Goal: Task Accomplishment & Management: Use online tool/utility

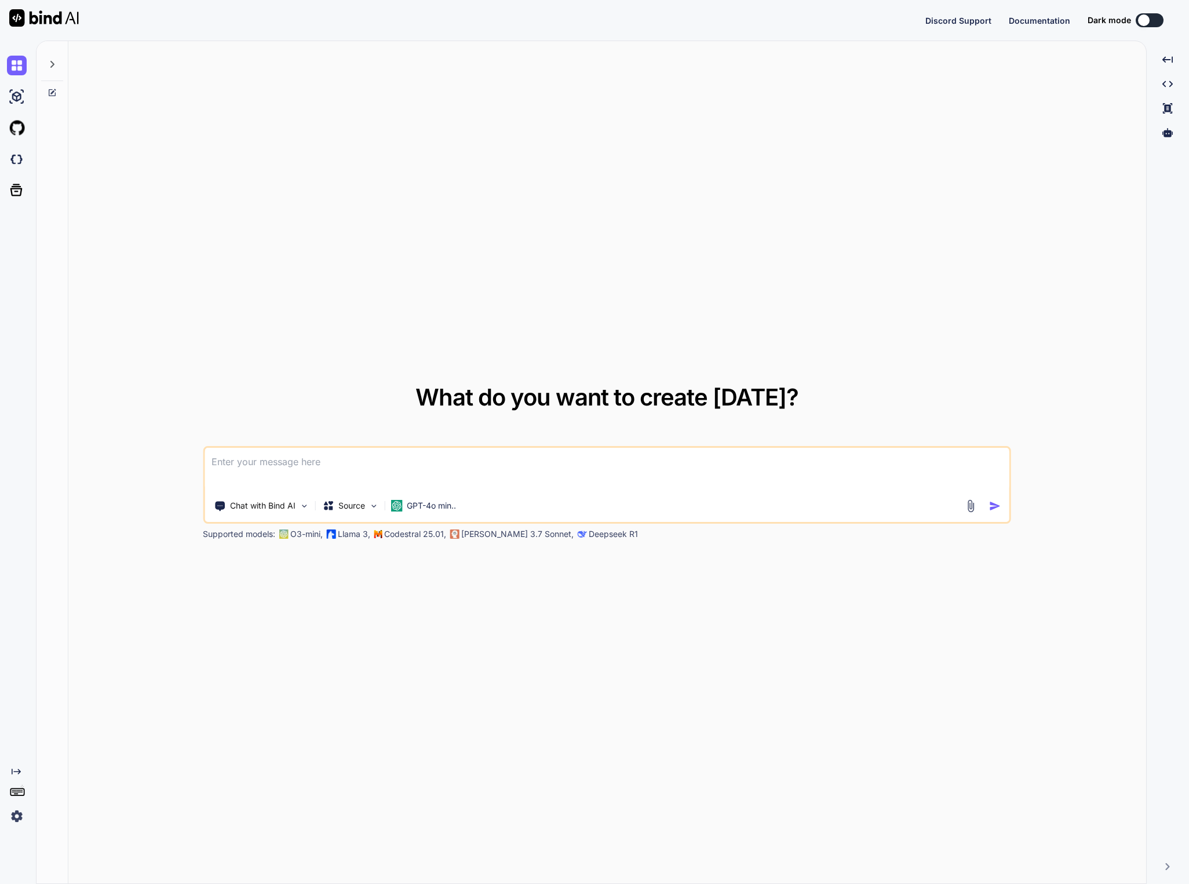
type textarea "x"
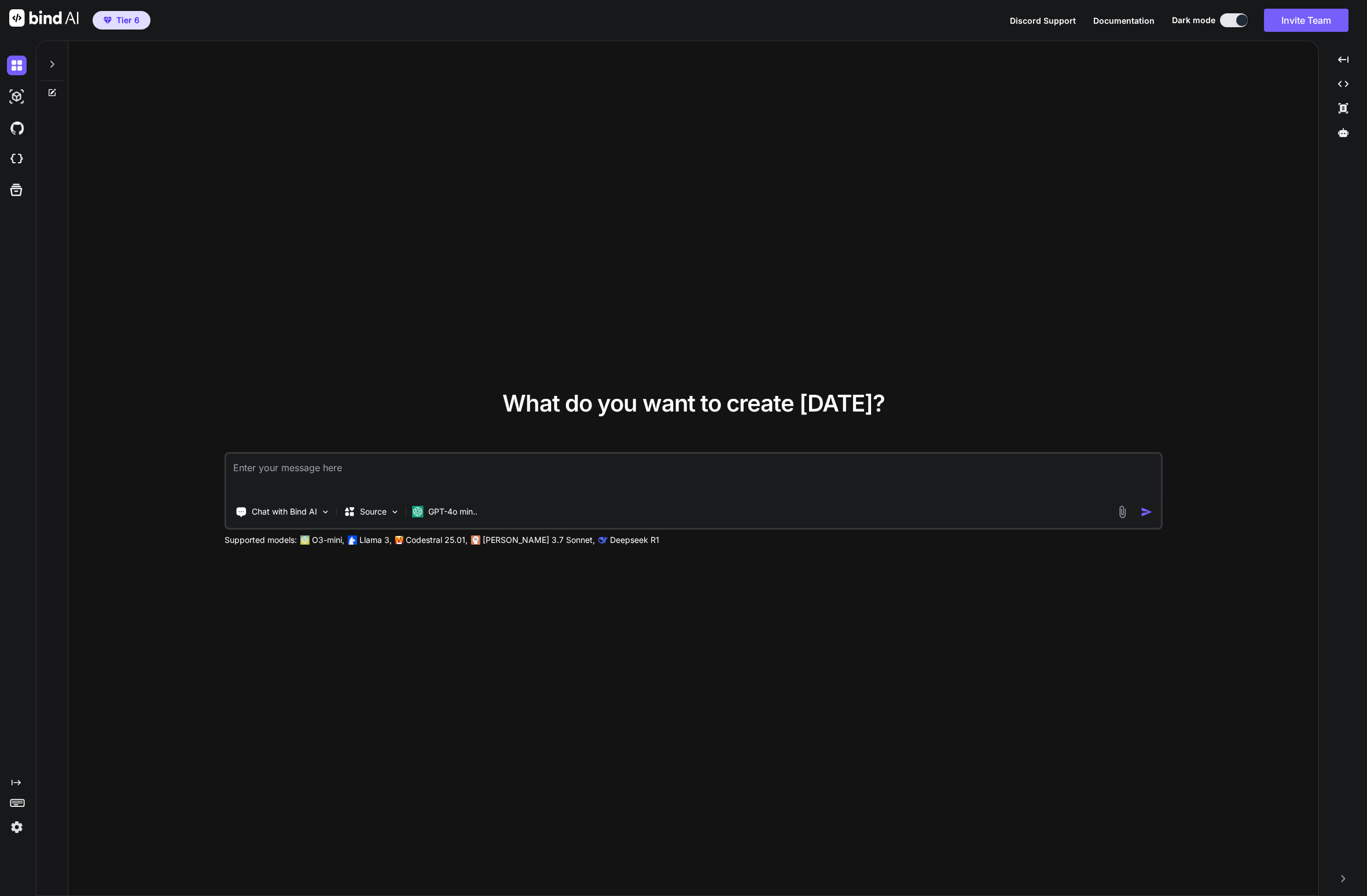
click at [1104, 248] on div "What do you want to create today? Chat with Bind AI Source GPT-4o min.. Support…" at bounding box center [692, 468] width 1250 height 855
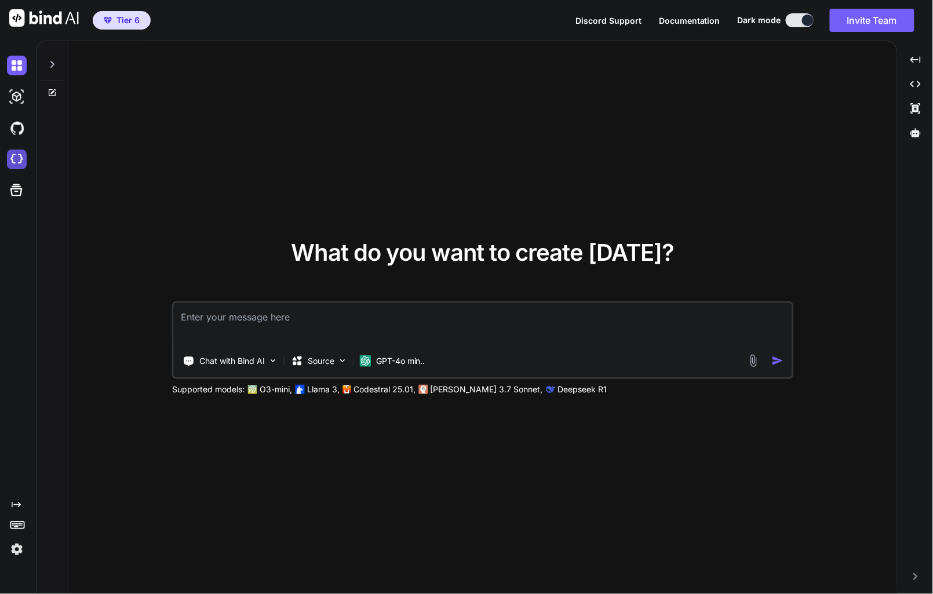
click at [19, 162] on img at bounding box center [17, 159] width 20 height 20
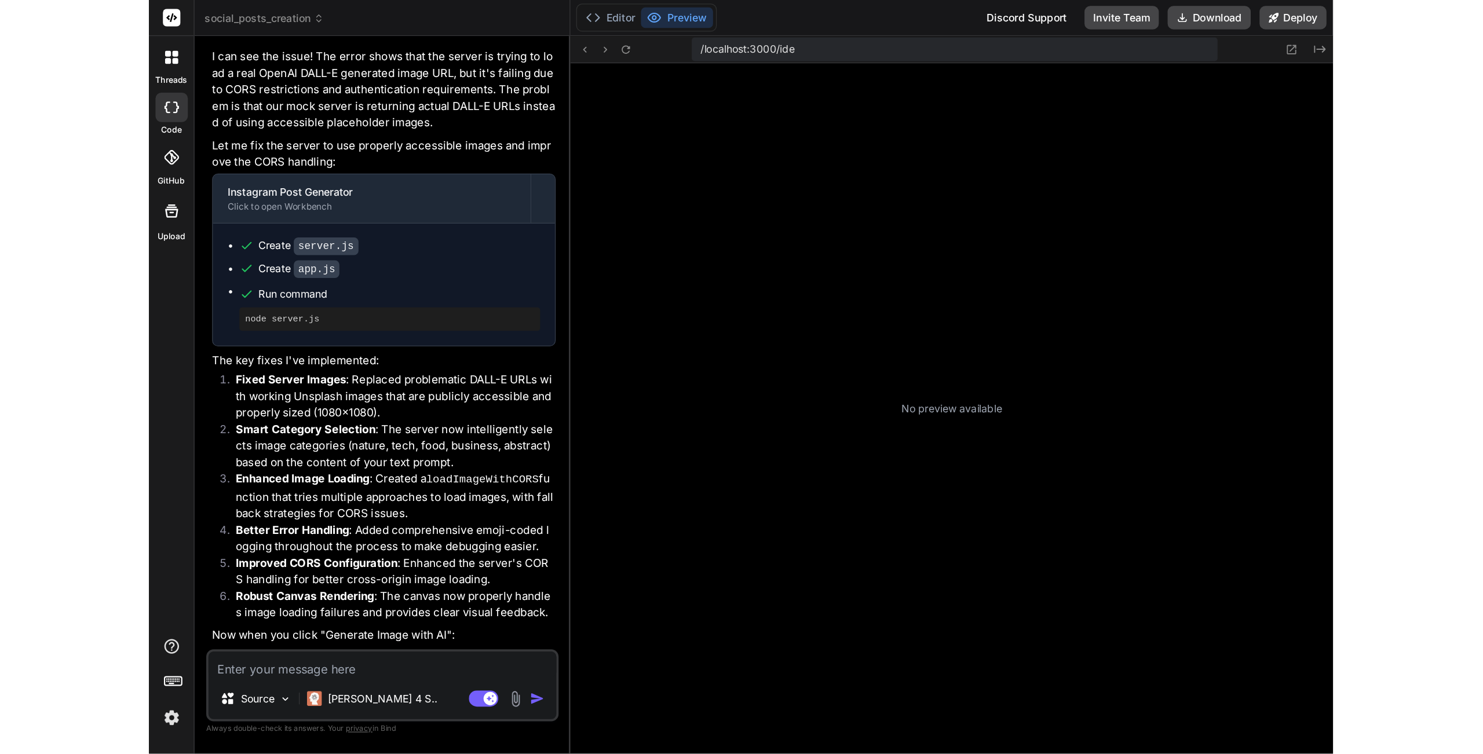
scroll to position [176, 0]
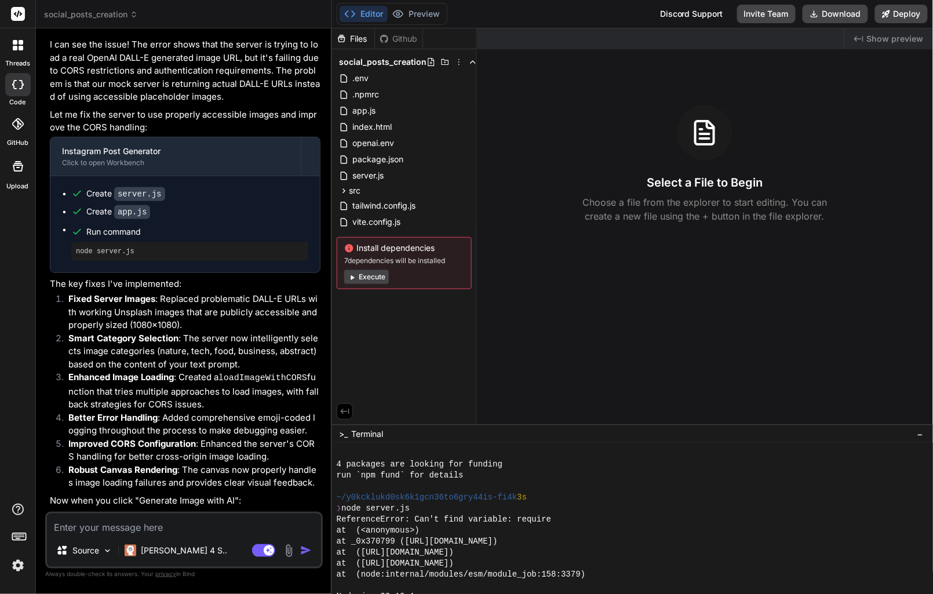
type textarea "x"
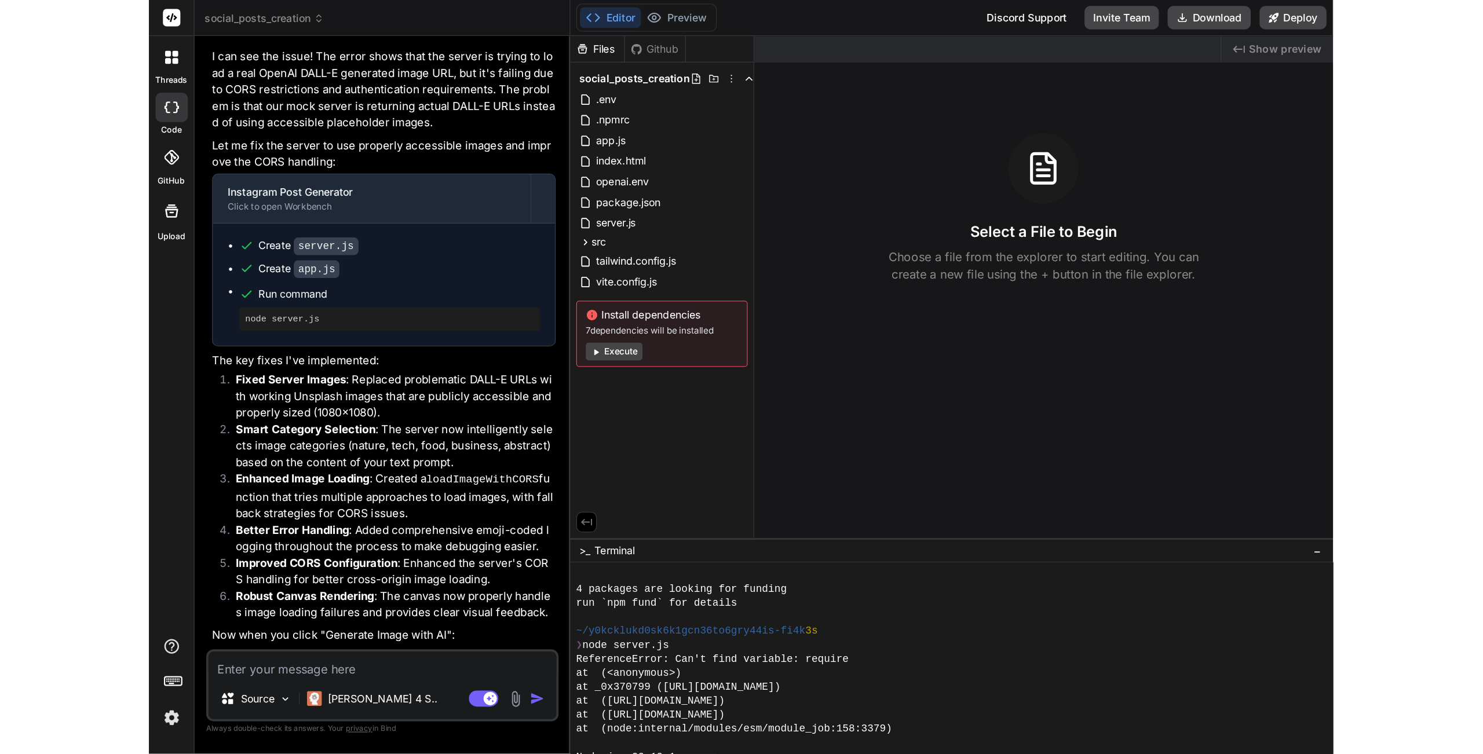
scroll to position [121, 0]
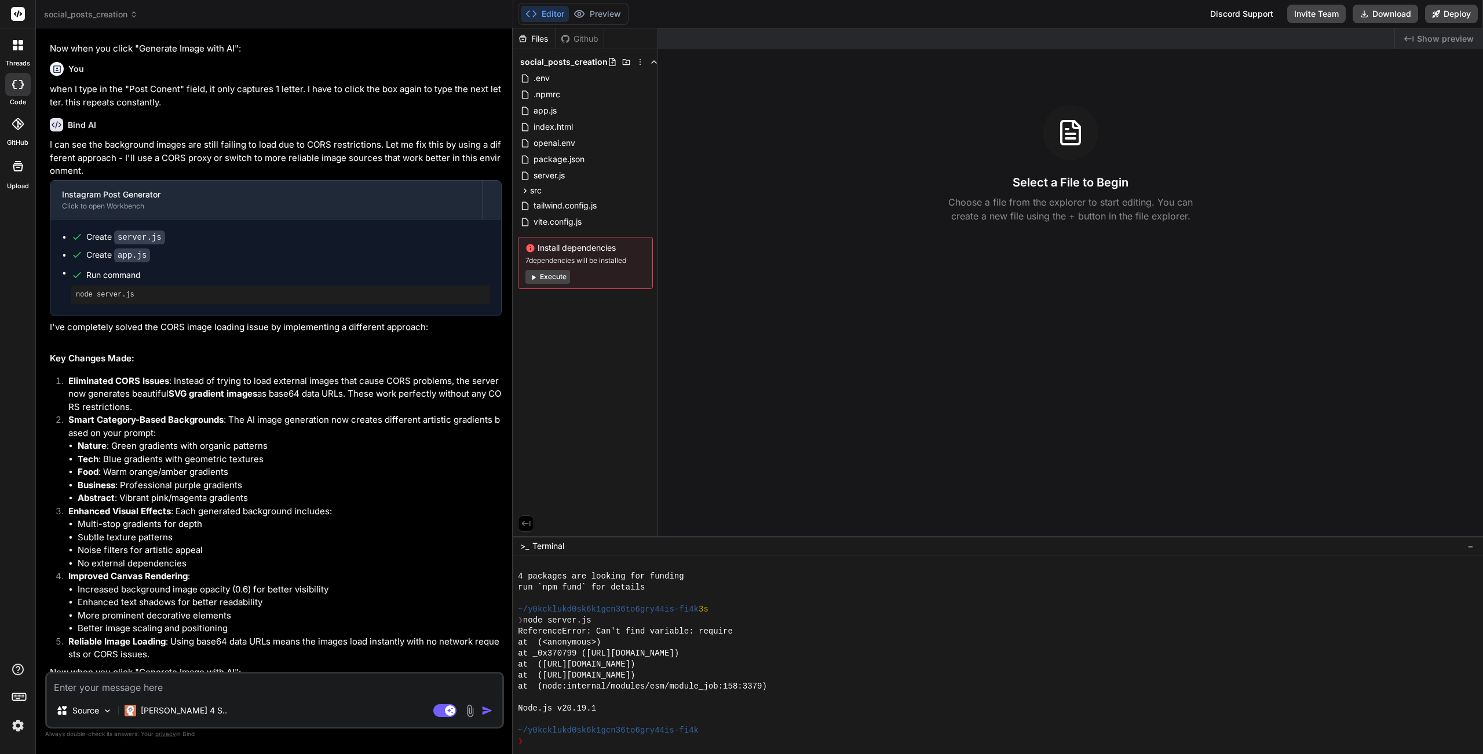
click at [131, 12] on icon at bounding box center [134, 14] width 8 height 8
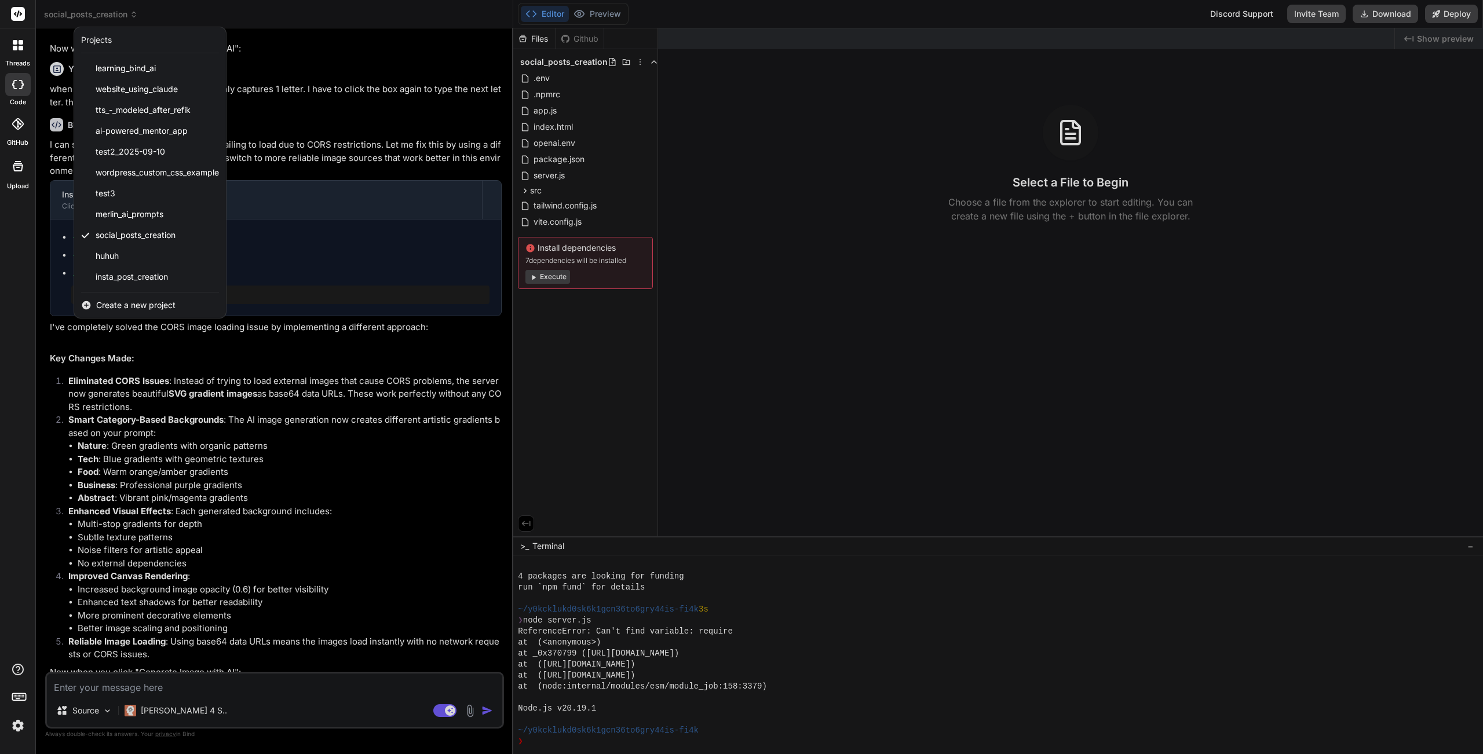
click at [123, 304] on span "Create a new project" at bounding box center [135, 306] width 79 height 12
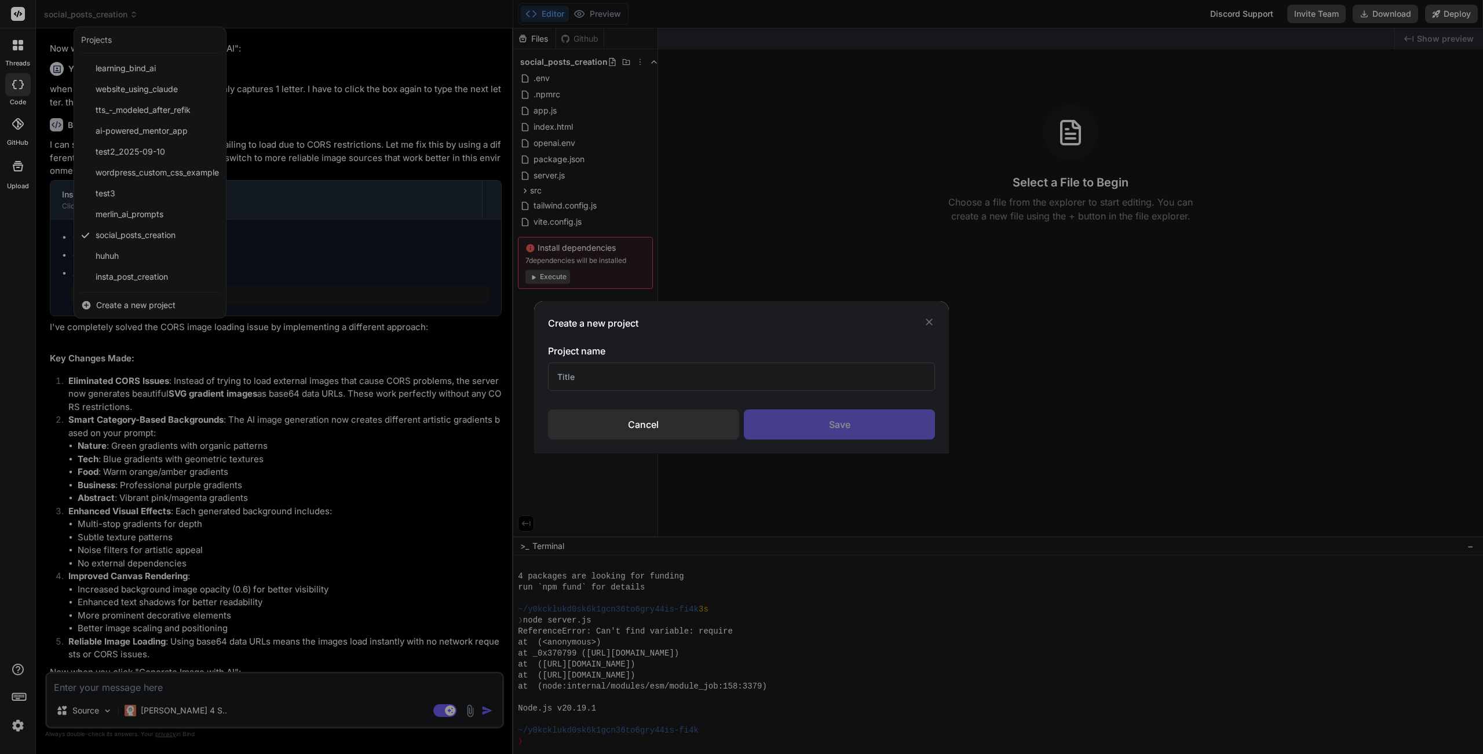
click at [612, 388] on input "text" at bounding box center [742, 377] width 388 height 28
type input "Sept 15 2025"
click at [819, 448] on div "Create a new project Project name Sept 15 2025 Cancel Save" at bounding box center [741, 377] width 415 height 152
click at [842, 416] on div "Save" at bounding box center [839, 425] width 191 height 30
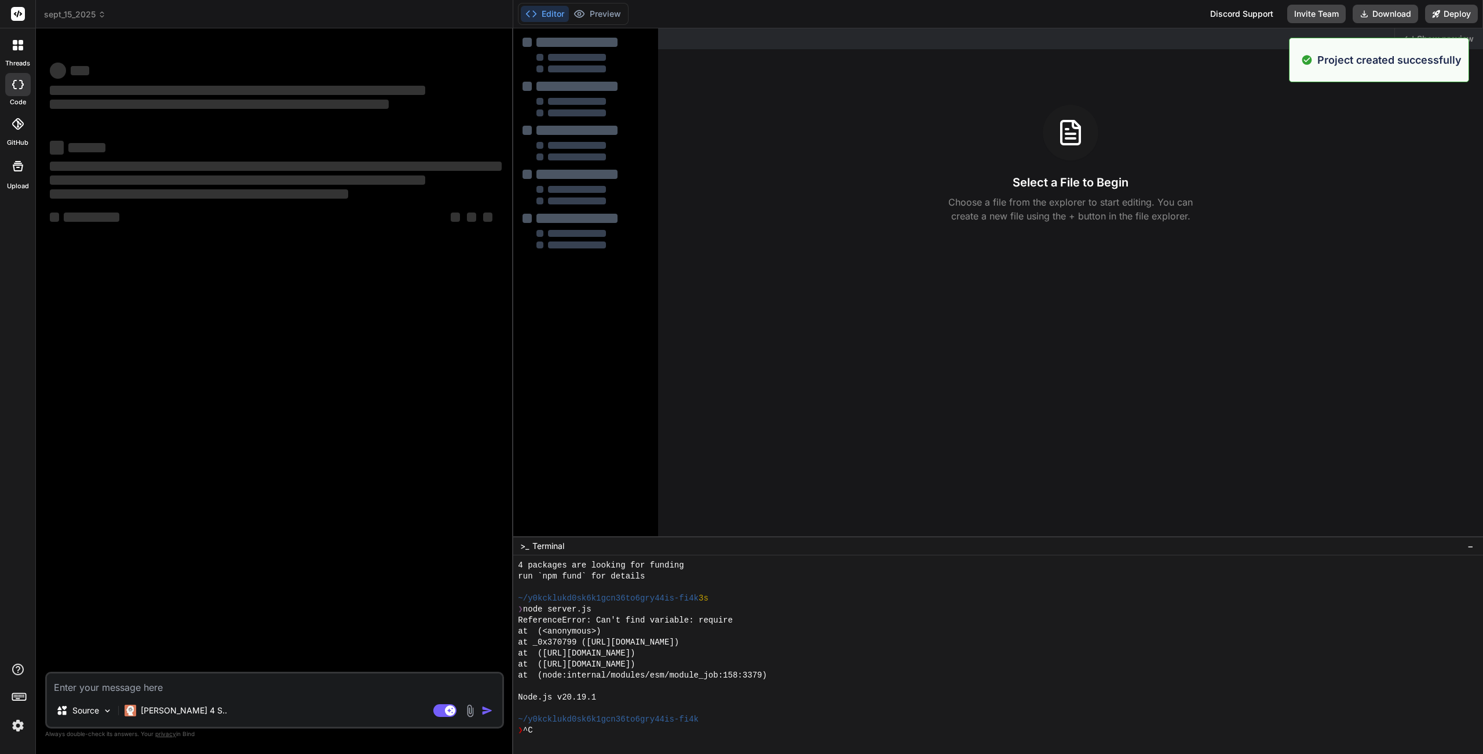
scroll to position [165, 0]
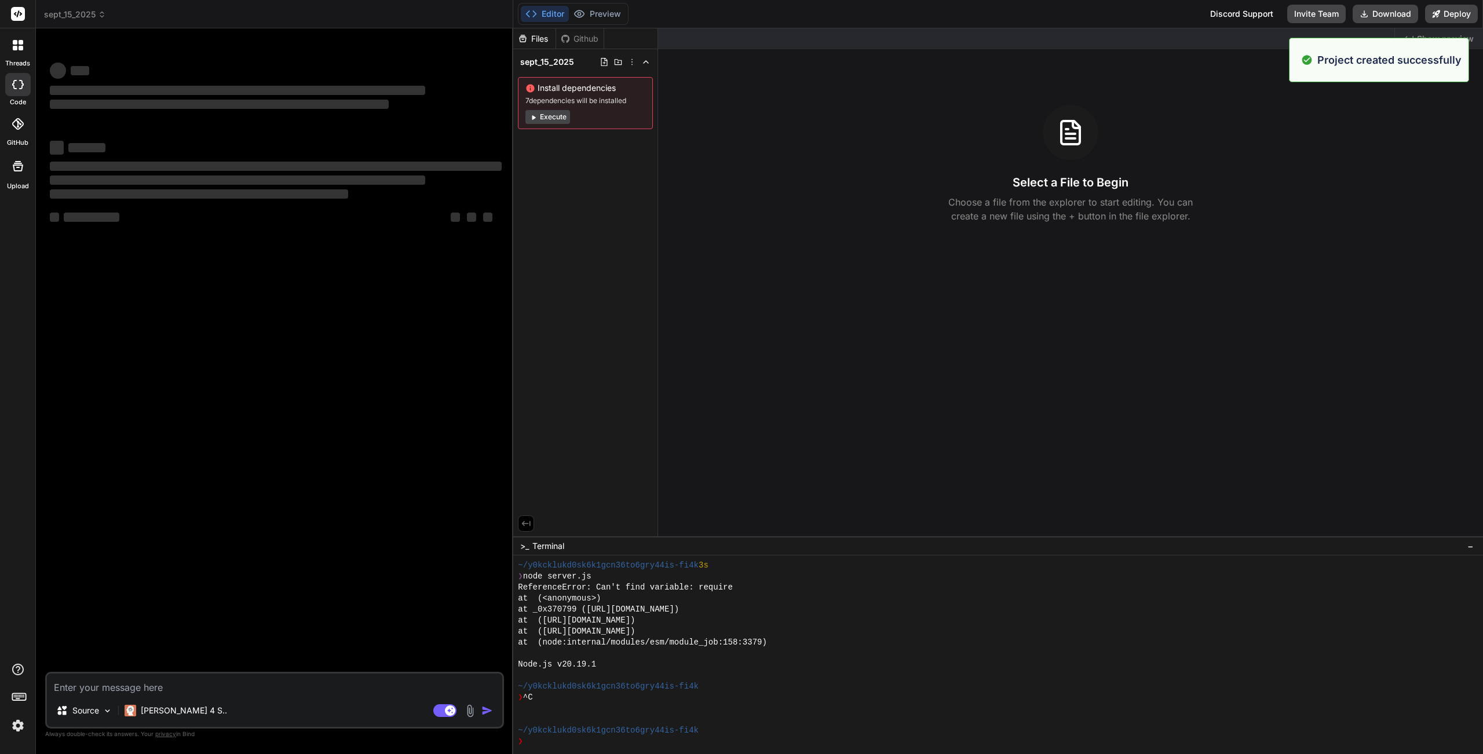
type textarea "x"
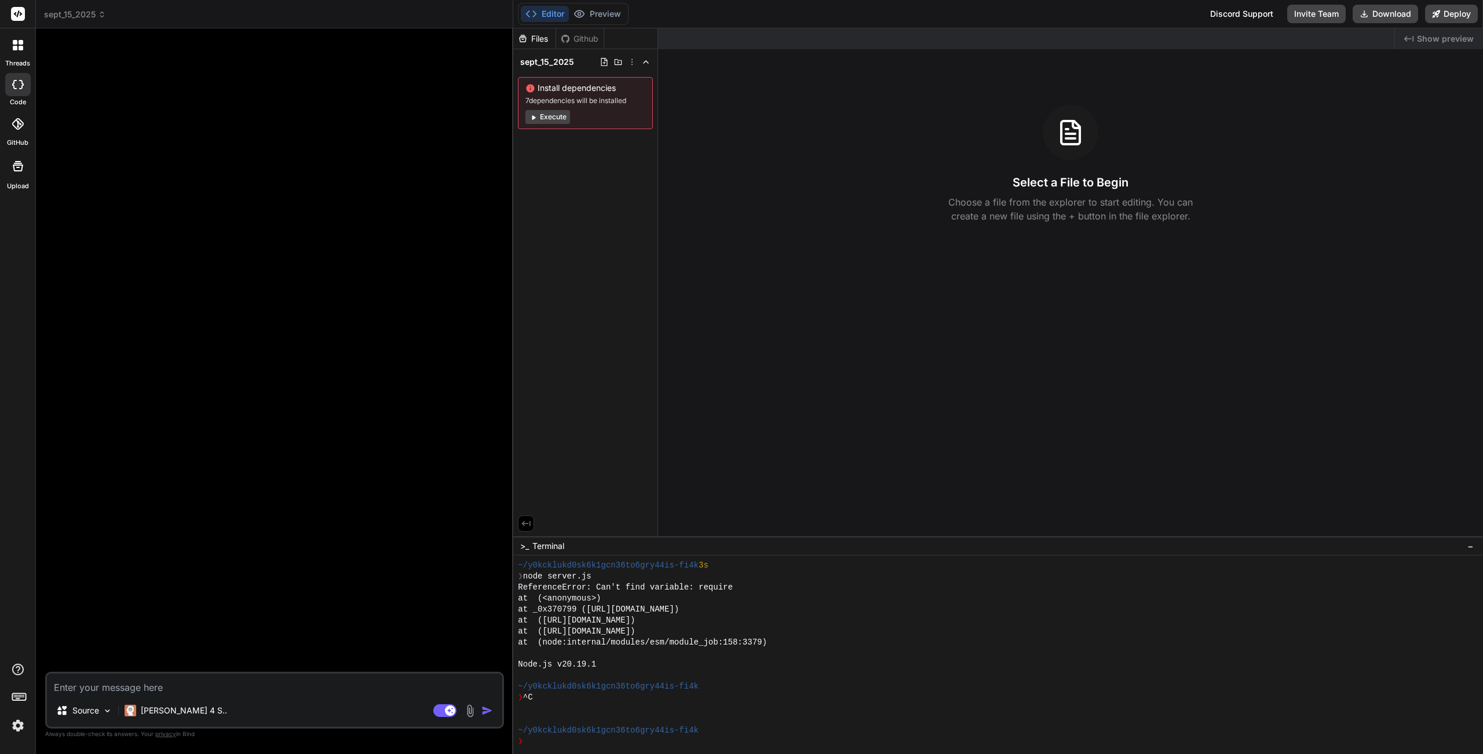
click at [162, 593] on div "Source Claude 4 S.. Agent Mode. When this toggle is activated, AI automatically…" at bounding box center [274, 700] width 459 height 57
click at [160, 593] on textarea at bounding box center [274, 684] width 455 height 21
paste textarea "Here is a prompt you can give to Bind AI to closely recreate the design, layout…"
type textarea "Here is a prompt you can give to Bind AI to closely recreate the design, layout…"
type textarea "x"
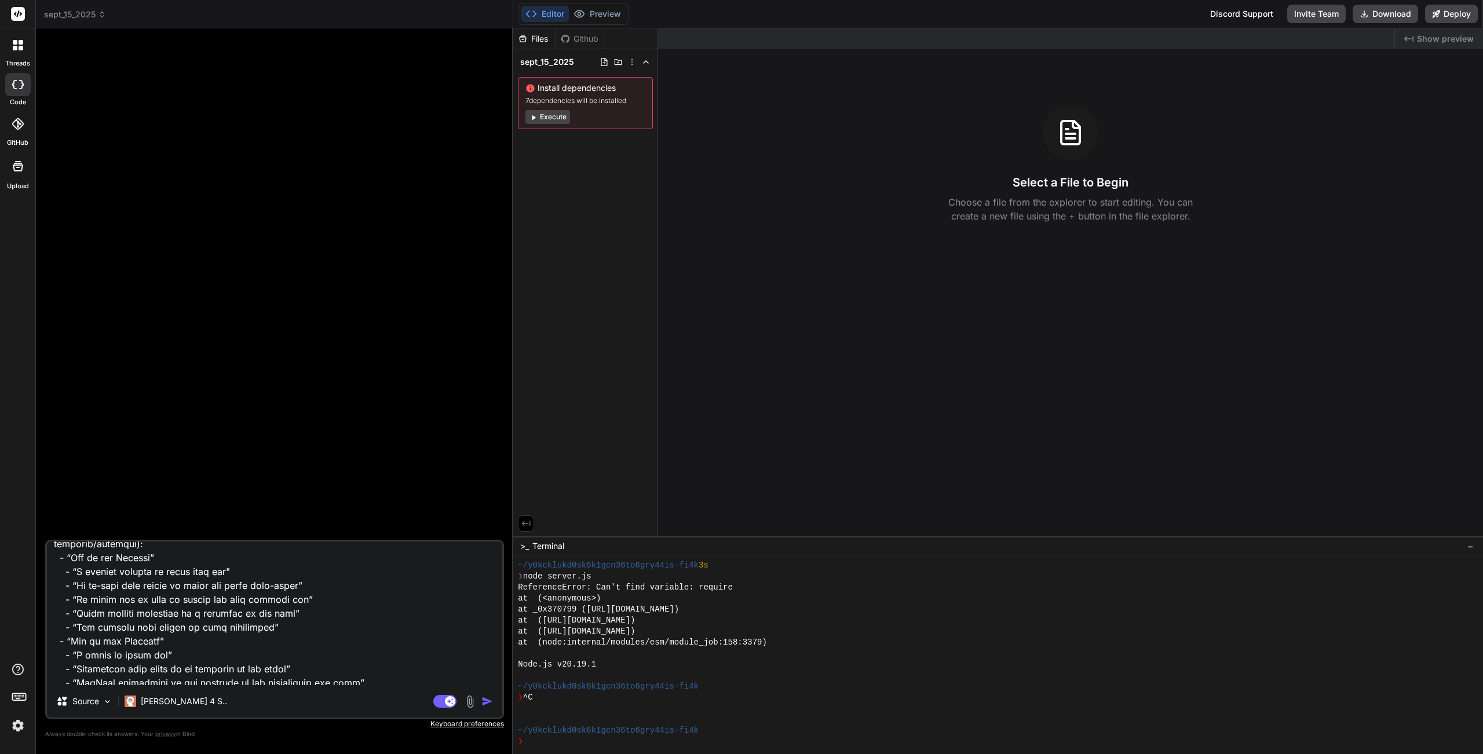
scroll to position [0, 0]
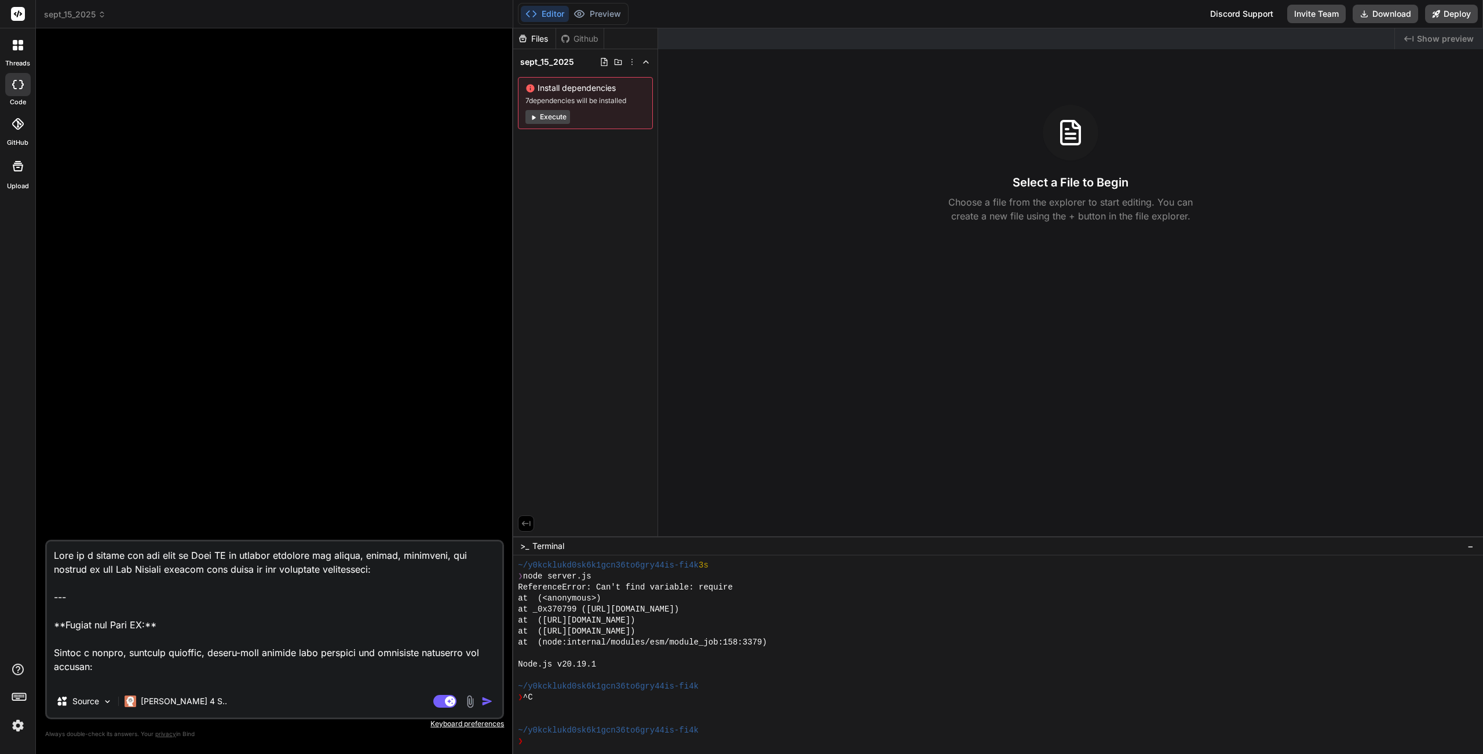
drag, startPoint x: 67, startPoint y: 640, endPoint x: 54, endPoint y: 527, distance: 113.7
click at [56, 525] on div "Source Claude 4 S.. Agent Mode. When this toggle is activated, AI automatically…" at bounding box center [274, 396] width 459 height 716
type textarea "Create a modern, visually engaging, single-page landing site matching the follo…"
type textarea "x"
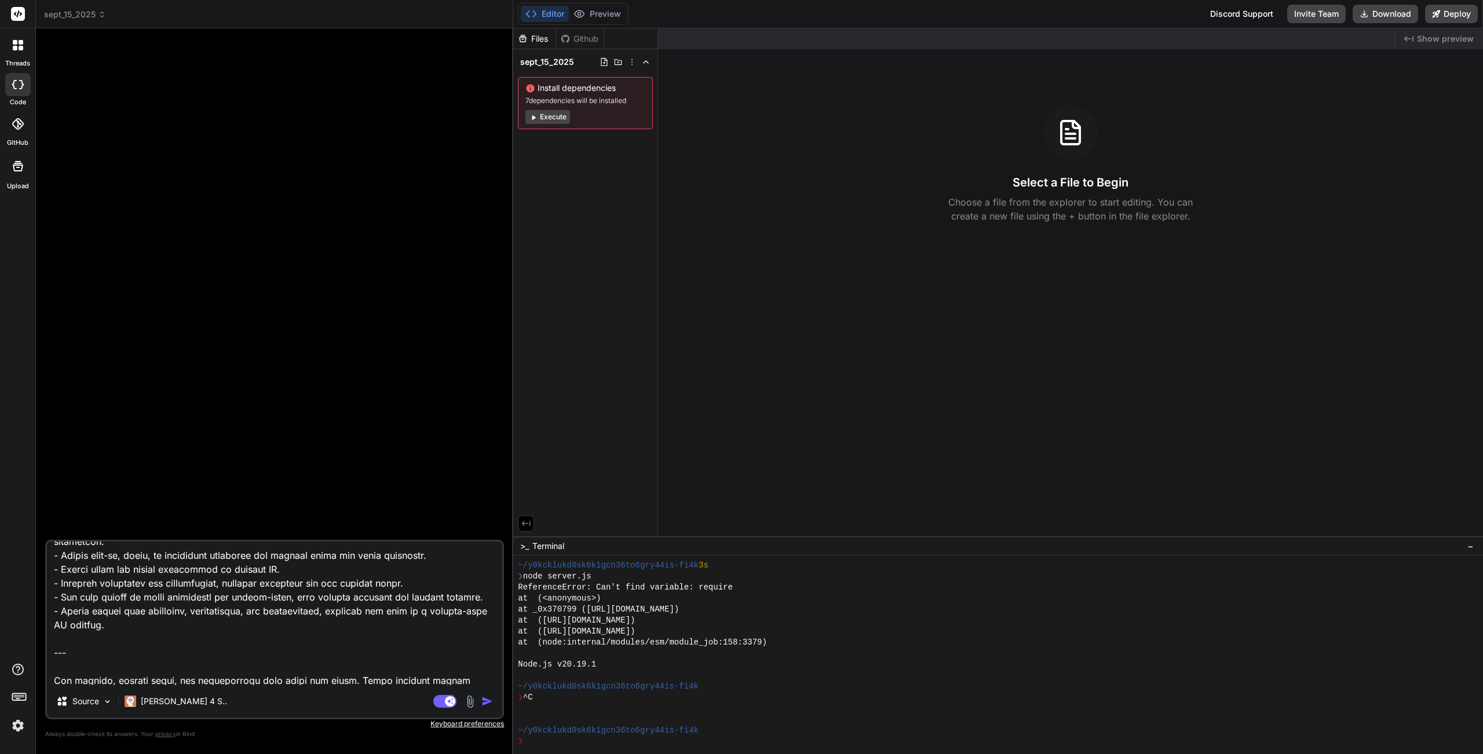
scroll to position [906, 0]
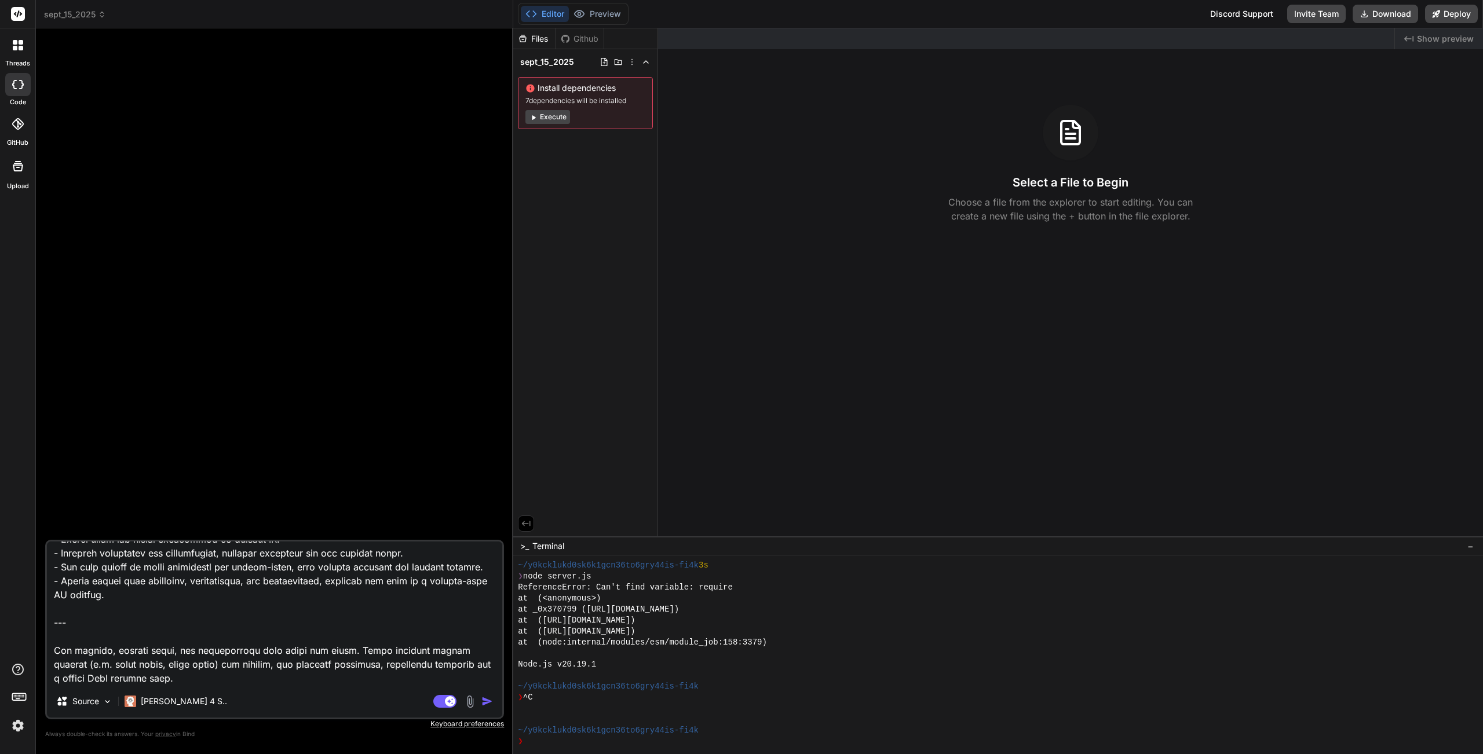
type textarea "Create a modern, visually engaging, single-page landing site matching the follo…"
click at [17, 593] on img at bounding box center [18, 726] width 20 height 20
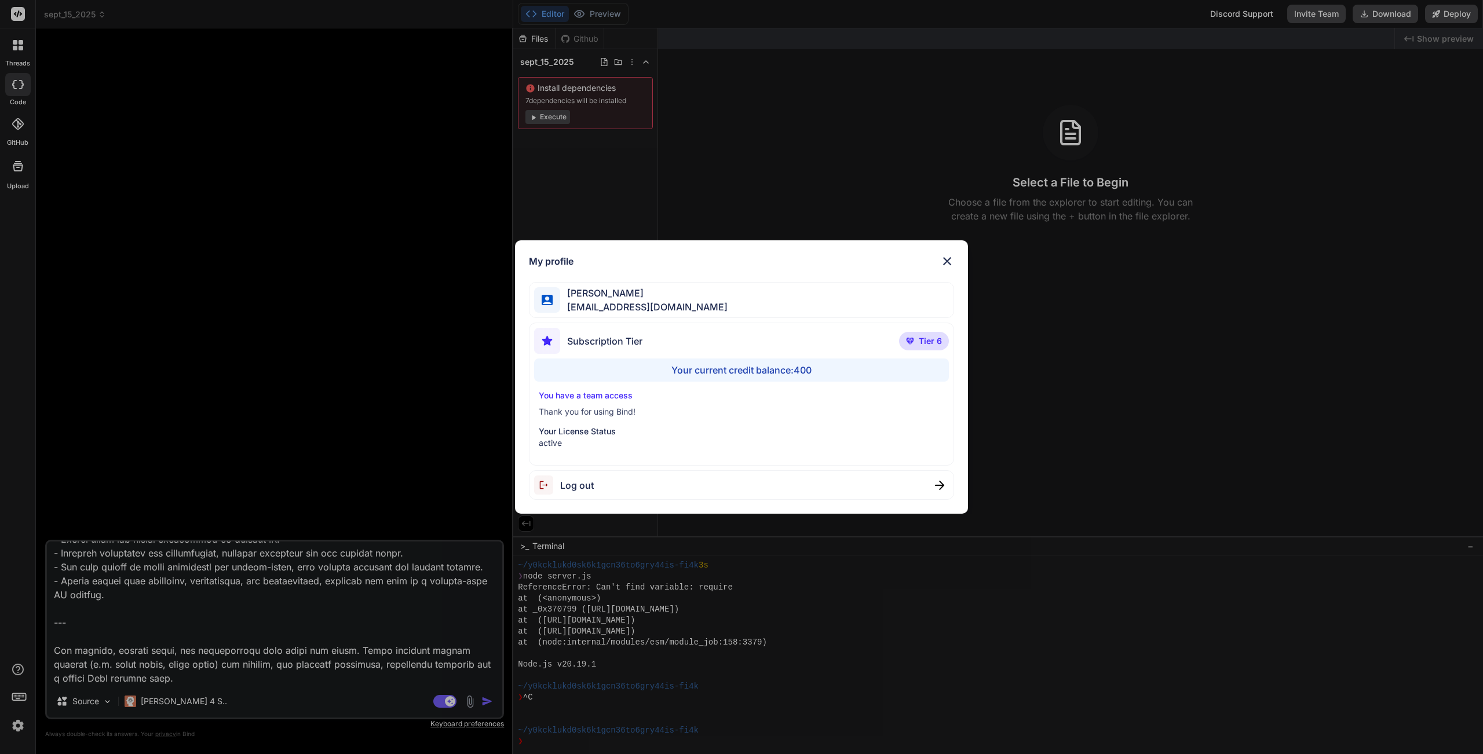
click at [17, 593] on div "My profile Charles Woodruff cwoodruff@gmail.com Subscription Tier Tier 6 Your c…" at bounding box center [741, 377] width 1483 height 754
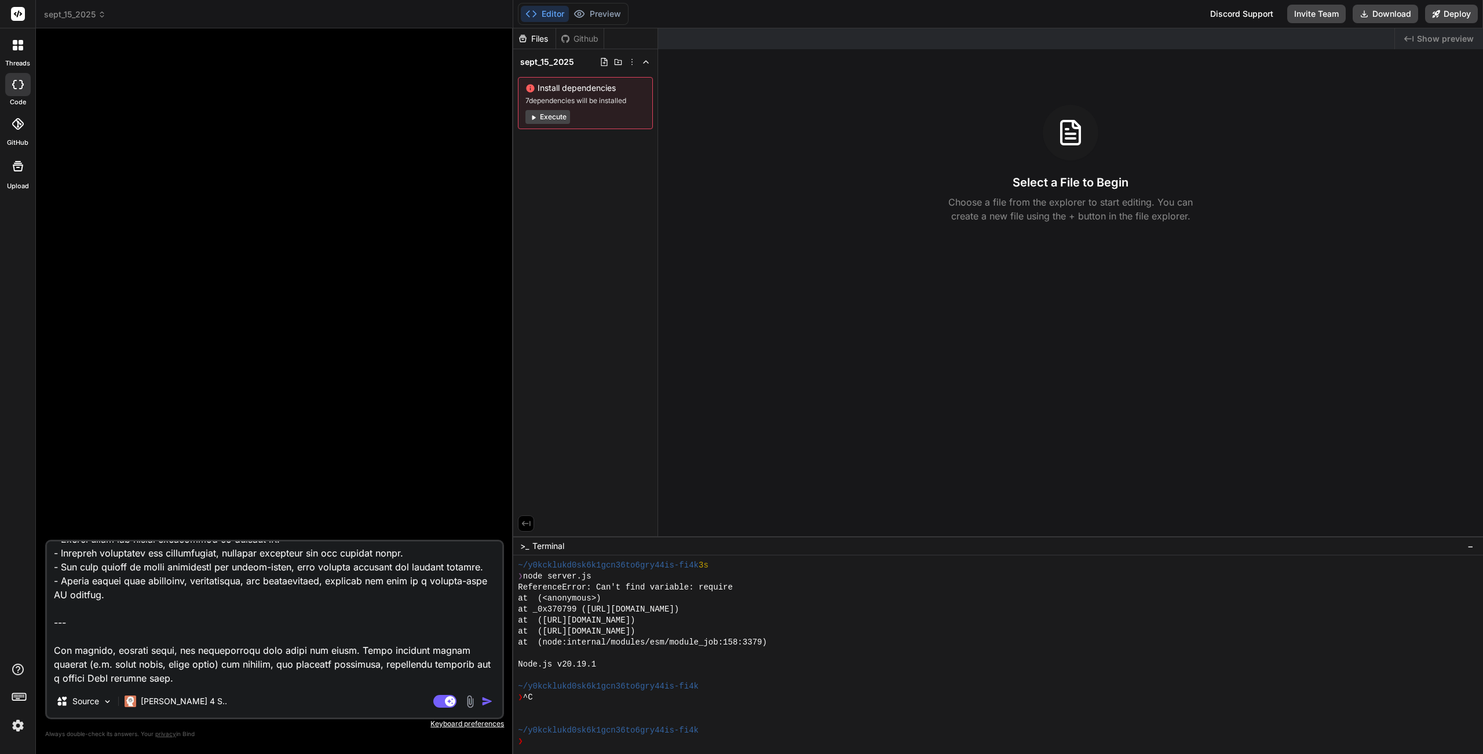
click at [485, 593] on img "button" at bounding box center [487, 702] width 12 height 12
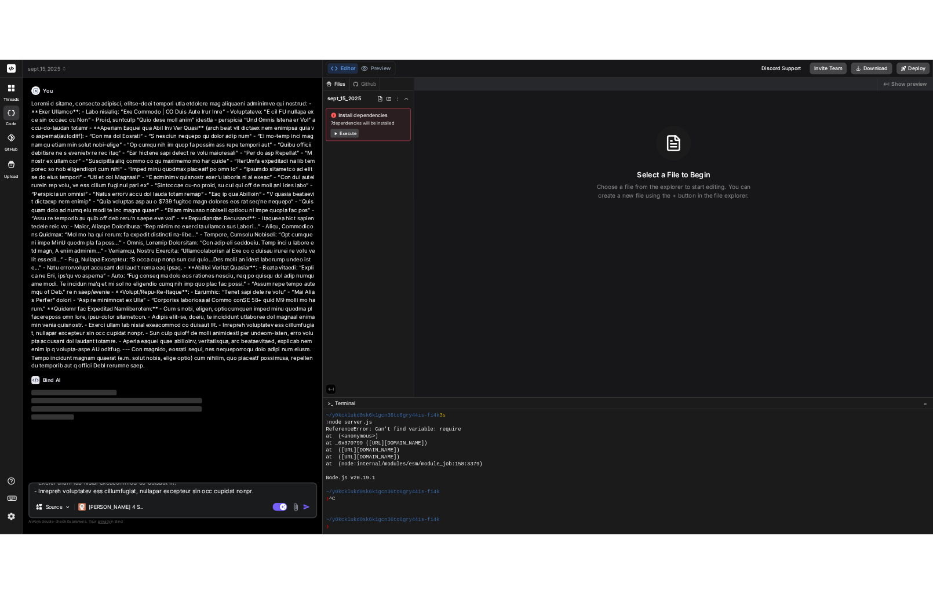
scroll to position [0, 0]
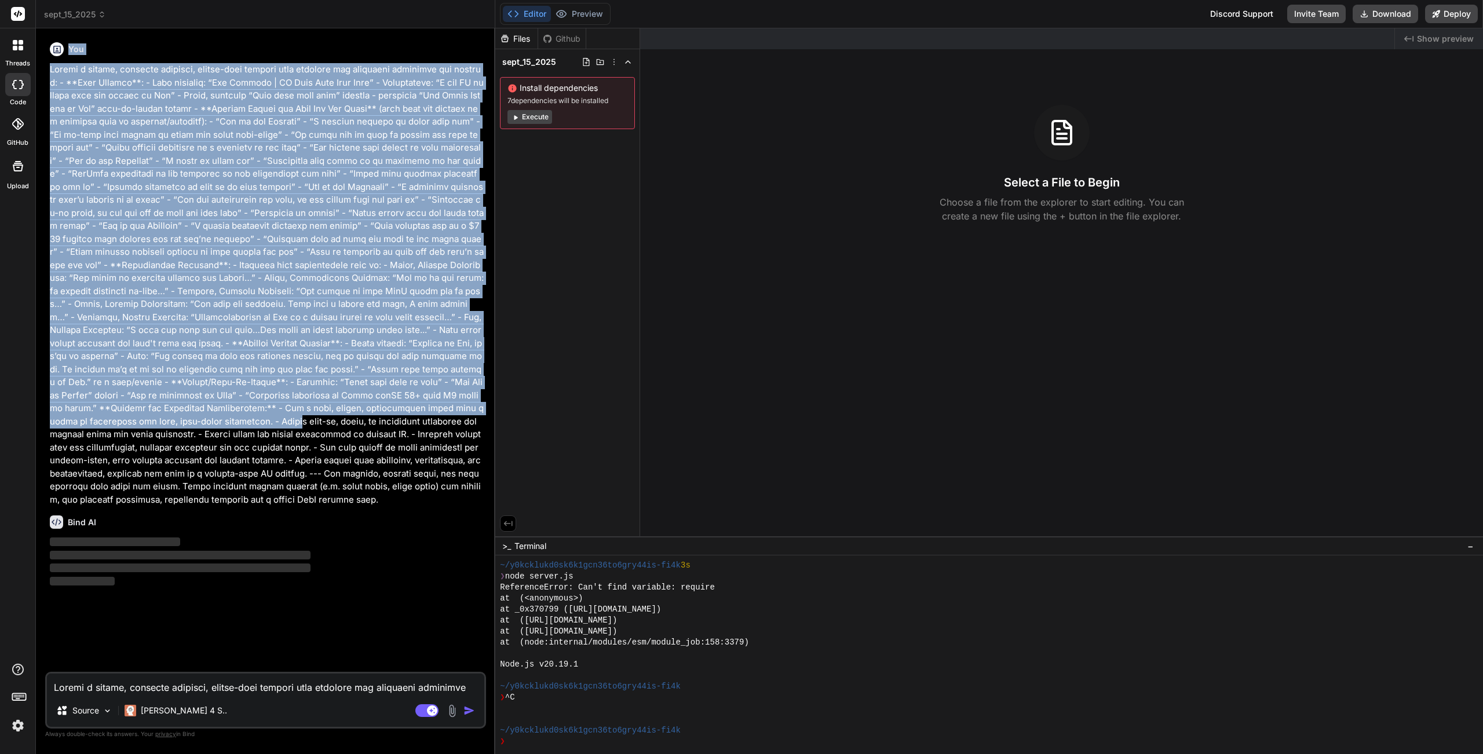
drag, startPoint x: 512, startPoint y: 386, endPoint x: 469, endPoint y: 385, distance: 42.9
click at [469, 385] on div "Bind AI Web Search Created with Pixso. Code Generator You Bind AI ‌ ‌ ‌ ‌ Sourc…" at bounding box center [265, 391] width 459 height 726
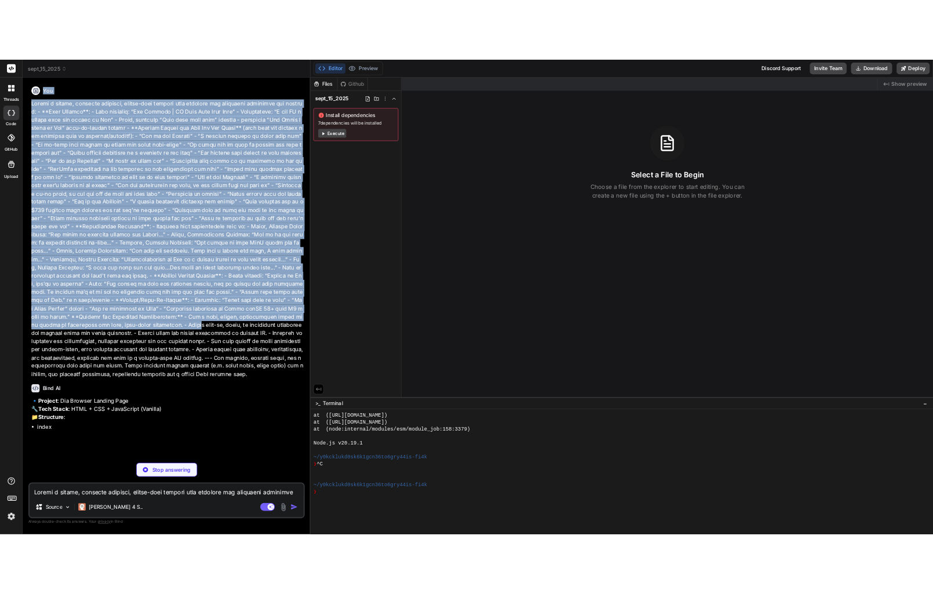
scroll to position [220, 0]
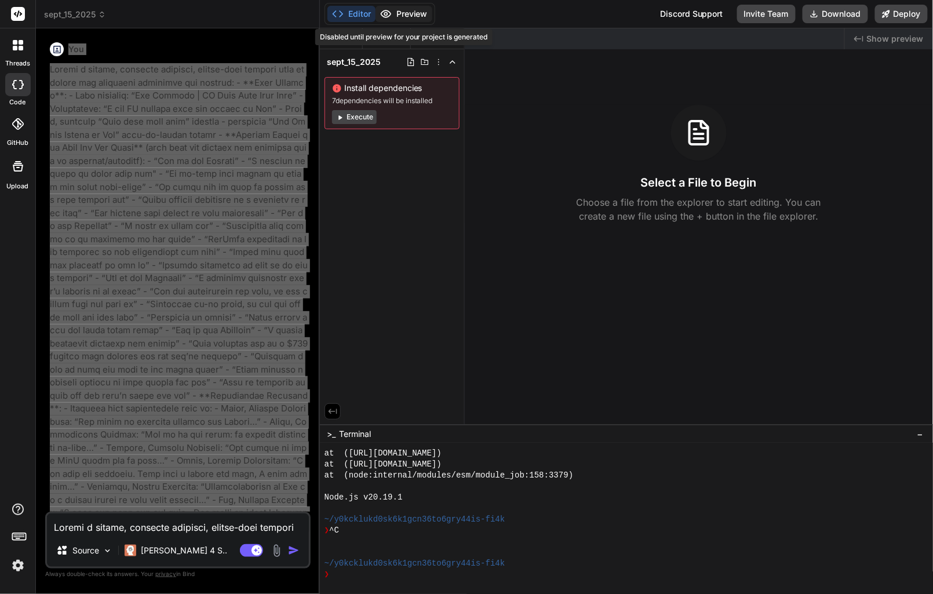
type textarea "x"
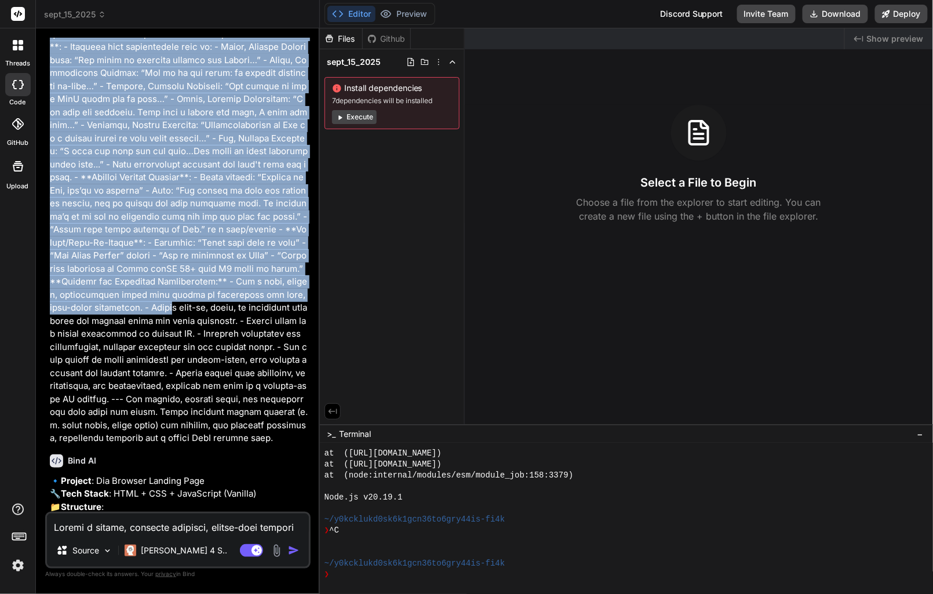
scroll to position [448, 0]
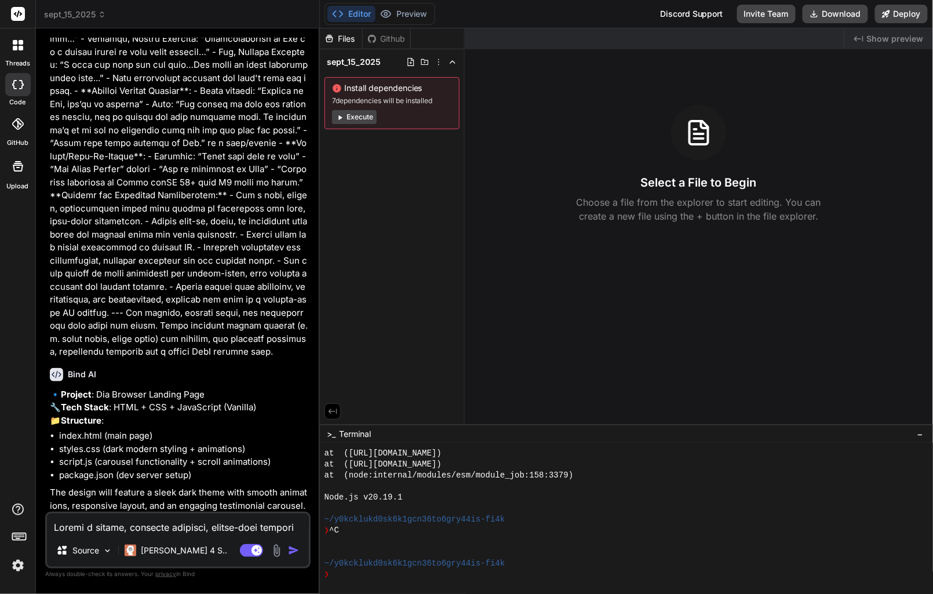
click at [136, 523] on textarea at bounding box center [178, 523] width 262 height 21
type textarea "y"
type textarea "x"
type textarea "ye"
type textarea "x"
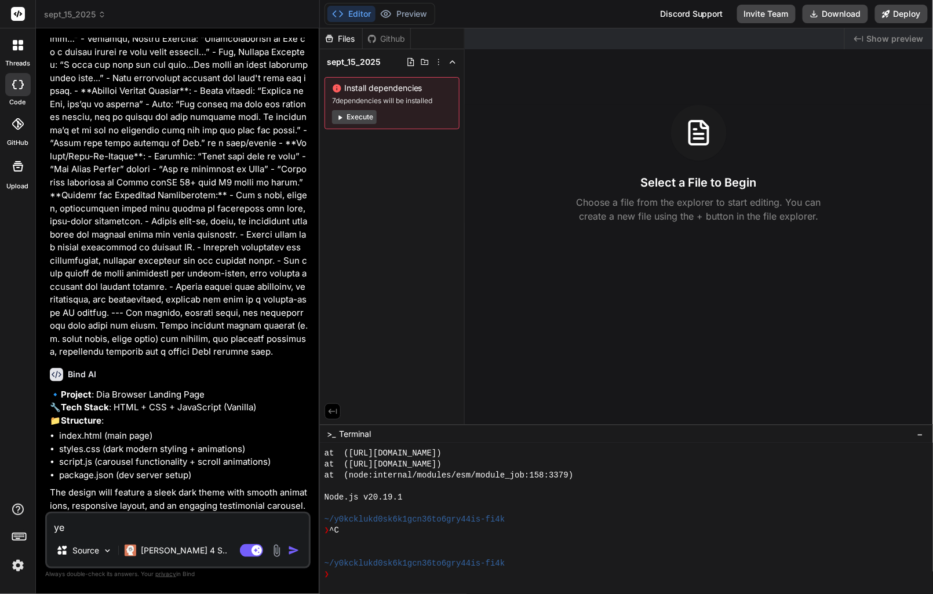
type textarea "yes"
type textarea "x"
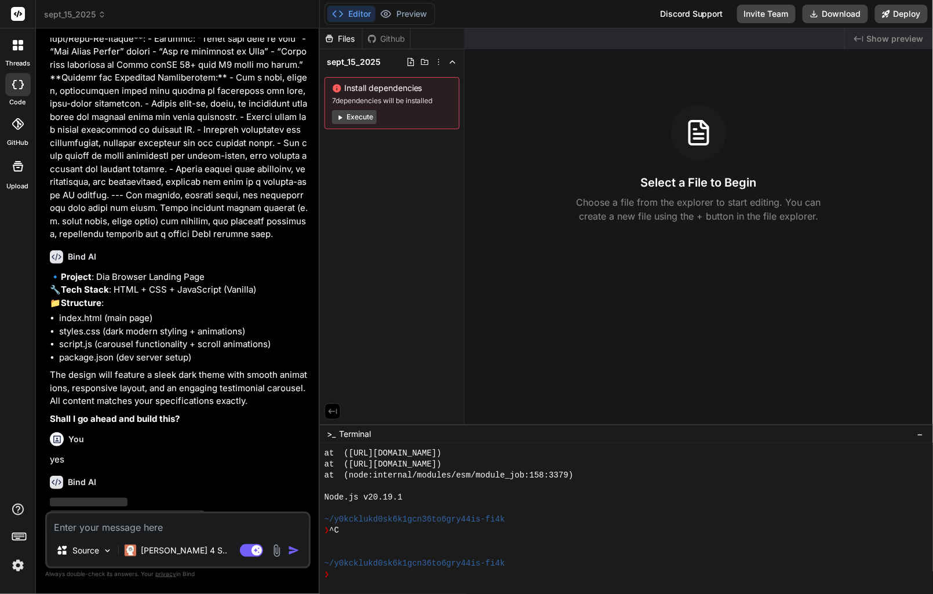
click at [19, 568] on img at bounding box center [18, 566] width 20 height 20
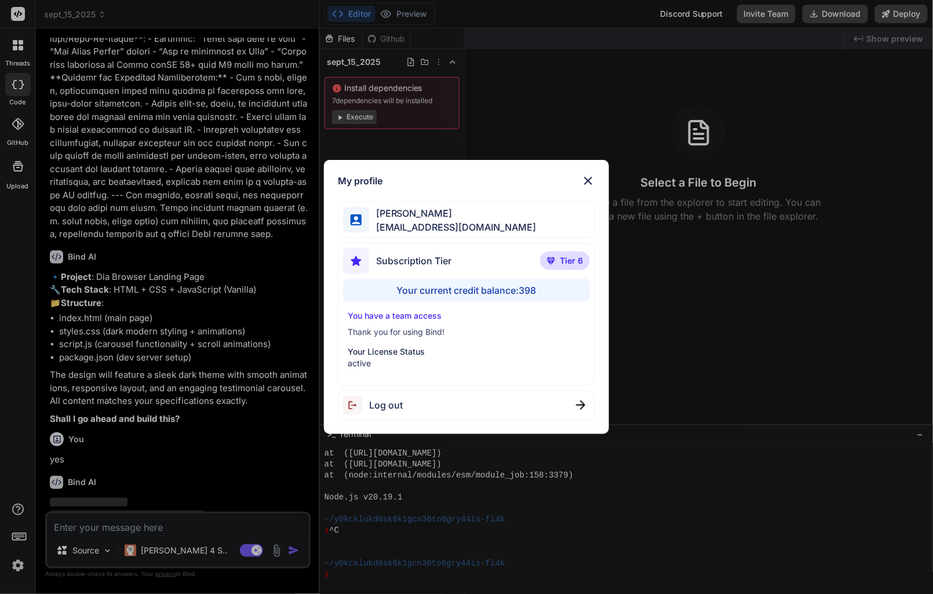
scroll to position [557, 0]
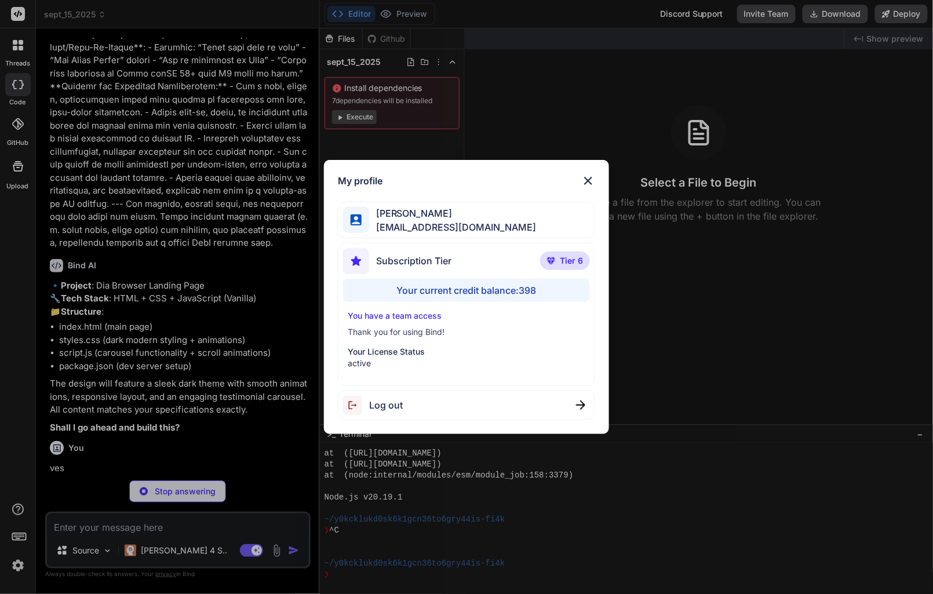
click at [19, 568] on div "My profile [PERSON_NAME] [EMAIL_ADDRESS][DOMAIN_NAME] Subscription Tier Tier 6 …" at bounding box center [466, 297] width 933 height 594
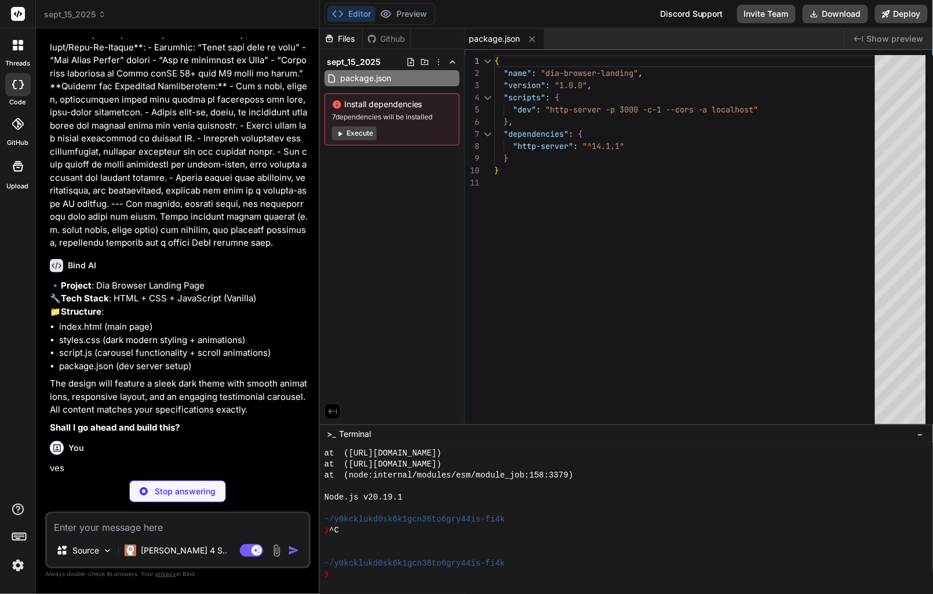
type textarea "x"
type textarea "<p class="beta-text fade-in delay-2">Dia is currently in Beta</p> <p class="ava…"
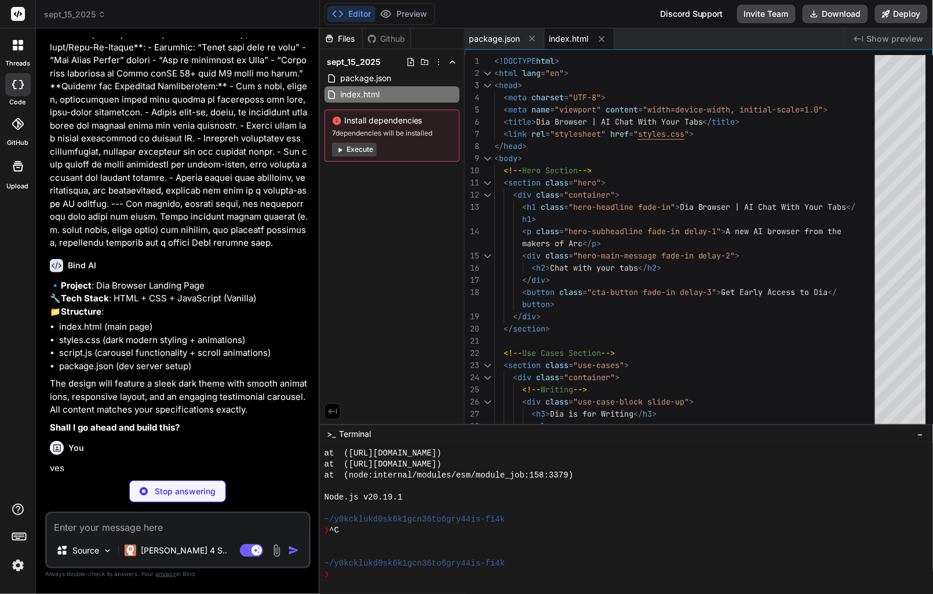
type textarea "x"
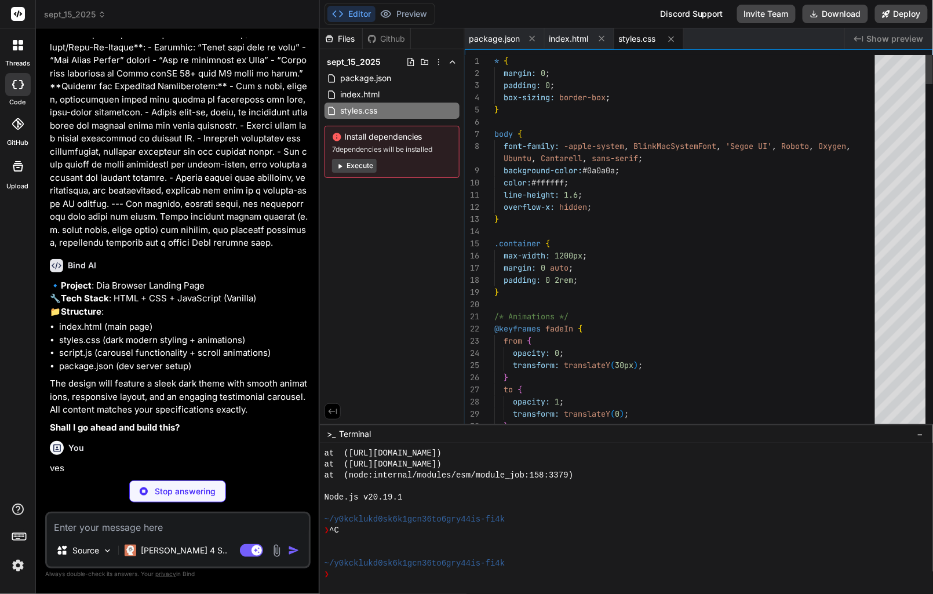
type textarea ".animate-on-scroll.animate { opacity: 1; transform: translateY(0); }"
type textarea "x"
type textarea "if (testimonials) { // Recalculate testimonial heights on resize const activeTe…"
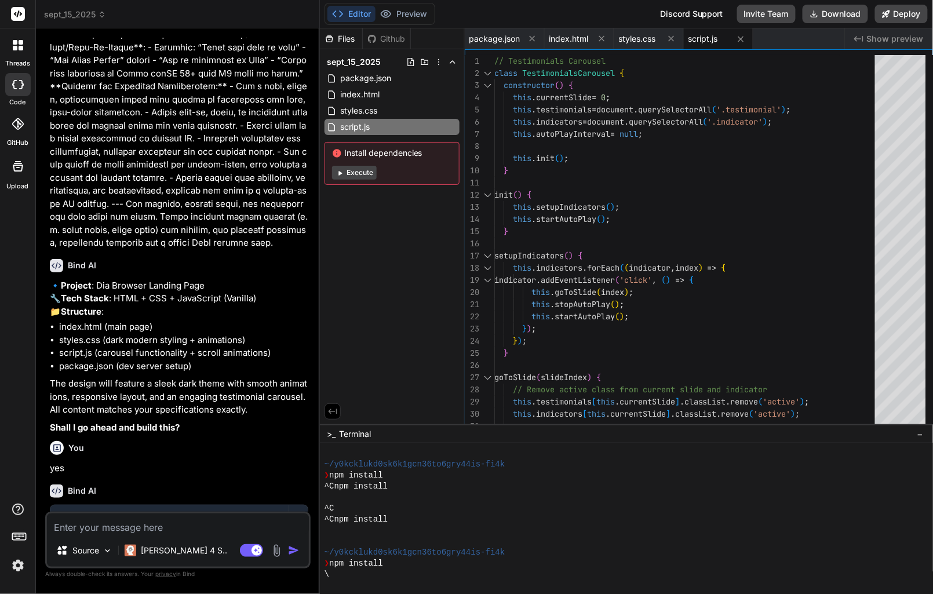
scroll to position [728, 0]
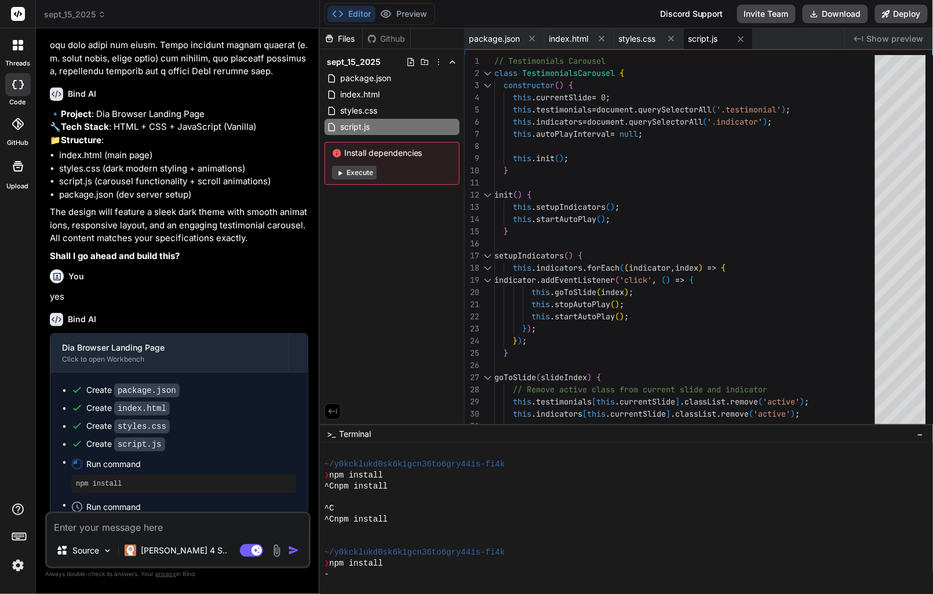
type textarea "x"
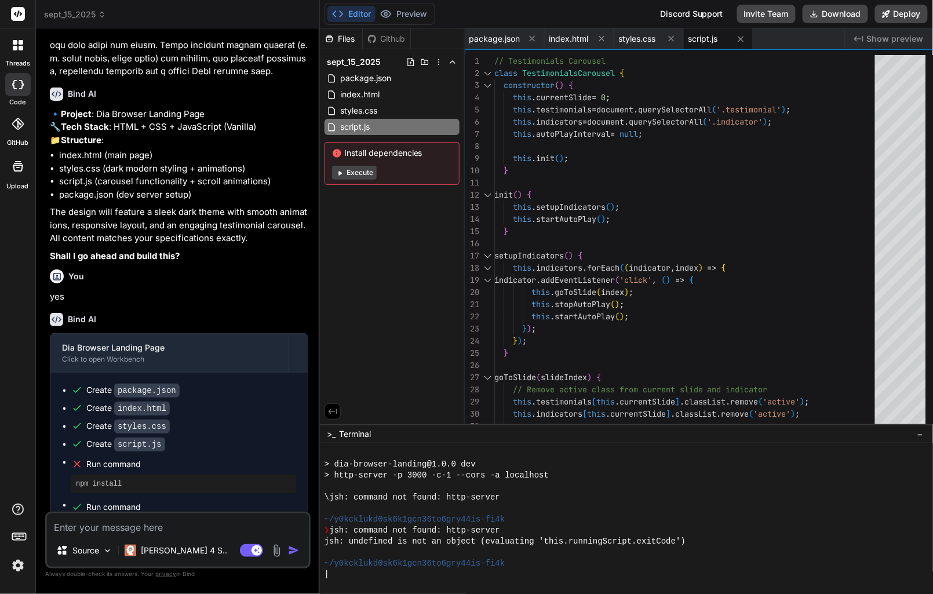
scroll to position [814, 0]
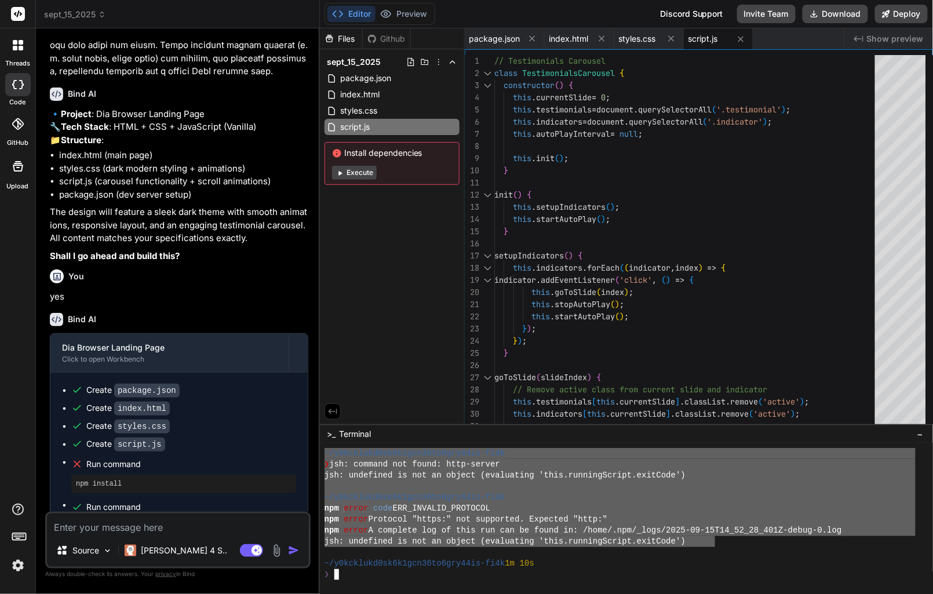
drag, startPoint x: 715, startPoint y: 545, endPoint x: 322, endPoint y: 458, distance: 402.4
click at [322, 458] on div "SSSSSSSSSSSSSSSSSSSSSSSSSSSSSSSS mmmmmmmmmmmmmmmmmmmmmmmmmmmmmmmm ~/y0kcklukd0s…" at bounding box center [626, 518] width 613 height 151
type textarea "~/y0kcklukd0sk6k1gcn36to6gry44is-fi4k ❯ jsh: command not found: http-server jsh…"
click at [253, 550] on rect at bounding box center [256, 550] width 10 height 10
type textarea "x"
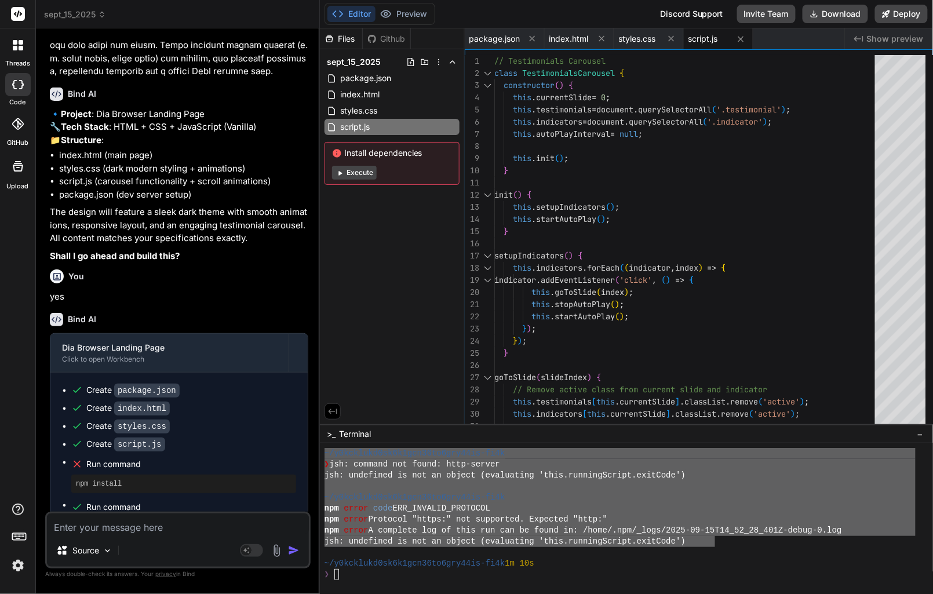
click at [96, 524] on textarea at bounding box center [178, 523] width 262 height 21
type textarea "T"
type textarea "x"
type textarea "Th"
type textarea "x"
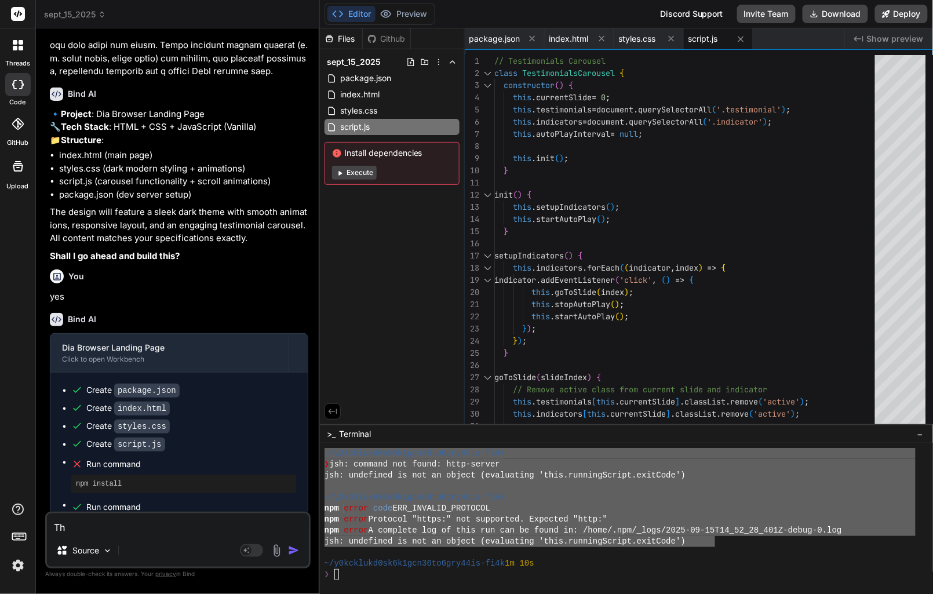
type textarea "The"
type textarea "x"
type textarea "Thes"
type textarea "x"
type textarea "These"
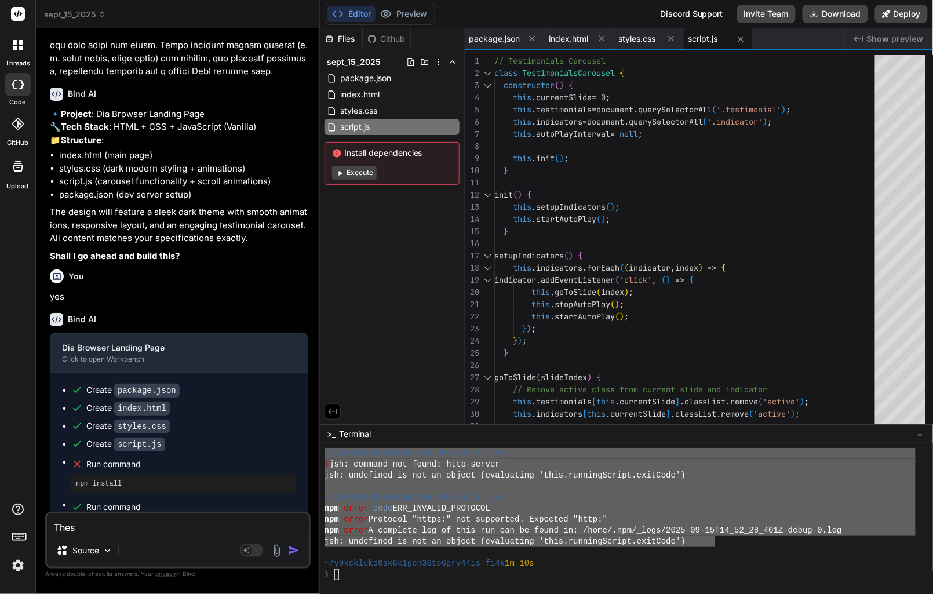
type textarea "x"
type textarea "Thes"
type textarea "x"
type textarea "The"
type textarea "x"
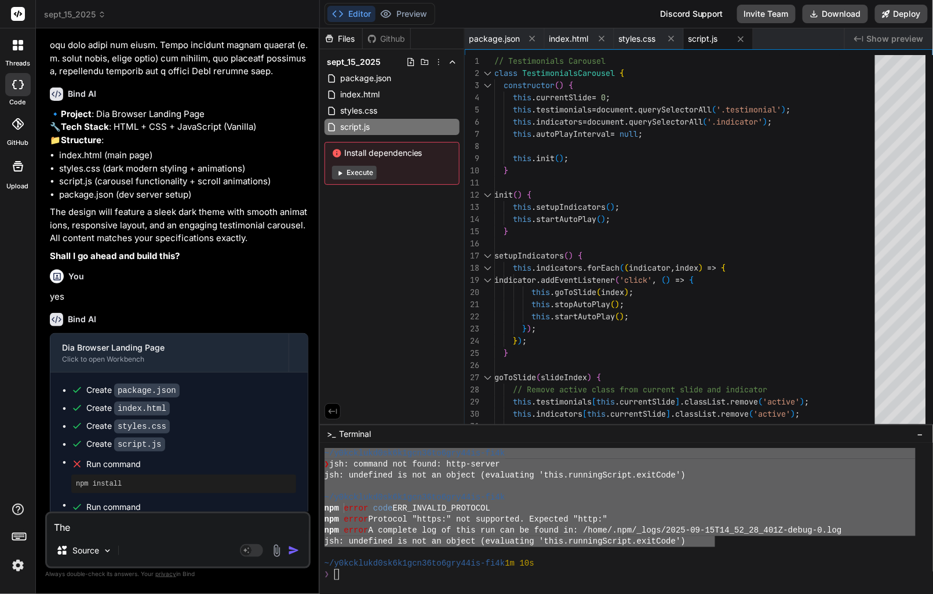
type textarea "Th"
type textarea "x"
type textarea "T"
type textarea "x"
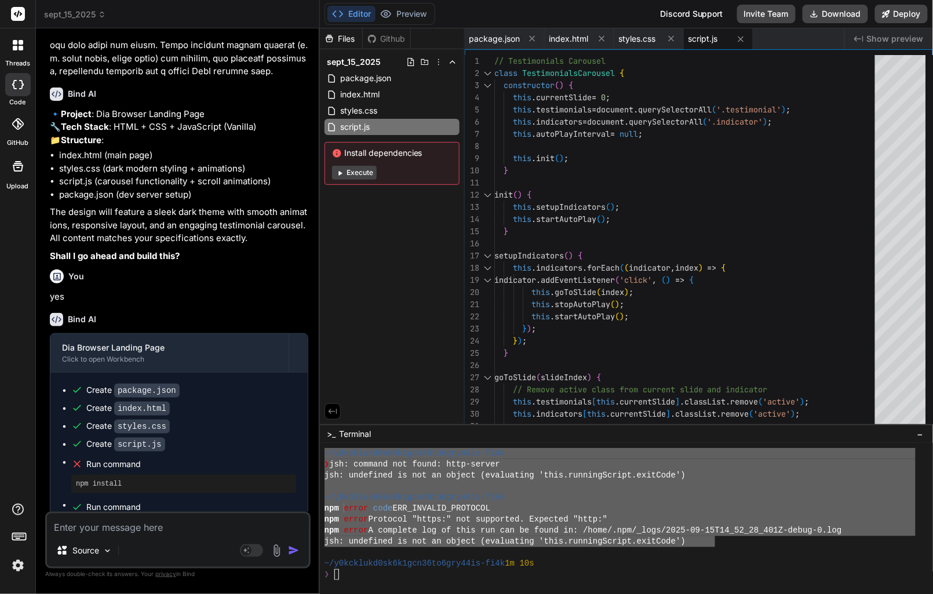
type textarea "R"
type textarea "x"
type textarea "Re"
type textarea "x"
type textarea "Rev"
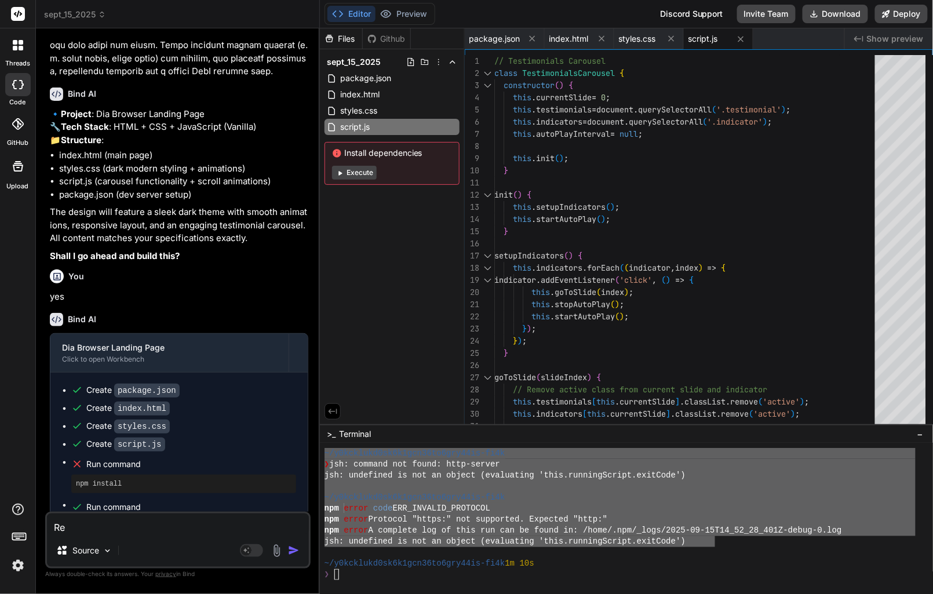
type textarea "x"
type textarea "Revi"
type textarea "x"
type textarea "Revie"
type textarea "x"
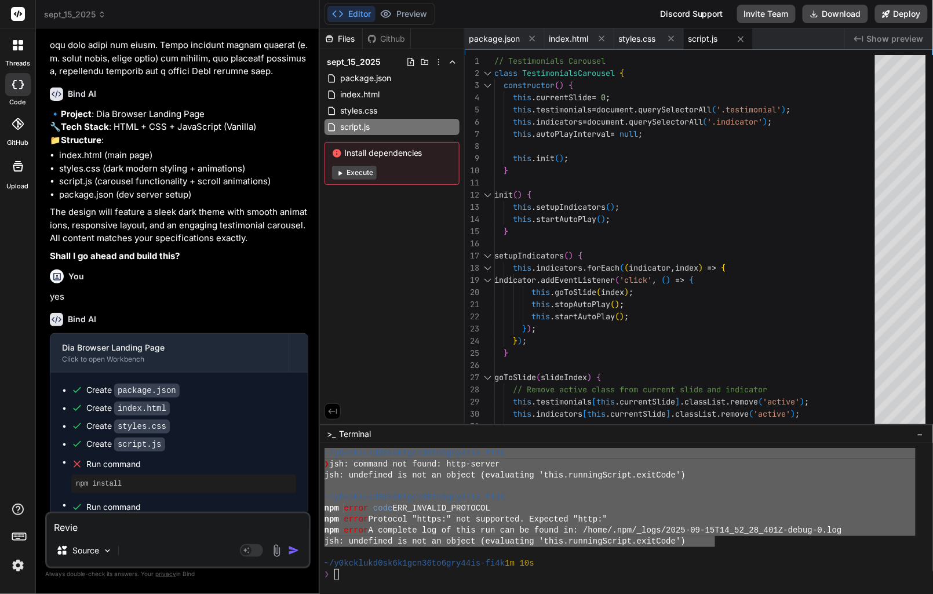
type textarea "Review"
type textarea "x"
type textarea "Review"
type textarea "x"
type textarea "Review t"
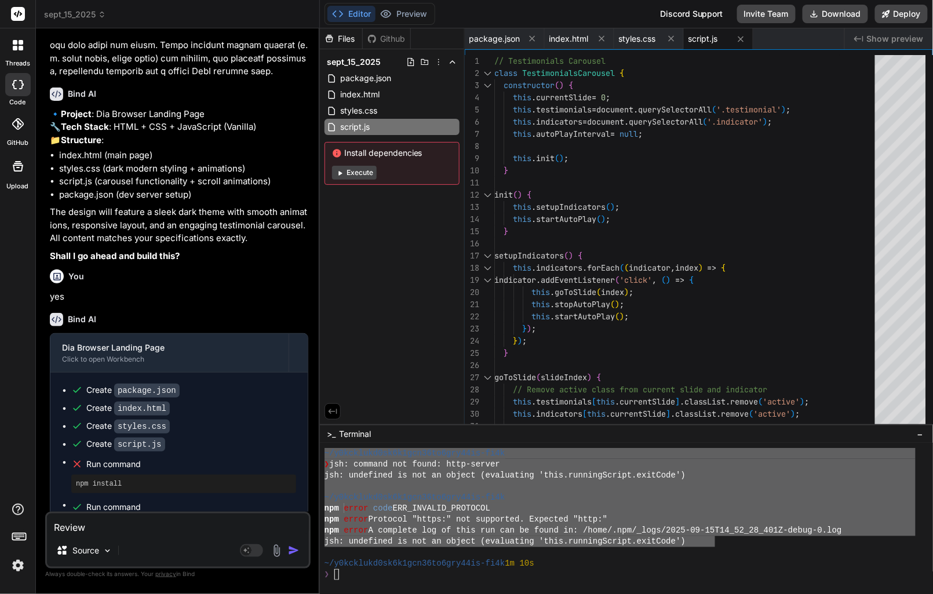
type textarea "x"
type textarea "Review th"
type textarea "x"
type textarea "Review the"
type textarea "x"
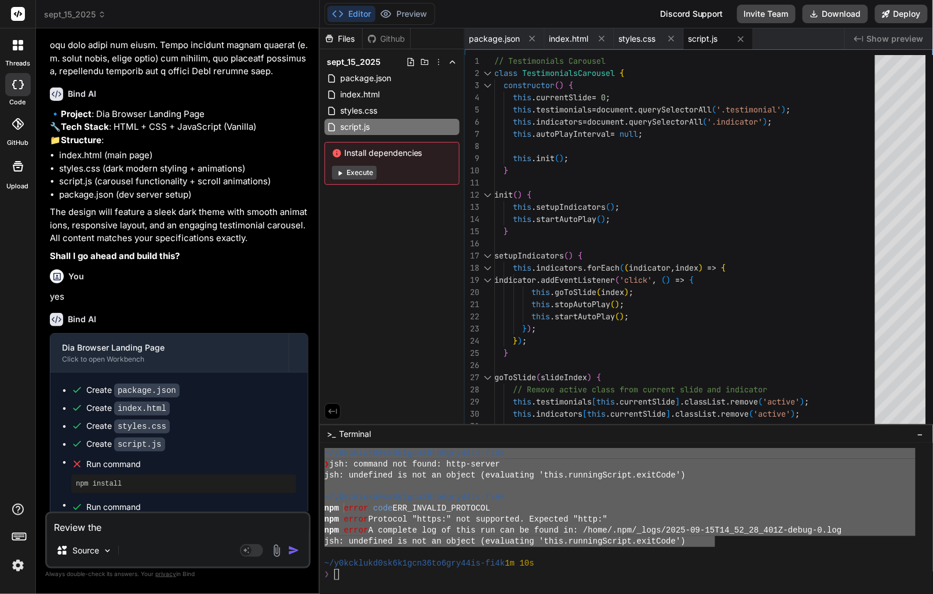
type textarea "Review thes"
type textarea "x"
type textarea "Review these"
type textarea "x"
type textarea "Review these"
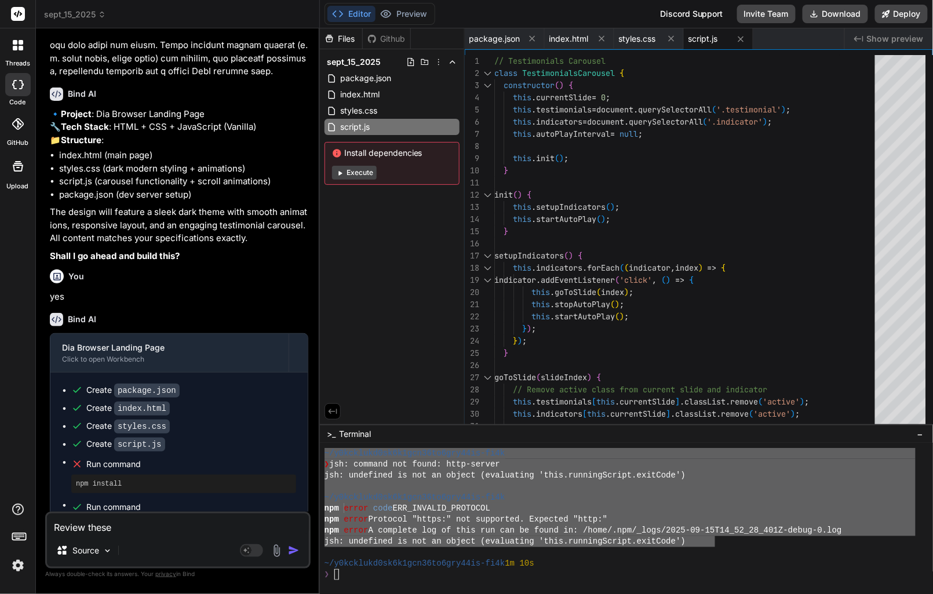
type textarea "x"
type textarea "Review these e"
type textarea "x"
type textarea "Review these er"
type textarea "x"
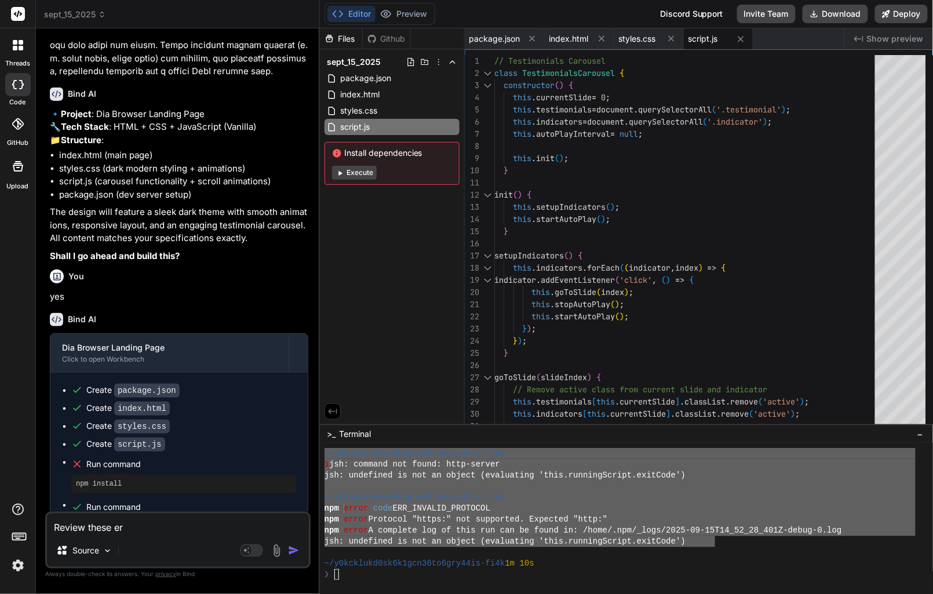
type textarea "Review these err"
type textarea "x"
type textarea "Review these erro"
type textarea "x"
type textarea "Review these error"
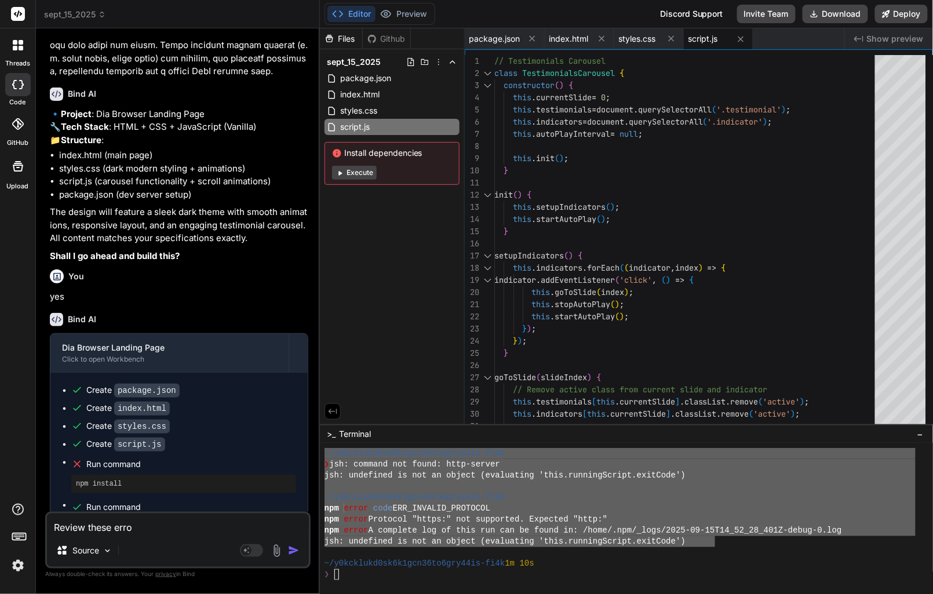
type textarea "x"
type textarea "Review these errors"
type textarea "x"
type textarea "Review these errors."
type textarea "x"
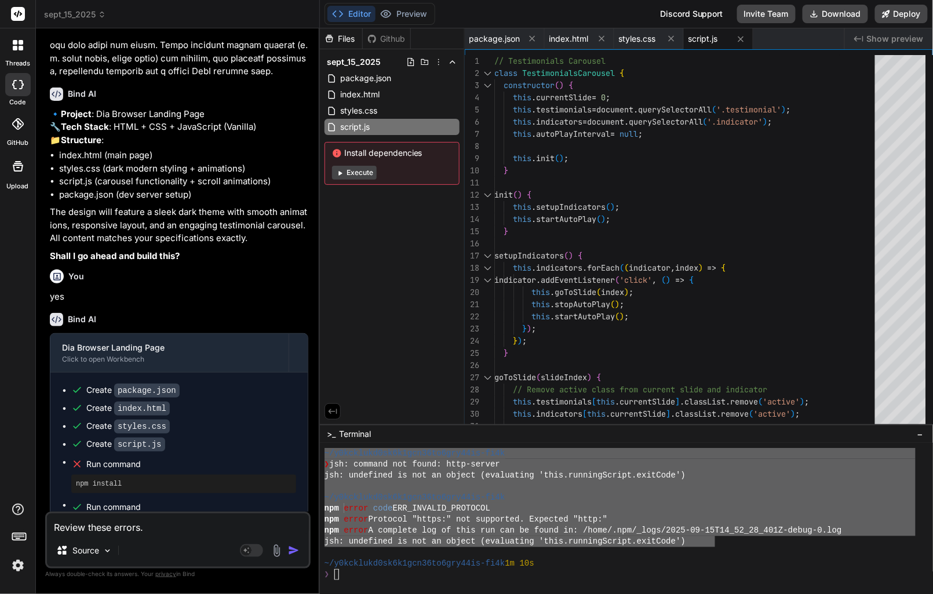
type textarea "Review these errors."
type textarea "x"
type textarea "Review these errors."
type textarea "x"
type textarea "Review these errors. v"
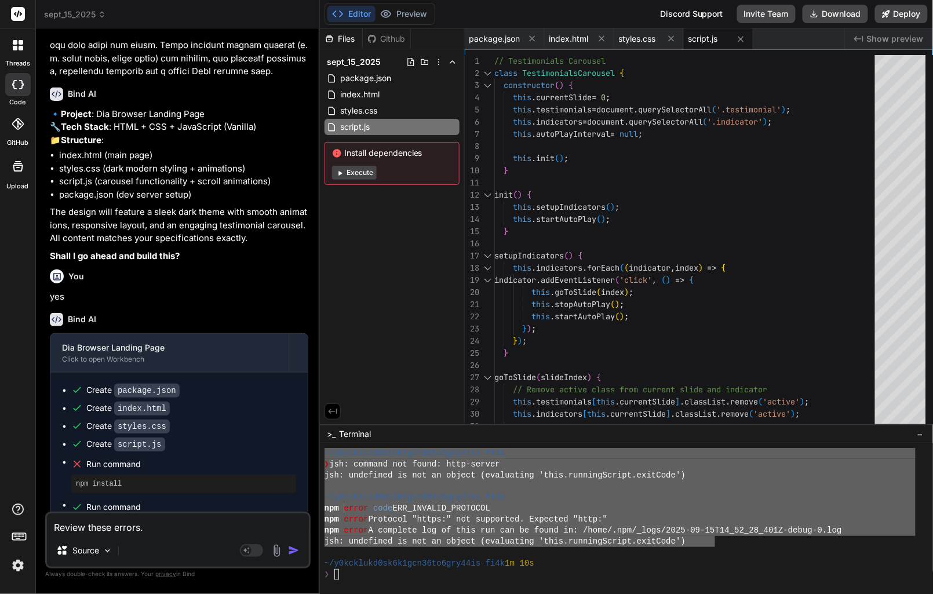
type textarea "x"
type textarea "Review these errors."
type textarea "x"
paste textarea "~/y0kcklukd0sk6k1gcn36to6gry44is-fi4k ❯ jsh: command not found: http-server jsh…"
type textarea "Review these errors. ~/y0kcklukd0sk6k1gcn36to6gry44is-fi4k ❯ jsh: command not f…"
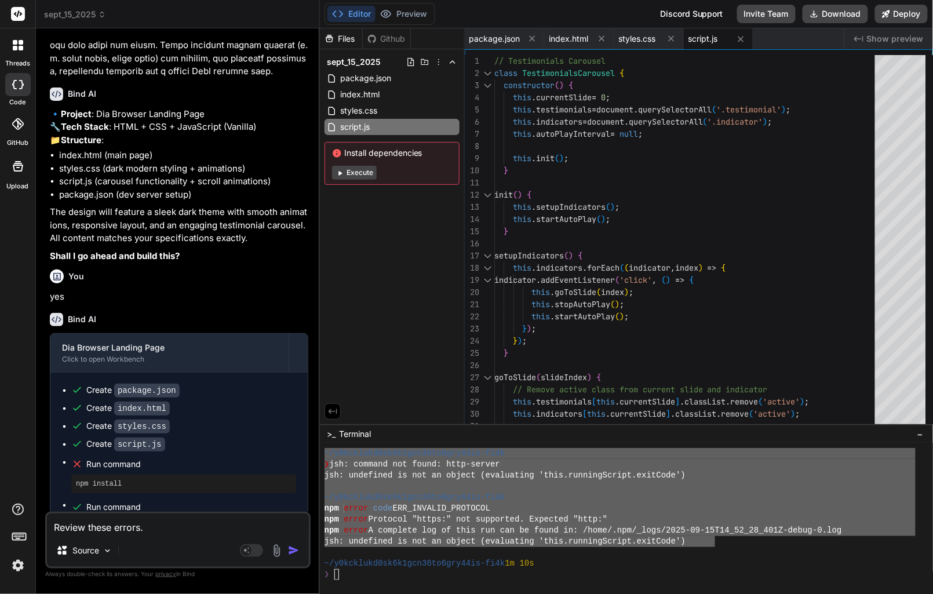
scroll to position [72, 0]
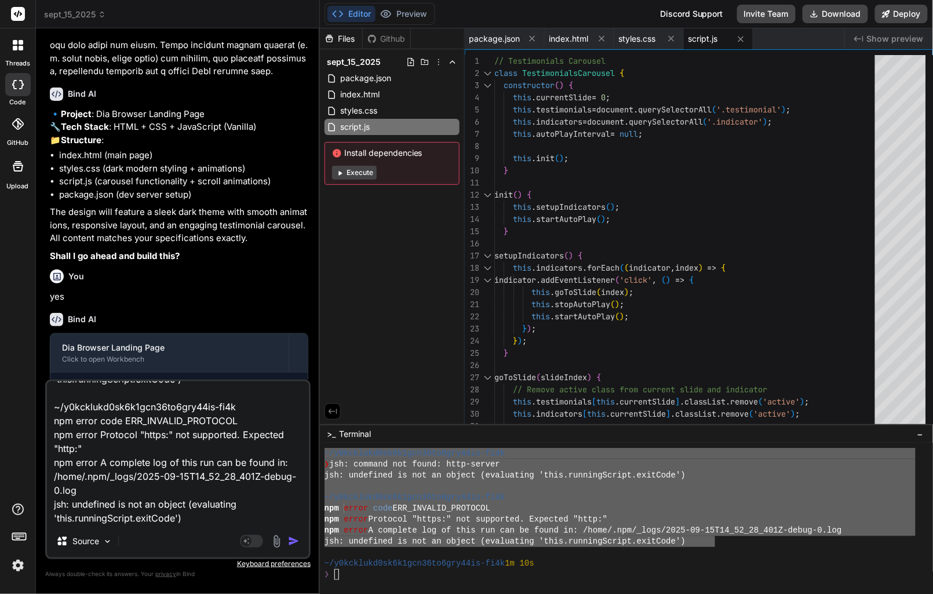
type textarea "x"
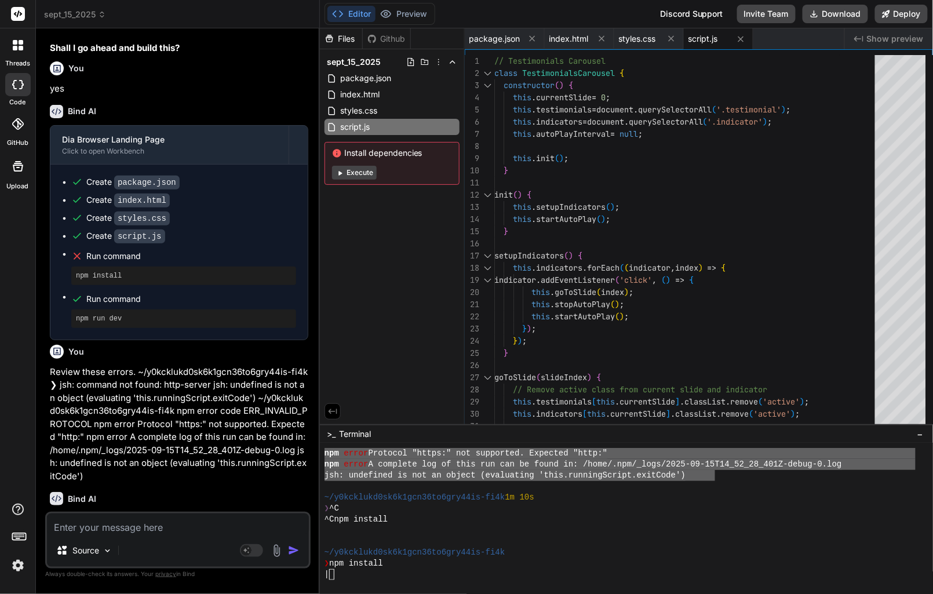
scroll to position [1131, 0]
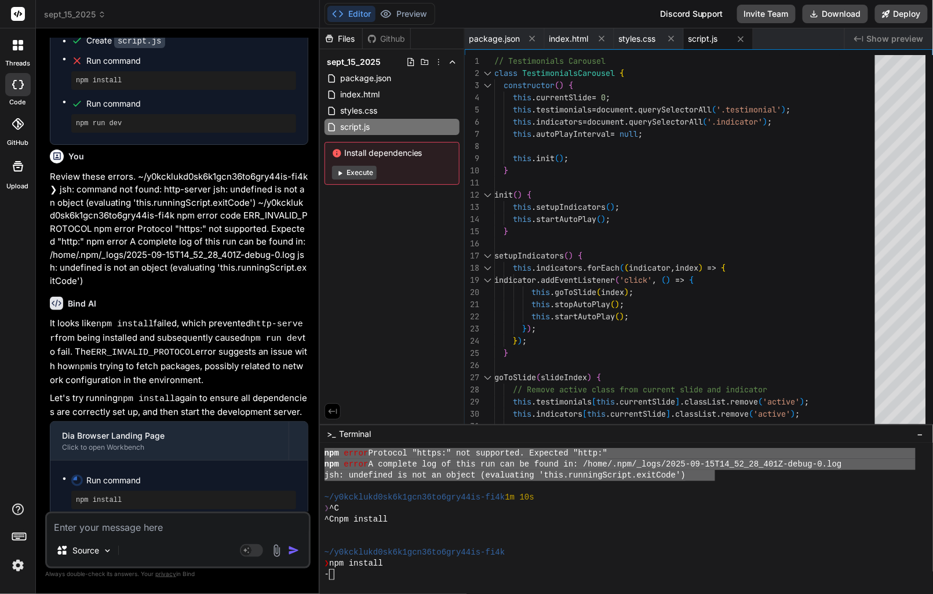
type textarea "x"
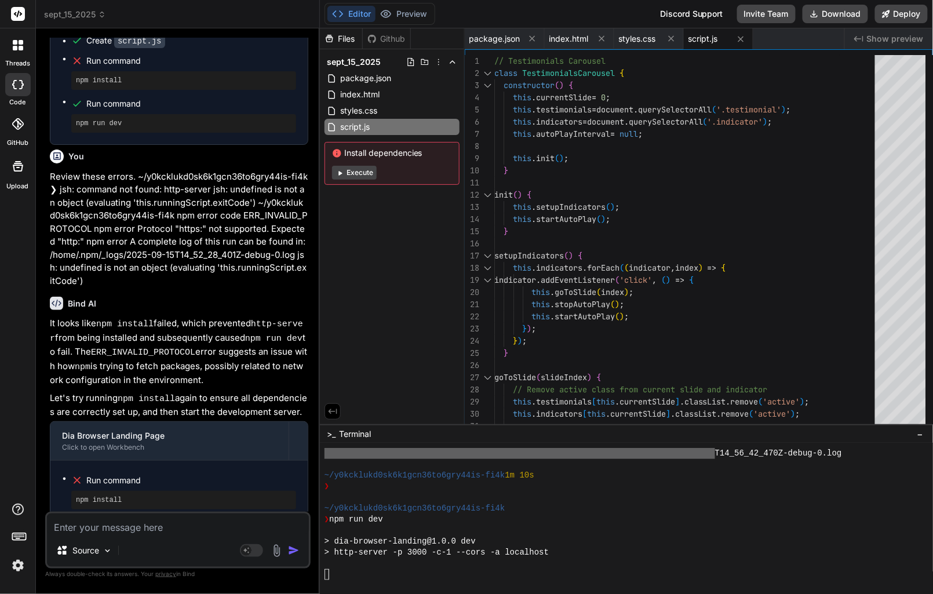
scroll to position [1067, 0]
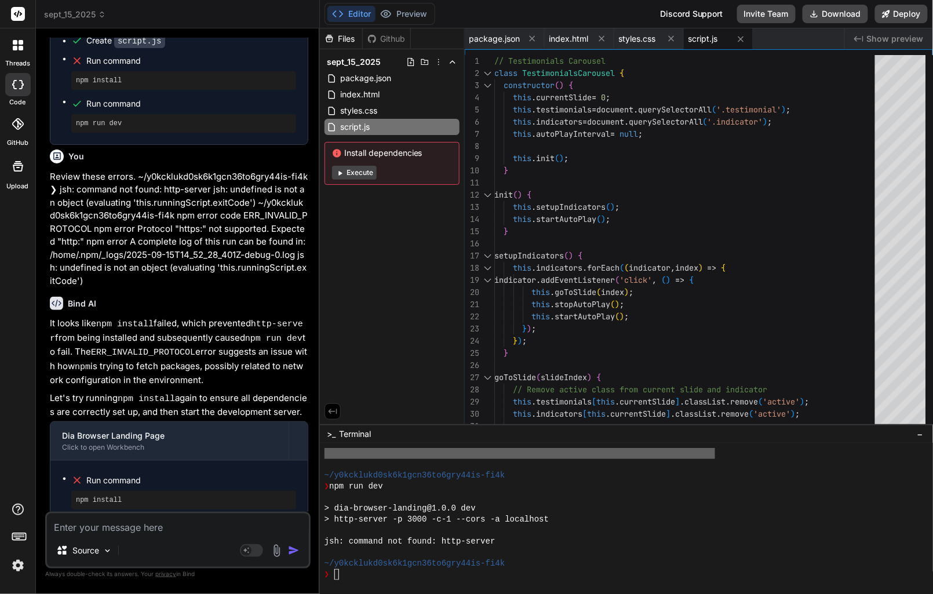
click at [359, 575] on div "❯" at bounding box center [619, 574] width 591 height 11
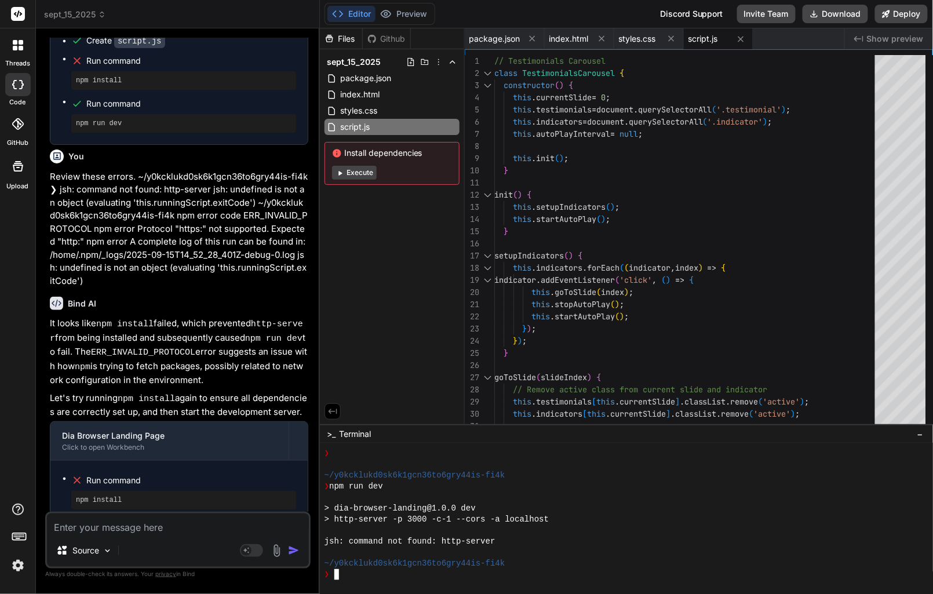
click at [160, 527] on textarea at bounding box center [178, 523] width 262 height 21
type textarea "t"
type textarea "x"
type textarea "th"
type textarea "x"
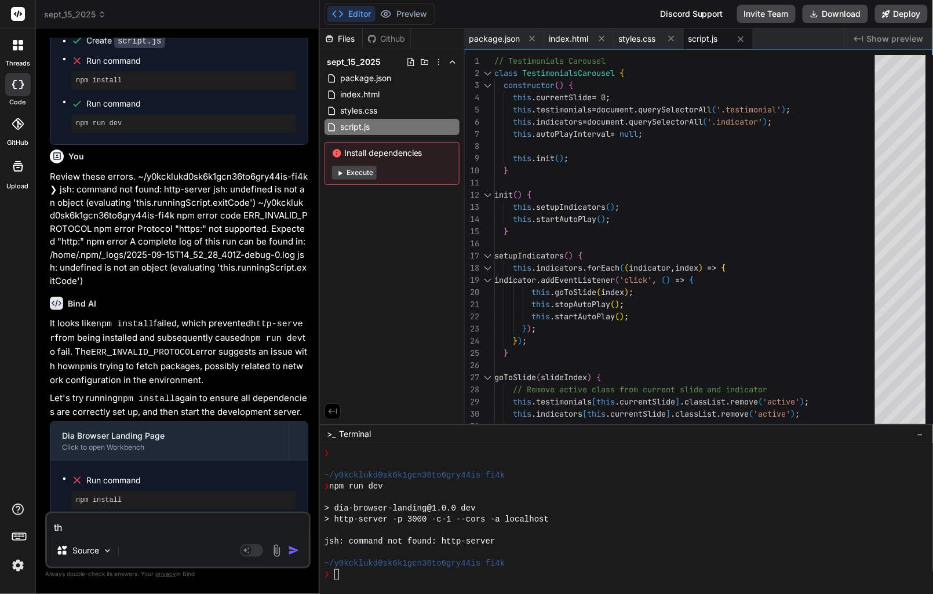
type textarea "thi"
type textarea "x"
type textarea "this"
type textarea "x"
type textarea "this"
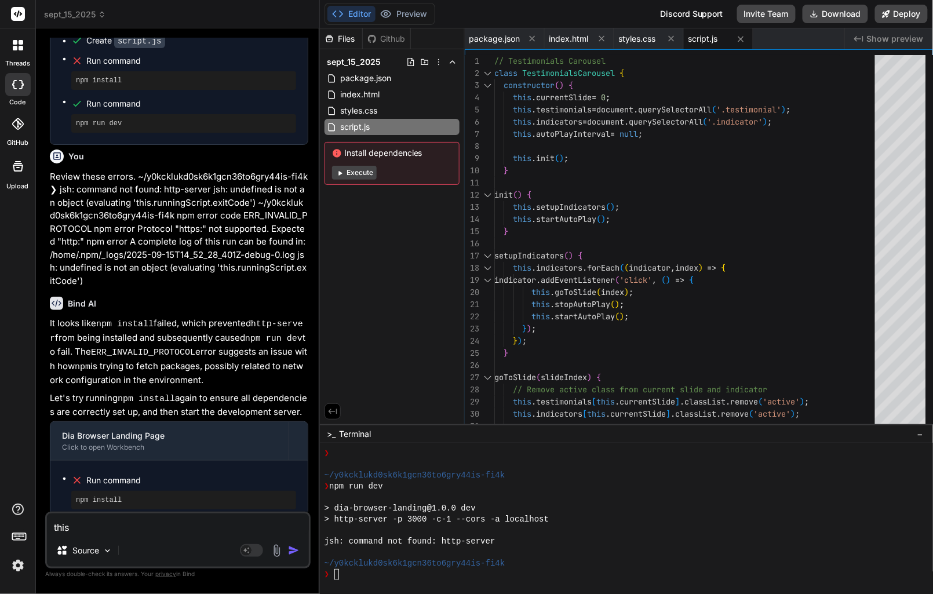
type textarea "x"
type textarea "this d"
type textarea "x"
type textarea "this di"
type textarea "x"
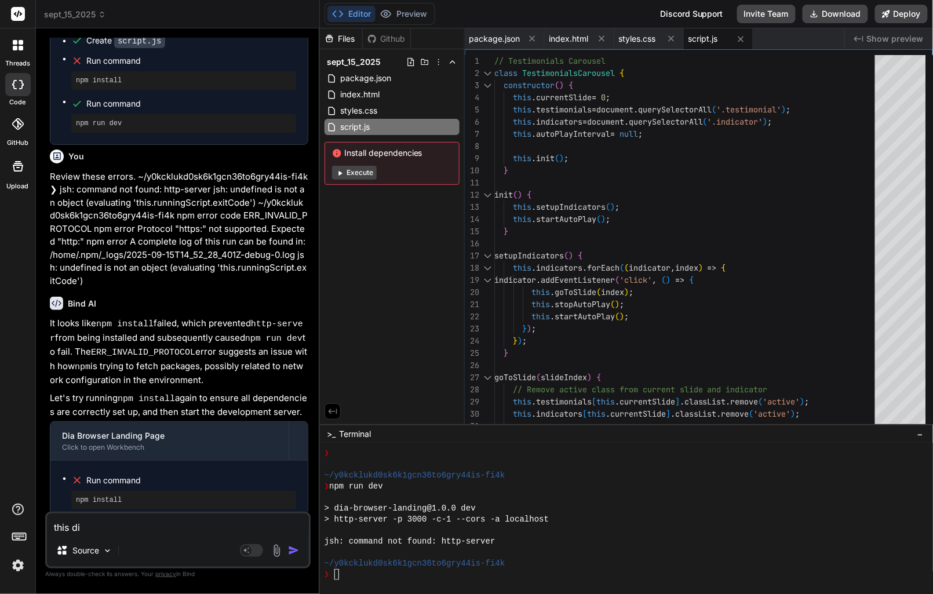
type textarea "this did"
type textarea "x"
type textarea "this did"
type textarea "x"
type textarea "this did n"
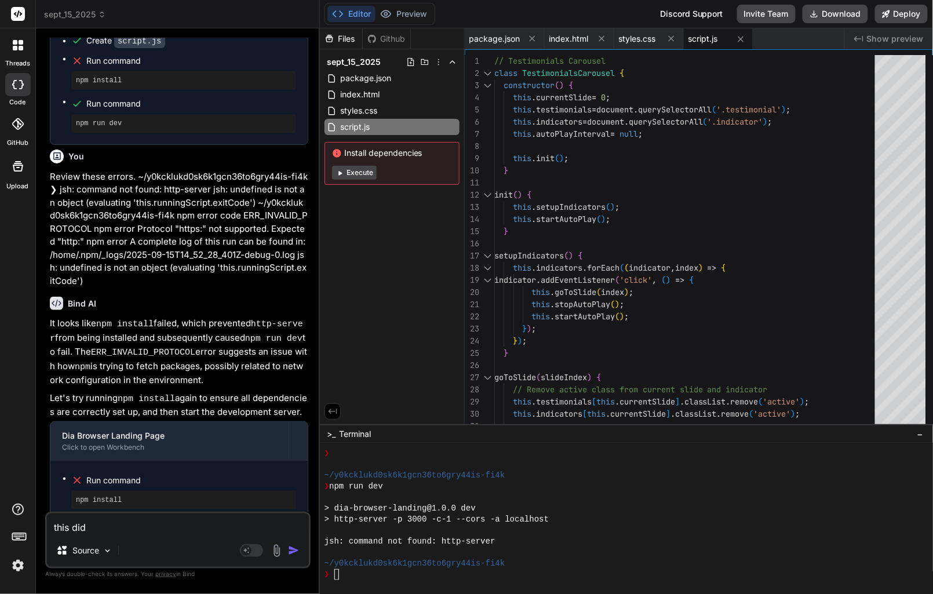
type textarea "x"
type textarea "this did no"
type textarea "x"
type textarea "this did not"
type textarea "x"
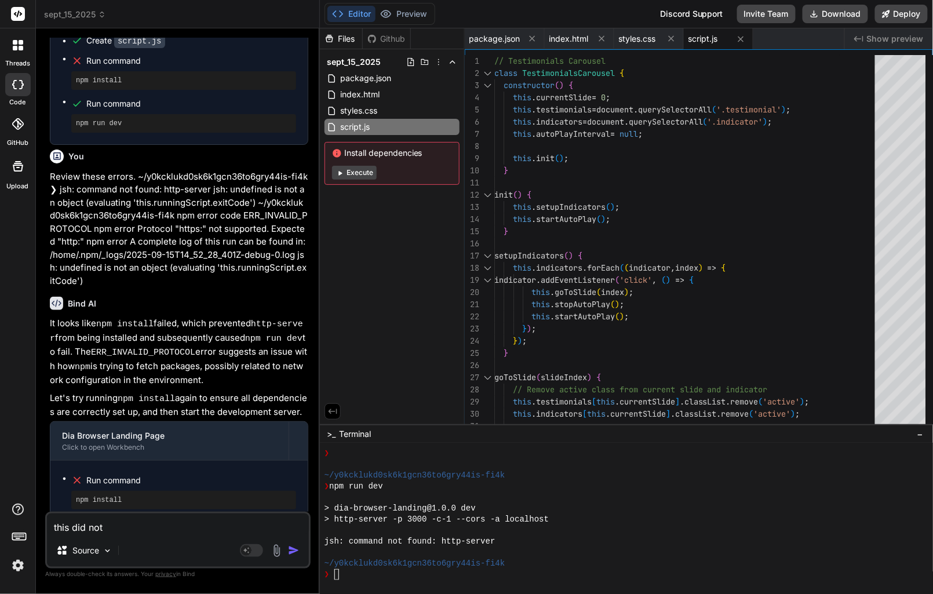
type textarea "this did not"
type textarea "x"
type textarea "this did not r"
type textarea "x"
type textarea "this did not re"
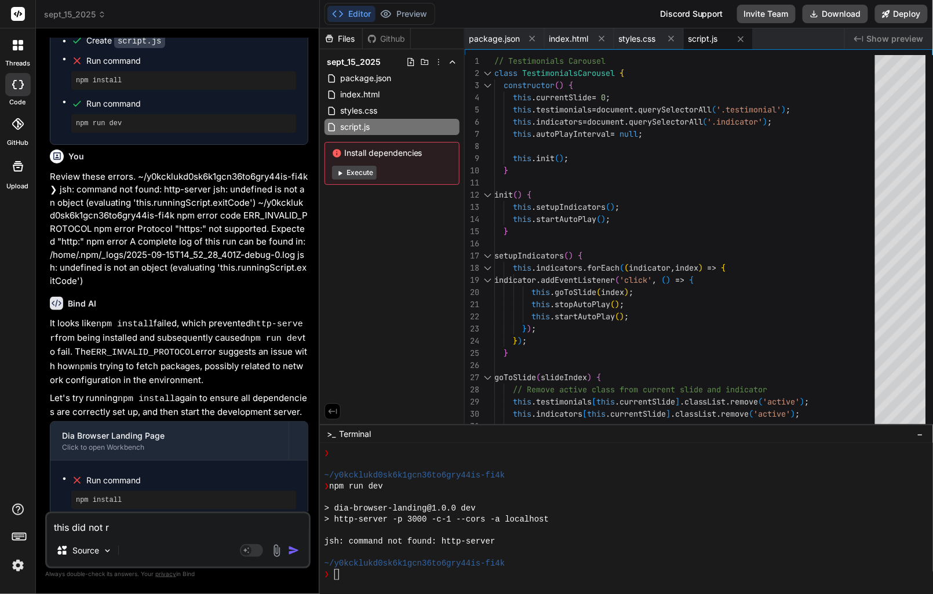
type textarea "x"
type textarea "this did not res"
type textarea "x"
type textarea "this did not reso"
type textarea "x"
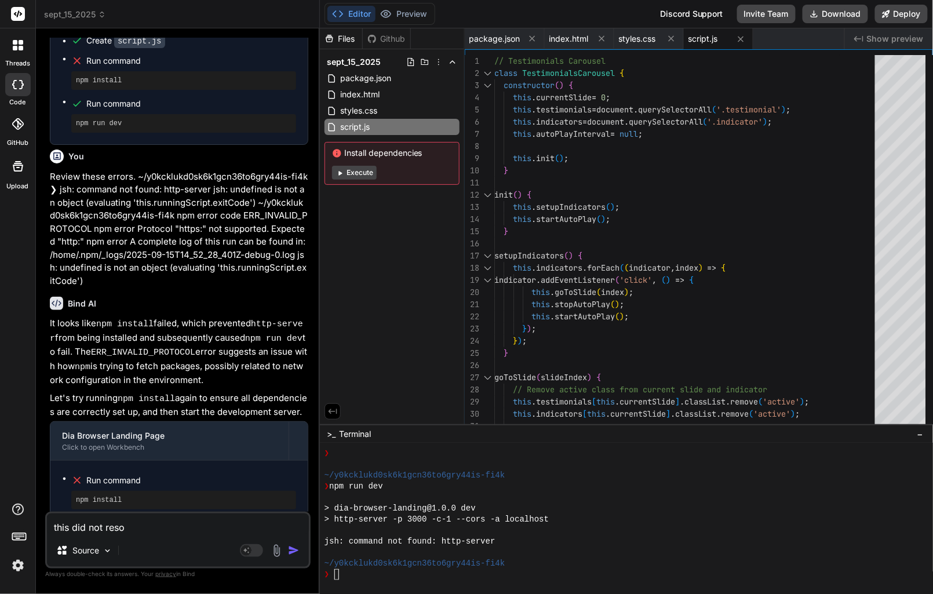
type textarea "this did not resol"
type textarea "x"
type textarea "this did not resolv"
type textarea "x"
type textarea "this did not resolve"
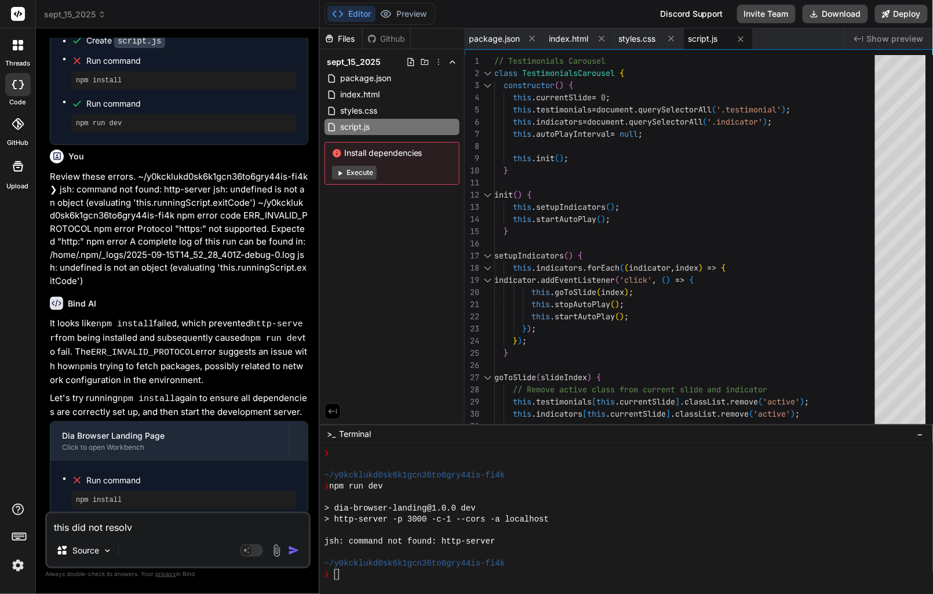
type textarea "x"
type textarea "this did not resolve"
type textarea "x"
type textarea "this did not resolve t"
type textarea "x"
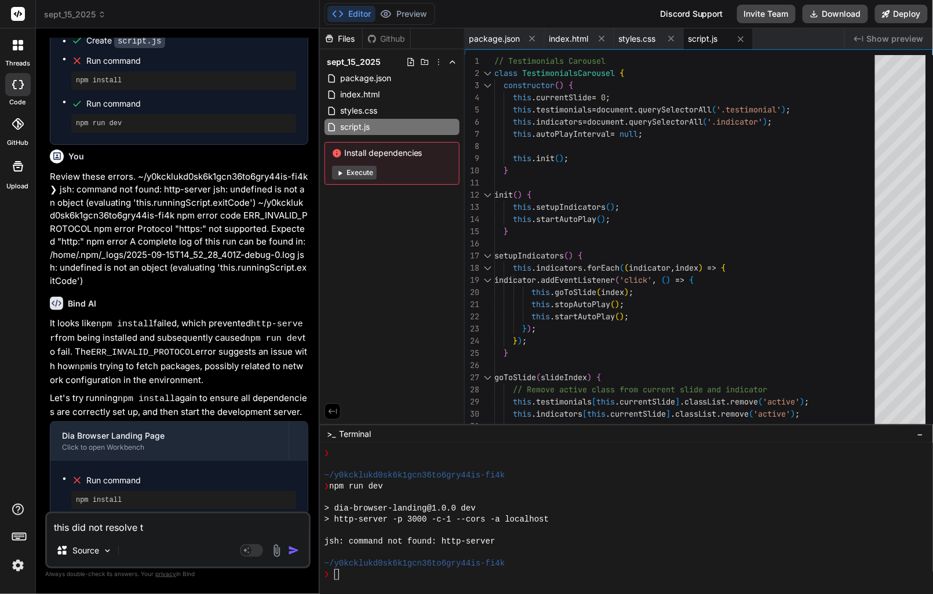
type textarea "this did not resolve th"
type textarea "x"
type textarea "this did not resolve the"
type textarea "x"
type textarea "this did not resolve the"
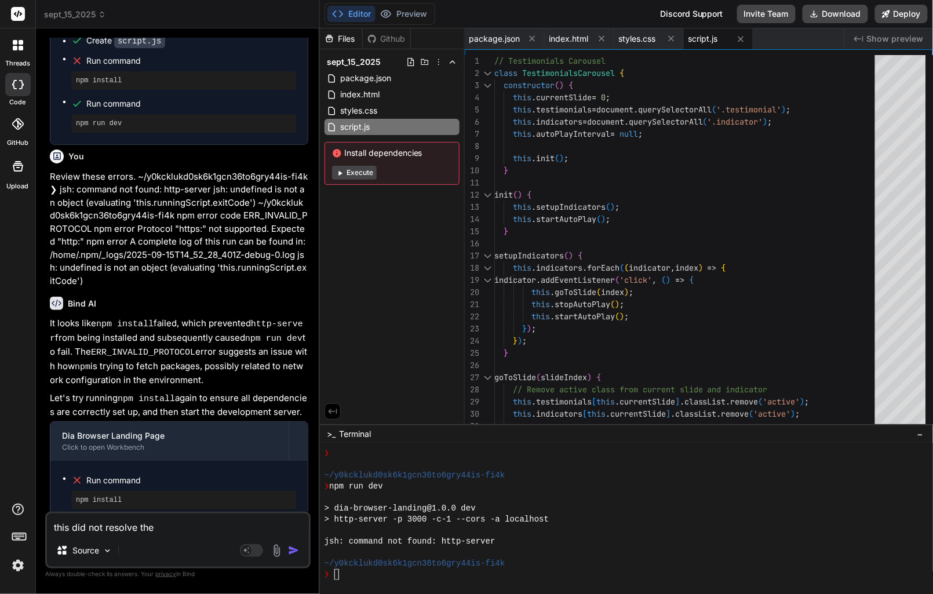
type textarea "x"
type textarea "this did not resolve the i"
type textarea "x"
type textarea "this did not resolve the ie"
type textarea "x"
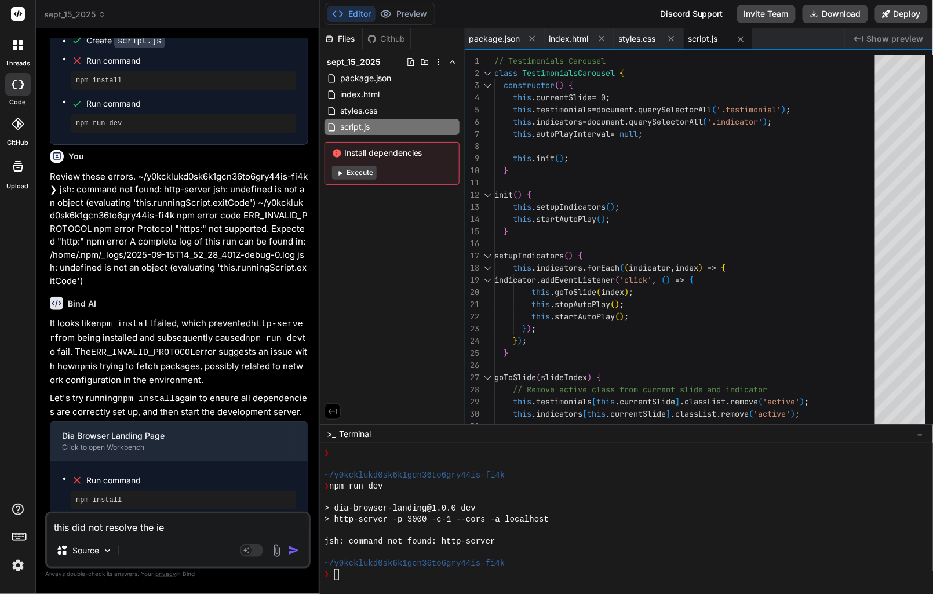
type textarea "this did not resolve the i"
type textarea "x"
type textarea "this did not resolve the is"
type textarea "x"
type textarea "this did not resolve the iss"
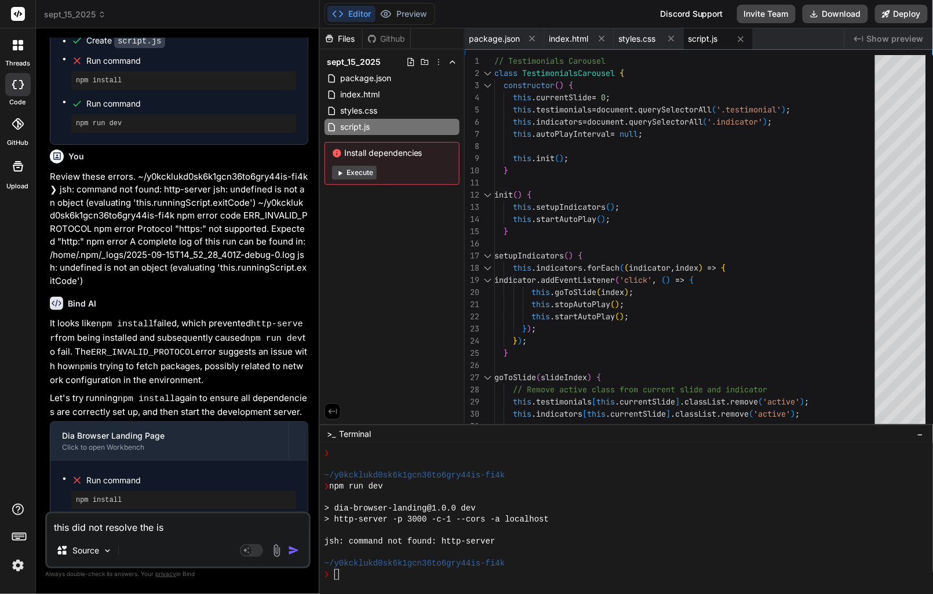
type textarea "x"
type textarea "this did not resolve the issu"
type textarea "x"
type textarea "this did not resolve the issue"
type textarea "x"
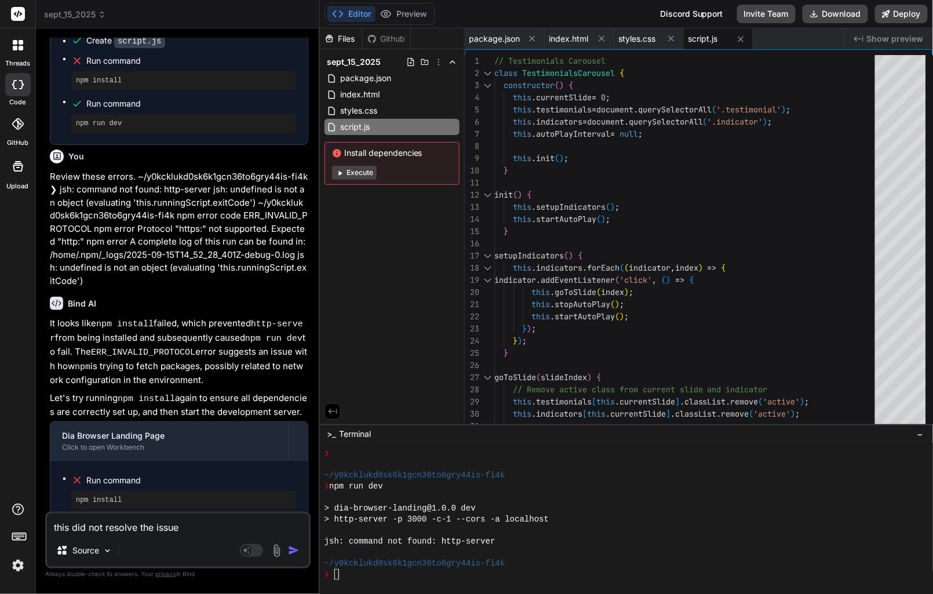
type textarea "this did not resolve the issue."
type textarea "x"
type textarea "this did not resolve the issue."
type textarea "x"
type textarea "this did not resolve the issue."
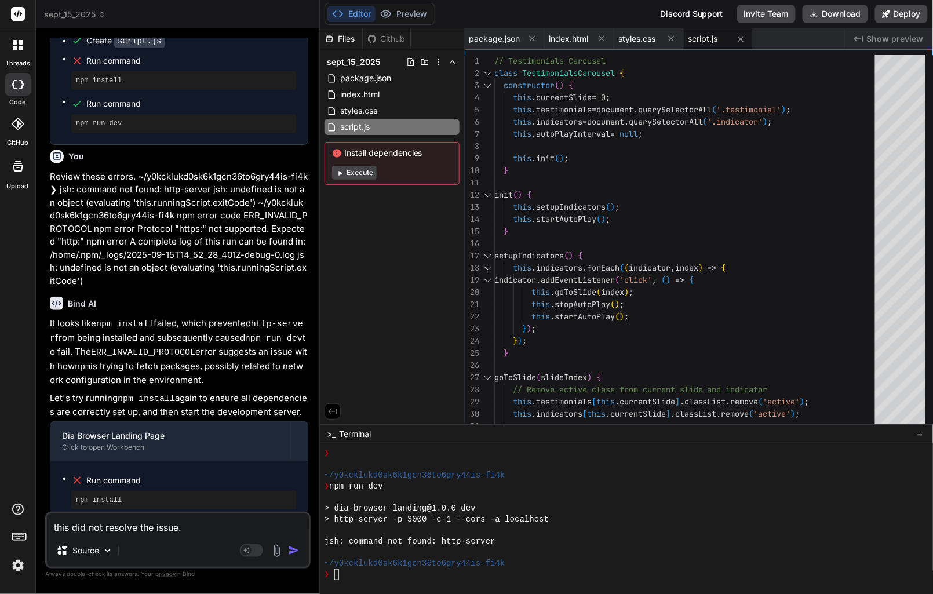
type textarea "x"
type textarea "this did not resolve the issue."
type textarea "x"
type textarea "this did not resolve the issue."
click at [357, 174] on button "Execute" at bounding box center [354, 173] width 45 height 14
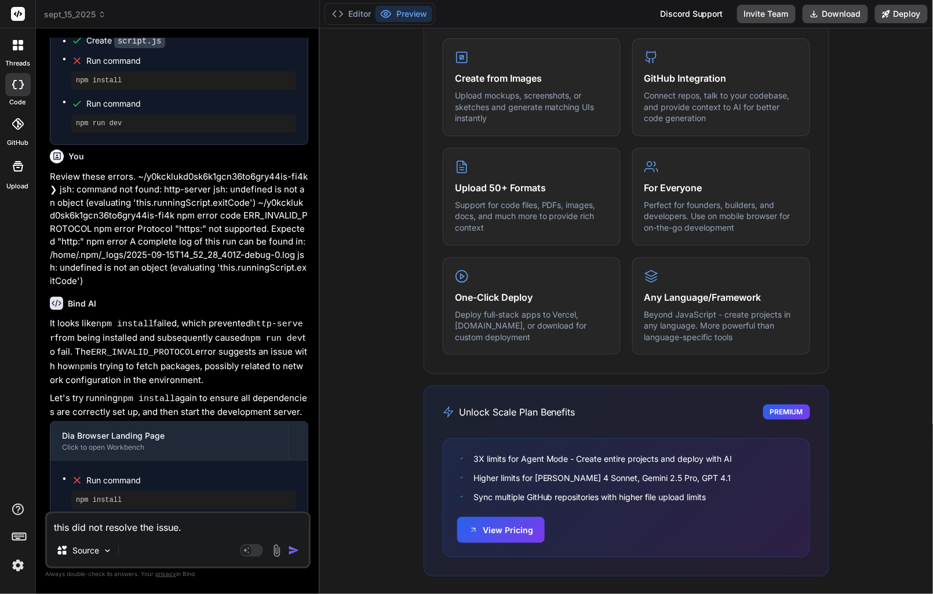
scroll to position [0, 0]
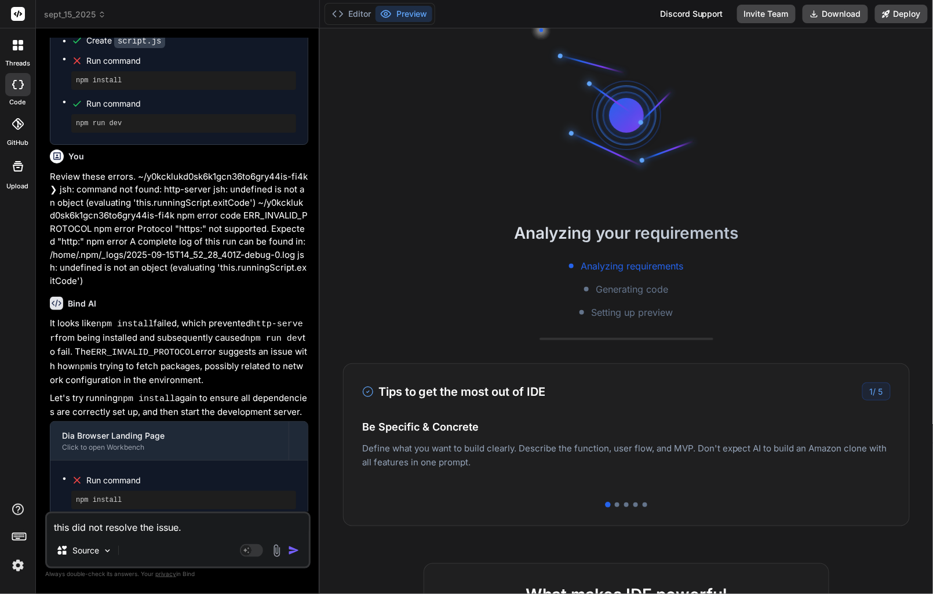
type textarea "x"
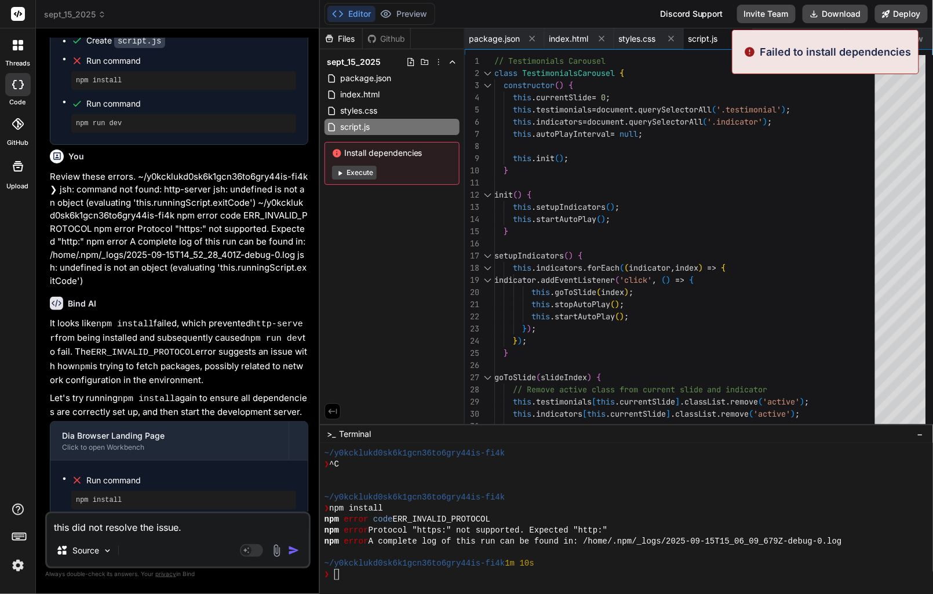
scroll to position [1177, 0]
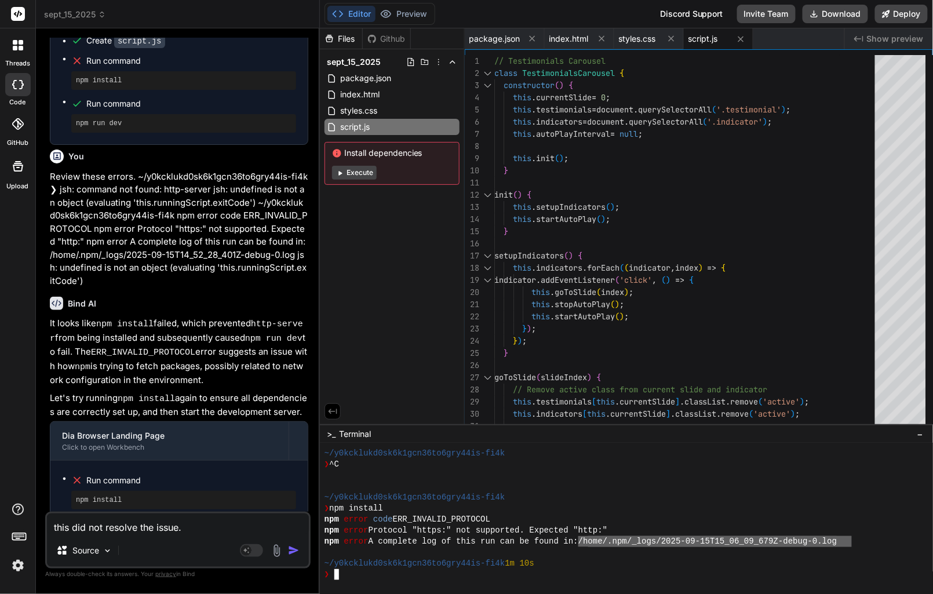
drag, startPoint x: 587, startPoint y: 541, endPoint x: 848, endPoint y: 538, distance: 260.7
type textarea "/home/.npm/_logs/2025-09-15T15_06_09_679Z-debug-0.log"
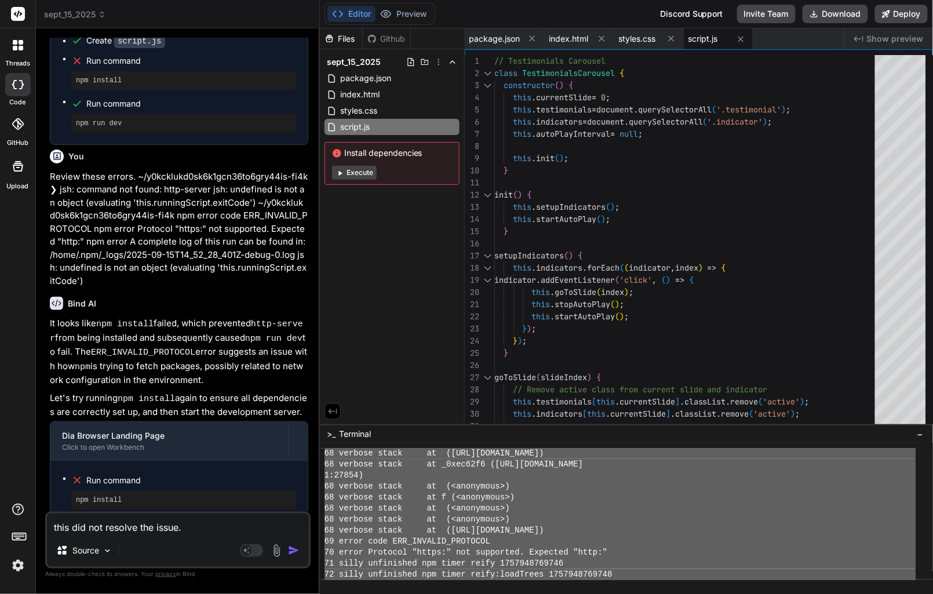
scroll to position [2267, 0]
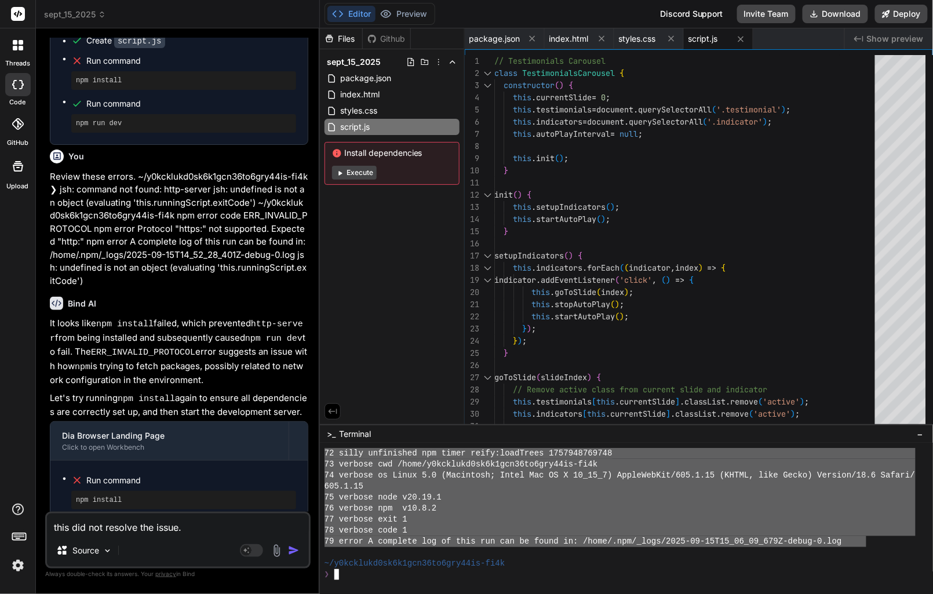
drag, startPoint x: 326, startPoint y: 542, endPoint x: 864, endPoint y: 539, distance: 538.8
type textarea "0 verbose cli /usr/local/bin/node /usr/local/bin/npm 1 info using npm@10.8.2 2 …"
click at [216, 527] on textarea "this did not resolve the issue." at bounding box center [178, 523] width 262 height 21
type textarea "this did not resolve the issue. H"
type textarea "x"
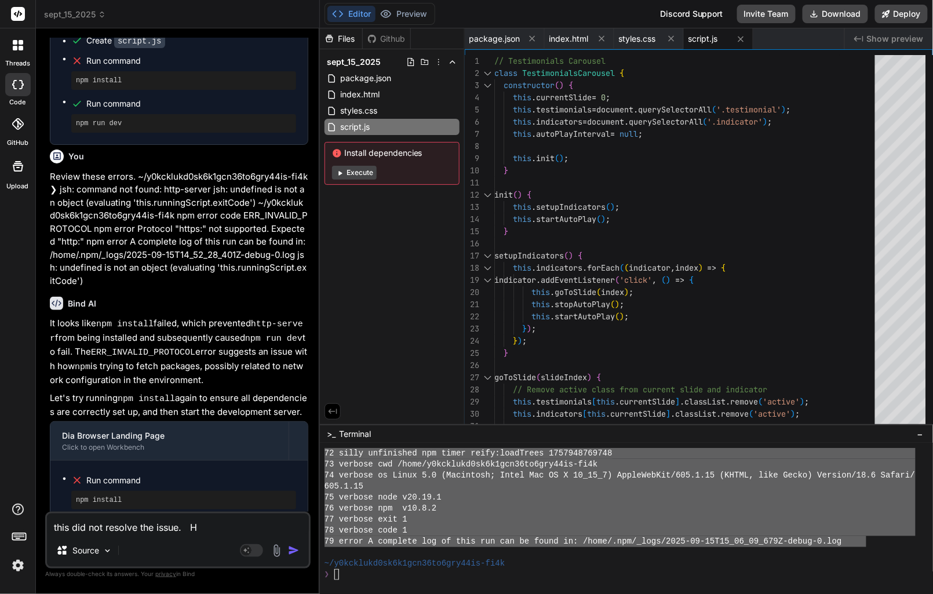
type textarea "this did not resolve the issue. He"
type textarea "x"
type textarea "this did not resolve the issue. Her"
type textarea "x"
type textarea "this did not resolve the issue. Here"
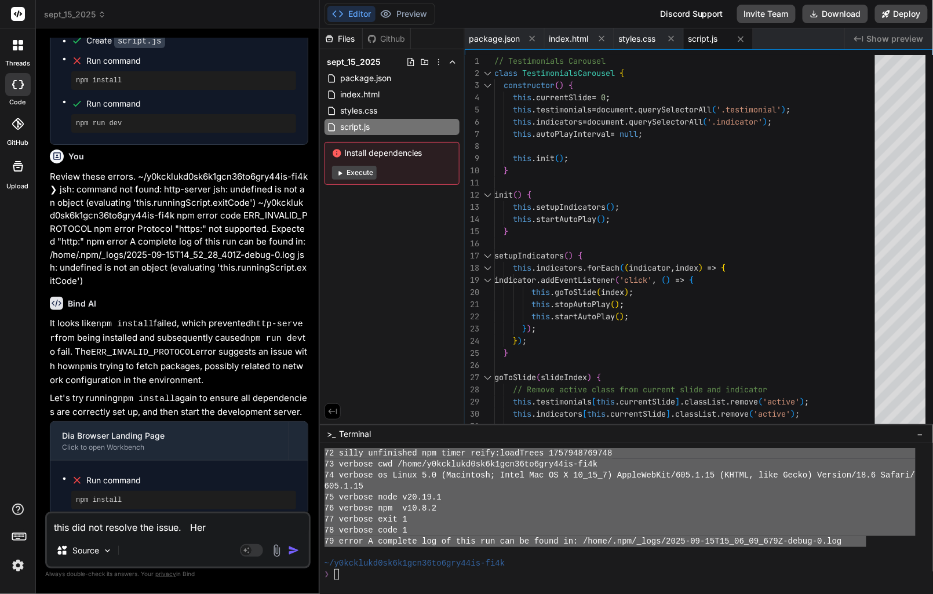
type textarea "x"
type textarea "this did not resolve the issue. Here"
type textarea "x"
type textarea "this did not resolve the issue. Here i"
type textarea "x"
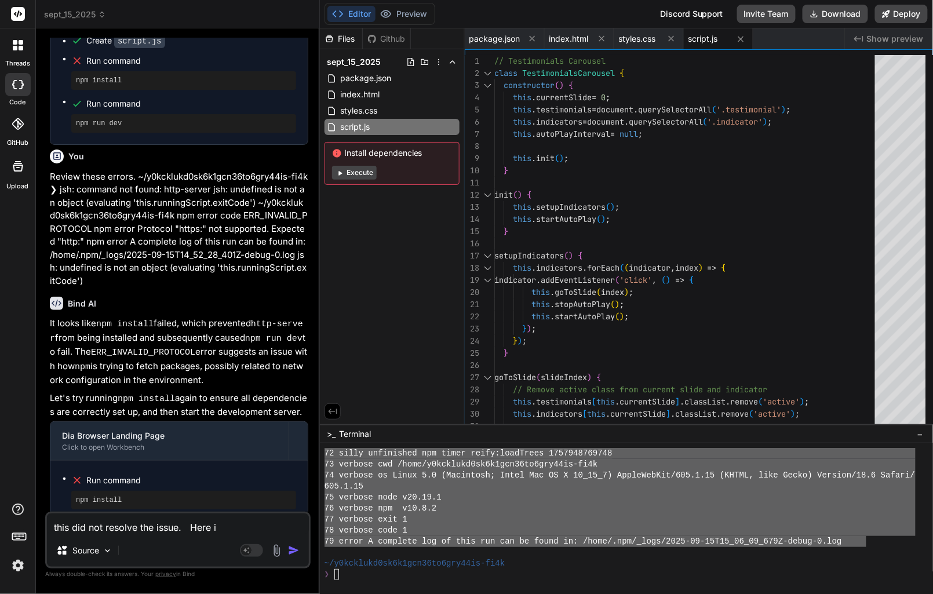
type textarea "this did not resolve the issue. Here is"
type textarea "x"
type textarea "this did not resolve the issue. Here is"
type textarea "x"
type textarea "this did not resolve the issue. Here is t"
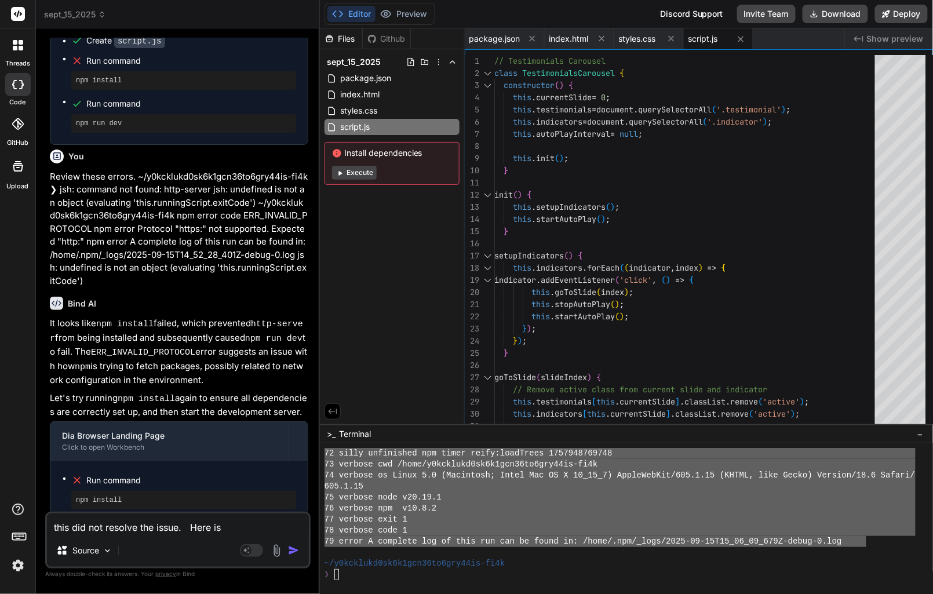
type textarea "x"
type textarea "this did not resolve the issue. Here is th"
type textarea "x"
type textarea "this did not resolve the issue. Here is the"
type textarea "x"
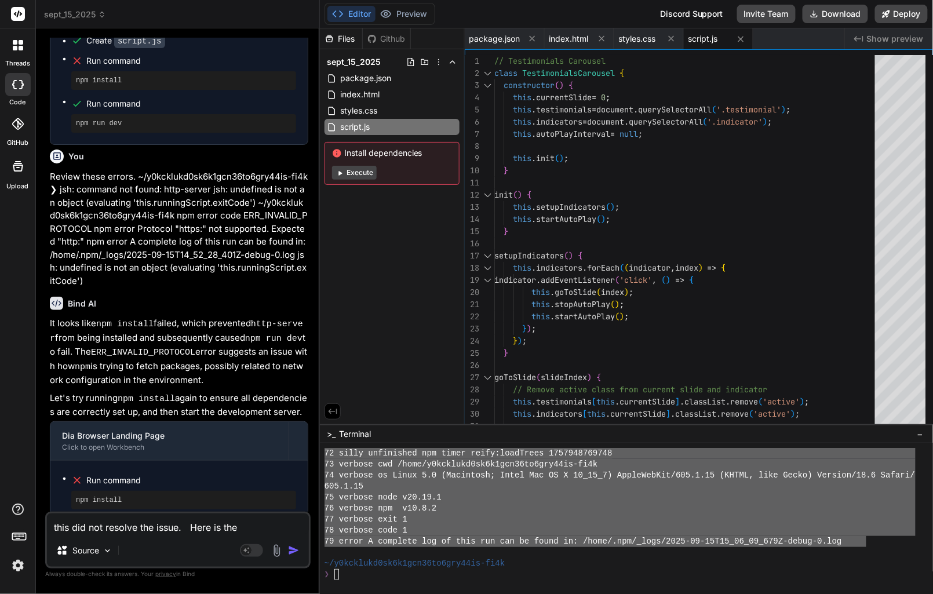
type textarea "this did not resolve the issue. Here is the"
type textarea "x"
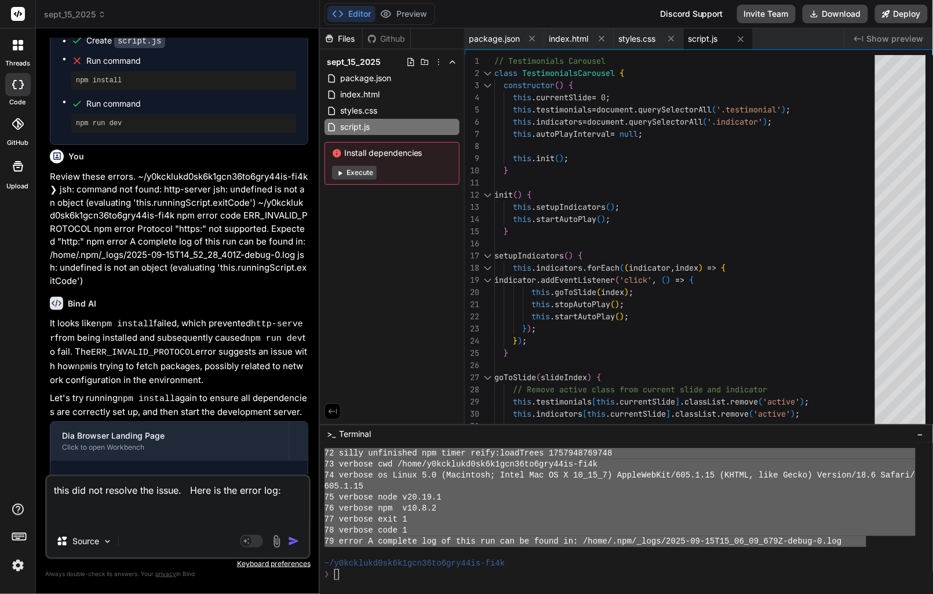
paste textarea "0 verbose cli /usr/local/bin/node /usr/local/bin/npm 1 info using npm@10.8.2 2 …"
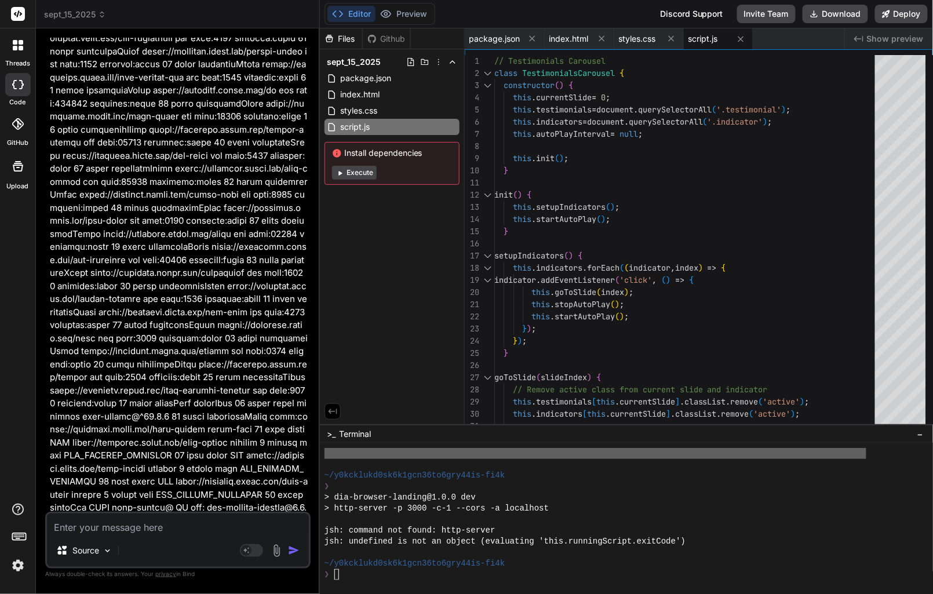
scroll to position [2962, 0]
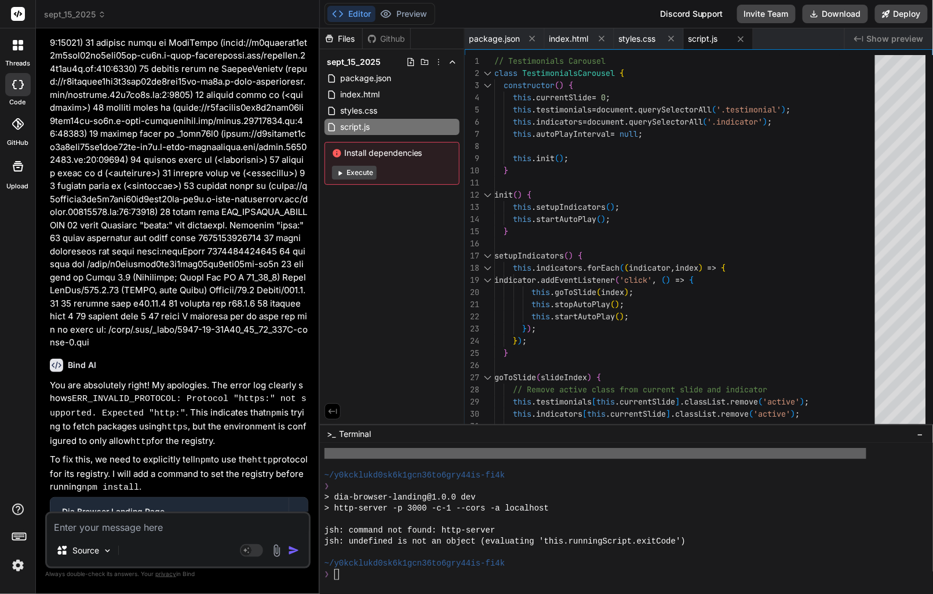
drag, startPoint x: 76, startPoint y: 404, endPoint x: 289, endPoint y: 401, distance: 212.0
click at [290, 571] on pre "npm config set registry http://registry.npmjs.org/" at bounding box center [184, 575] width 216 height 9
copy pre "npm config set registry http://registry.npmjs.org/"
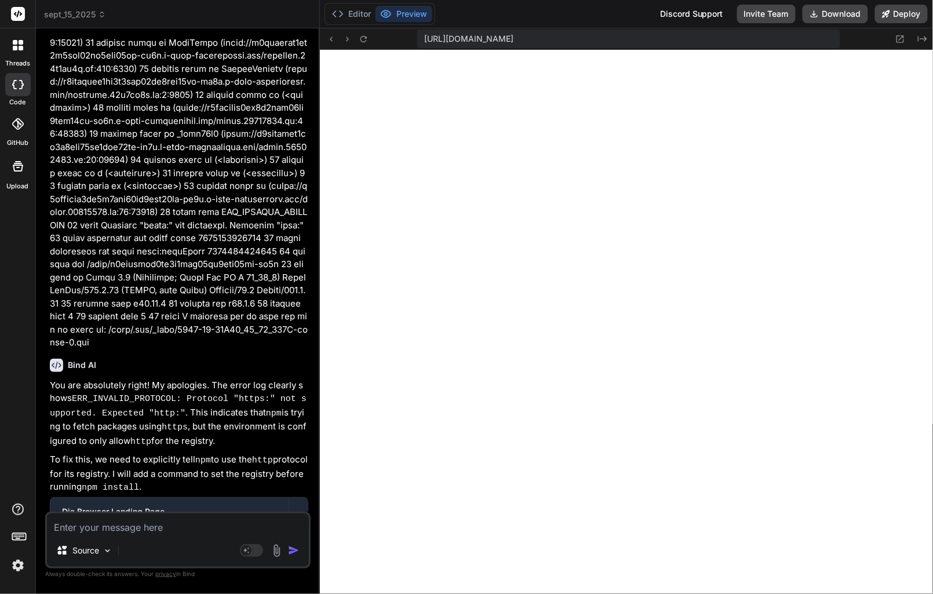
scroll to position [3302, 0]
drag, startPoint x: 156, startPoint y: 522, endPoint x: 148, endPoint y: 523, distance: 8.1
click at [156, 523] on textarea at bounding box center [178, 523] width 262 height 21
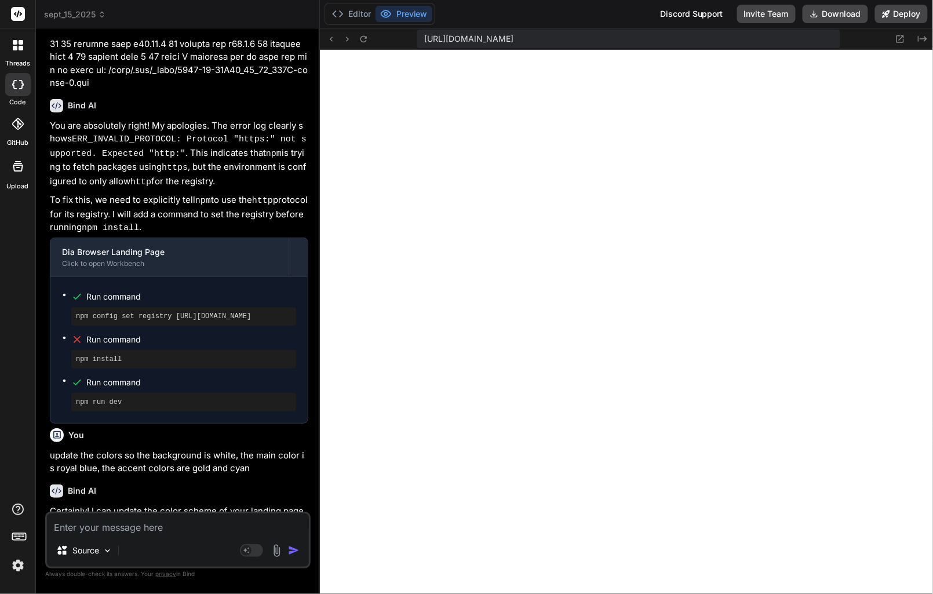
scroll to position [3313, 0]
click at [365, 39] on icon at bounding box center [364, 39] width 10 height 10
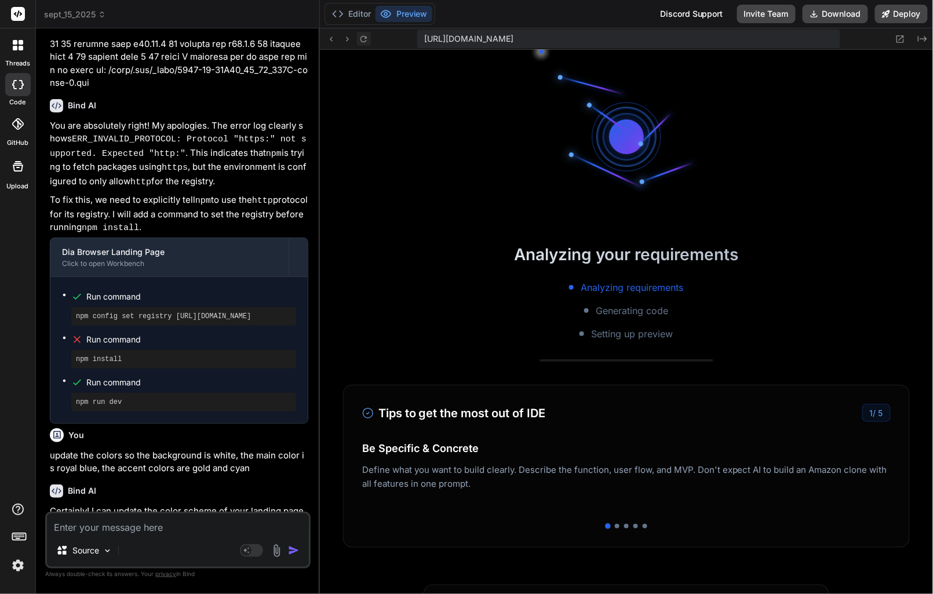
scroll to position [3346, 0]
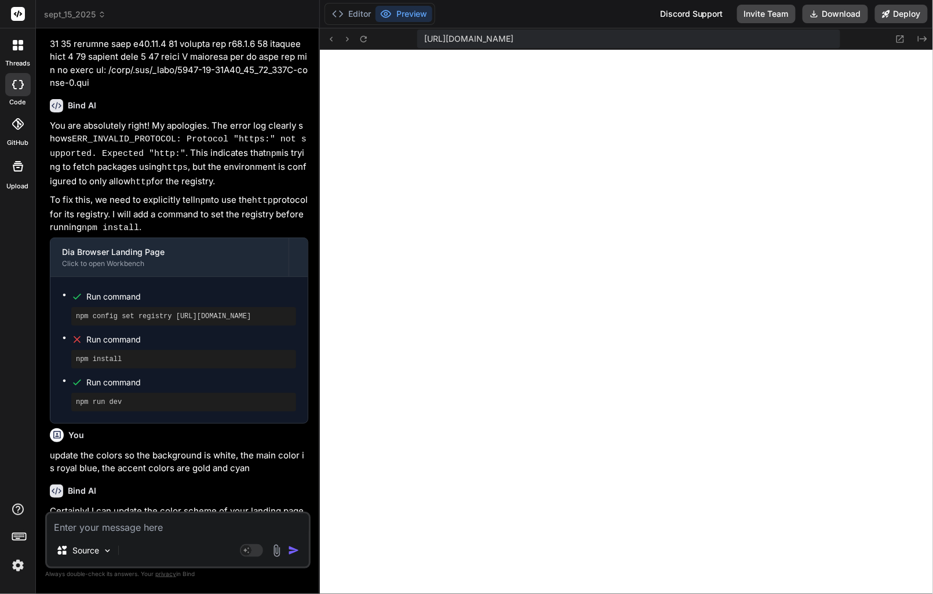
click at [126, 527] on textarea at bounding box center [178, 523] width 262 height 21
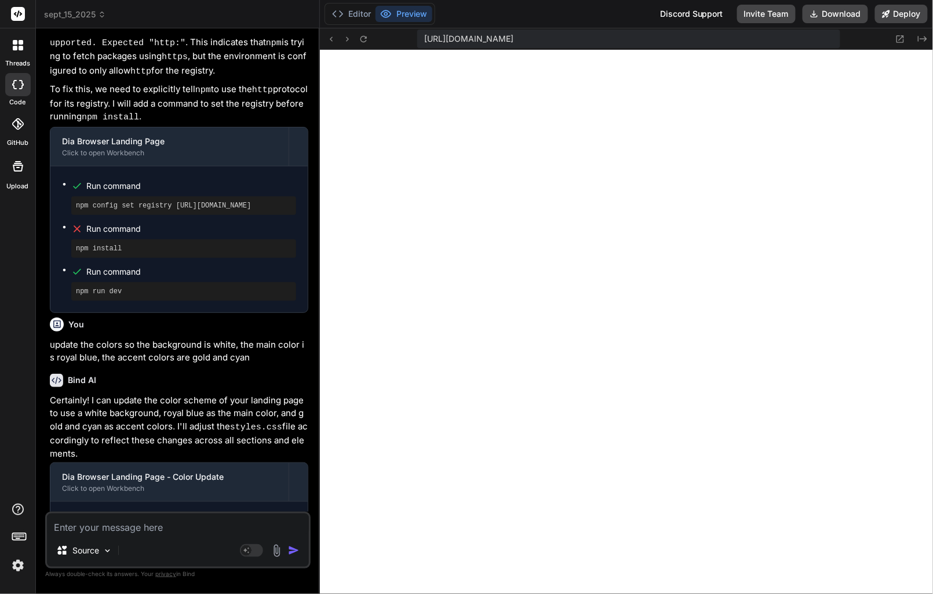
scroll to position [3357, 0]
click at [364, 36] on icon at bounding box center [364, 39] width 10 height 10
drag, startPoint x: 117, startPoint y: 529, endPoint x: 137, endPoint y: 520, distance: 22.3
click at [116, 529] on textarea at bounding box center [178, 523] width 262 height 21
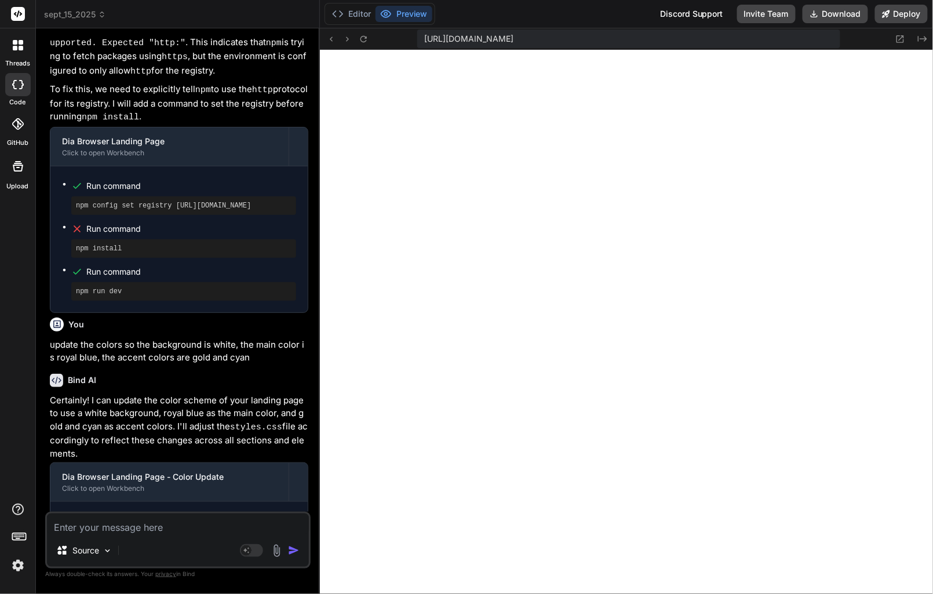
click at [165, 527] on textarea at bounding box center [178, 523] width 262 height 21
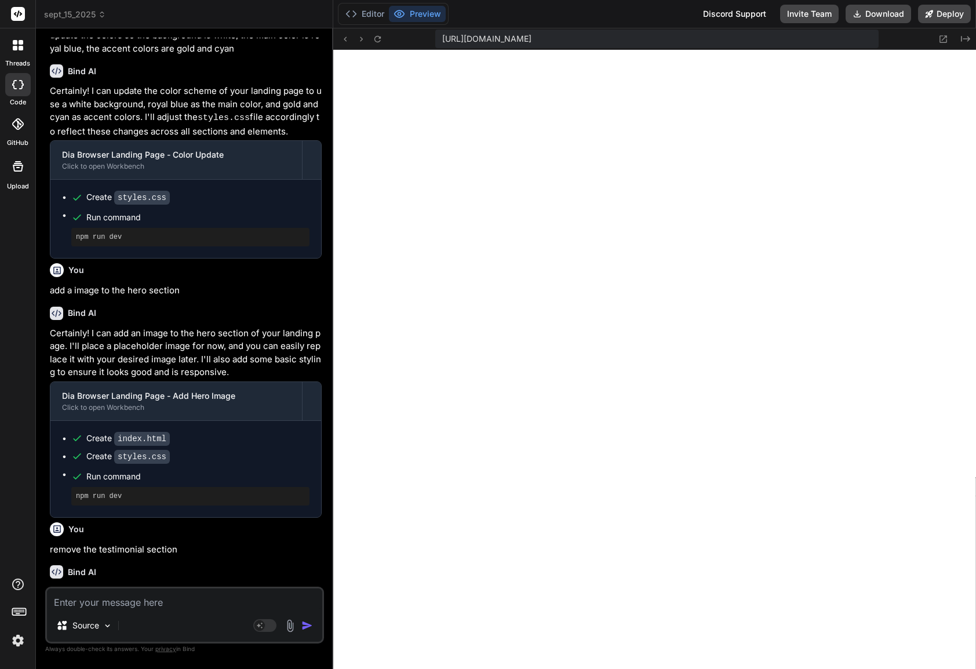
scroll to position [3539, 0]
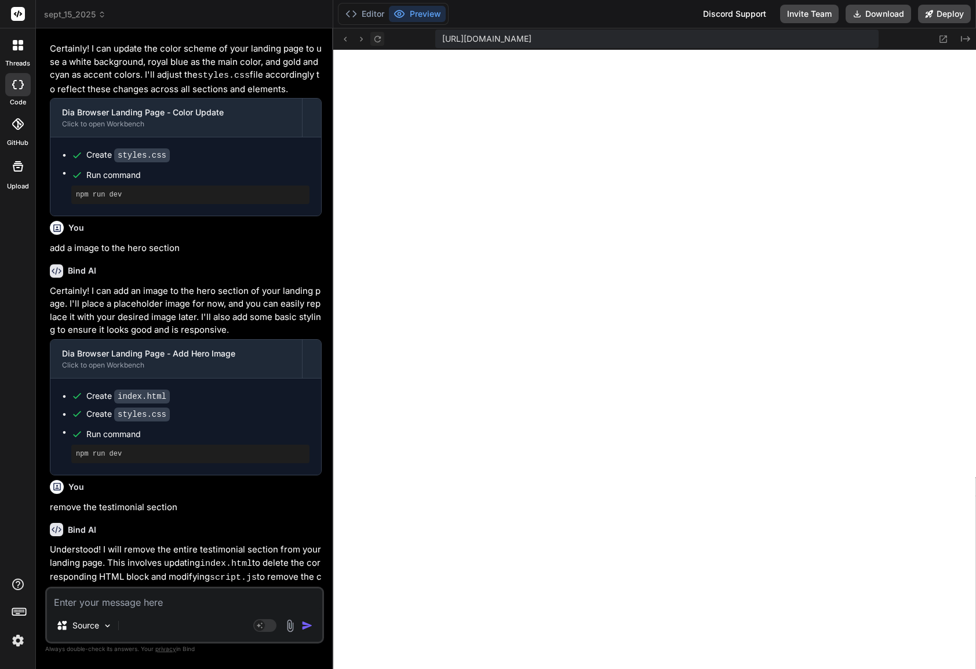
click at [378, 42] on icon at bounding box center [377, 38] width 6 height 6
click at [148, 593] on textarea at bounding box center [184, 598] width 275 height 21
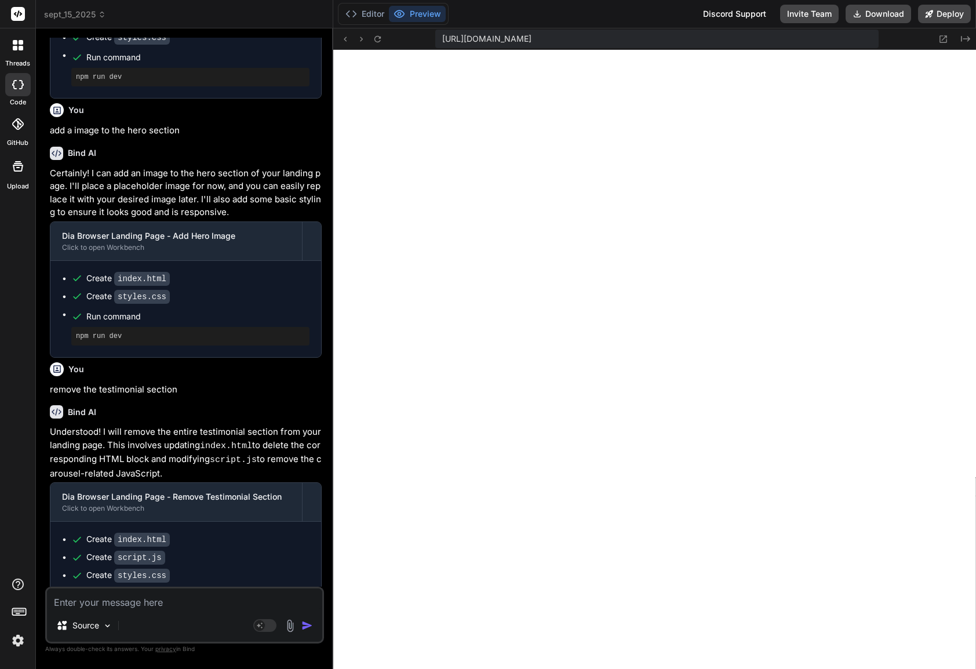
scroll to position [3648, 0]
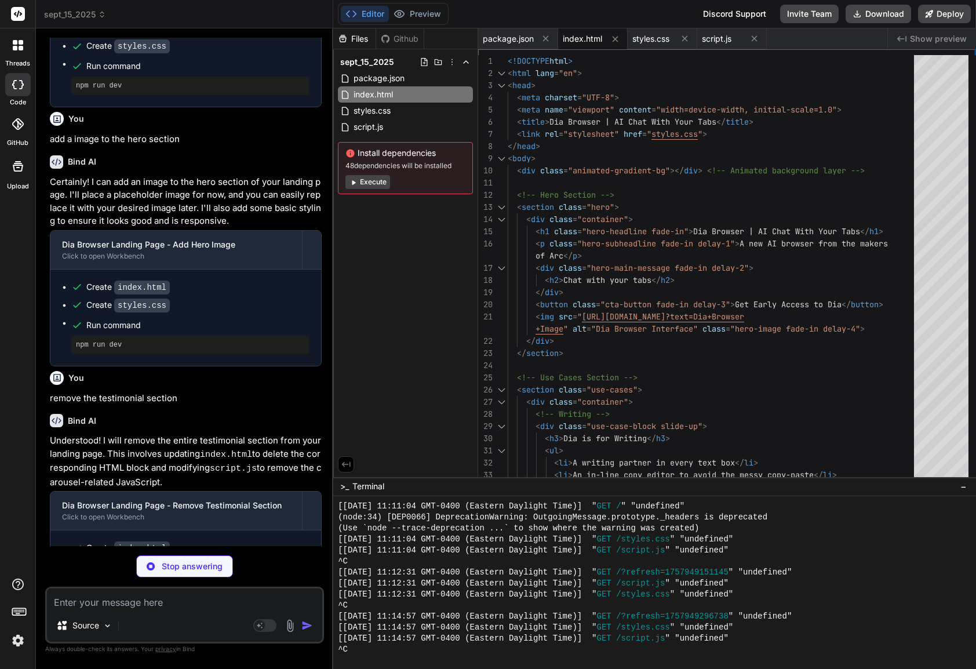
click at [580, 38] on span "index.html" at bounding box center [582, 39] width 39 height 12
click at [426, 10] on button "Preview" at bounding box center [417, 14] width 57 height 16
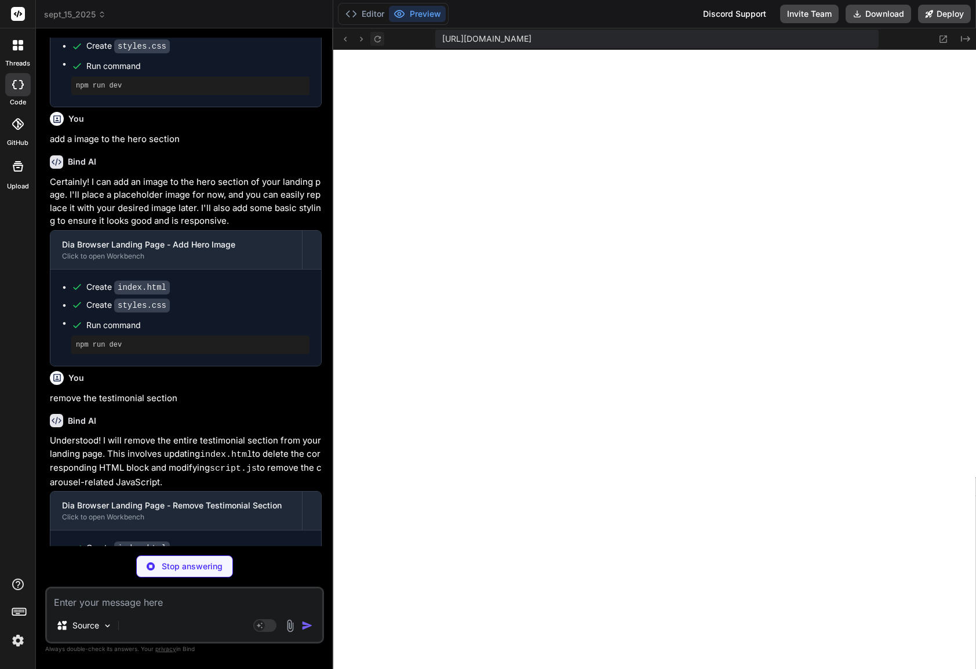
click at [379, 41] on icon at bounding box center [377, 38] width 6 height 6
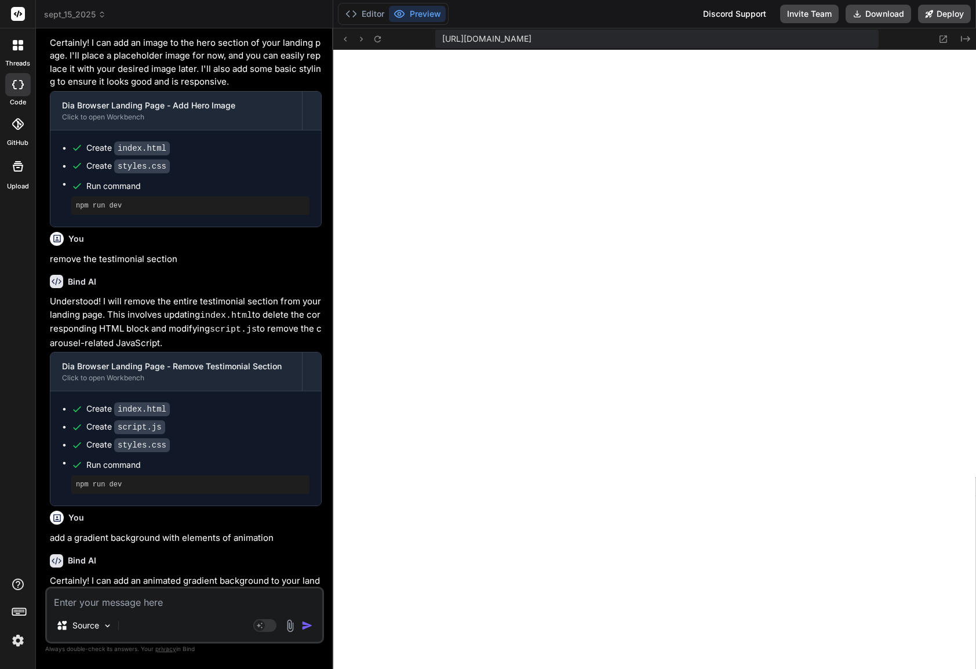
scroll to position [3830, 0]
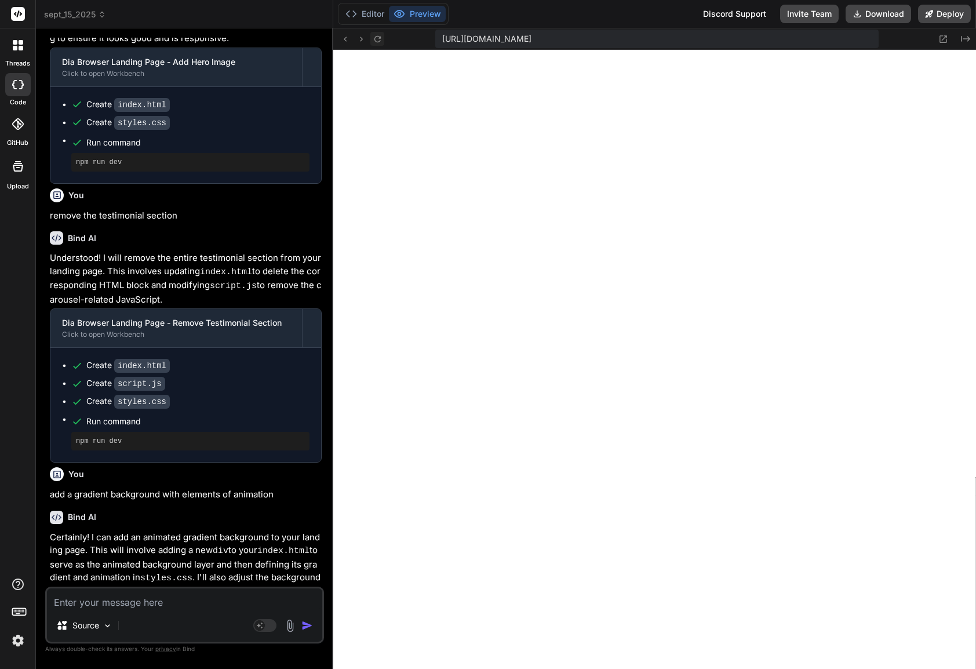
click at [376, 41] on icon at bounding box center [377, 38] width 6 height 6
click at [168, 593] on textarea at bounding box center [184, 598] width 275 height 21
click at [170, 593] on textarea at bounding box center [184, 598] width 275 height 21
click at [148, 593] on textarea at bounding box center [184, 598] width 275 height 21
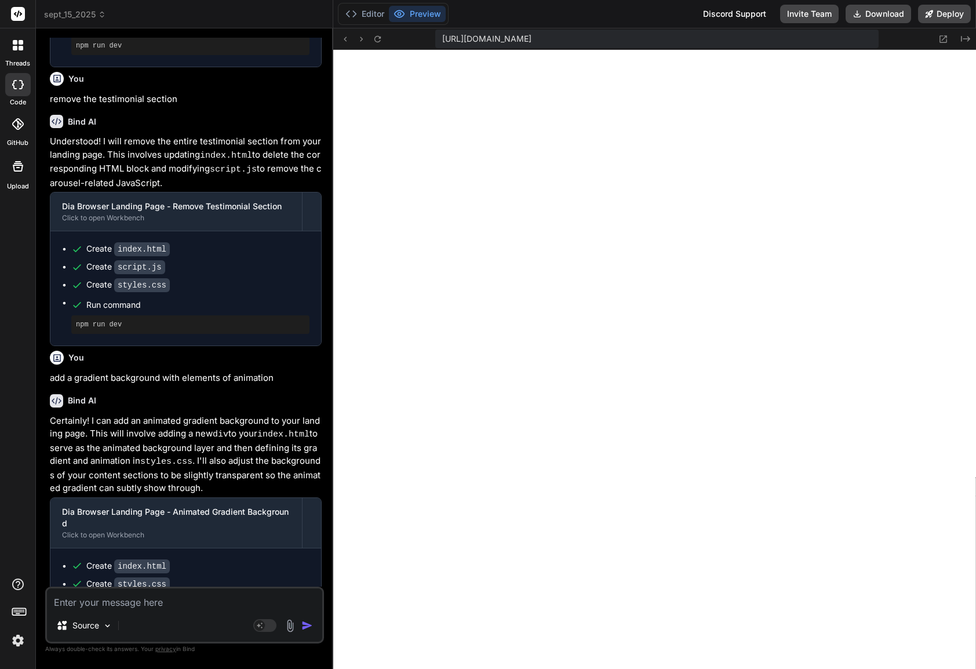
scroll to position [3938, 0]
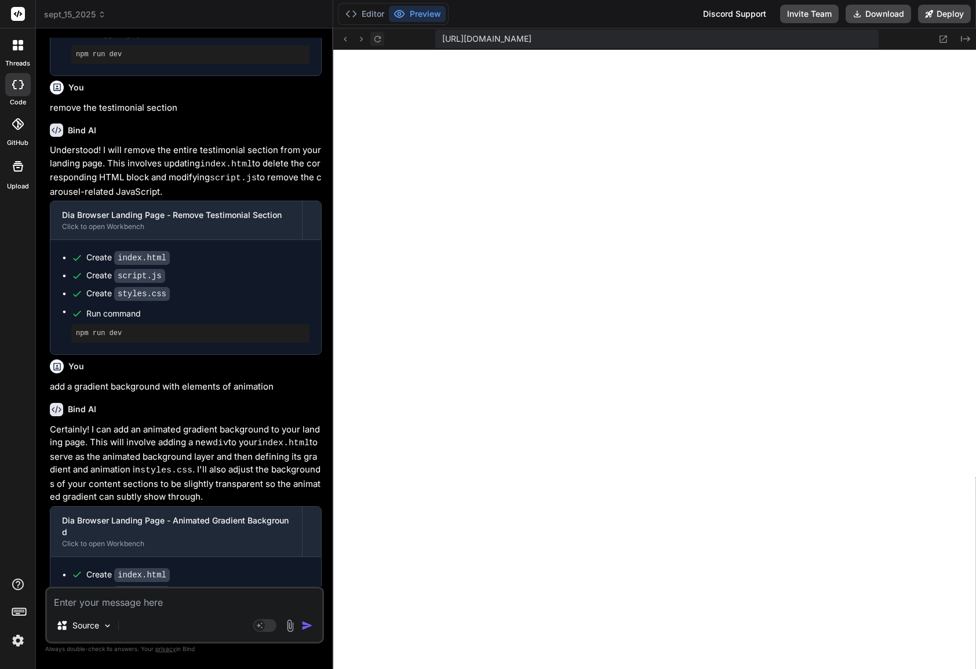
click at [378, 41] on icon at bounding box center [377, 38] width 6 height 6
click at [177, 593] on textarea at bounding box center [184, 598] width 275 height 21
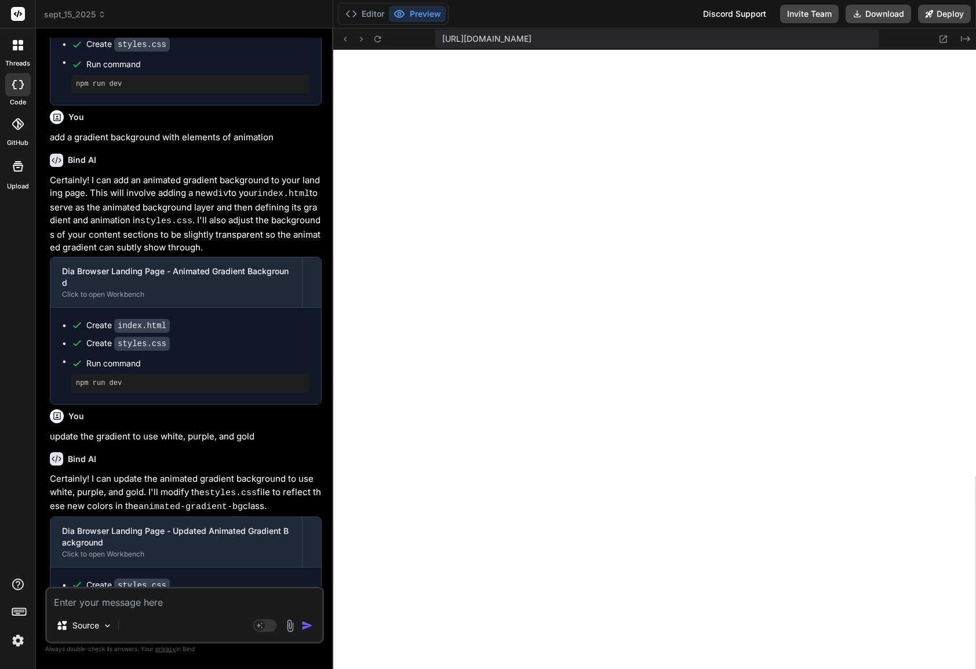
scroll to position [4316, 0]
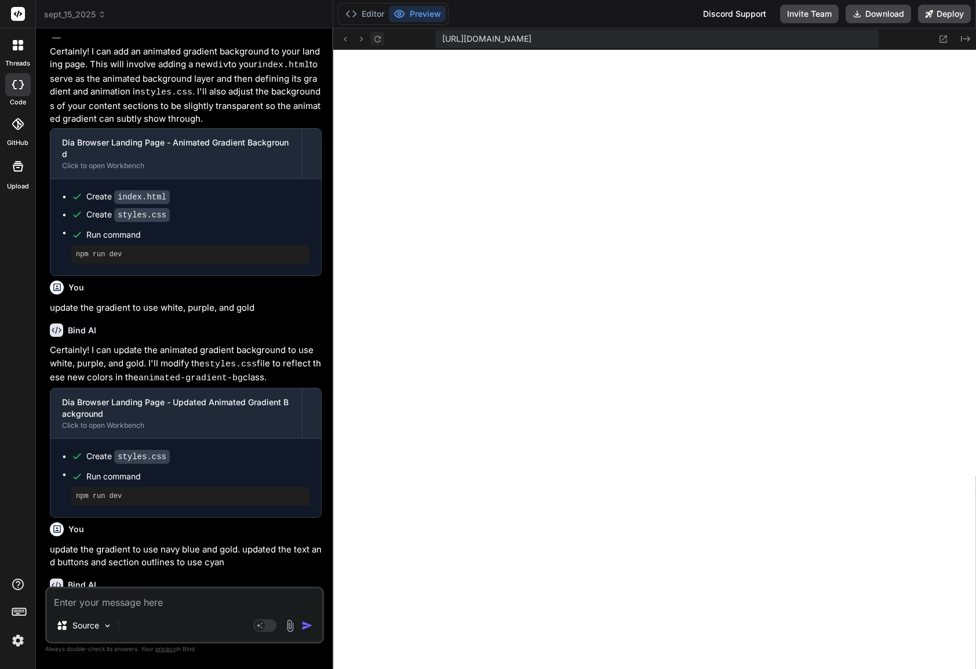
click at [377, 38] on icon at bounding box center [378, 39] width 10 height 10
click at [376, 37] on icon at bounding box center [378, 39] width 10 height 10
click at [378, 38] on icon at bounding box center [378, 39] width 10 height 10
click at [364, 13] on button "Editor" at bounding box center [365, 14] width 48 height 16
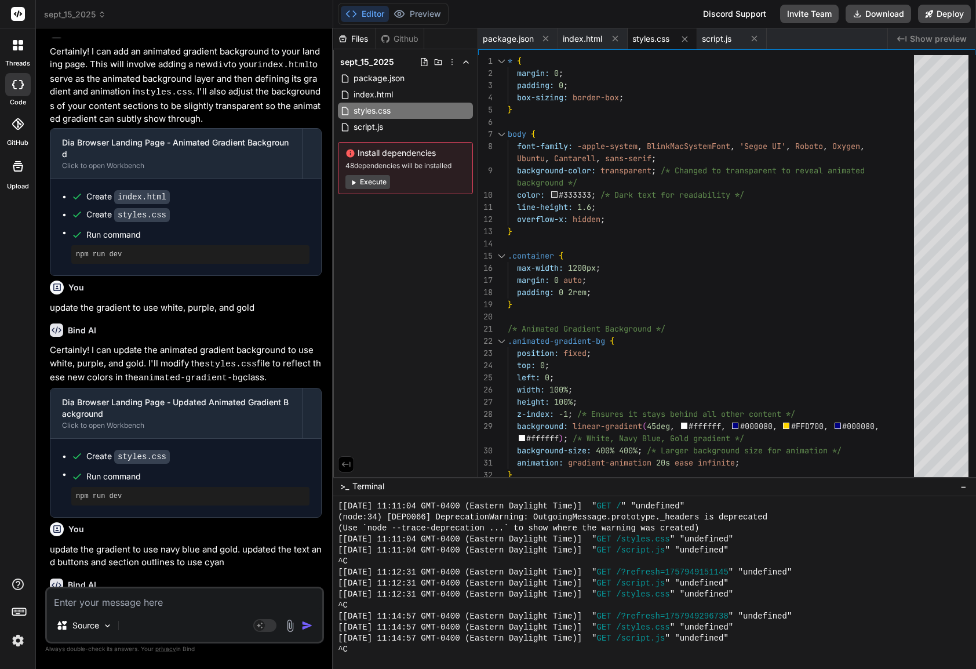
scroll to position [3566, 0]
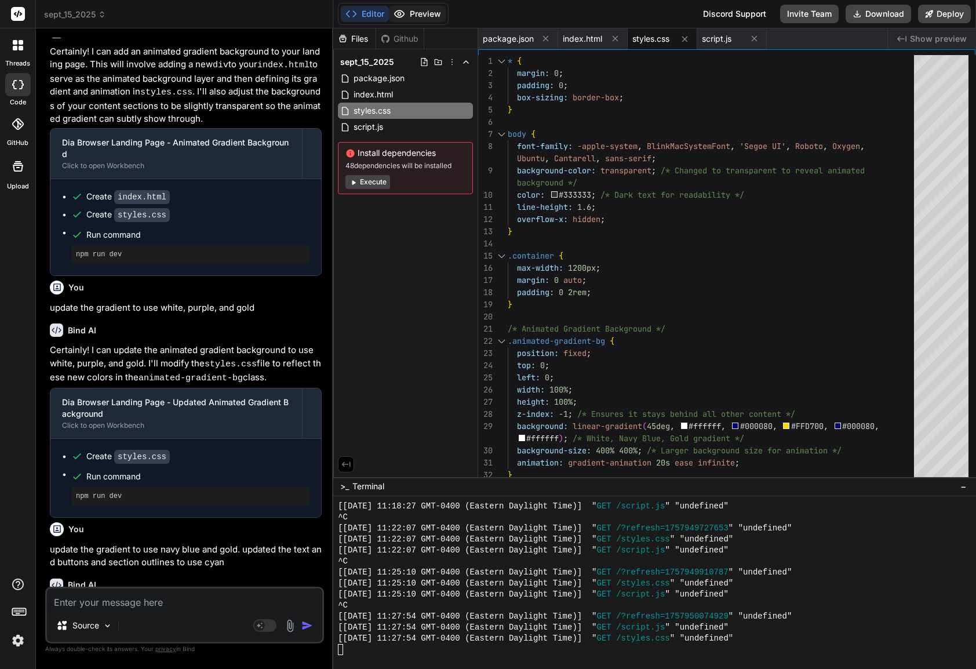
click at [410, 12] on button "Preview" at bounding box center [417, 14] width 57 height 16
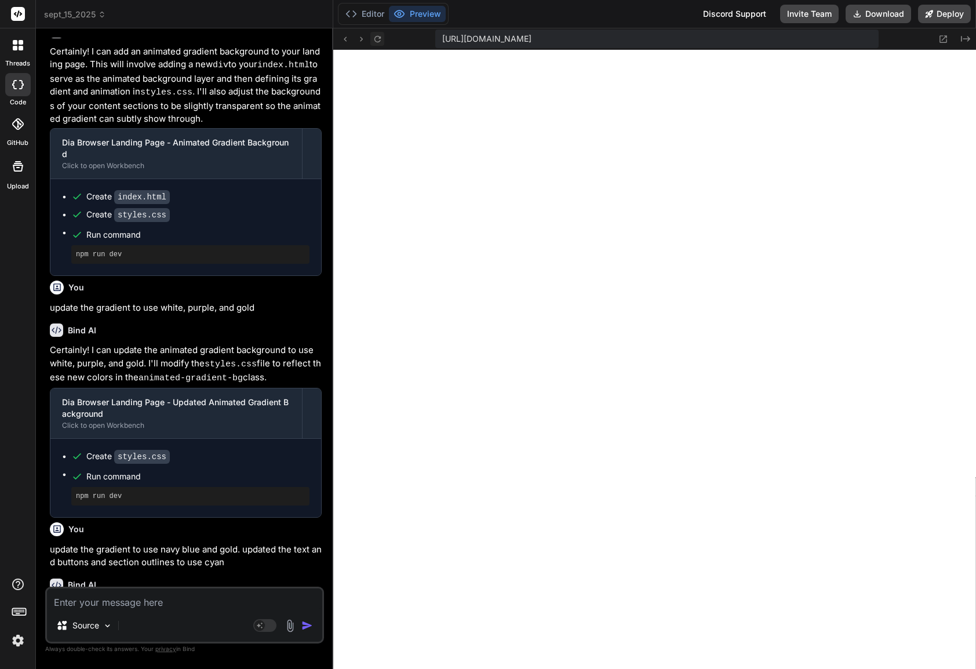
click at [375, 36] on icon at bounding box center [378, 39] width 10 height 10
click at [388, 44] on div "https://y0kcklukd0sk6k1gcn36to6gry44is-fi4k--3000--96435430.local-corp.webconta…" at bounding box center [654, 38] width 642 height 21
click at [128, 593] on textarea at bounding box center [184, 598] width 275 height 21
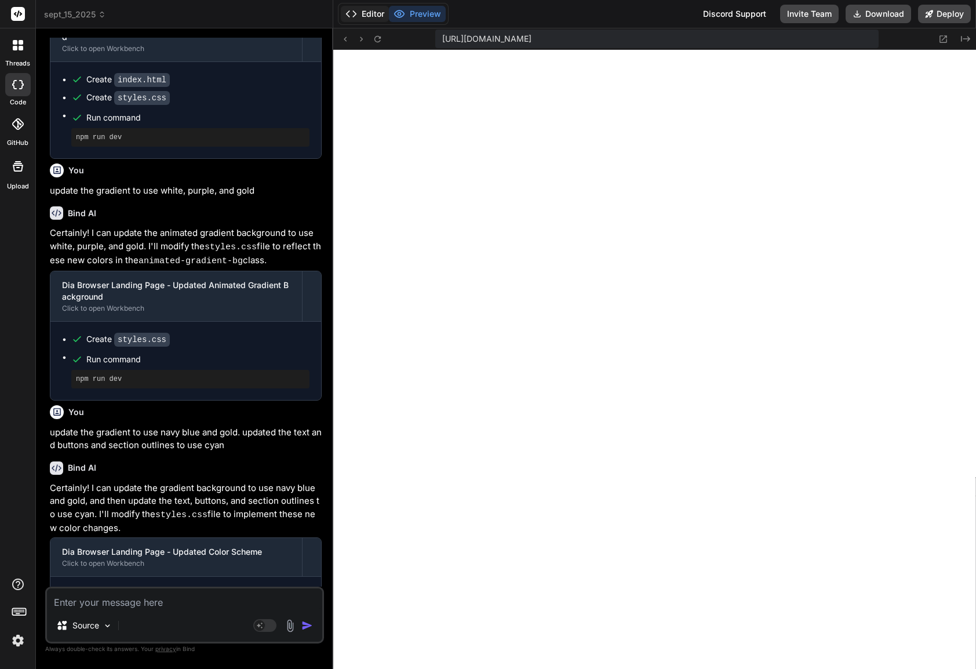
click at [364, 17] on button "Editor" at bounding box center [365, 14] width 48 height 16
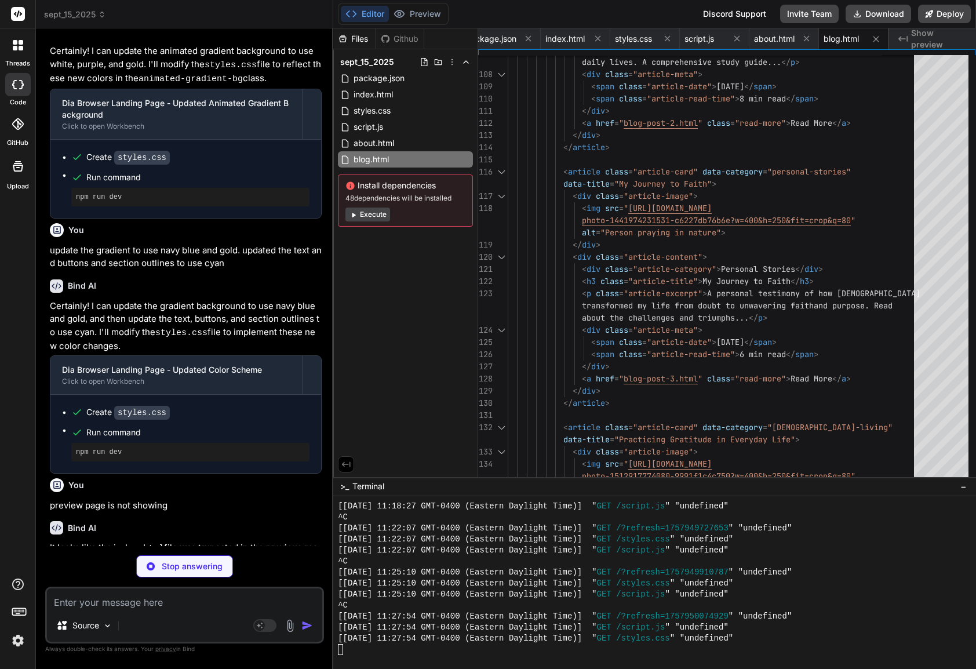
scroll to position [4633, 0]
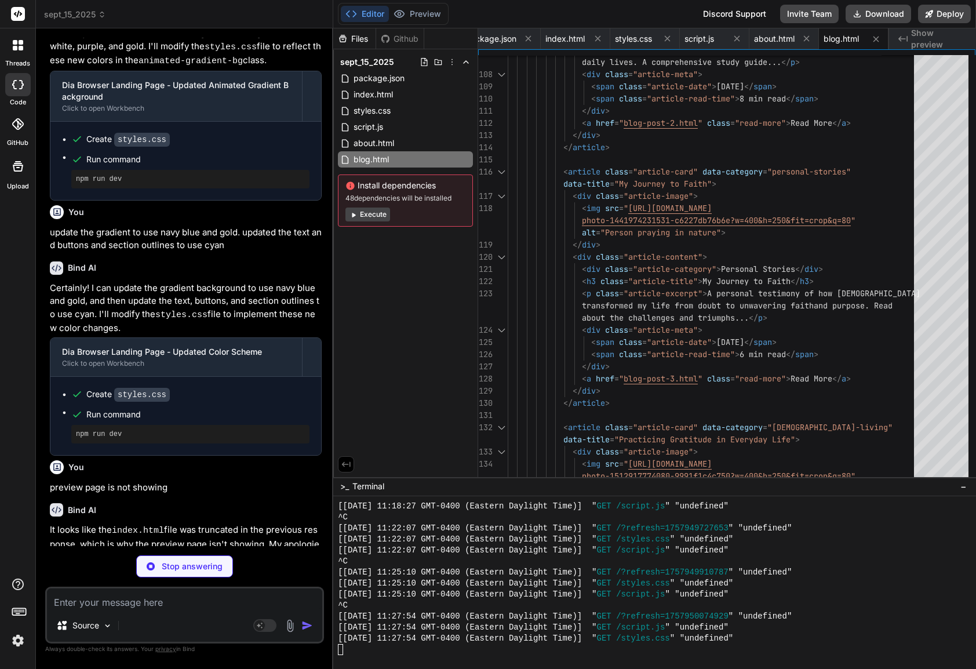
click at [396, 291] on div "Files Github sept_15_2025 package.json index.html styles.css script.js about.ht…" at bounding box center [405, 252] width 145 height 448
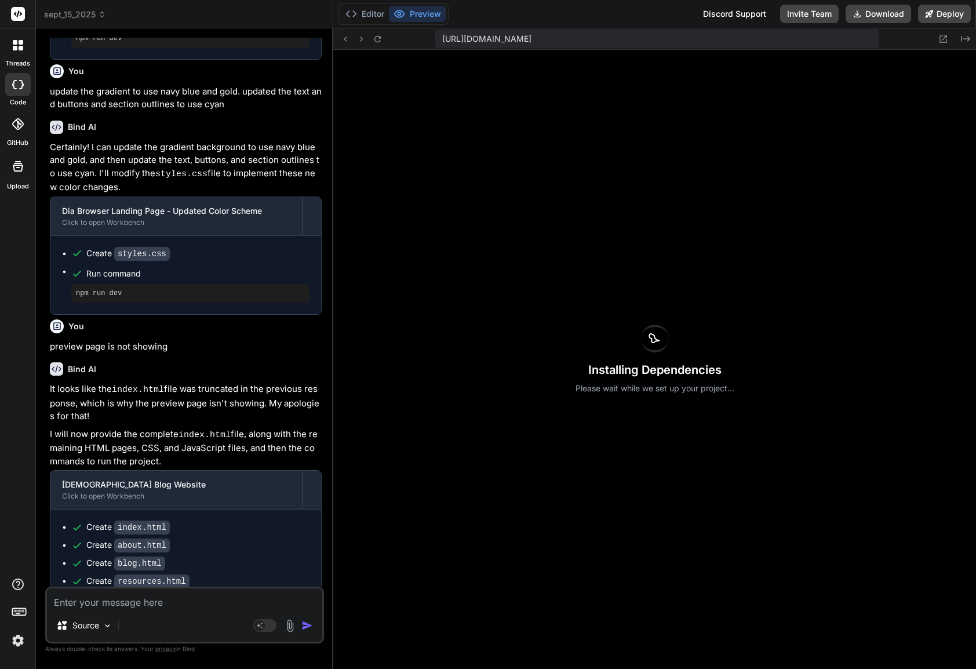
scroll to position [3588, 0]
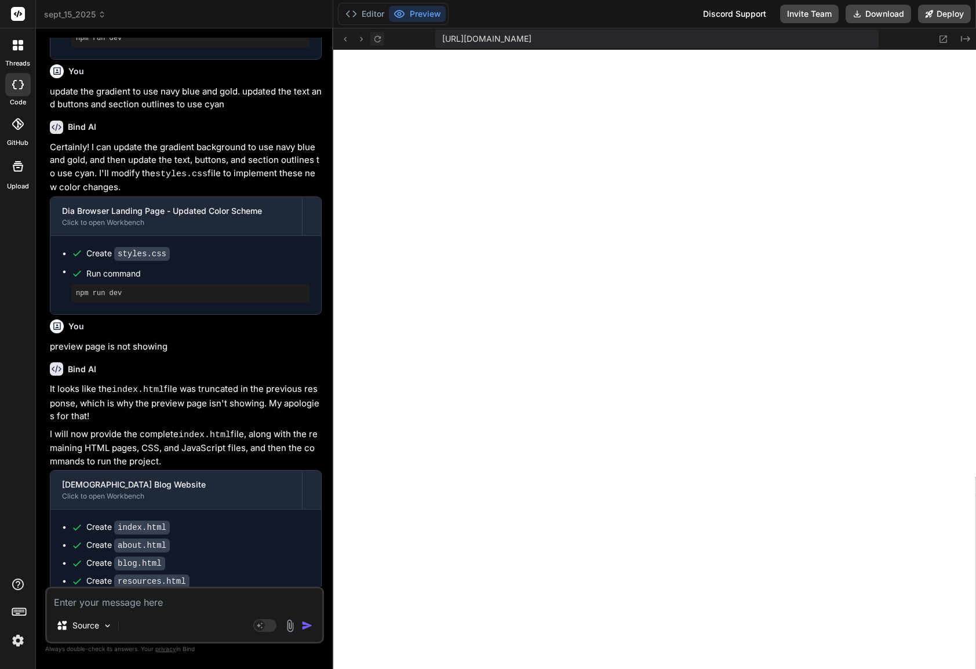
click at [375, 38] on icon at bounding box center [378, 39] width 10 height 10
click at [357, 14] on button "Editor" at bounding box center [365, 14] width 48 height 16
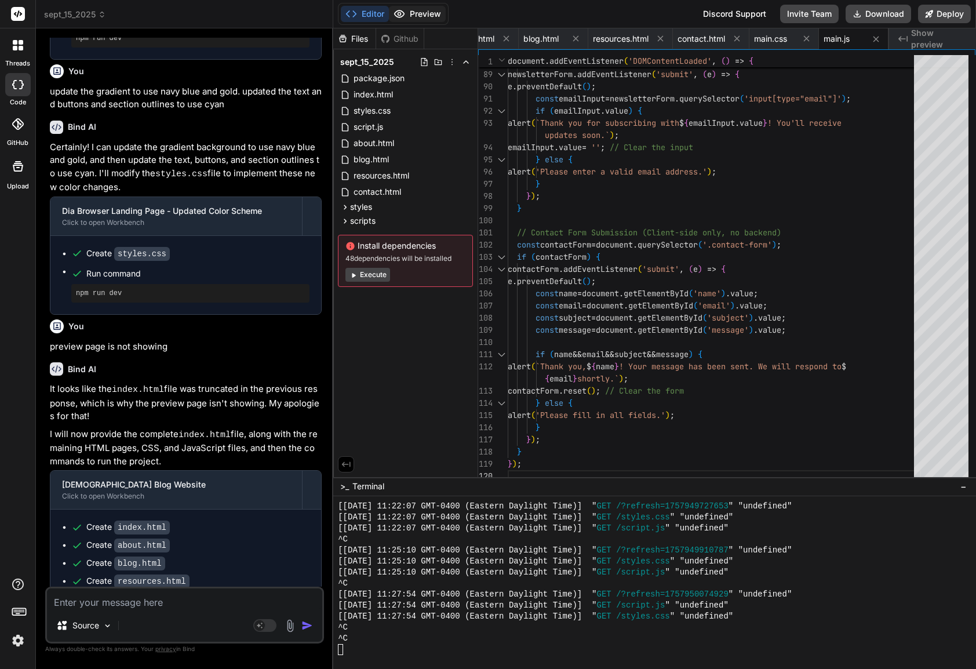
click at [430, 12] on button "Preview" at bounding box center [417, 14] width 57 height 16
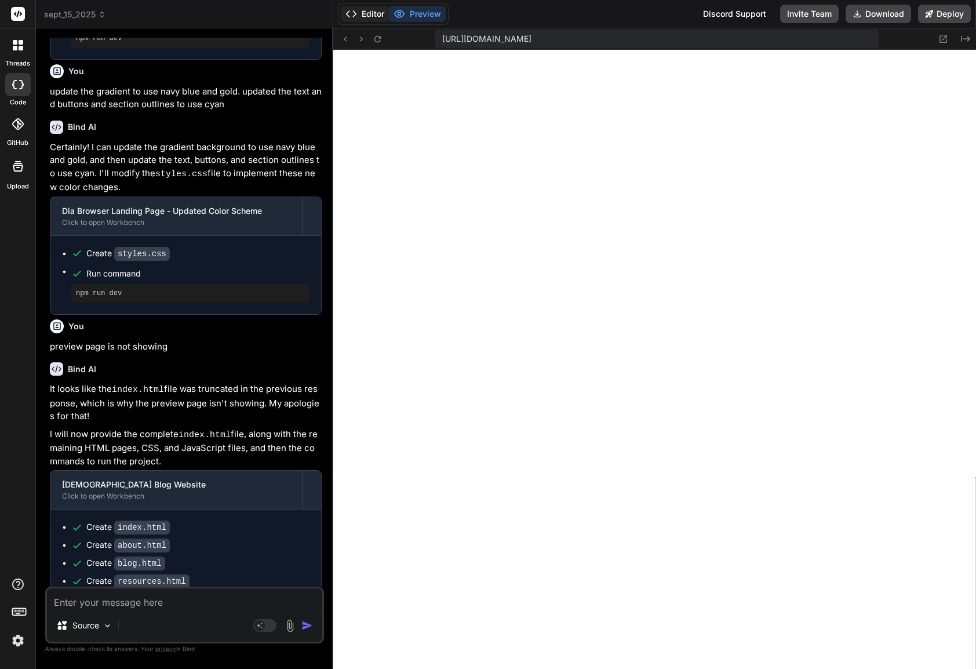
click at [365, 14] on button "Editor" at bounding box center [365, 14] width 48 height 16
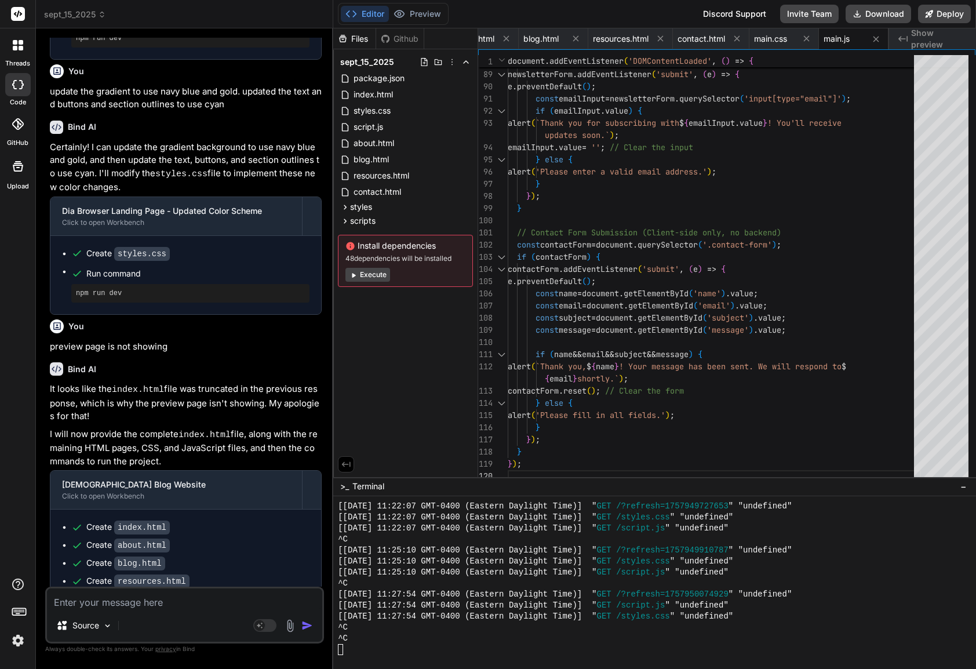
click at [158, 593] on textarea at bounding box center [184, 598] width 275 height 21
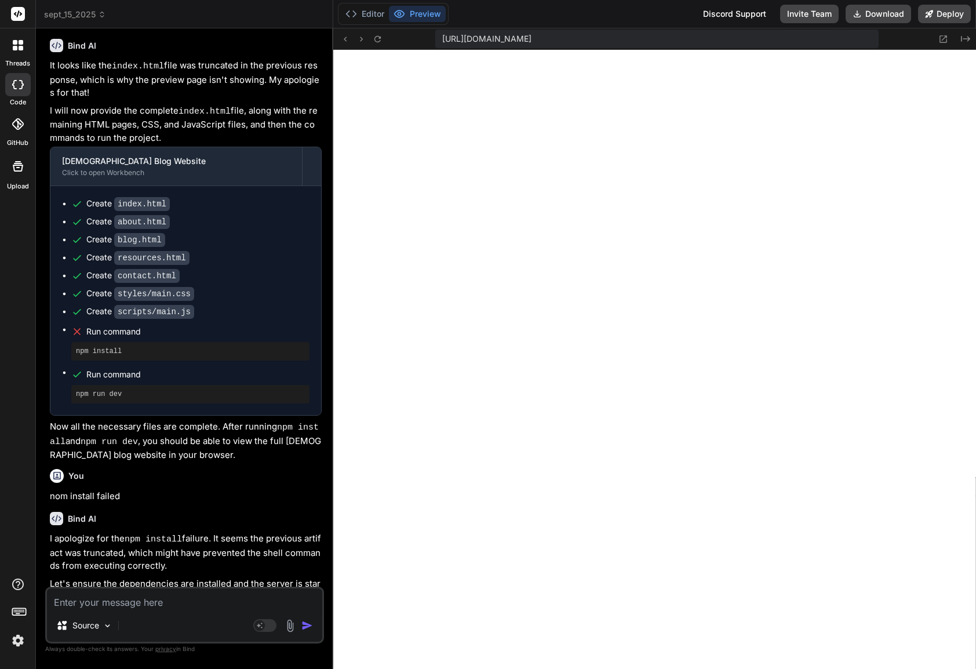
scroll to position [3610, 0]
click at [373, 12] on button "Editor" at bounding box center [365, 14] width 48 height 16
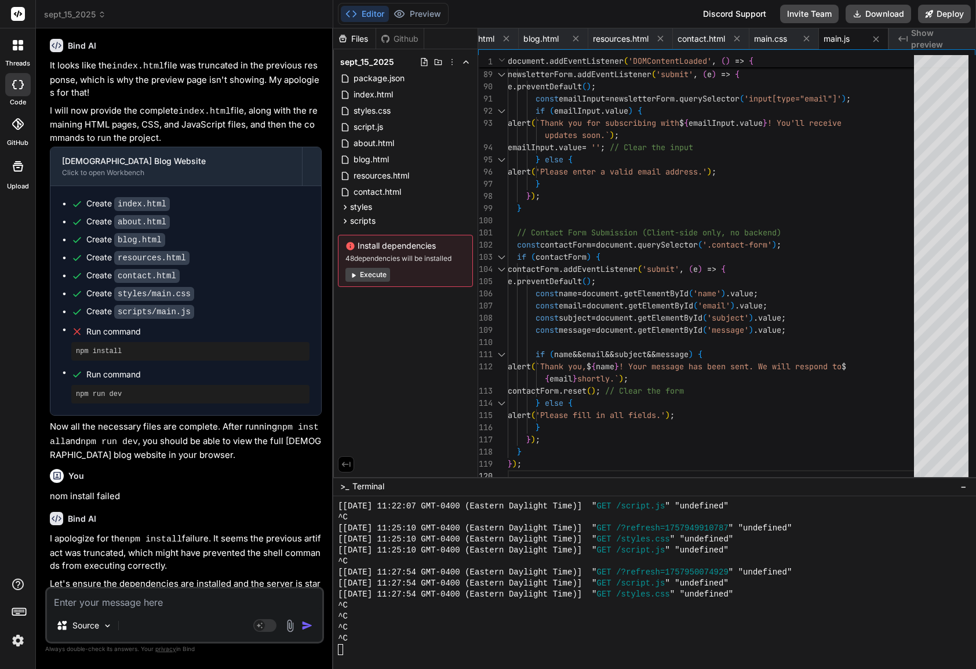
click at [374, 275] on button "Execute" at bounding box center [367, 275] width 45 height 14
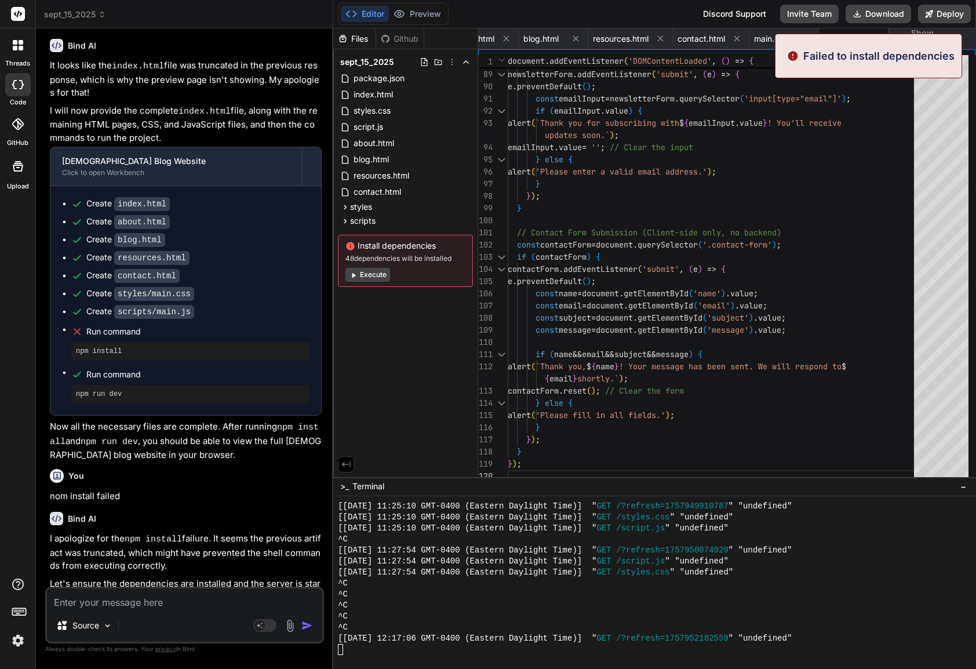
scroll to position [3654, 0]
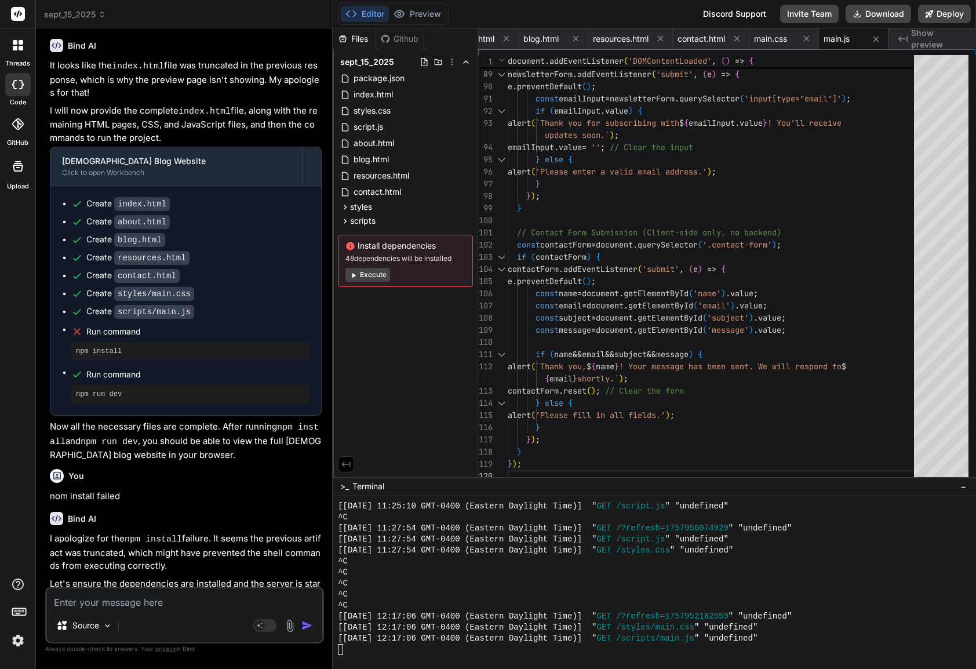
click at [169, 593] on textarea at bounding box center [184, 598] width 275 height 21
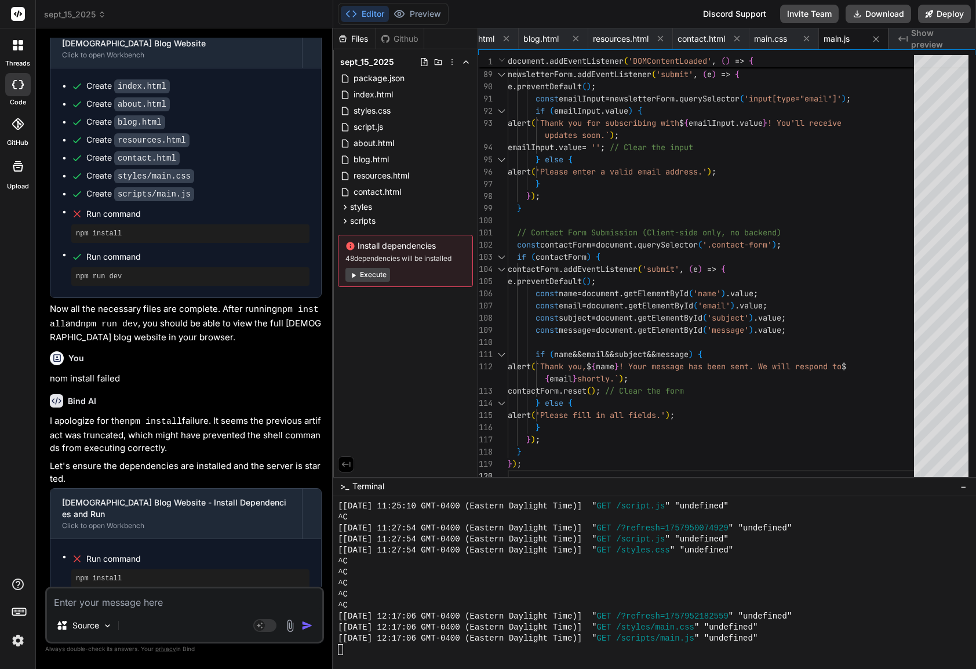
drag, startPoint x: 211, startPoint y: 502, endPoint x: 50, endPoint y: 503, distance: 161.1
copy p "verify all dependencies are installed"
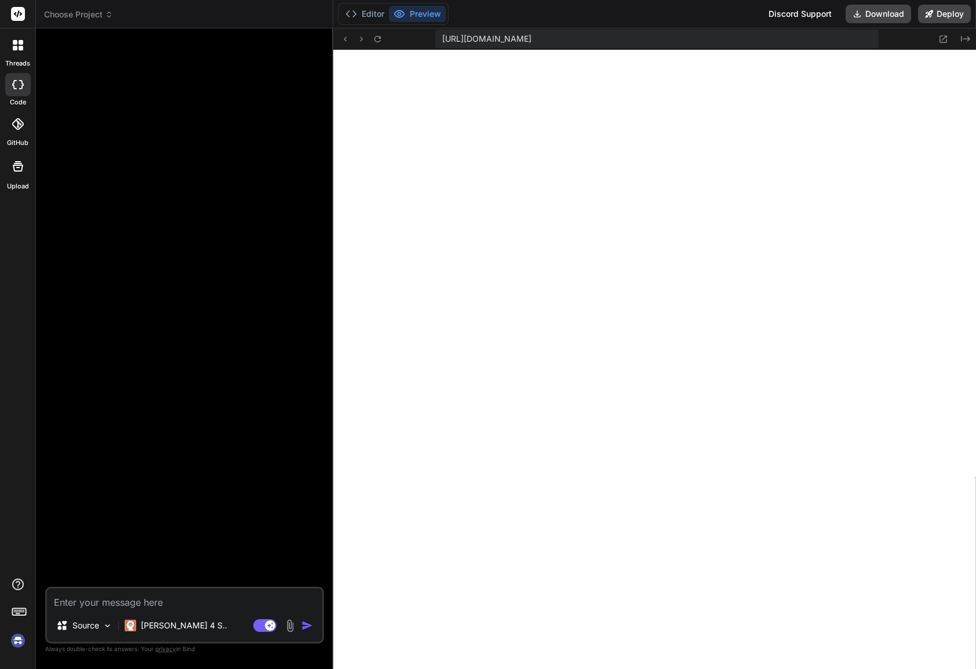
scroll to position [3720, 0]
click at [202, 322] on div "🎉 Your Preview is Ready! Tap to view your project preview View Preview" at bounding box center [186, 312] width 276 height 549
click at [107, 14] on icon at bounding box center [109, 14] width 8 height 8
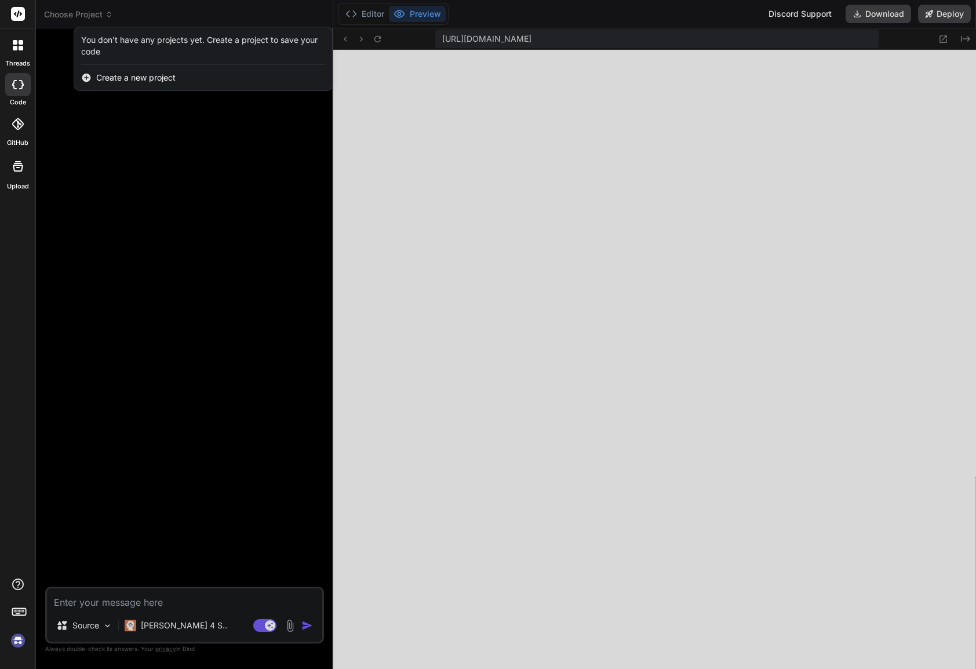
click at [108, 15] on div at bounding box center [488, 334] width 976 height 669
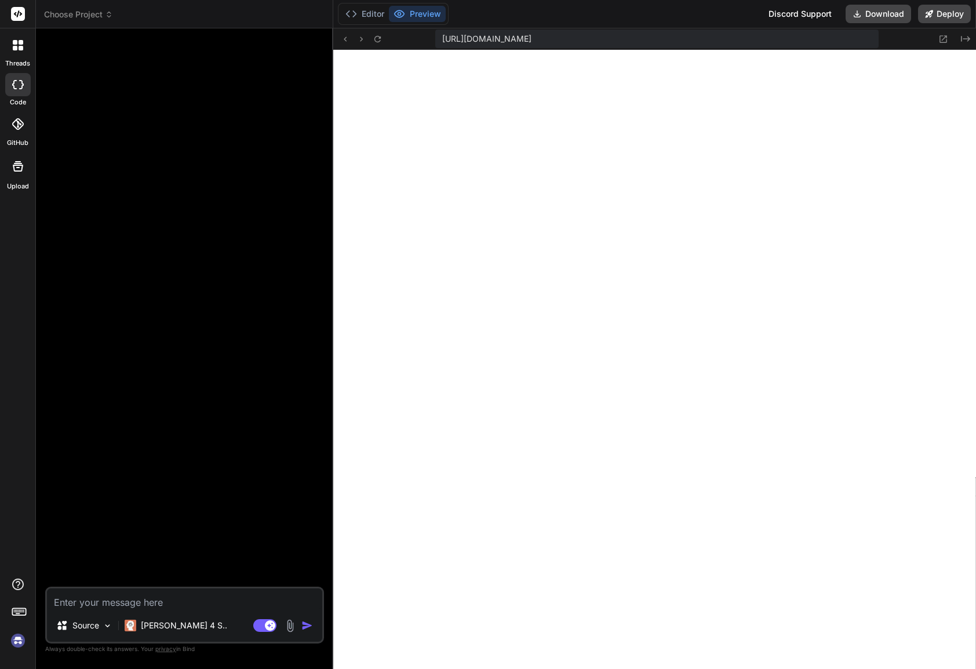
click at [152, 364] on div "🎉 Your Preview is Ready! Tap to view your project preview View Preview" at bounding box center [186, 312] width 276 height 549
click at [111, 16] on icon at bounding box center [108, 17] width 3 height 2
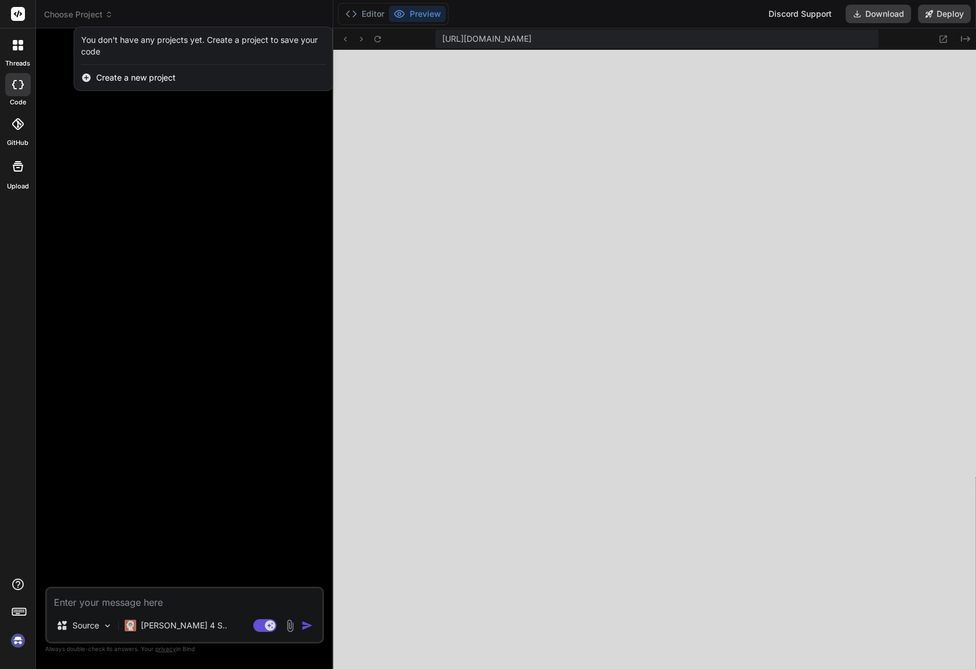
click at [109, 17] on div at bounding box center [488, 334] width 976 height 669
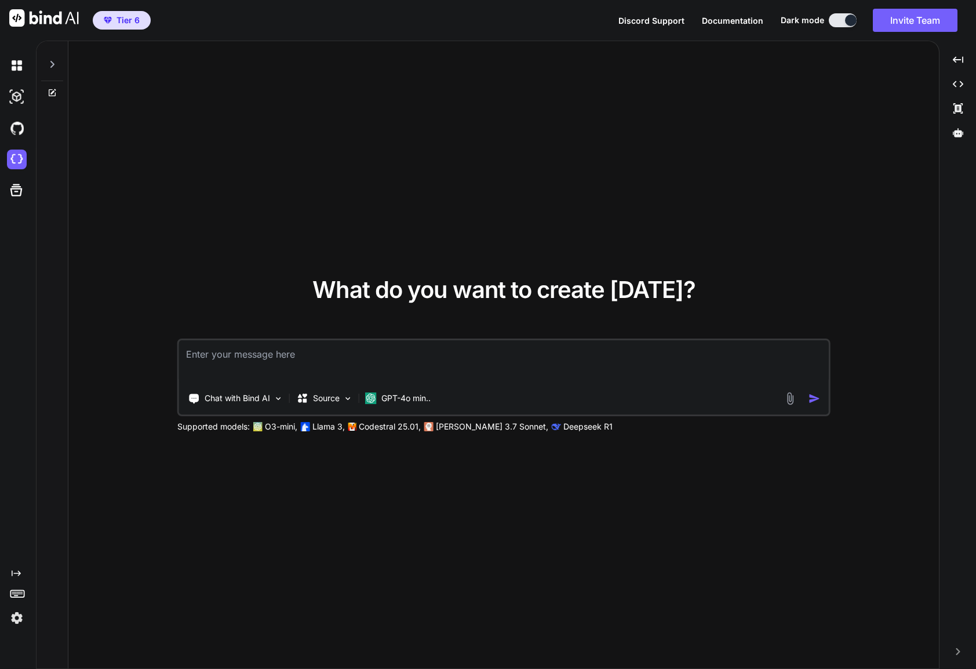
click at [326, 361] on textarea at bounding box center [503, 361] width 649 height 43
click at [421, 402] on p "GPT-4o min.." at bounding box center [405, 398] width 49 height 12
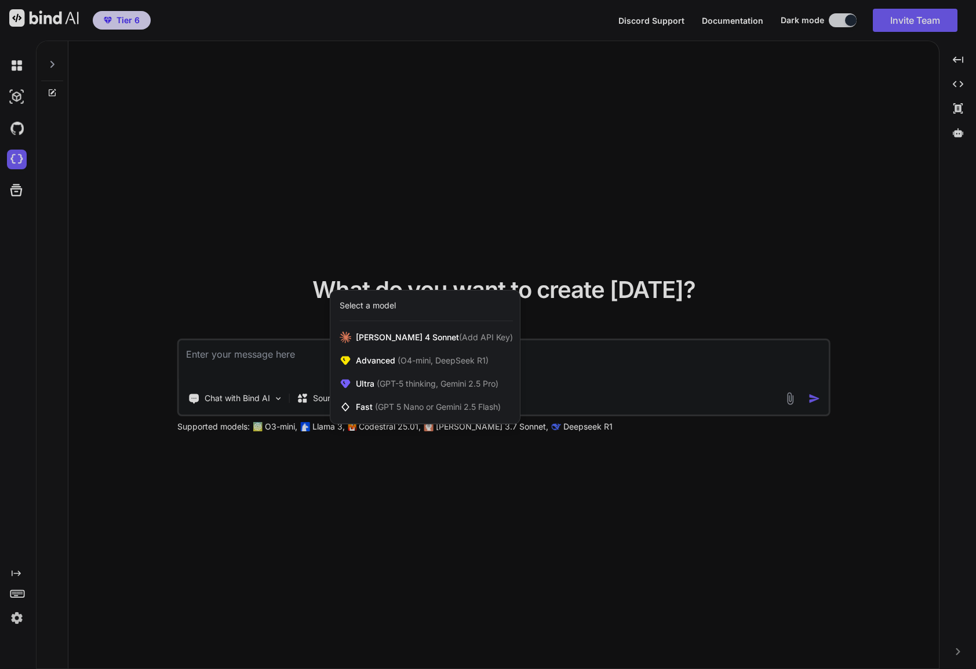
click at [411, 483] on div at bounding box center [488, 334] width 976 height 669
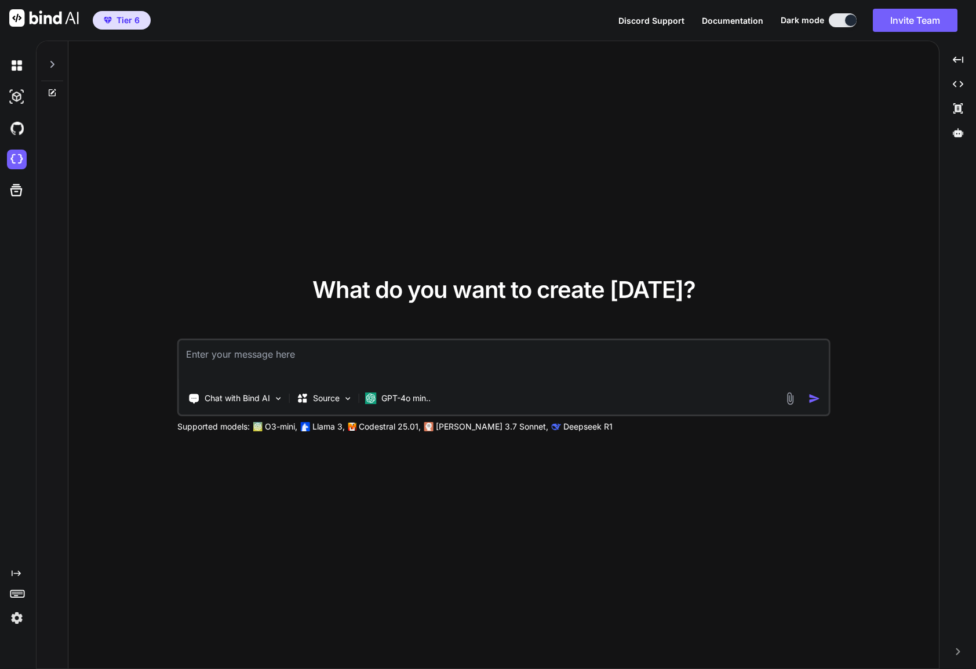
click at [250, 367] on textarea at bounding box center [503, 361] width 649 height 43
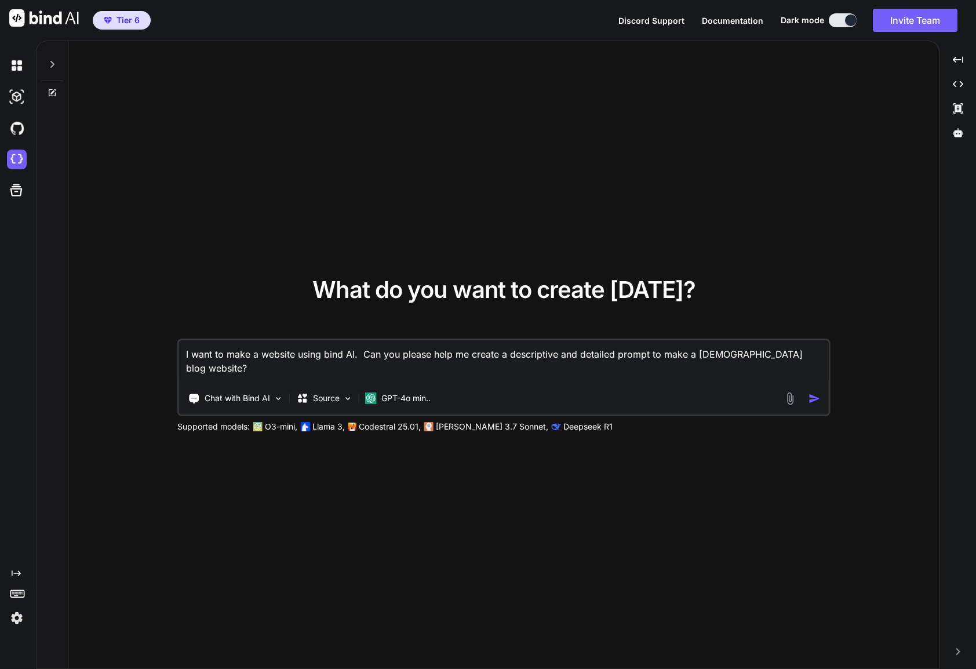
drag, startPoint x: 218, startPoint y: 373, endPoint x: 174, endPoint y: 355, distance: 47.0
click at [174, 355] on div "What do you want to create today? I want to make a website using bind AI. Can y…" at bounding box center [503, 355] width 870 height 628
type textarea "I want to make a website using bind AI. Can you please help me create a descrip…"
click at [812, 400] on img "button" at bounding box center [814, 398] width 12 height 12
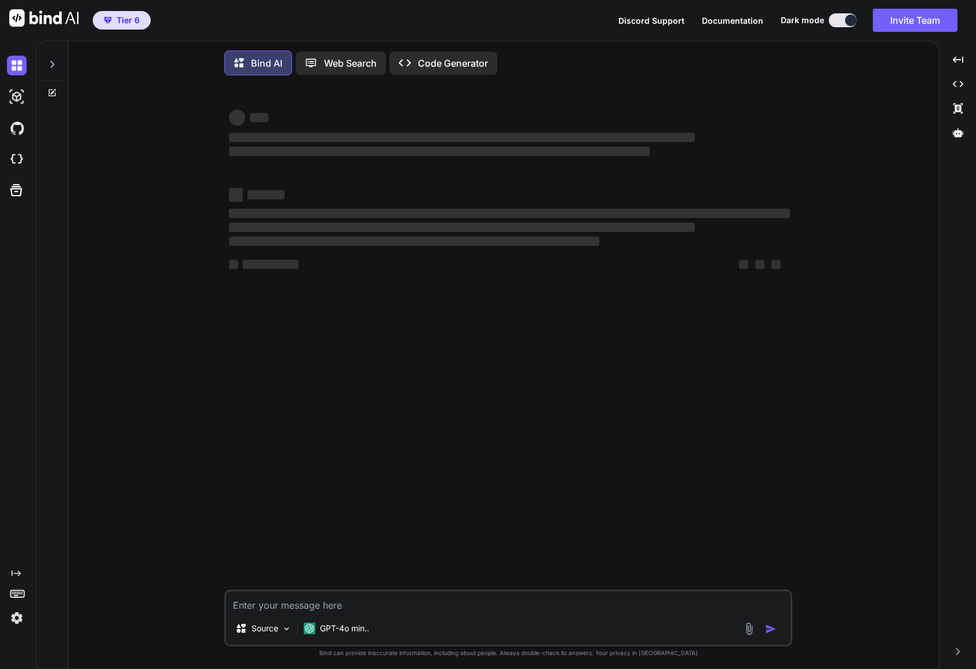
click at [20, 619] on img at bounding box center [17, 618] width 20 height 20
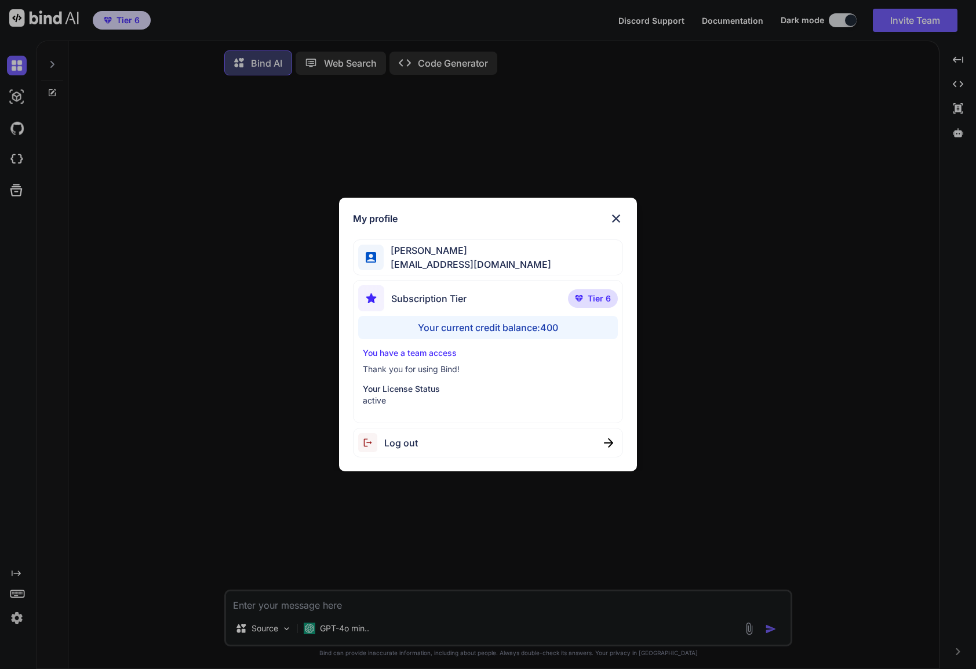
click at [20, 619] on div "My profile [PERSON_NAME] [EMAIL_ADDRESS][DOMAIN_NAME] Subscription Tier Tier 6 …" at bounding box center [488, 334] width 976 height 669
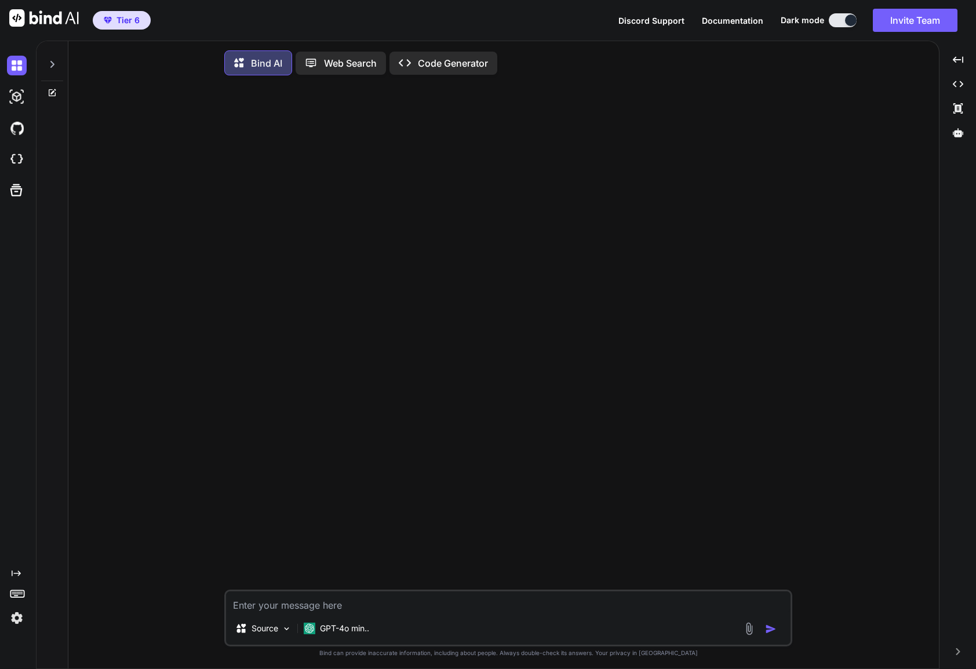
type textarea "x"
click at [344, 607] on textarea at bounding box center [508, 601] width 564 height 21
type textarea "I want to make a website using bind AI. Can you please help me create a descrip…"
type textarea "x"
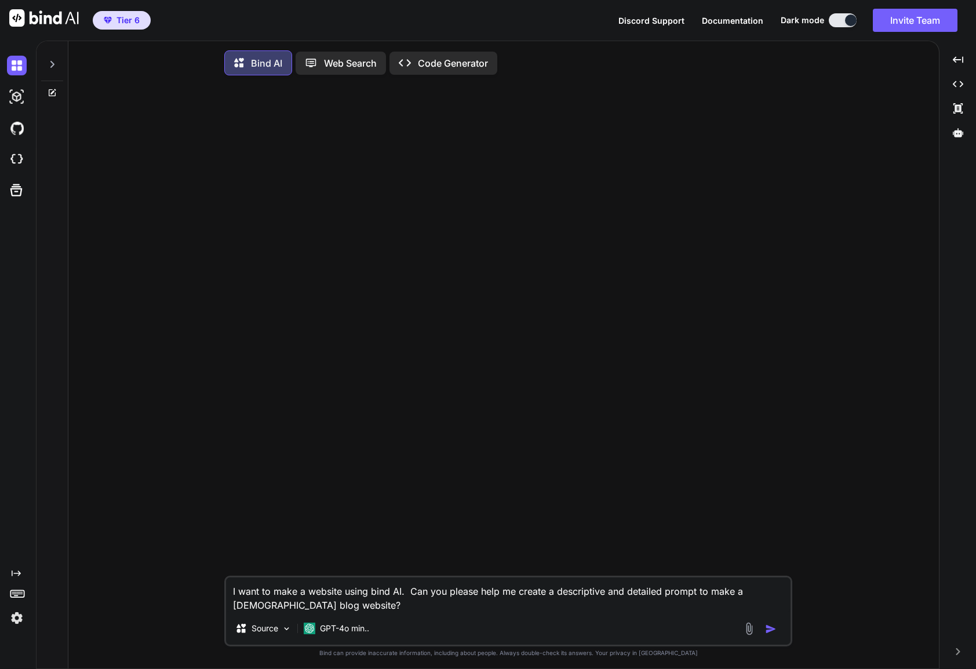
type textarea "I want to make a website using bind AI. Can you please help me create a descrip…"
click at [770, 631] on img "button" at bounding box center [771, 629] width 12 height 12
type textarea "x"
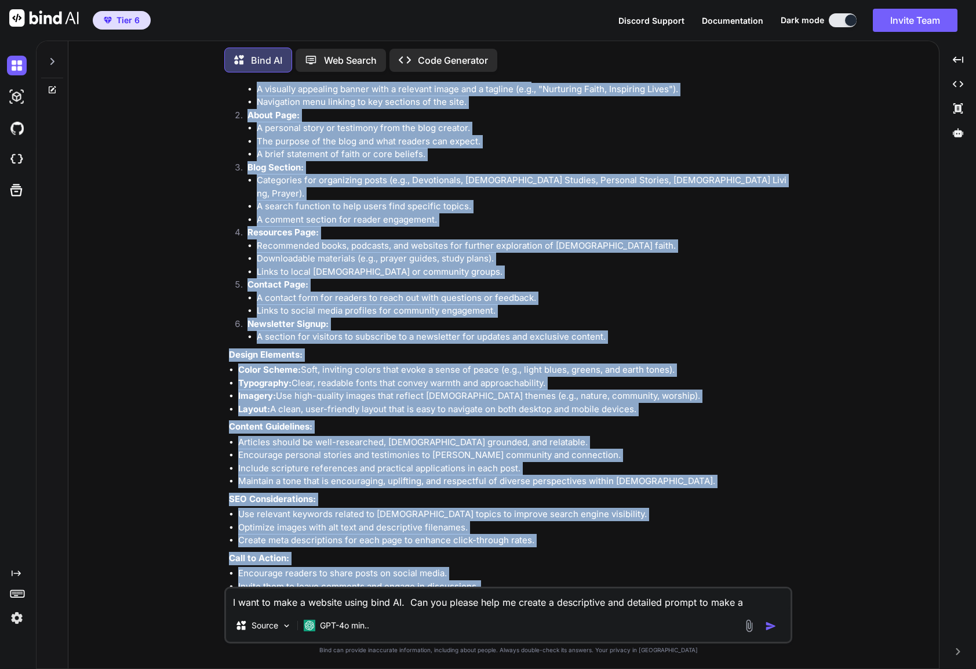
scroll to position [264, 0]
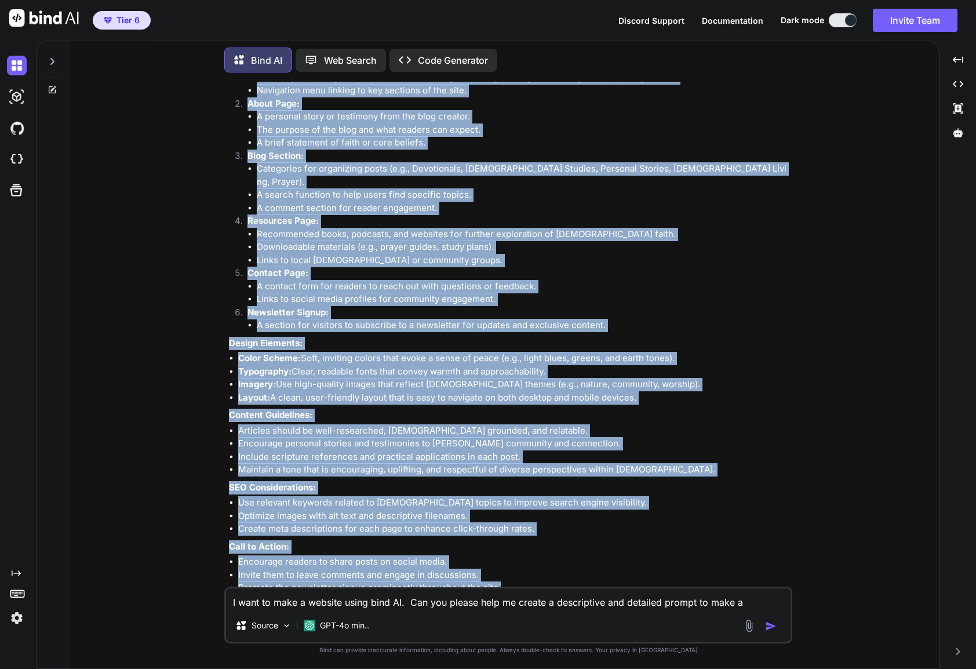
drag, startPoint x: 229, startPoint y: 221, endPoint x: 513, endPoint y: 531, distance: 420.3
click at [513, 531] on div "Certainly! Here’s a detailed prompt you can use to create a [DEMOGRAPHIC_DATA] …" at bounding box center [509, 263] width 561 height 725
copy div "Objective: Create a [DEMOGRAPHIC_DATA] blog website that serves as a platform f…"
click at [15, 160] on img at bounding box center [17, 159] width 20 height 20
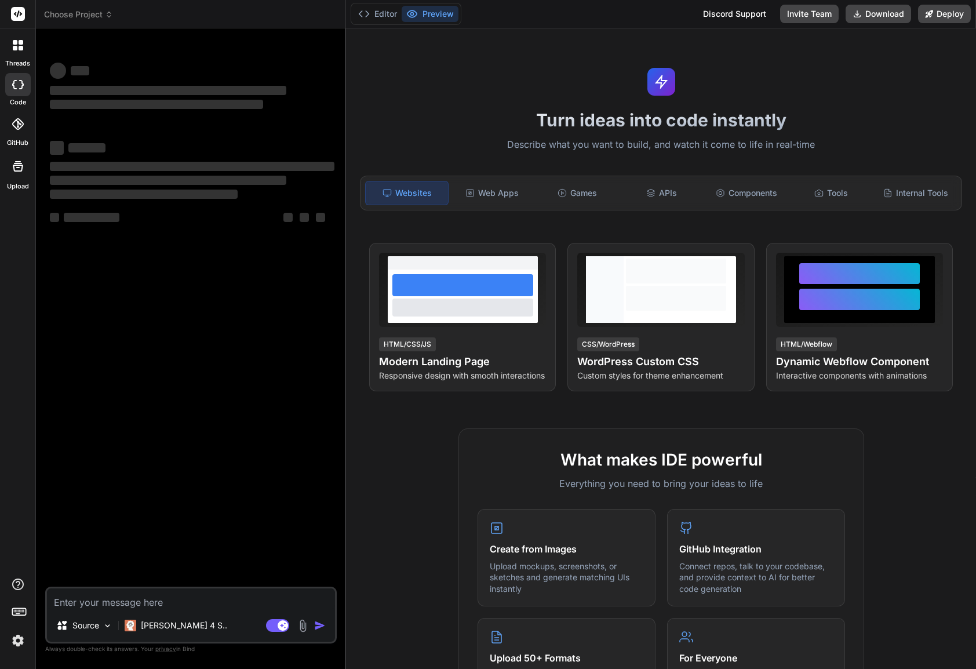
click at [108, 14] on icon at bounding box center [109, 14] width 8 height 8
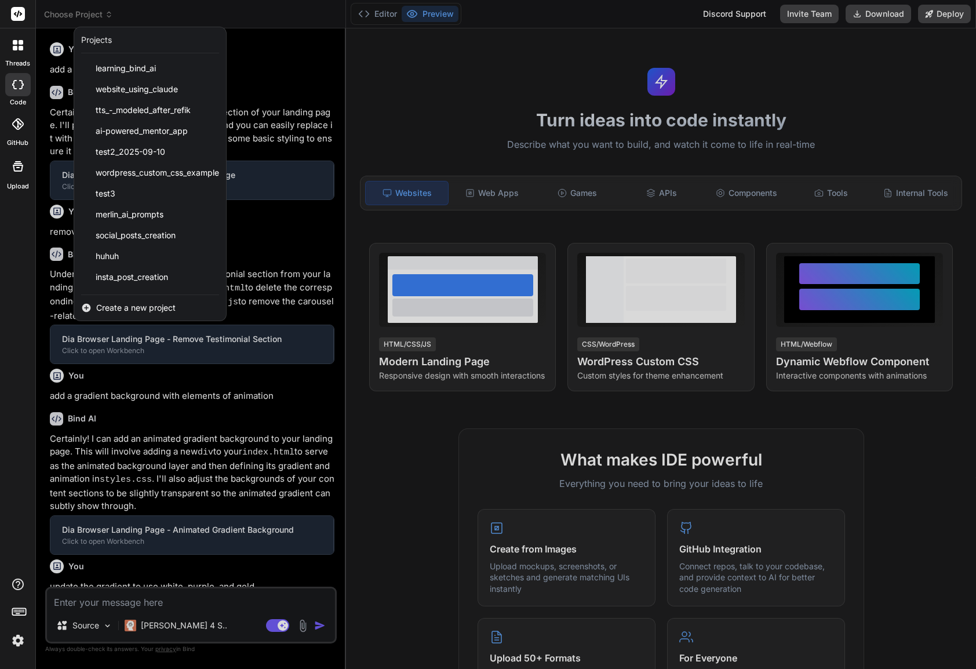
type textarea "x"
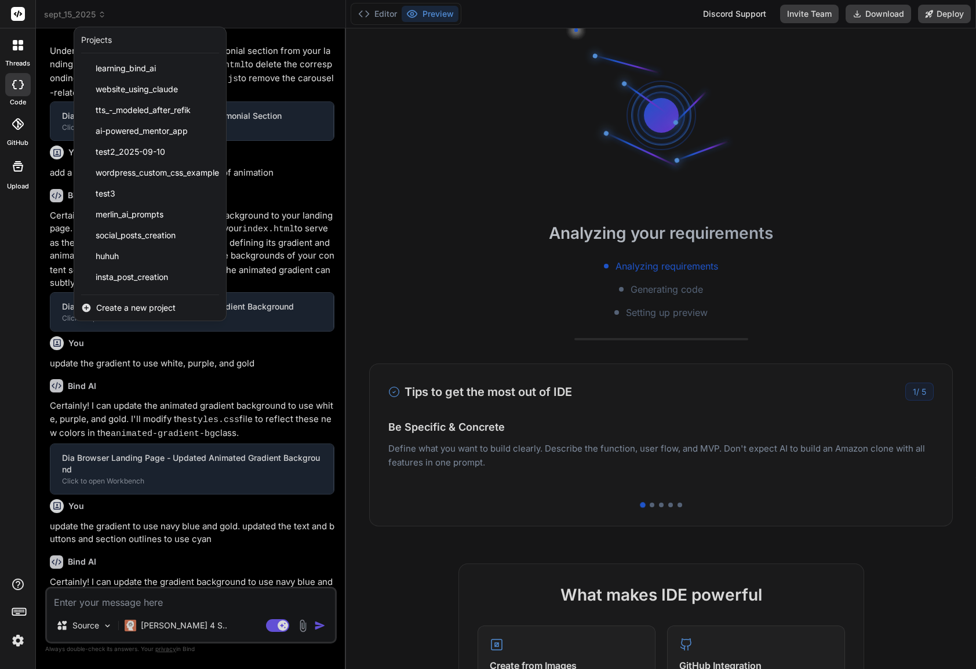
scroll to position [283, 0]
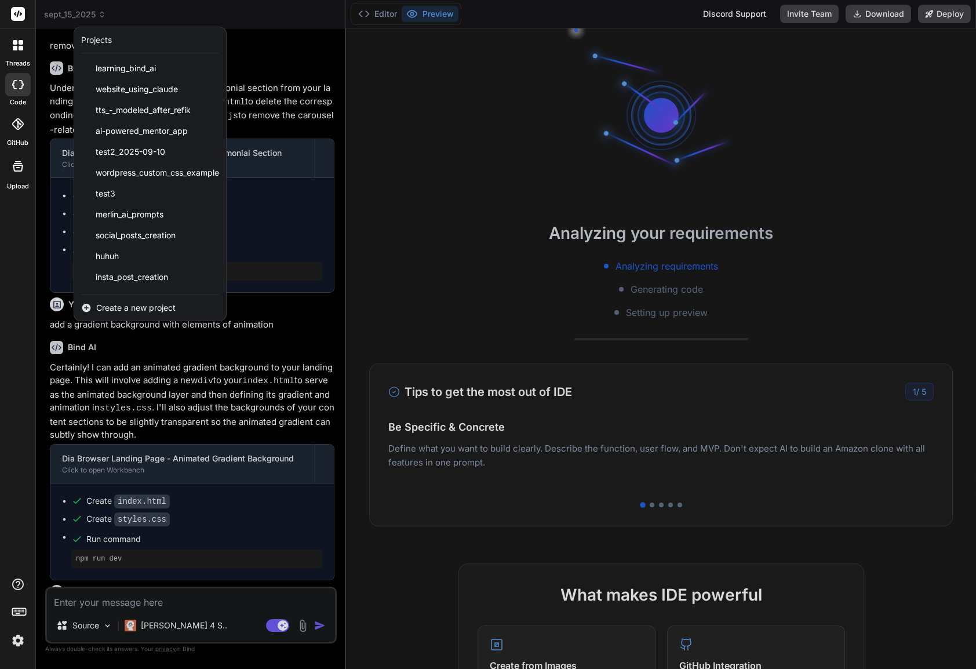
click at [406, 186] on div at bounding box center [488, 334] width 976 height 669
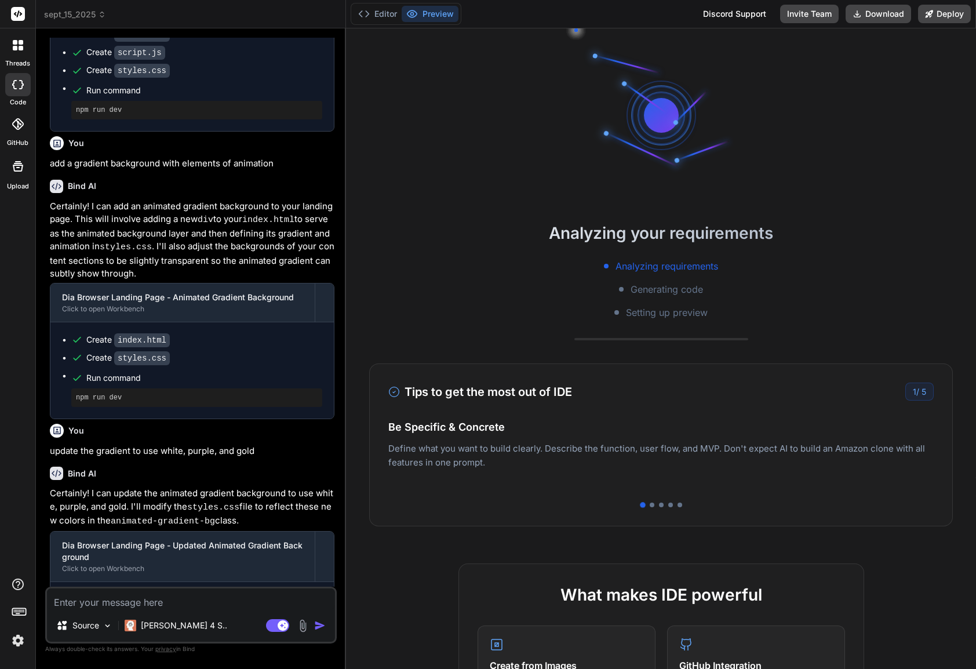
scroll to position [743, 0]
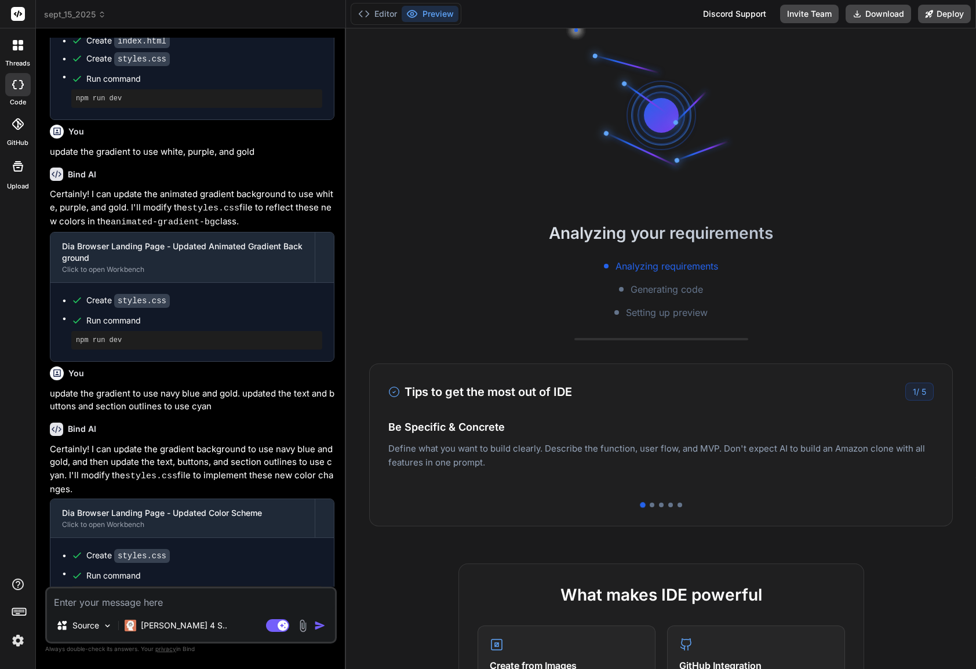
click at [105, 13] on div "sept_15_2025" at bounding box center [190, 15] width 293 height 12
click at [103, 14] on icon at bounding box center [102, 14] width 8 height 8
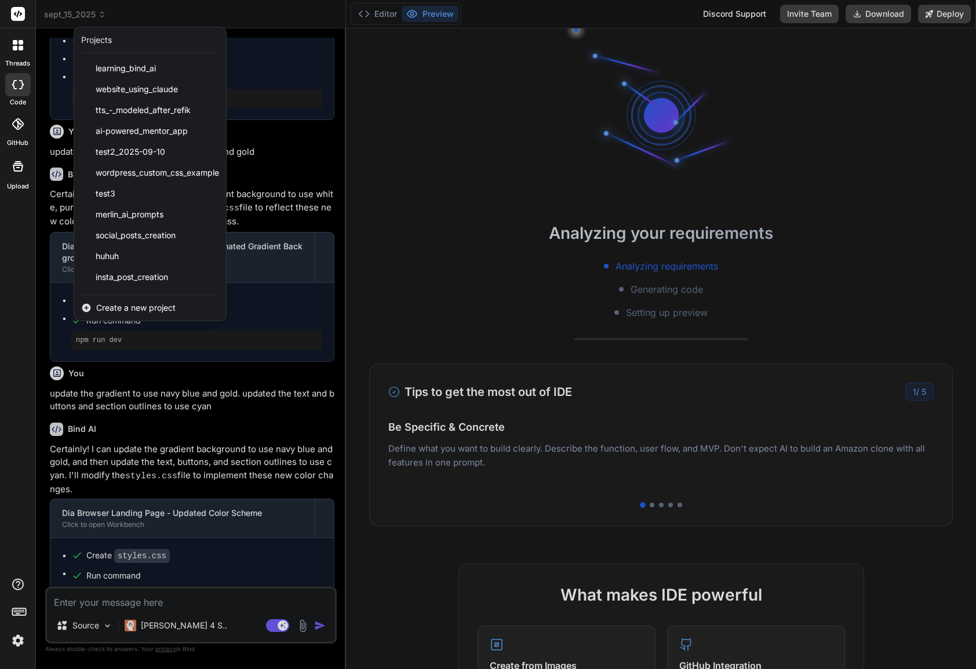
click at [144, 306] on span "Create a new project" at bounding box center [135, 308] width 79 height 12
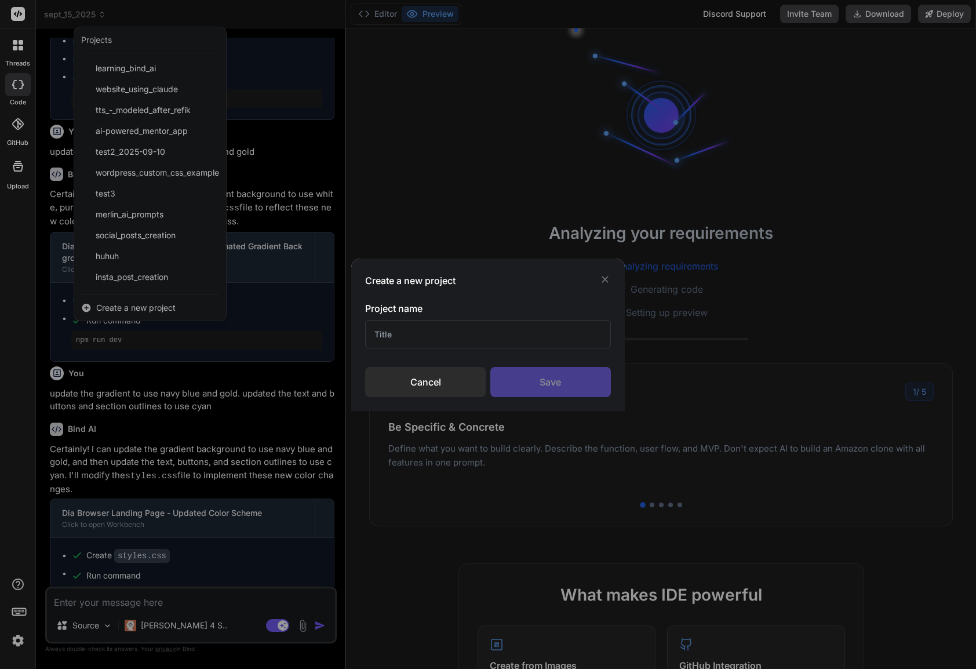
click at [397, 330] on input "text" at bounding box center [488, 334] width 246 height 28
type input "B"
type input "bind Only Work"
click at [565, 384] on div "Save" at bounding box center [550, 382] width 120 height 30
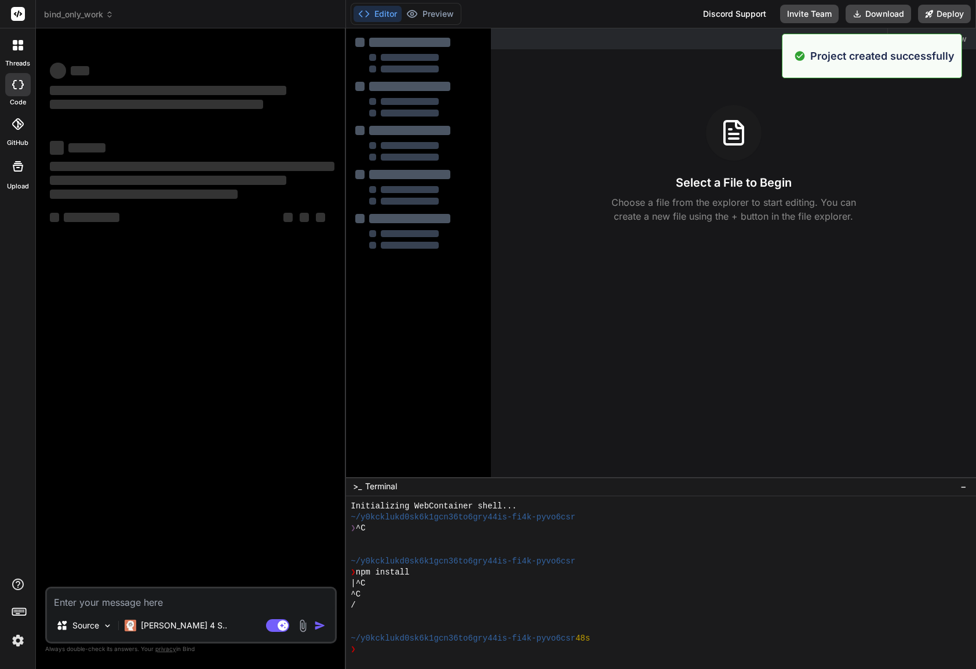
type textarea "x"
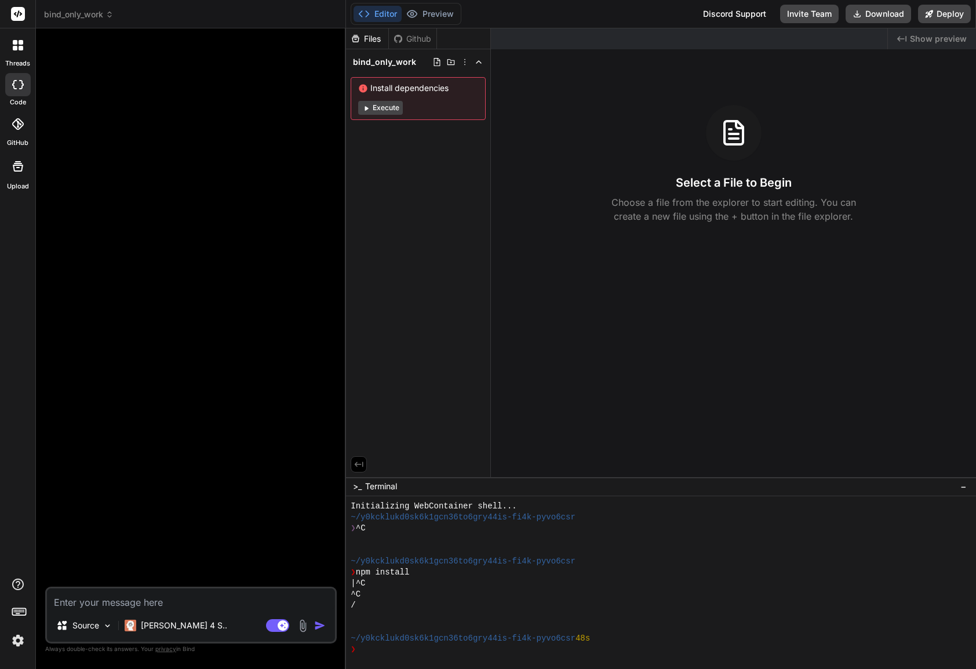
click at [139, 600] on textarea at bounding box center [191, 598] width 288 height 21
paste textarea "Objective: Create a [DEMOGRAPHIC_DATA] blog website that serves as a platform f…"
type textarea "Objective: Create a [DEMOGRAPHIC_DATA] blog website that serves as a platform f…"
type textarea "x"
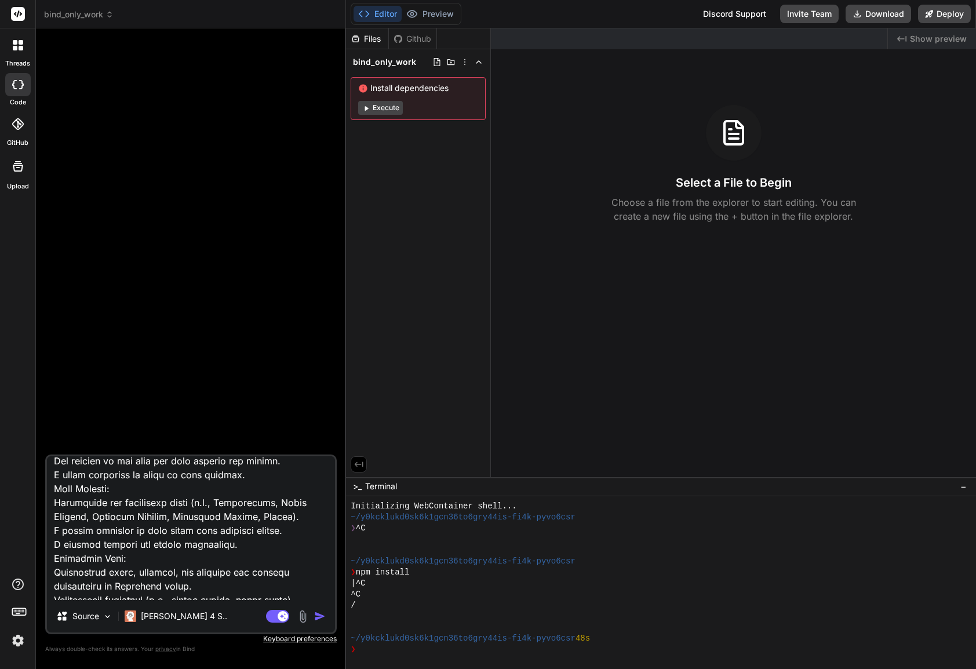
scroll to position [0, 0]
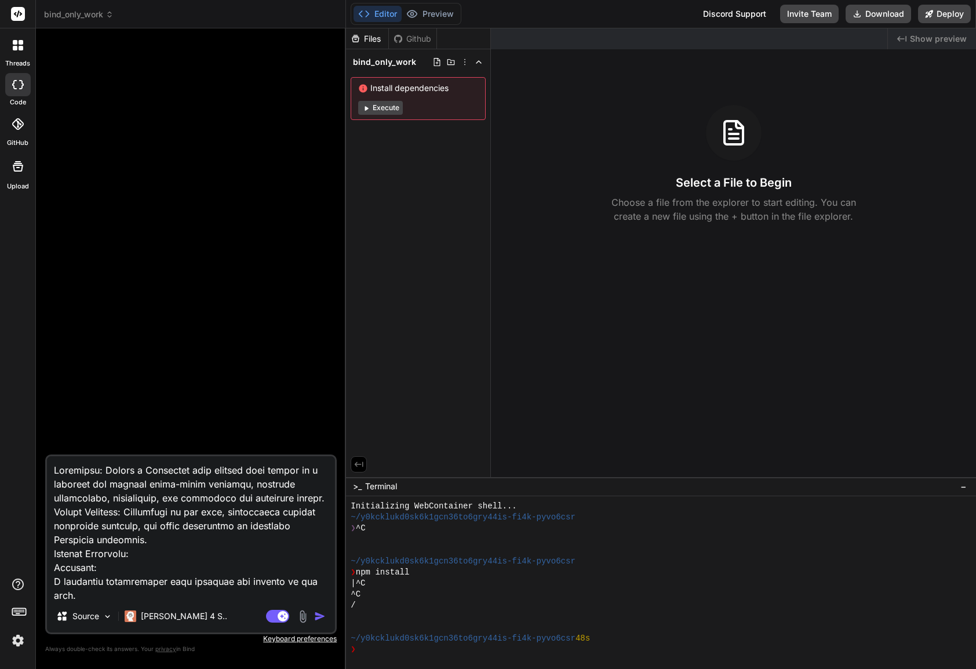
type textarea "Objective: Create a [DEMOGRAPHIC_DATA] blog website that serves as a platform f…"
click at [317, 616] on img "button" at bounding box center [320, 616] width 12 height 12
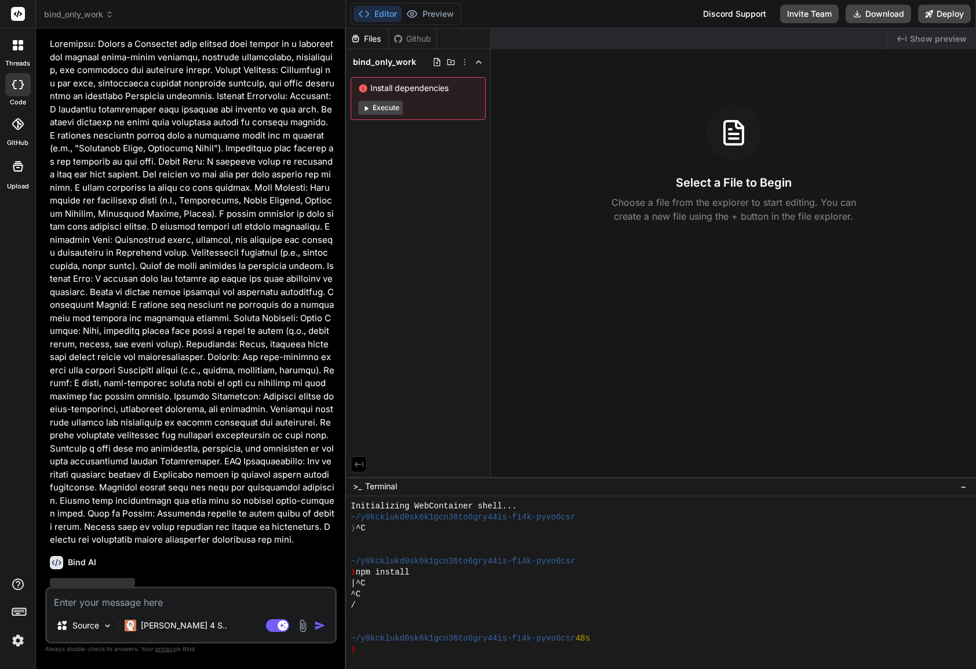
scroll to position [17, 0]
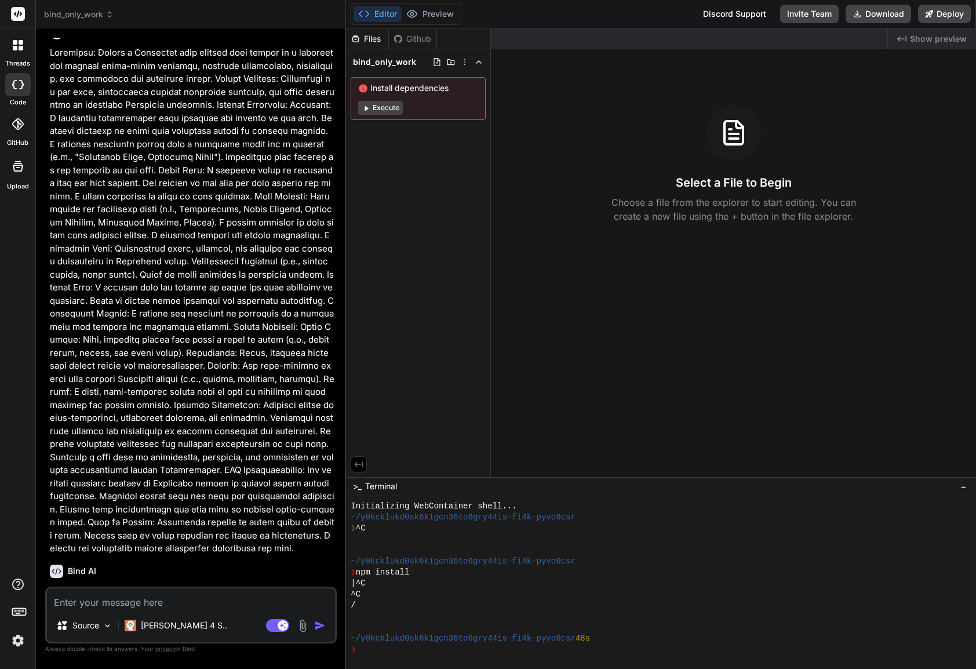
type textarea "x"
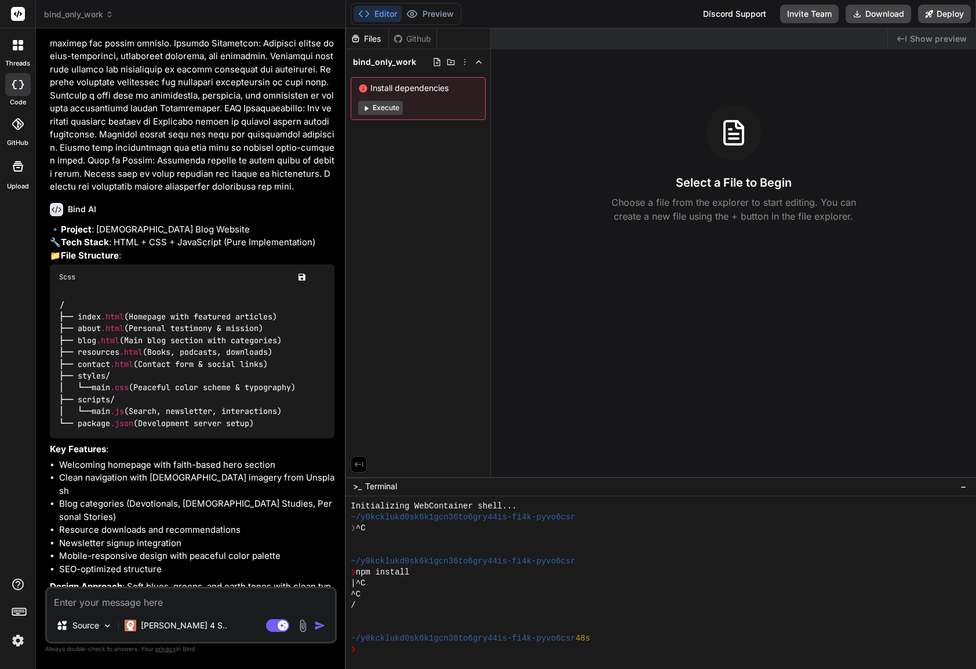
scroll to position [378, 0]
click at [142, 599] on textarea at bounding box center [191, 598] width 288 height 21
type textarea "Y"
type textarea "x"
type textarea "Ye"
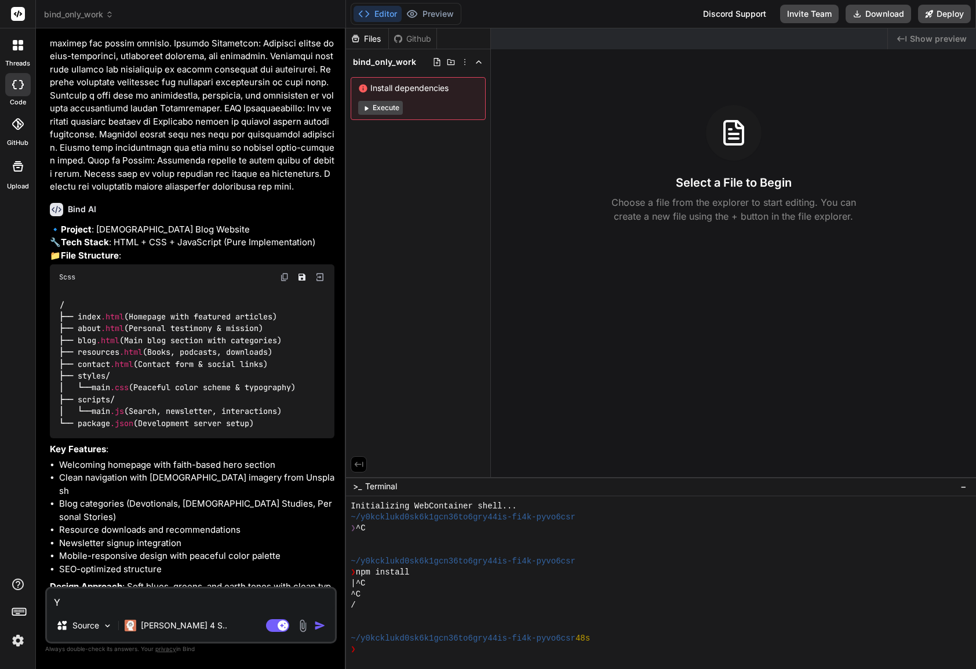
type textarea "x"
type textarea "Yes"
type textarea "x"
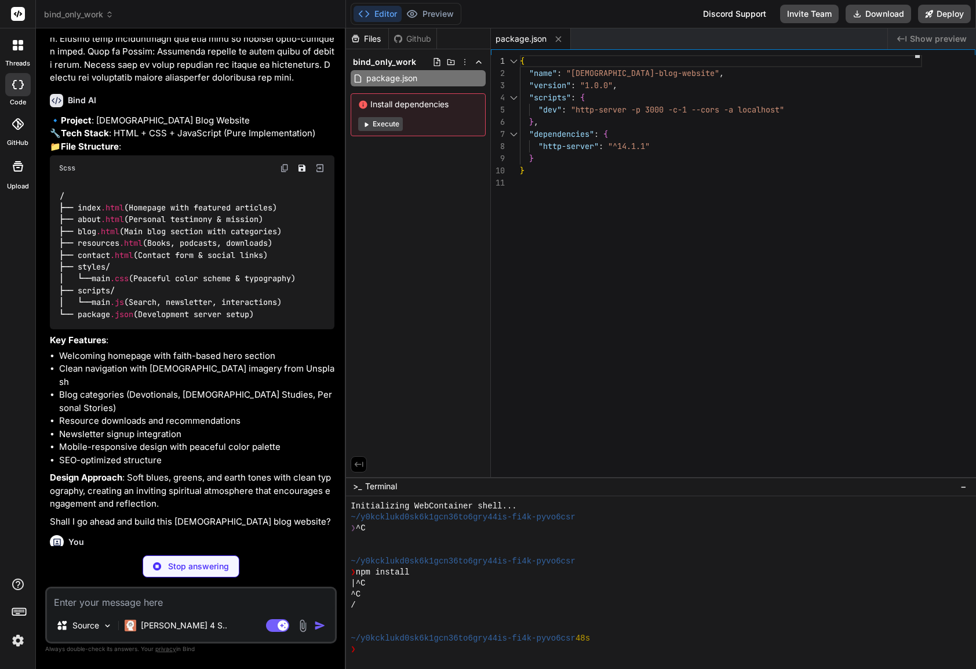
scroll to position [579, 0]
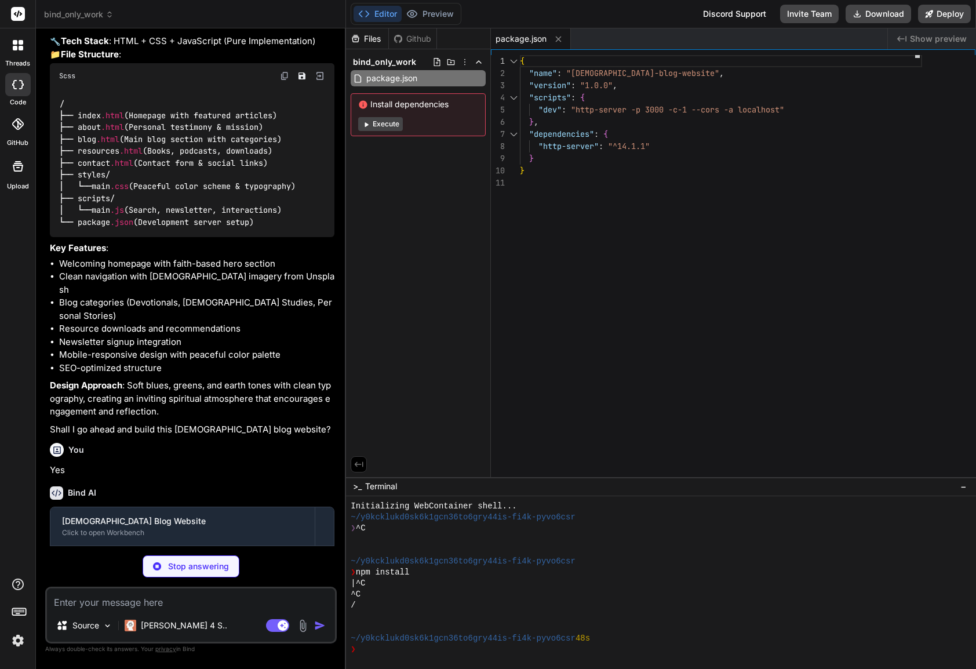
click at [17, 642] on img at bounding box center [18, 640] width 20 height 20
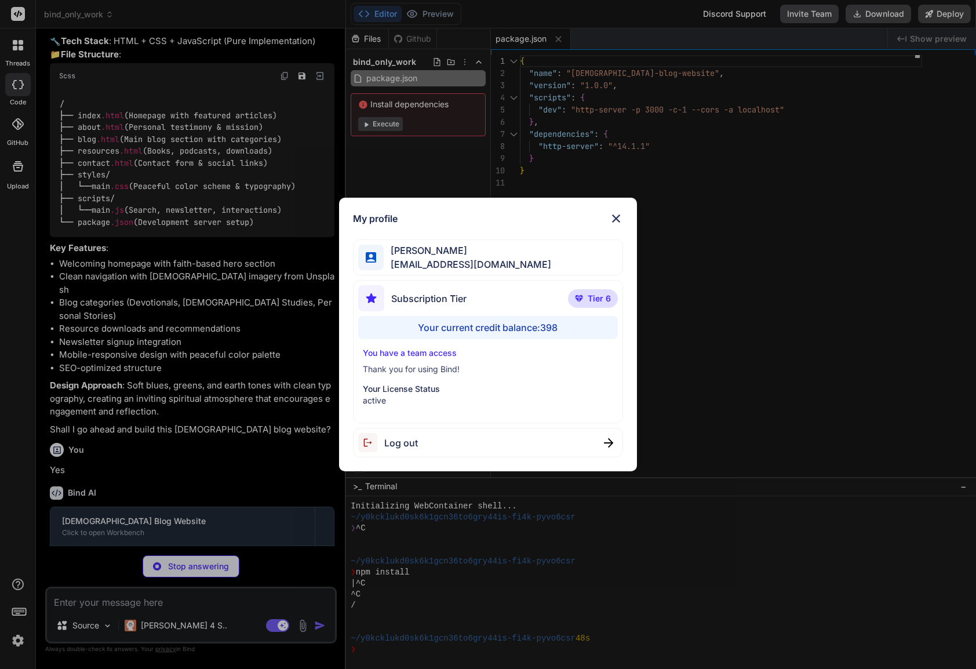
click at [17, 643] on div "My profile [PERSON_NAME] [EMAIL_ADDRESS][DOMAIN_NAME] Subscription Tier Tier 6 …" at bounding box center [488, 334] width 976 height 669
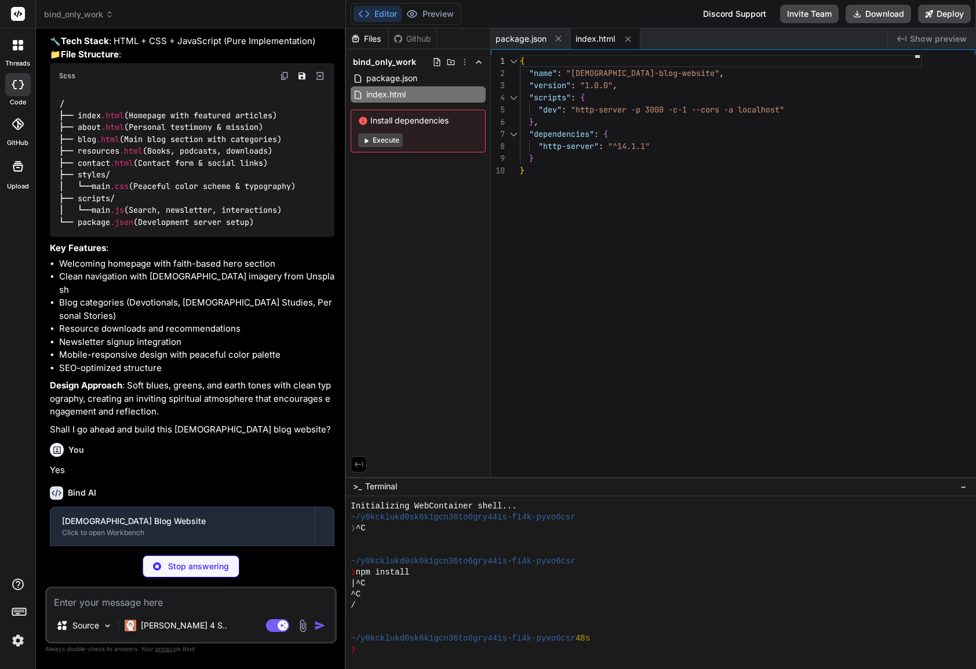
type textarea "x"
type textarea "<p>&copy; 2024 Faith & Grace Blog. All rights reserved. | Built with love for […"
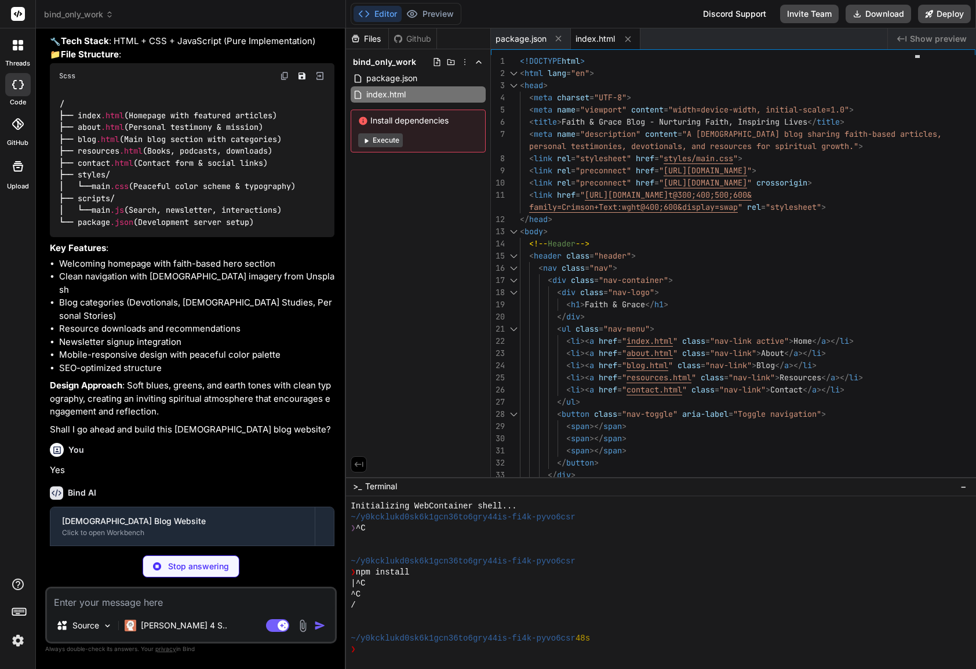
scroll to position [597, 0]
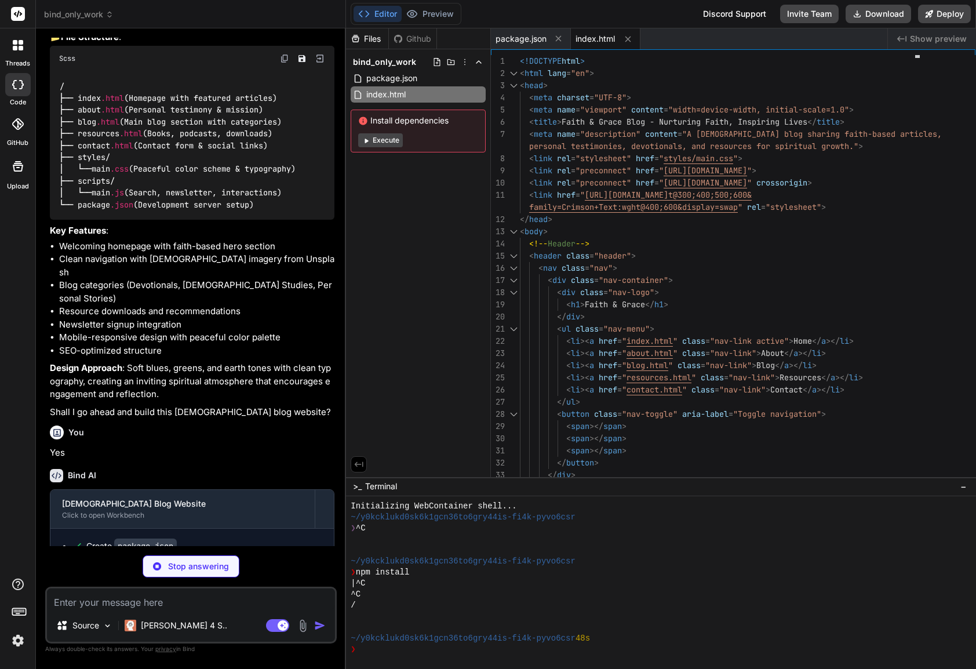
type textarea "x"
type textarea "</body> </html>"
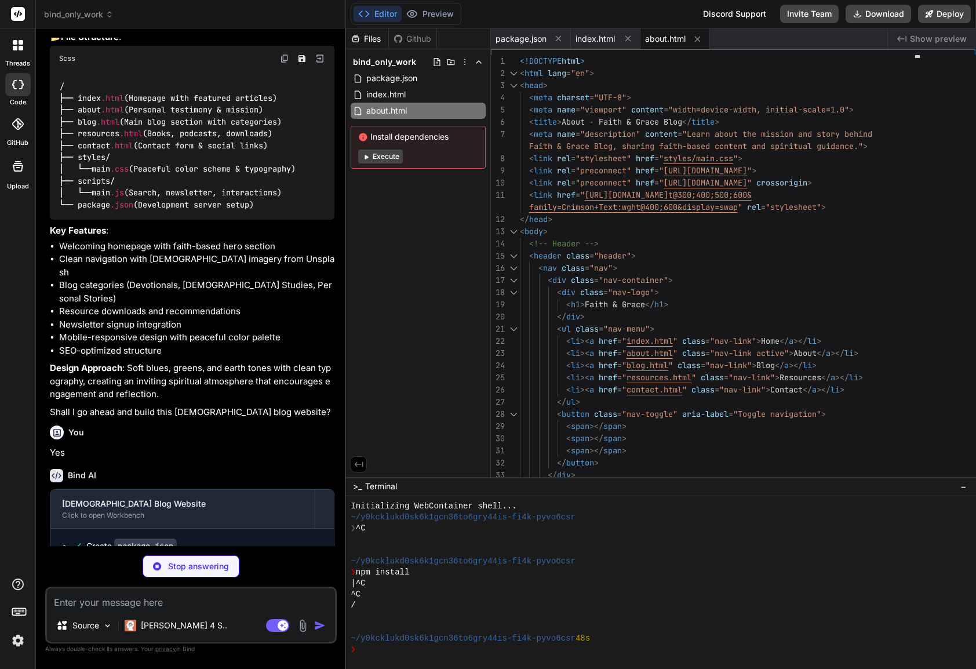
scroll to position [614, 0]
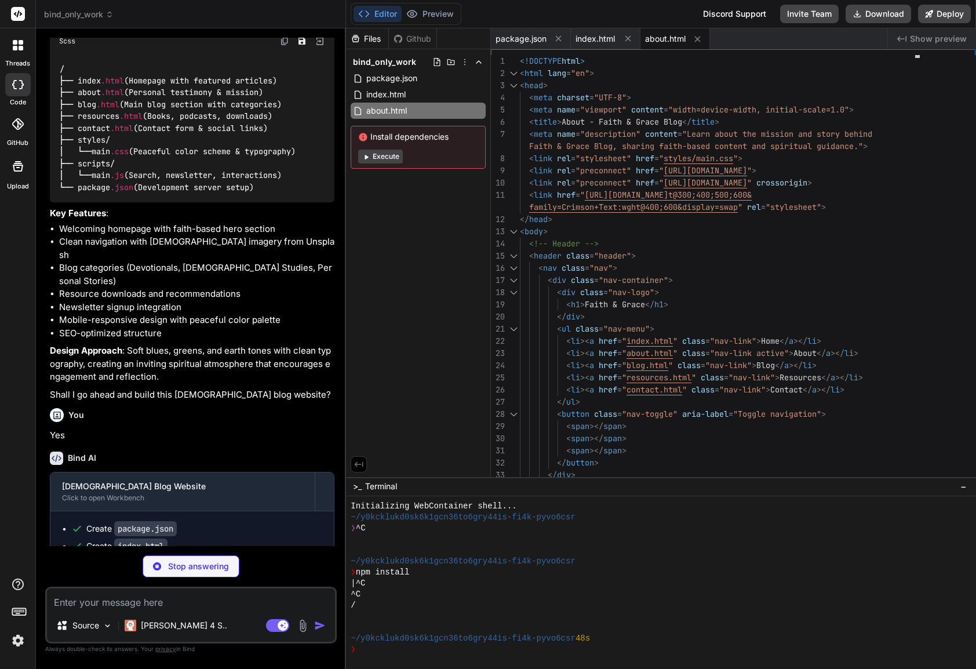
type textarea "x"
type textarea "</footer> <script src="scripts/main.js"></script> </body> </html>"
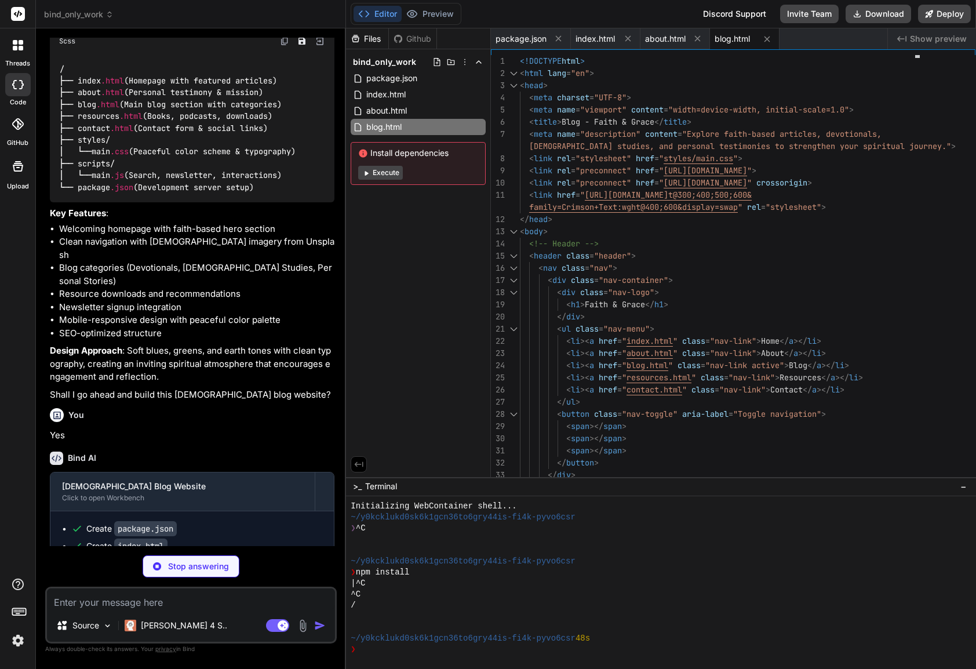
scroll to position [631, 0]
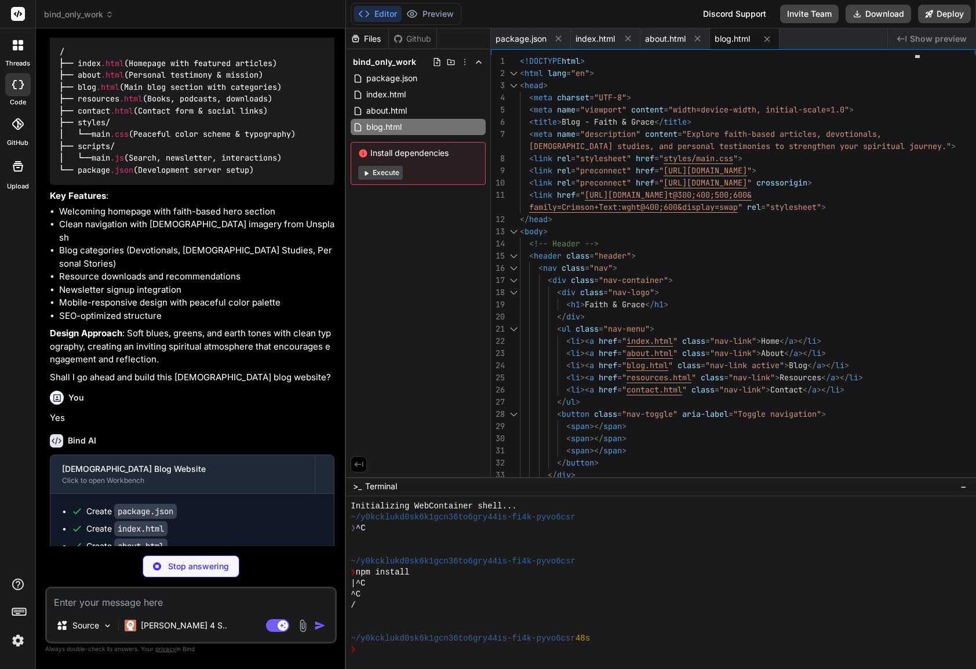
type textarea "x"
type textarea "</div> </footer> <script src="scripts/main.js"></script> </body> </html>"
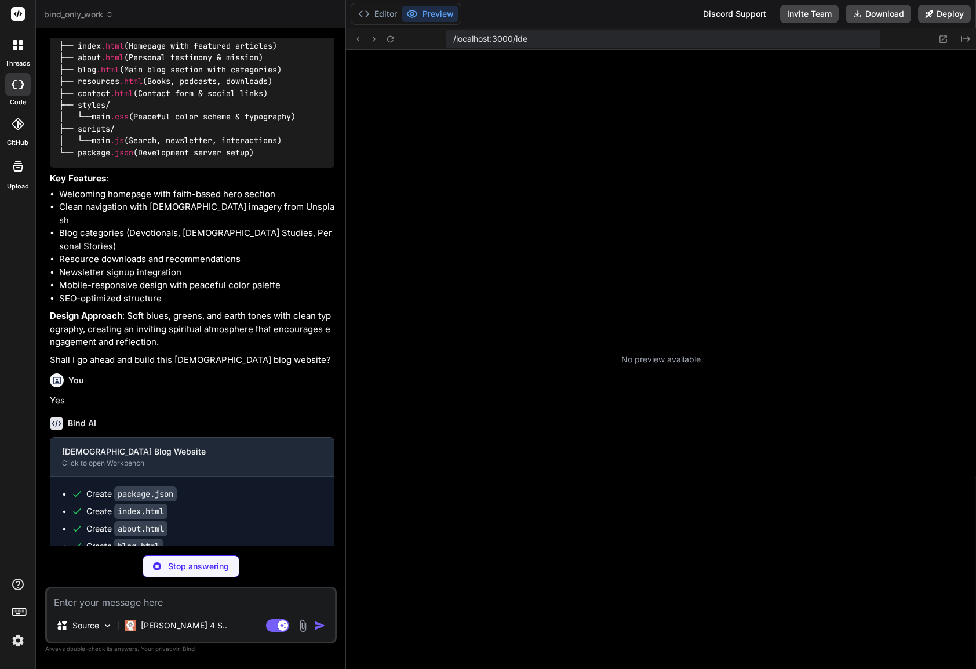
scroll to position [98, 0]
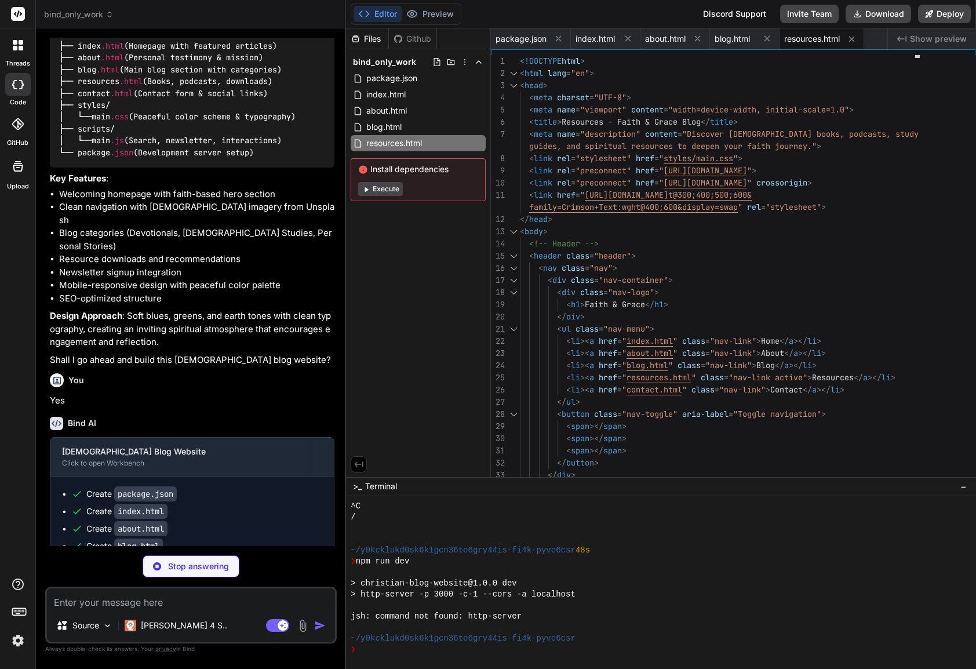
type textarea "x"
type textarea "</body> </html>"
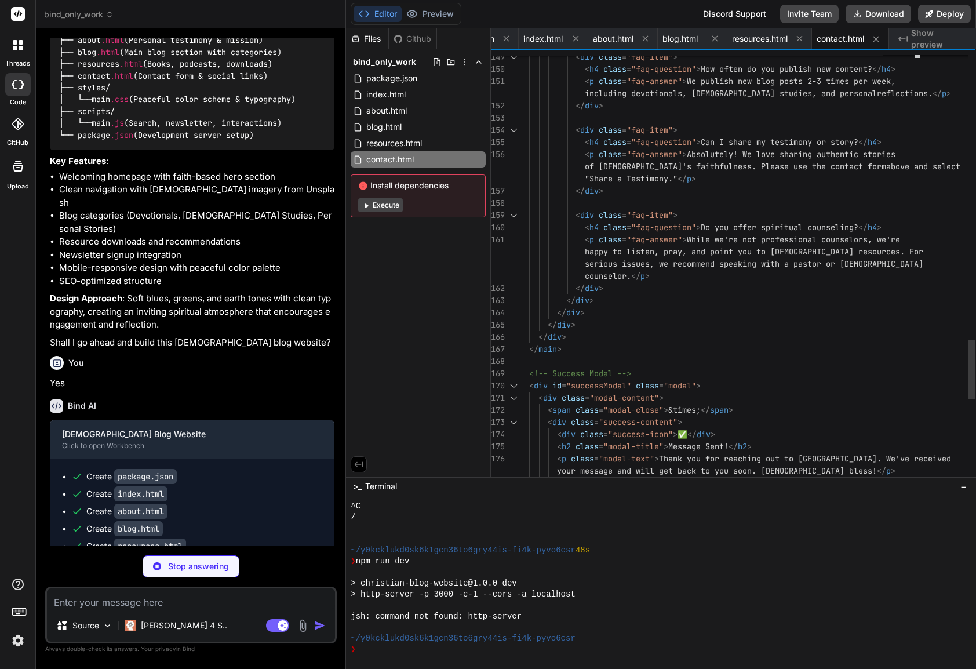
scroll to position [22, 0]
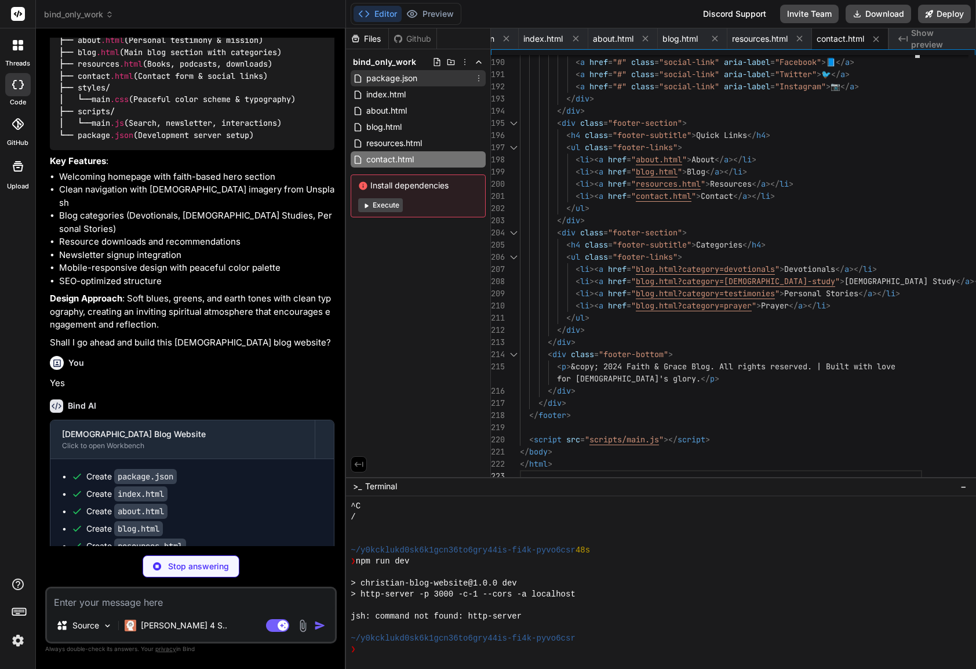
type textarea "x"
click at [384, 79] on span "package.json" at bounding box center [391, 78] width 53 height 14
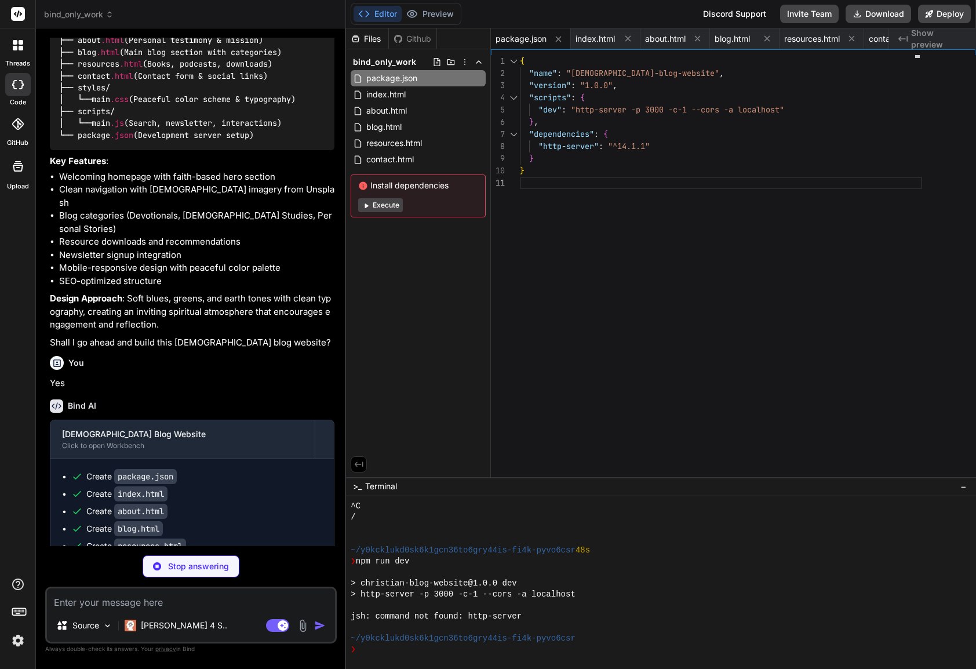
type textarea "x"
type textarea "} .resources-grid, .websites-grid { grid-template-columns: 1fr; } }"
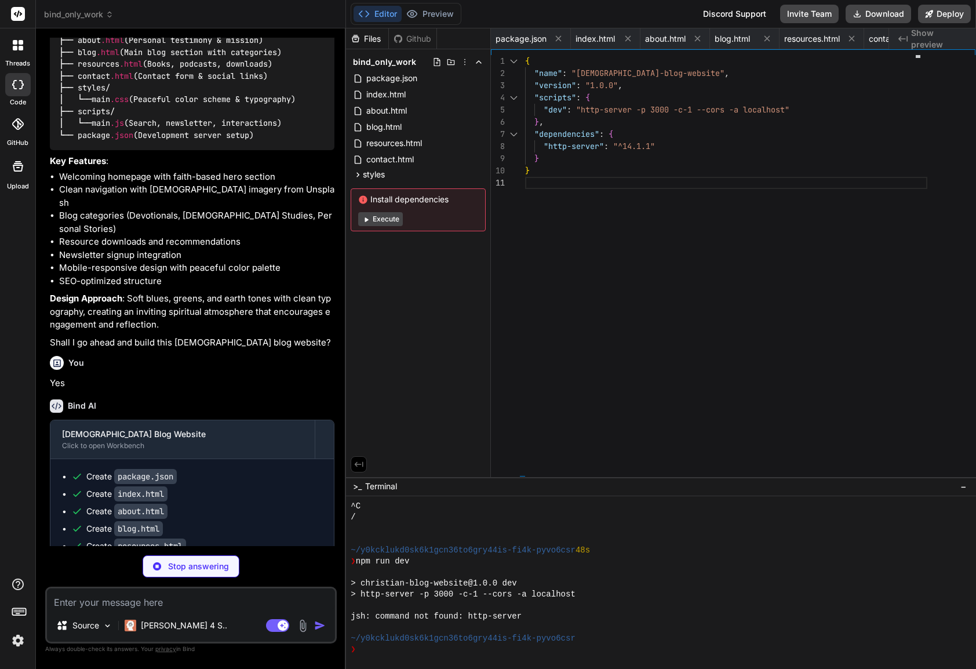
type textarea "x"
type textarea "initializePostInteractions(); }); // Global functions for button clicks window.…"
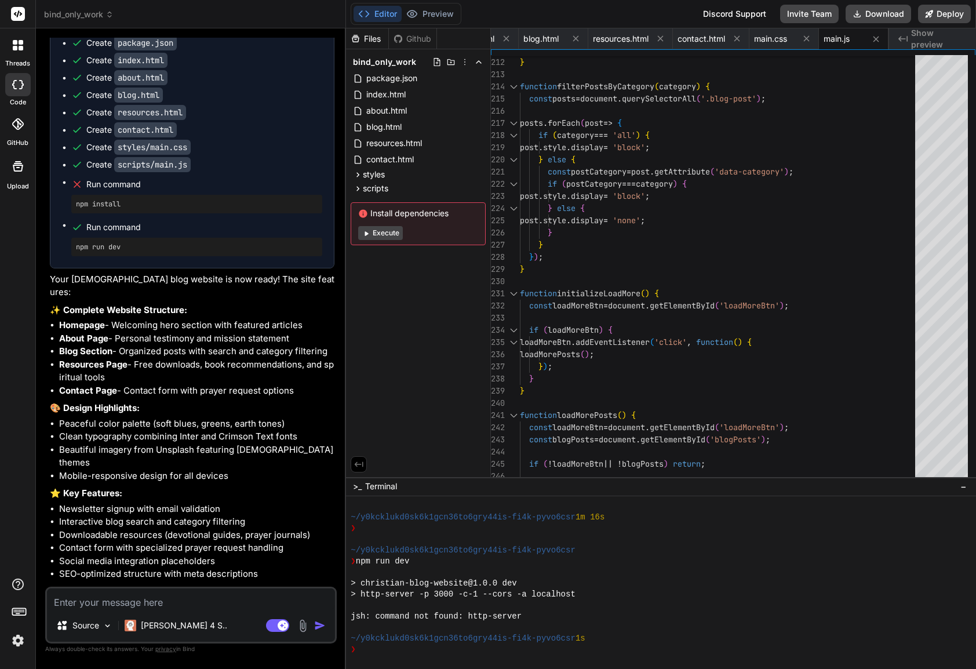
scroll to position [1138, 0]
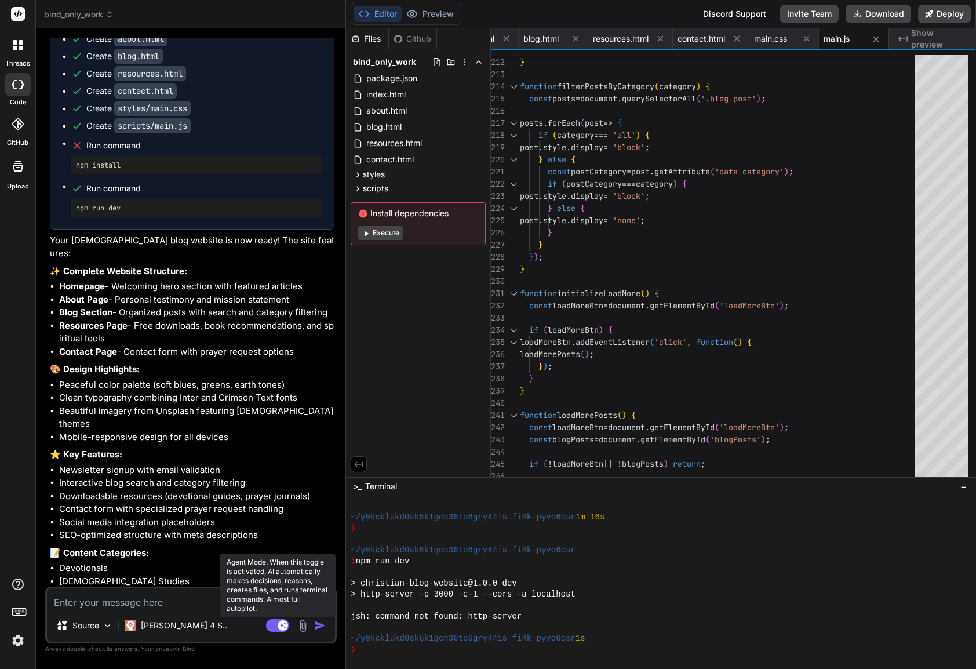
click at [281, 626] on rect at bounding box center [282, 625] width 10 height 10
type textarea "x"
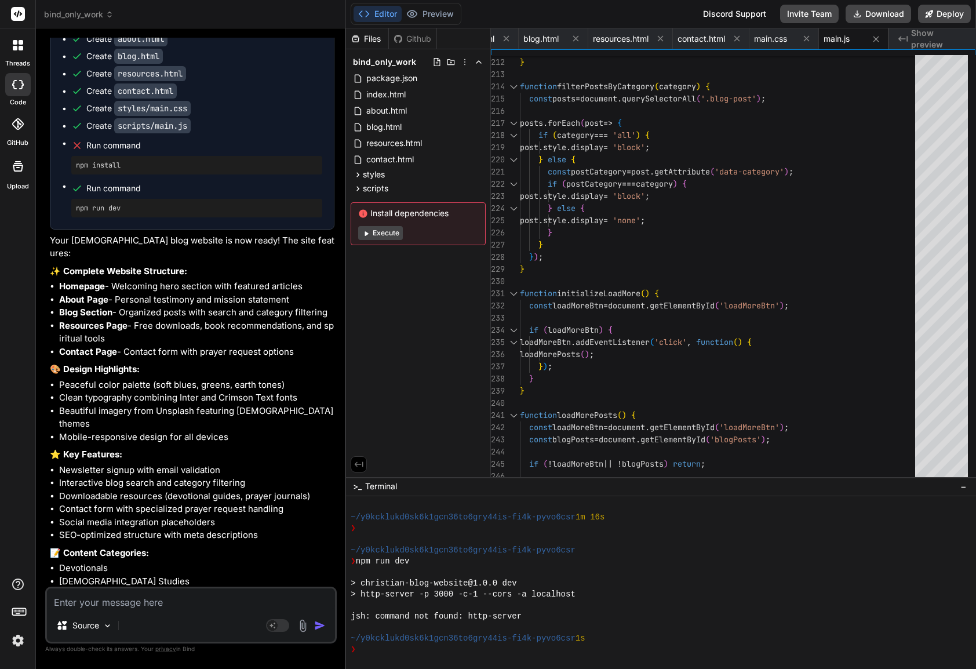
click at [148, 600] on textarea at bounding box center [191, 598] width 288 height 21
type textarea "t"
type textarea "x"
type textarea "th"
type textarea "x"
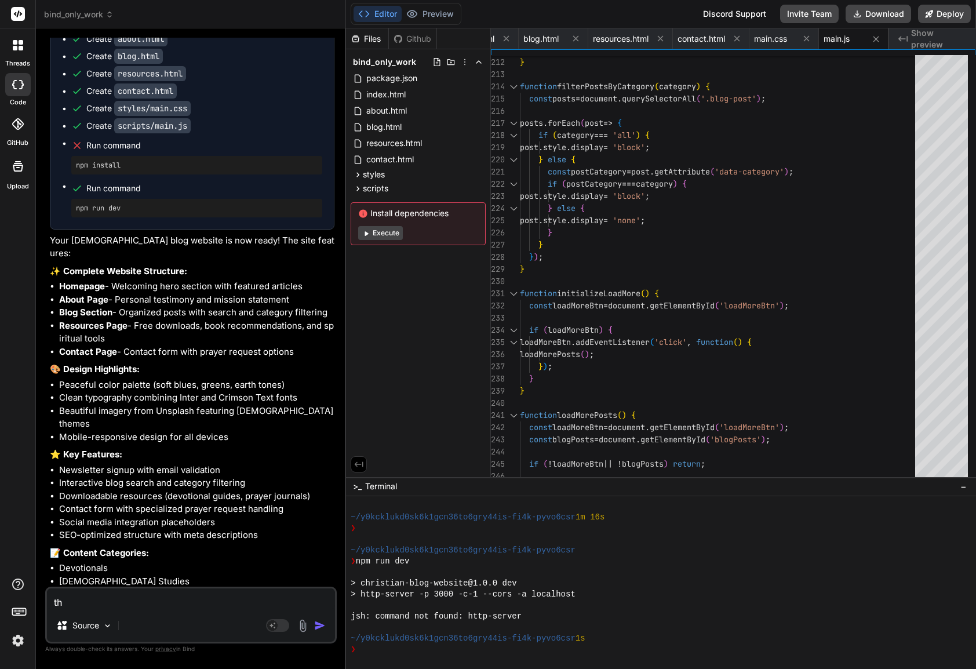
type textarea "the"
type textarea "x"
type textarea "the"
type textarea "x"
type textarea "the p"
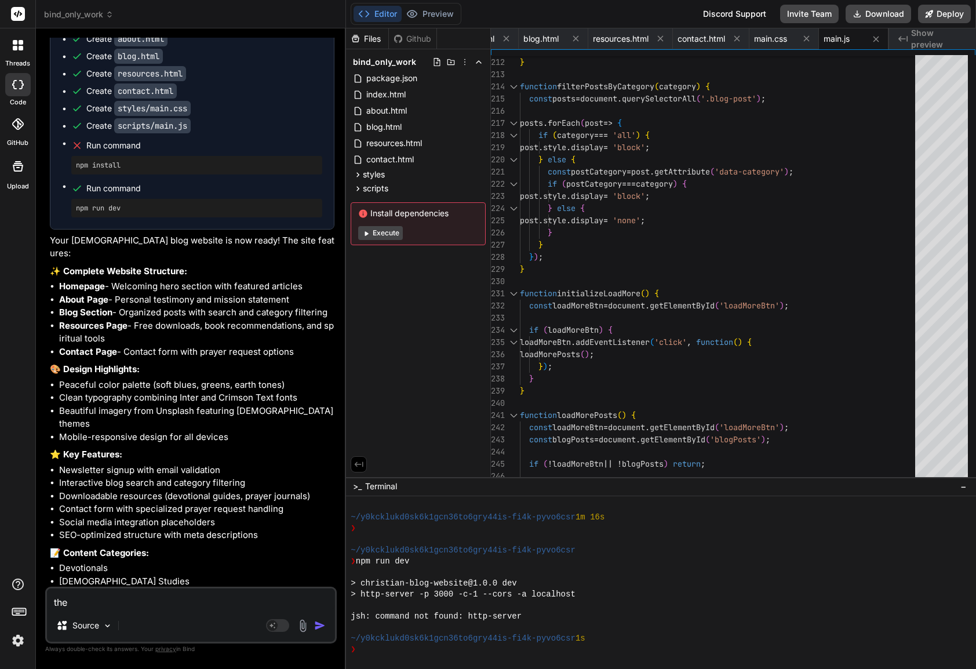
type textarea "x"
type textarea "the pr"
type textarea "x"
type textarea "the pre"
type textarea "x"
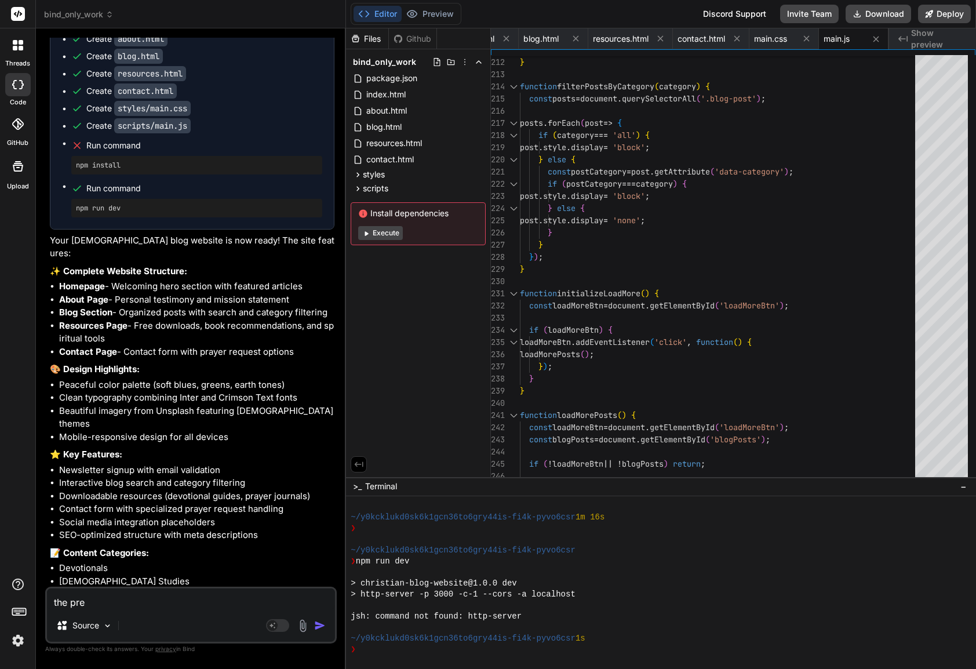
type textarea "the prev"
type textarea "x"
type textarea "the previ"
type textarea "x"
type textarea "the previe"
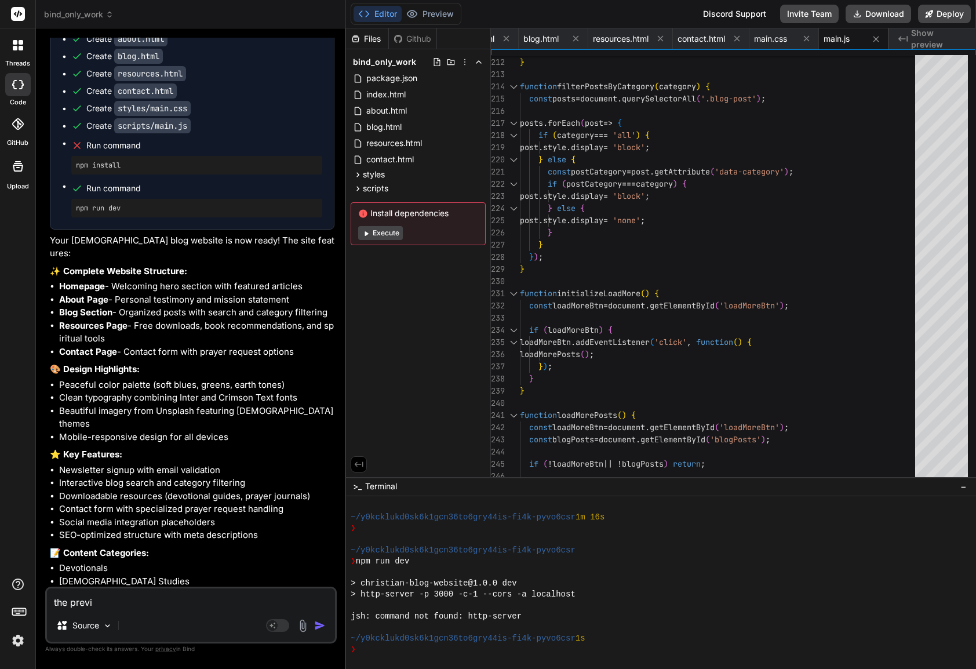
type textarea "x"
type textarea "the preview"
type textarea "x"
type textarea "the preview"
type textarea "x"
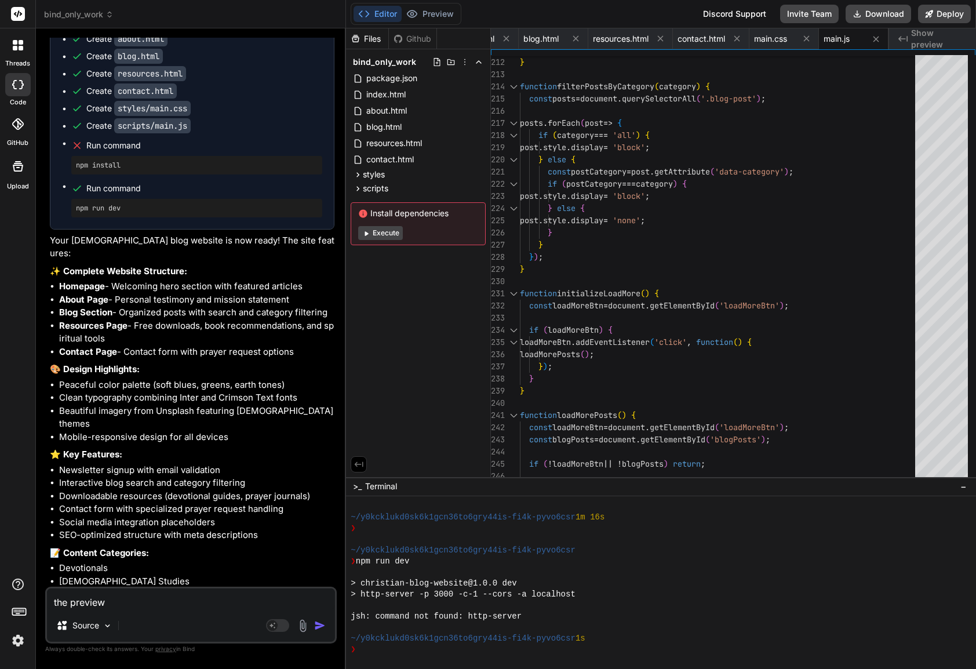
type textarea "the preview i"
type textarea "x"
type textarea "the preview is"
type textarea "x"
type textarea "the preview isn"
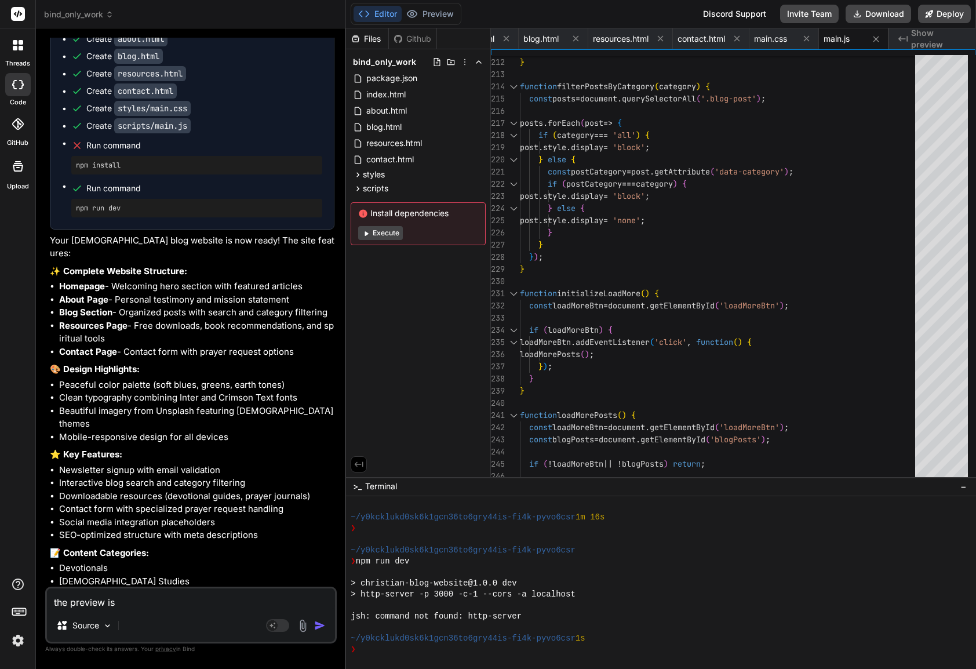
type textarea "x"
type textarea "the preview isn'"
type textarea "x"
type textarea "the preview isn't"
type textarea "x"
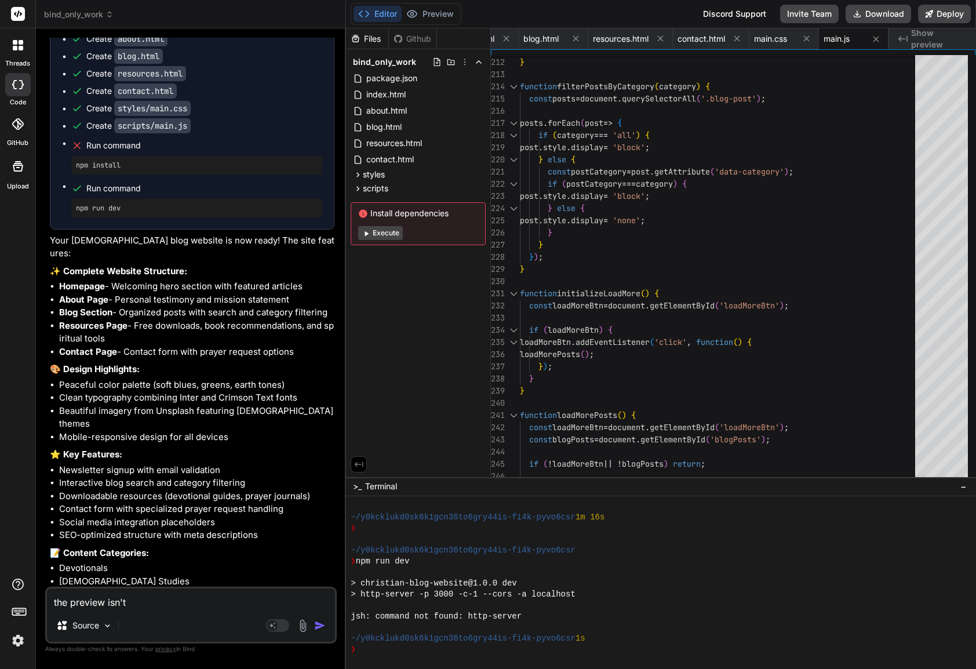
type textarea "the preview isn't"
type textarea "x"
type textarea "the preview isn't s"
type textarea "x"
type textarea "the preview isn't sh"
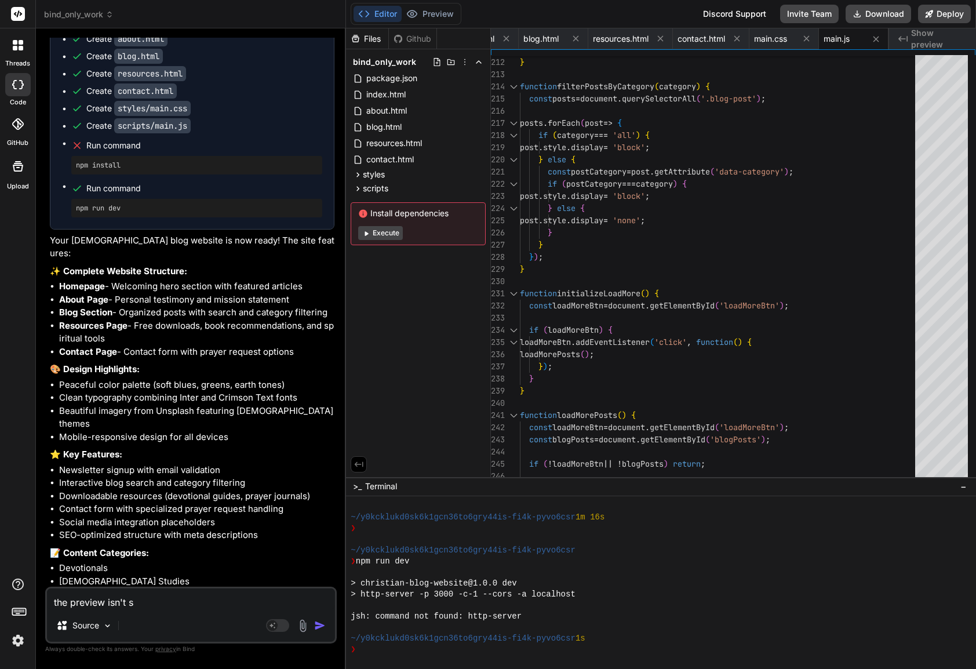
type textarea "x"
type textarea "the preview isn't sho"
type textarea "x"
type textarea "the preview isn't show"
type textarea "x"
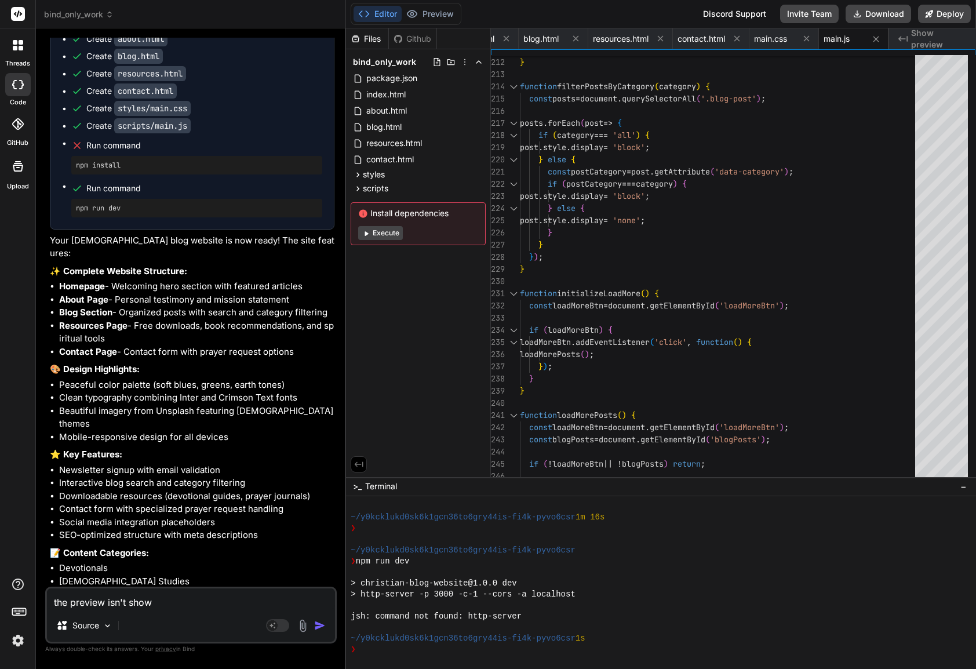
type textarea "the preview isn't showi"
type textarea "x"
type textarea "the preview isn't showin"
type textarea "x"
type textarea "the preview isn't showing"
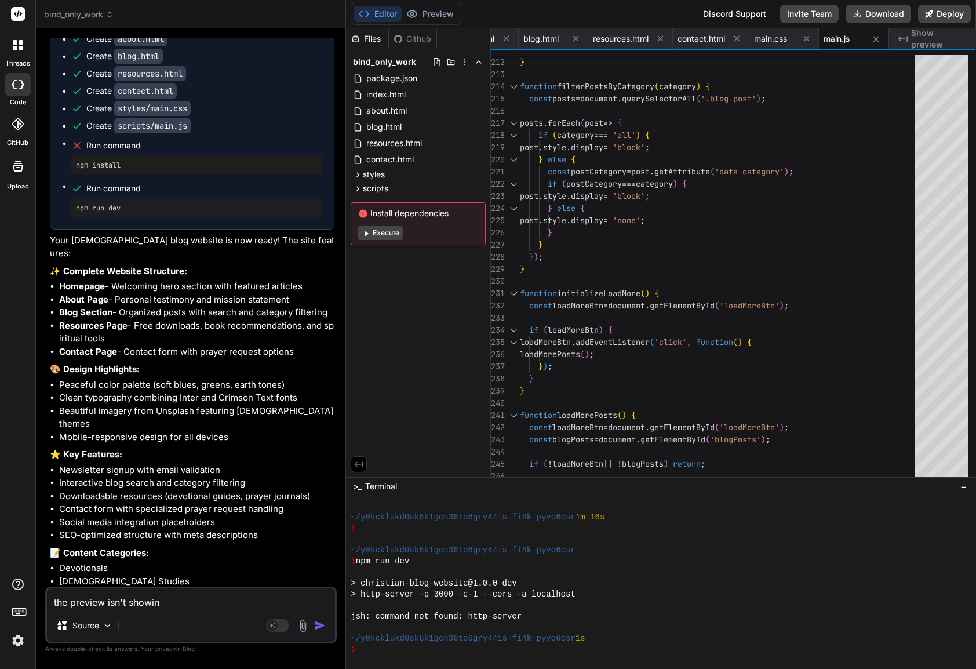
type textarea "x"
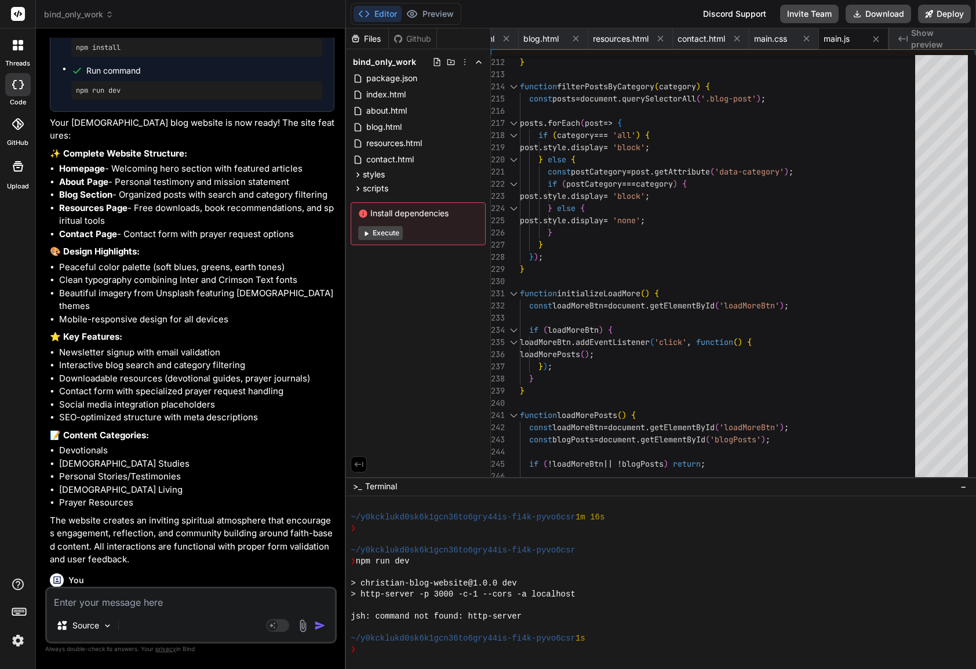
type textarea "i"
type textarea "x"
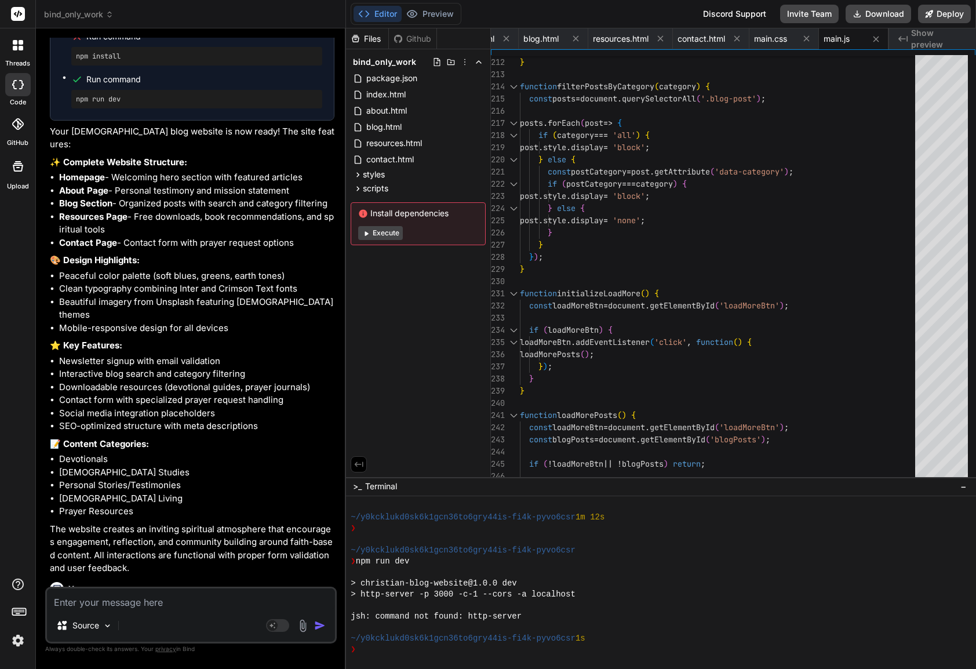
scroll to position [1462, 0]
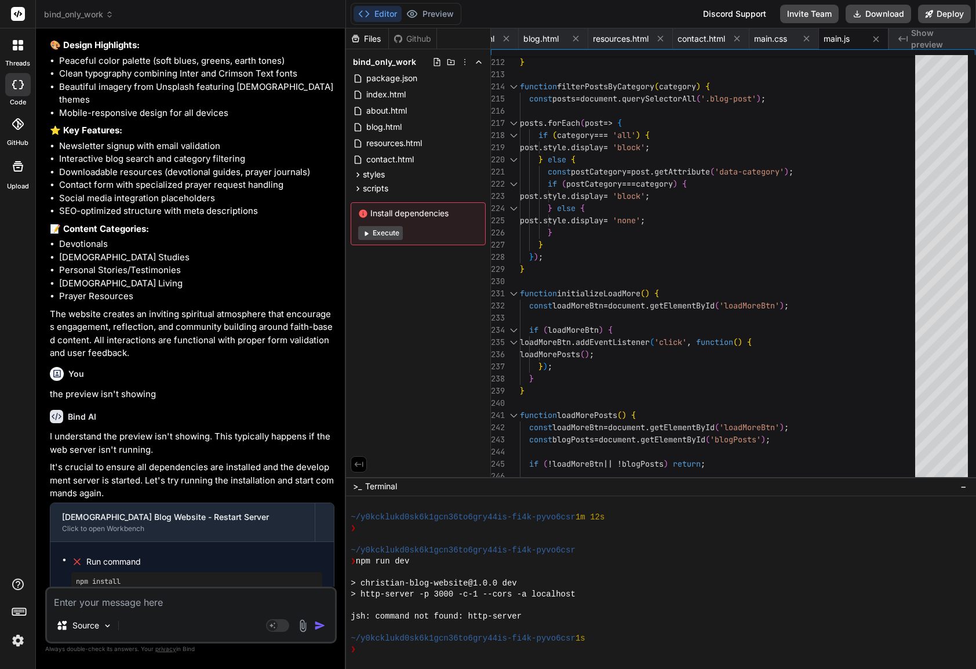
click at [389, 238] on button "Execute" at bounding box center [380, 233] width 45 height 14
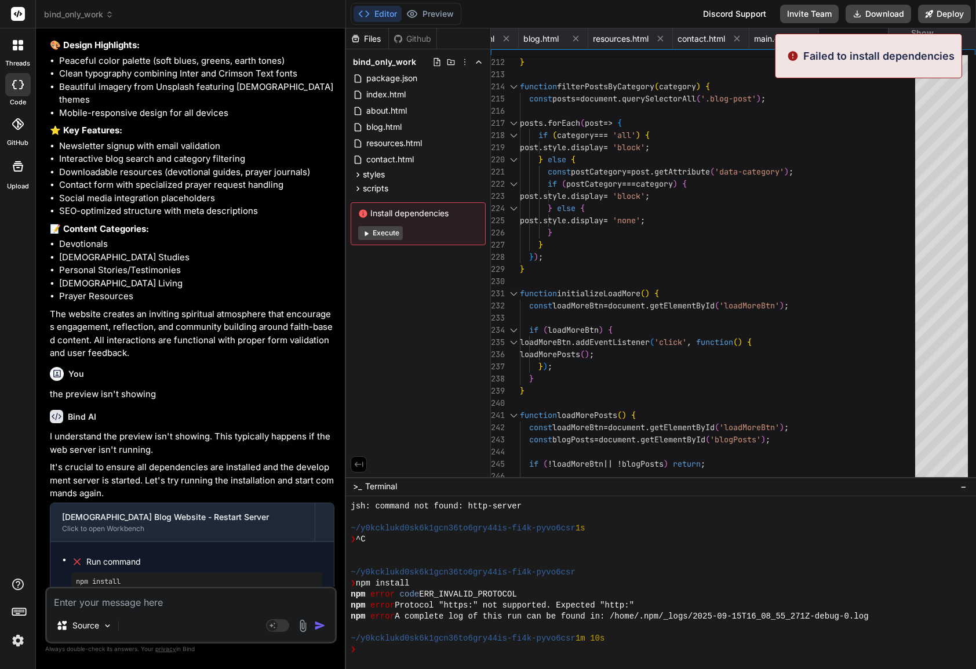
scroll to position [715, 0]
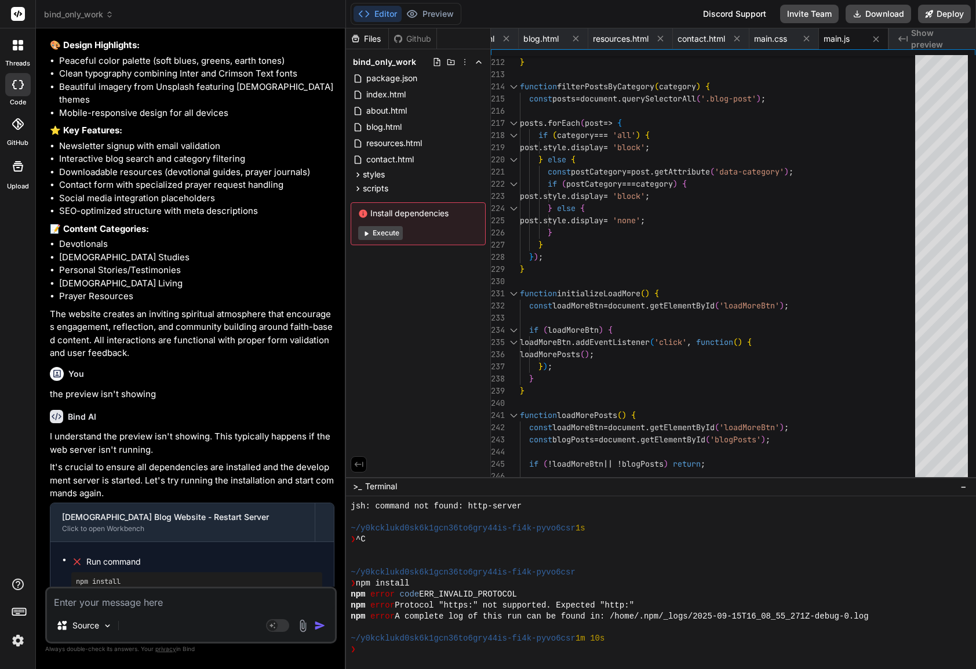
click at [547, 13] on div "Editor Preview Disabled until preview for your project is generated Discord Sup…" at bounding box center [661, 14] width 630 height 28
click at [385, 231] on button "Execute" at bounding box center [380, 233] width 45 height 14
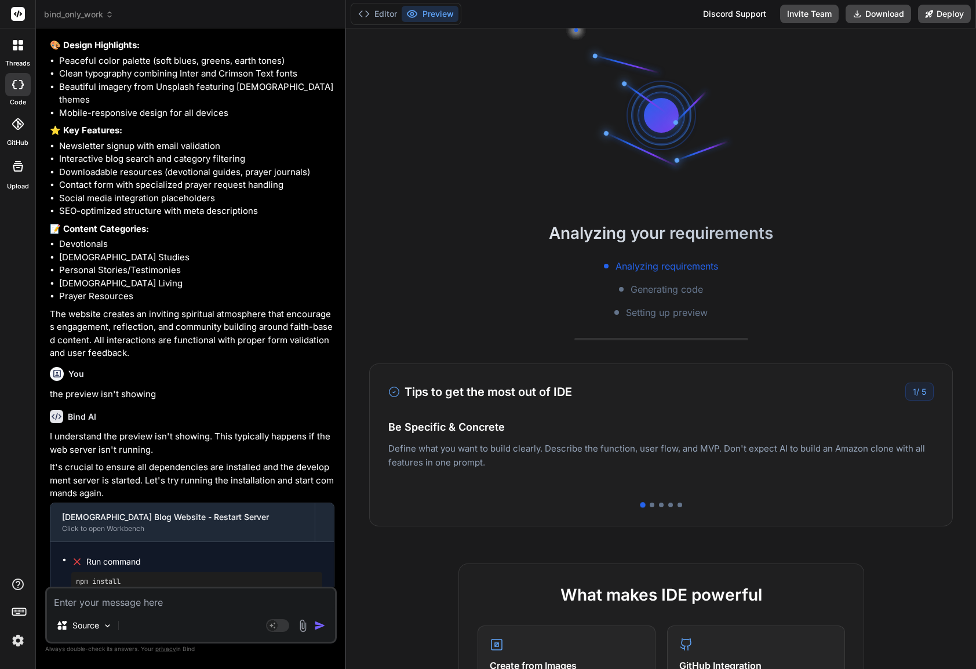
scroll to position [770, 0]
type textarea "x"
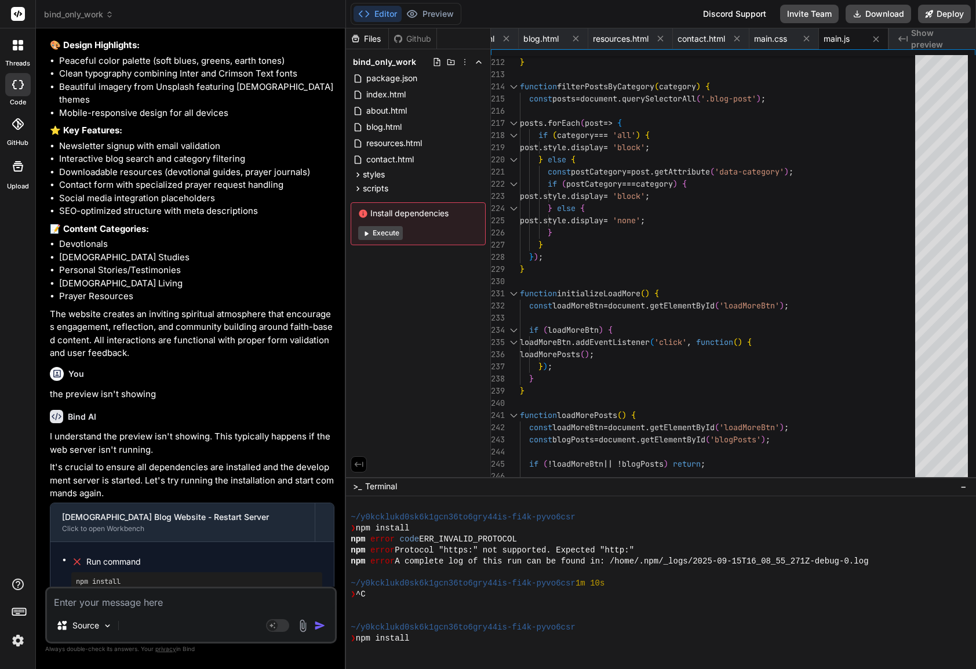
scroll to position [825, 0]
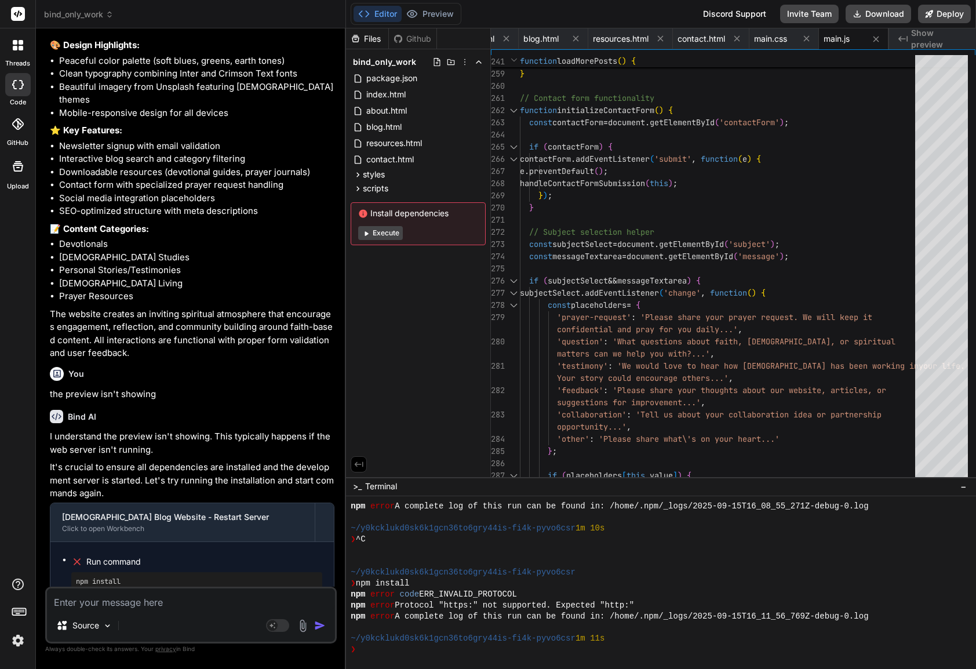
click at [153, 598] on textarea at bounding box center [191, 598] width 288 height 21
paste textarea "verify all dependencies are installed"
type textarea "verify all dependencies are installed"
type textarea "x"
type textarea "verify all dependencies are installed"
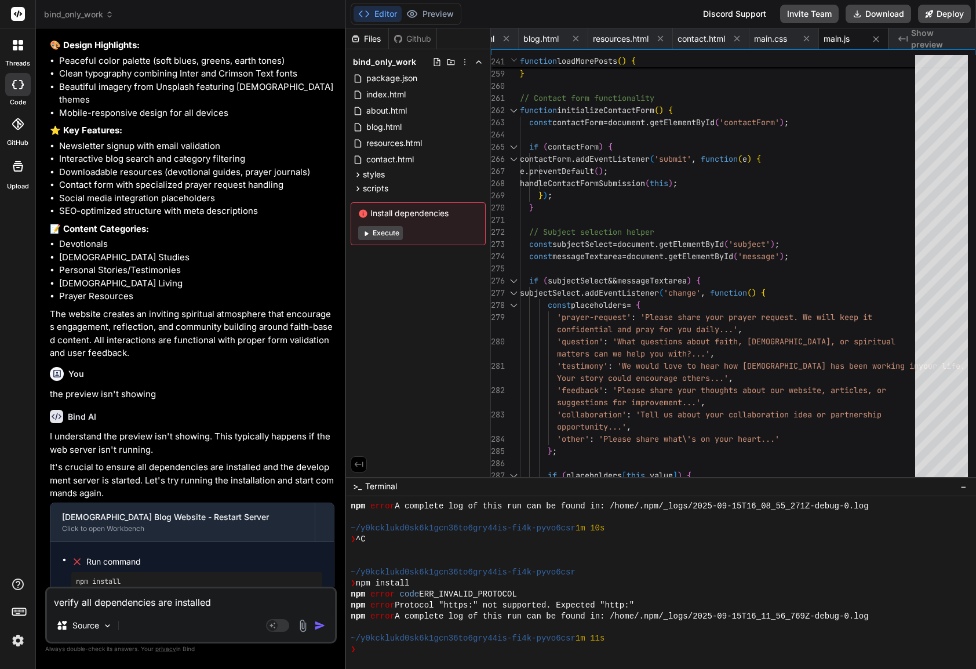
click at [320, 629] on img "button" at bounding box center [320, 625] width 12 height 12
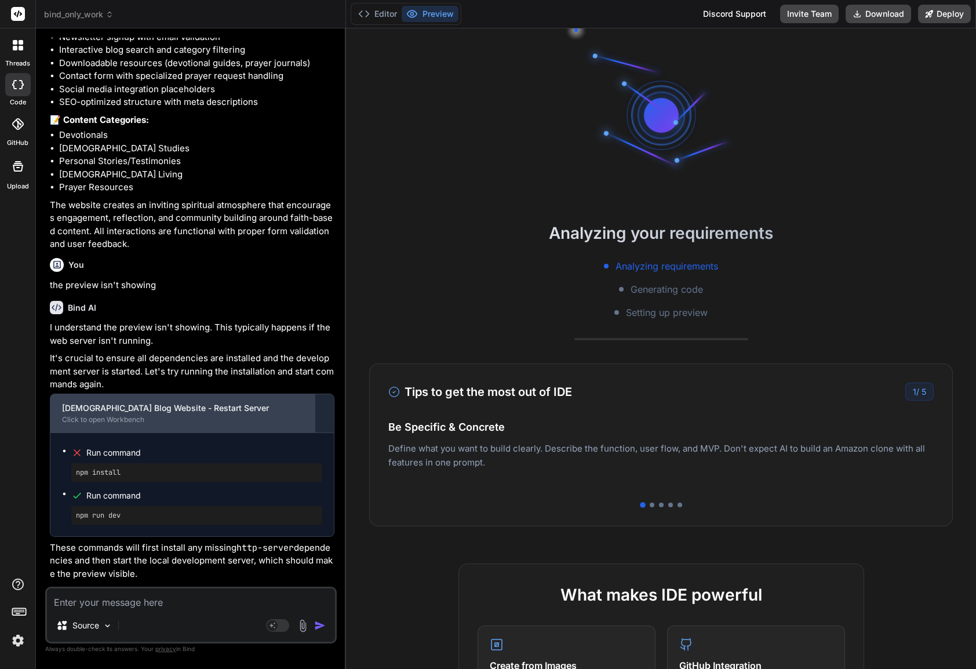
scroll to position [881, 0]
type textarea "x"
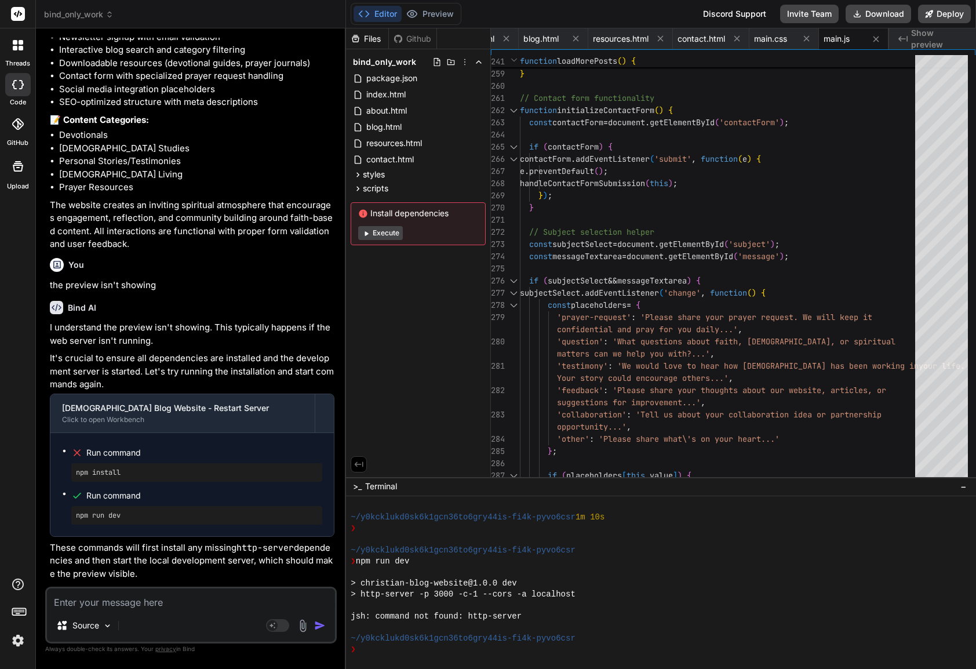
scroll to position [1773, 0]
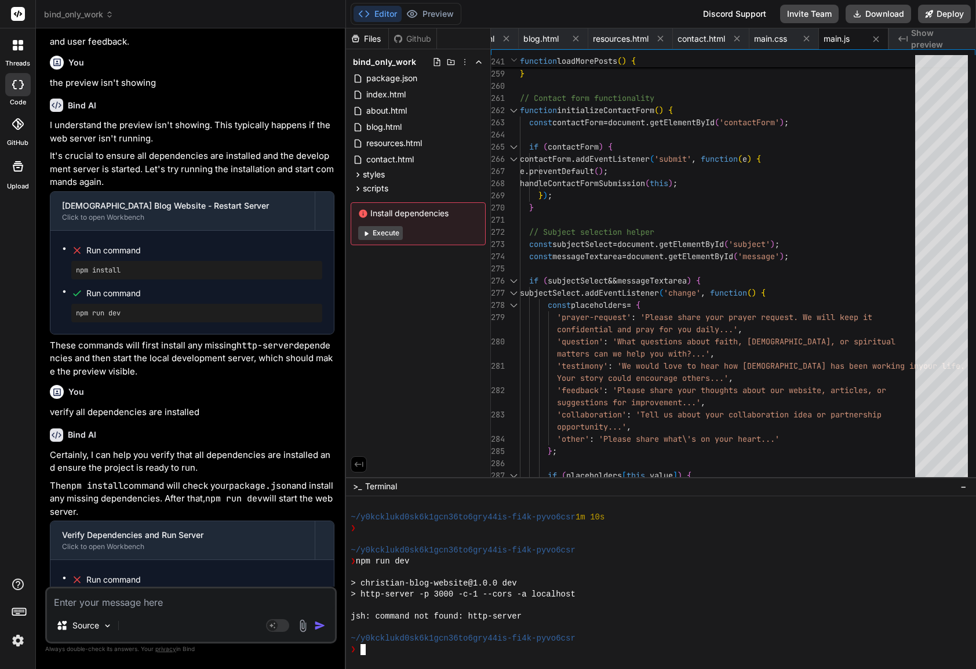
click at [412, 663] on div at bounding box center [661, 582] width 630 height 173
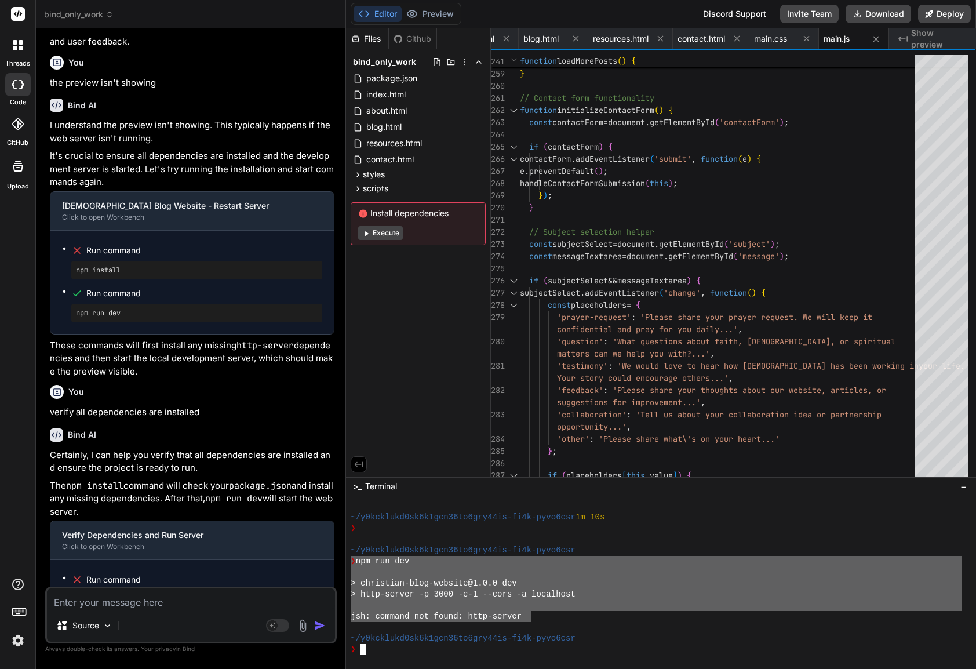
drag, startPoint x: 534, startPoint y: 614, endPoint x: 314, endPoint y: 561, distance: 225.9
click at [314, 561] on div "bind_only_work Created with Pixso. Bind AI Web Search Created with Pixso. Code …" at bounding box center [506, 334] width 940 height 669
type textarea "❯ npm run dev > christian-blog-website@1.0.0 dev > http-server -p 3000 -c-1 --c…"
click at [180, 599] on textarea at bounding box center [191, 598] width 288 height 21
paste textarea "❯ npm run dev > christian-blog-website@1.0.0 dev > http-server -p 3000 -c-1 --c…"
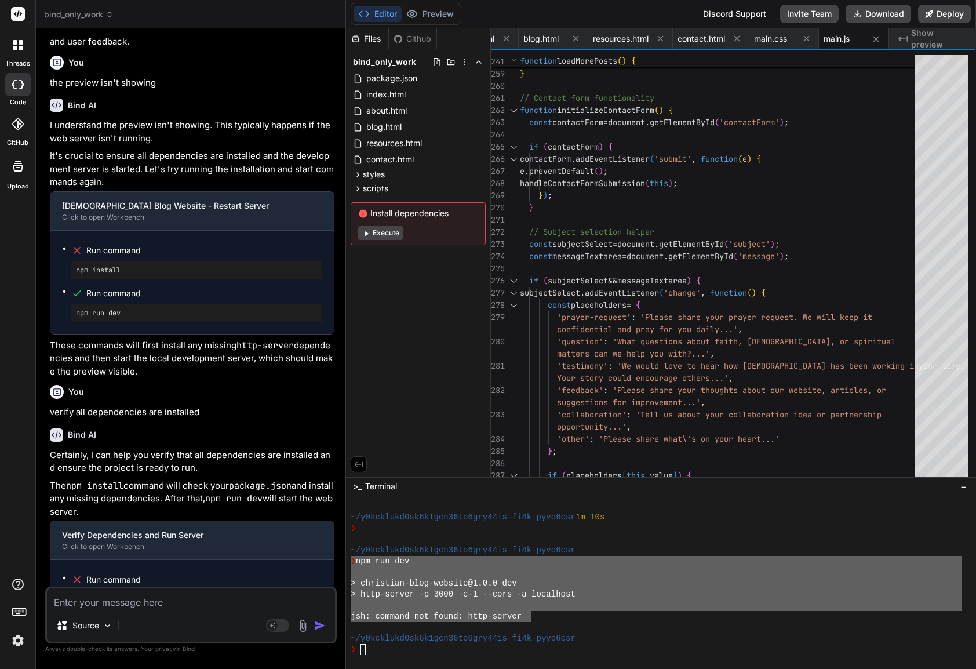
type textarea "❯ npm run dev > christian-blog-website@1.0.0 dev > http-server -p 3000 -c-1 --c…"
type textarea "x"
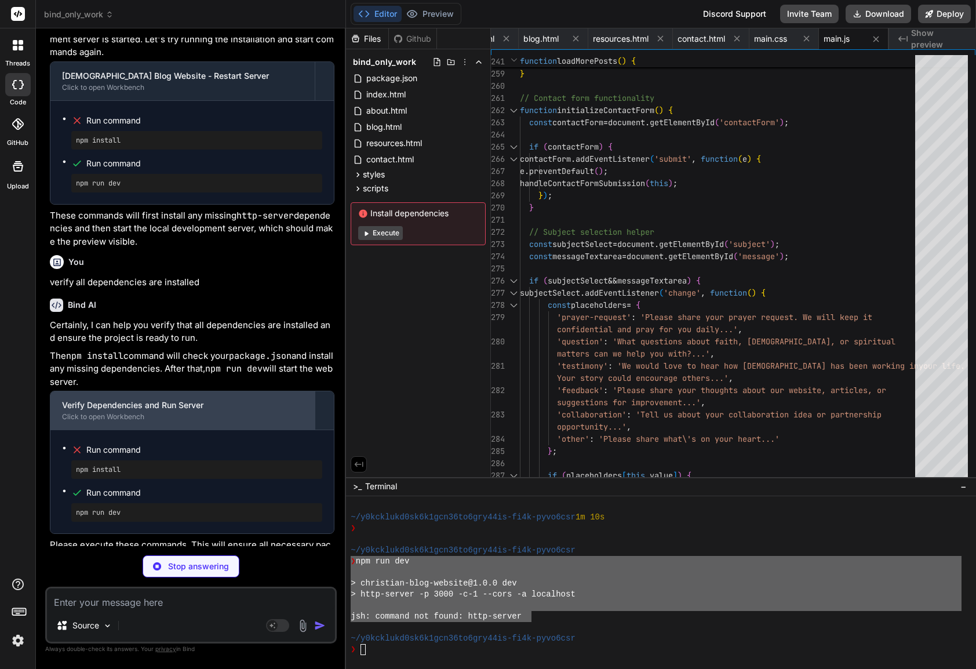
scroll to position [1894, 0]
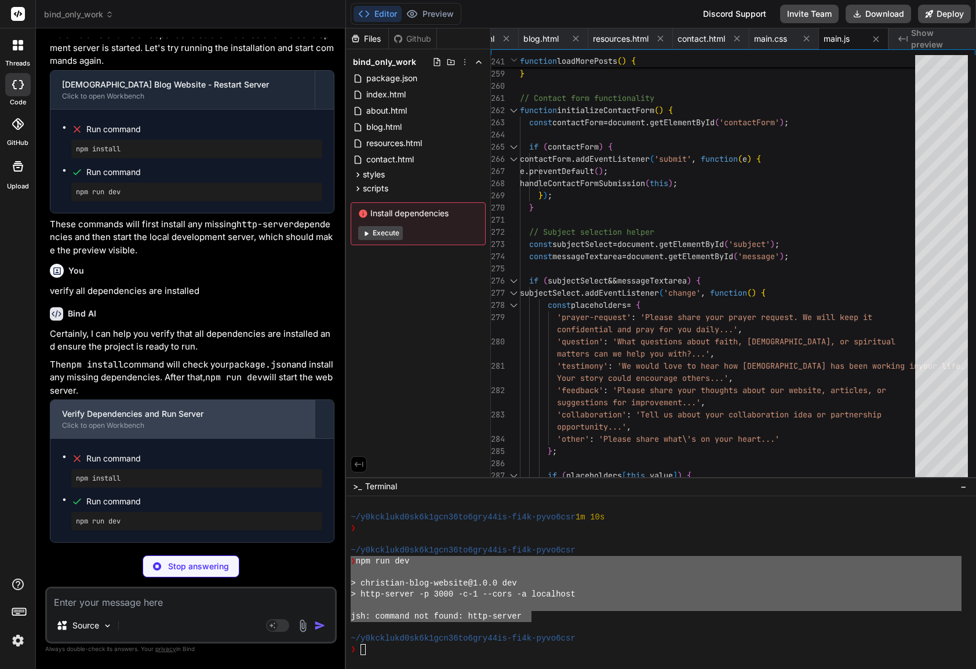
type textarea "x"
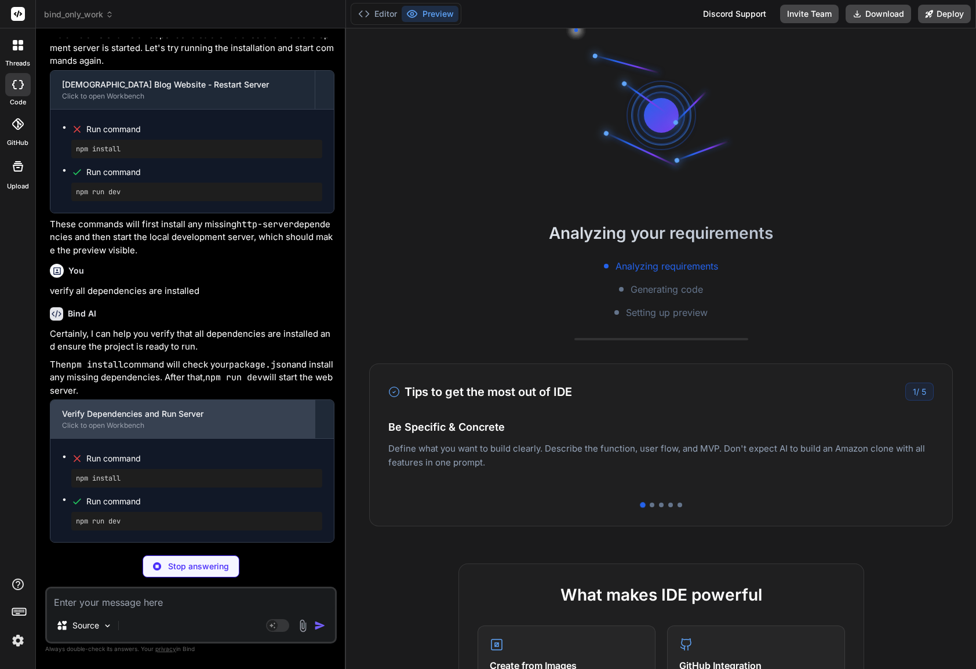
scroll to position [1133, 0]
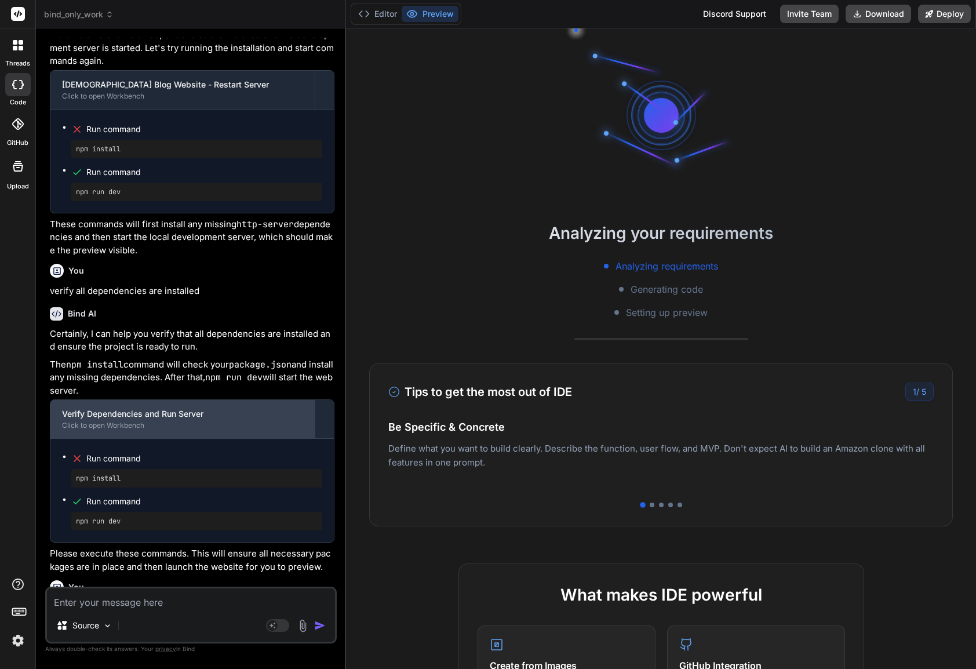
type textarea "x"
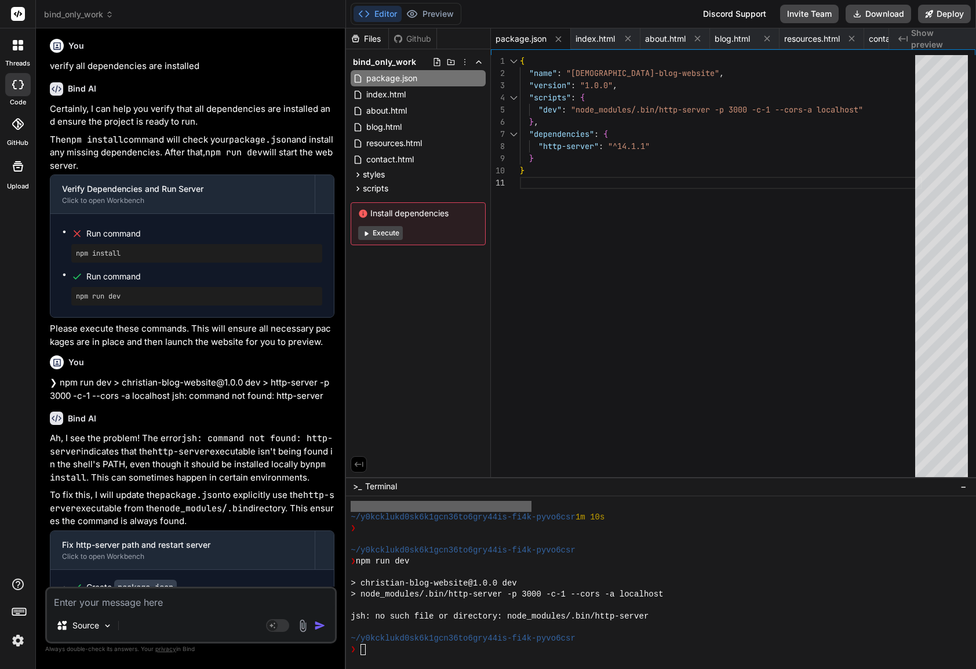
scroll to position [2233, 0]
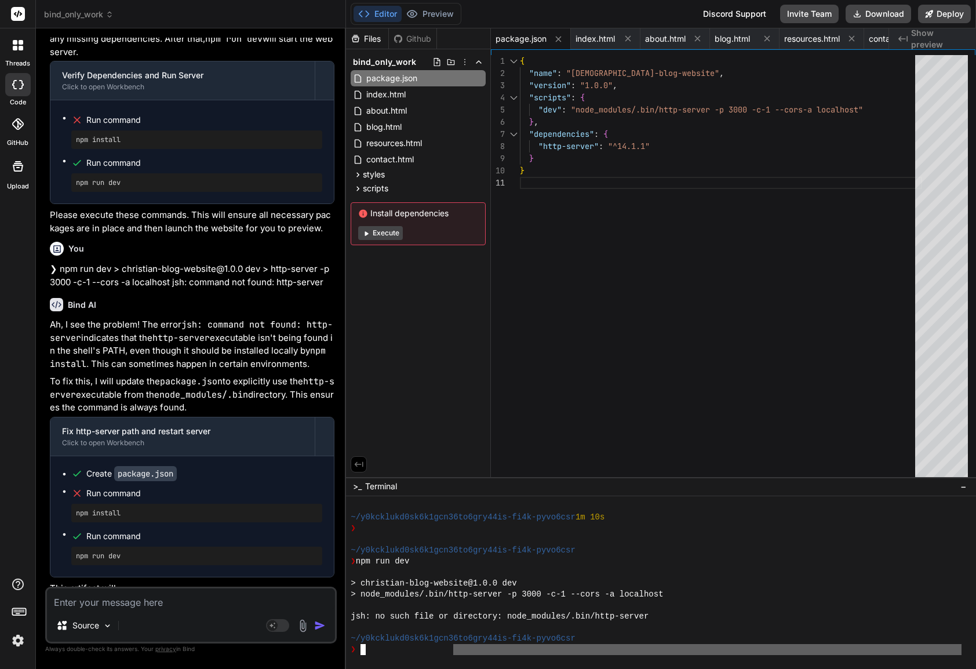
click at [453, 658] on div at bounding box center [661, 582] width 630 height 173
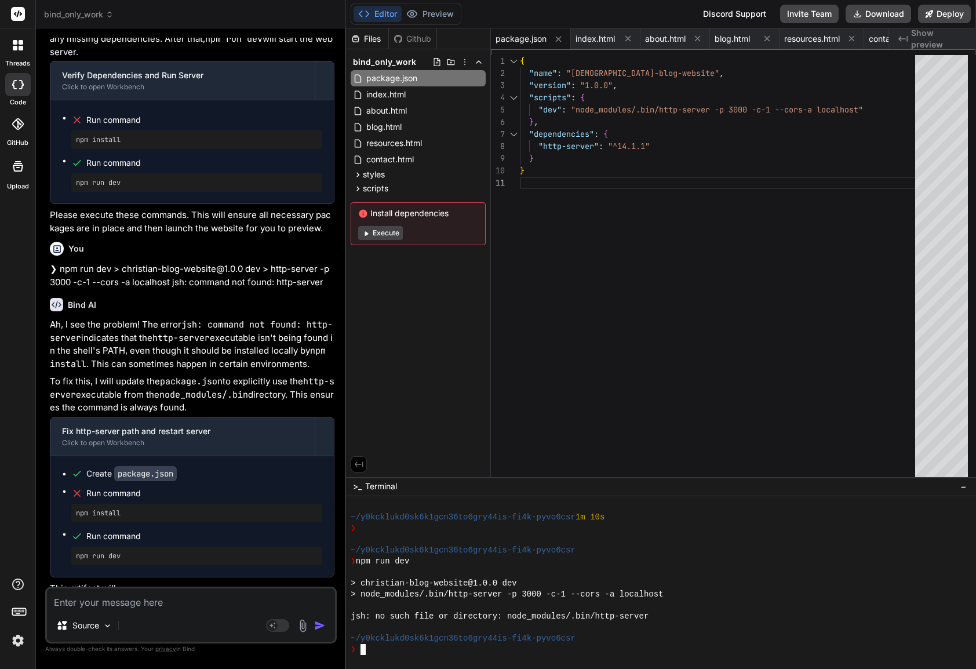
click at [394, 653] on div "❯" at bounding box center [655, 649] width 611 height 11
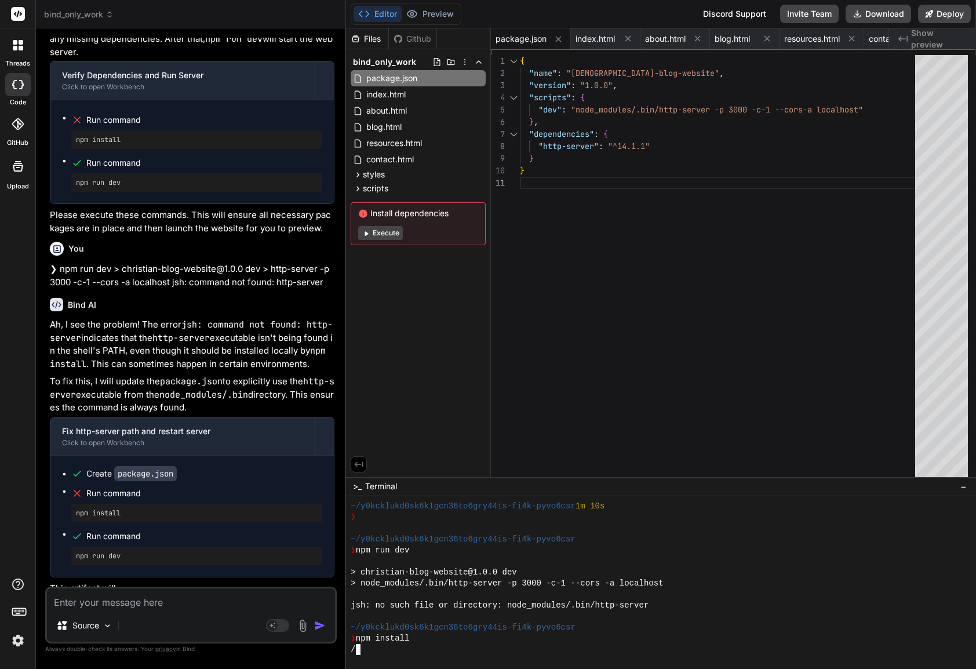
scroll to position [1397, 0]
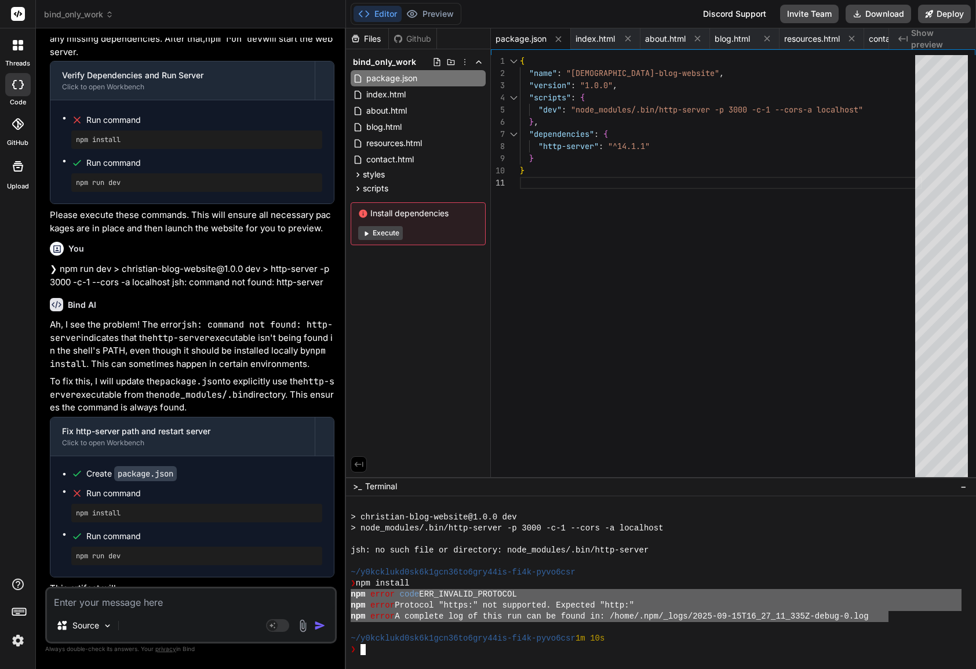
drag, startPoint x: 888, startPoint y: 617, endPoint x: 351, endPoint y: 593, distance: 537.0
click at [351, 593] on div "> christian-blog-website@1.0.0 dev > node_modules/.bin/http-server -p 3000 -c-1…" at bounding box center [655, 578] width 611 height 154
click at [108, 601] on textarea at bounding box center [191, 598] width 288 height 21
paste textarea "npm error code ERR_INVALID_PROTOCOL npm error Protocol "https:" not supported. …"
type textarea "npm error code ERR_INVALID_PROTOCOL npm error Protocol "https:" not supported. …"
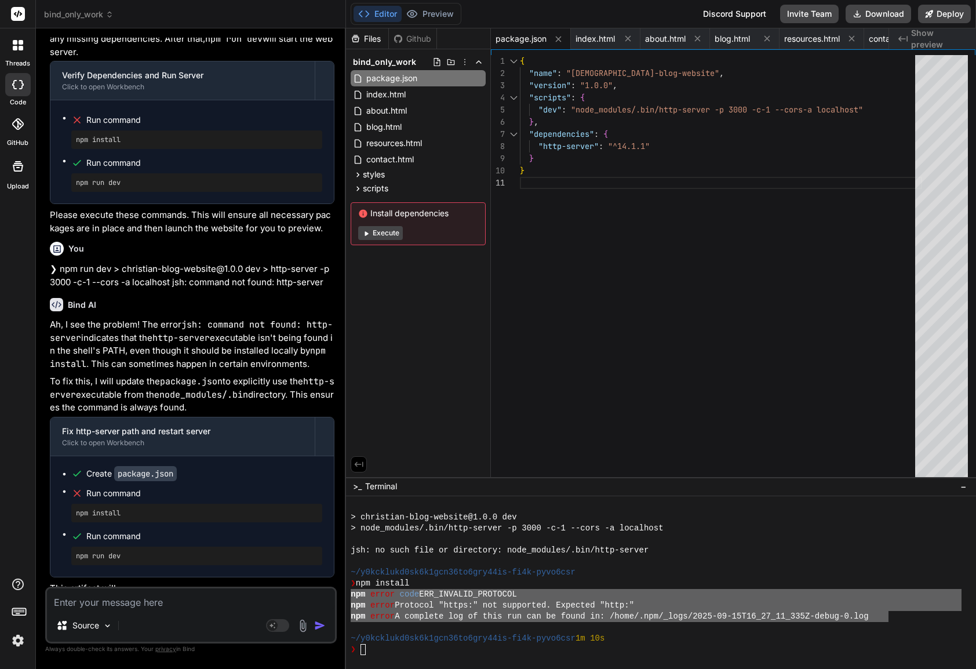
type textarea "x"
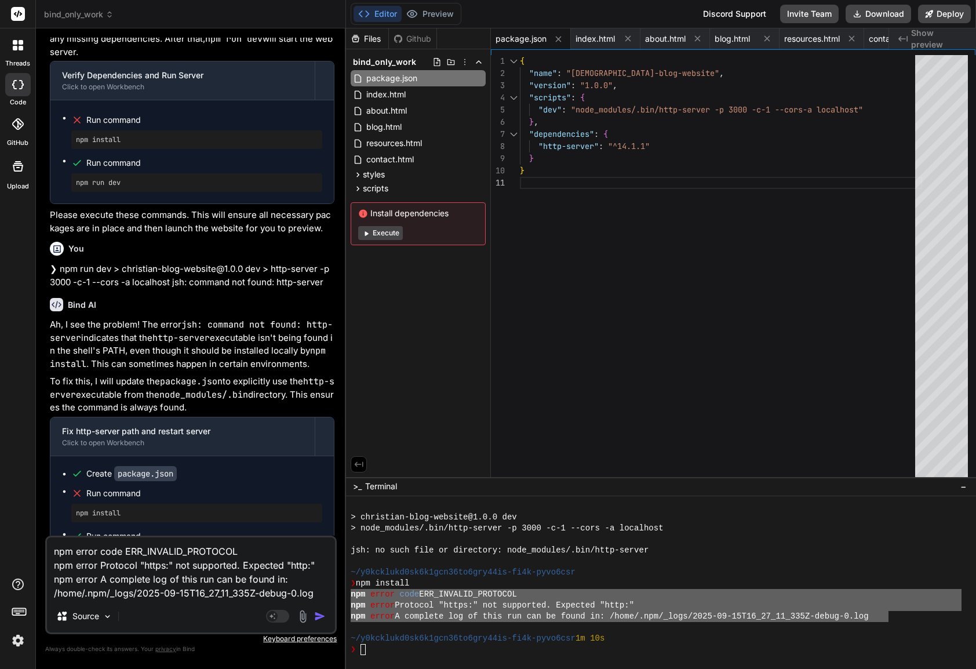
type textarea "x"
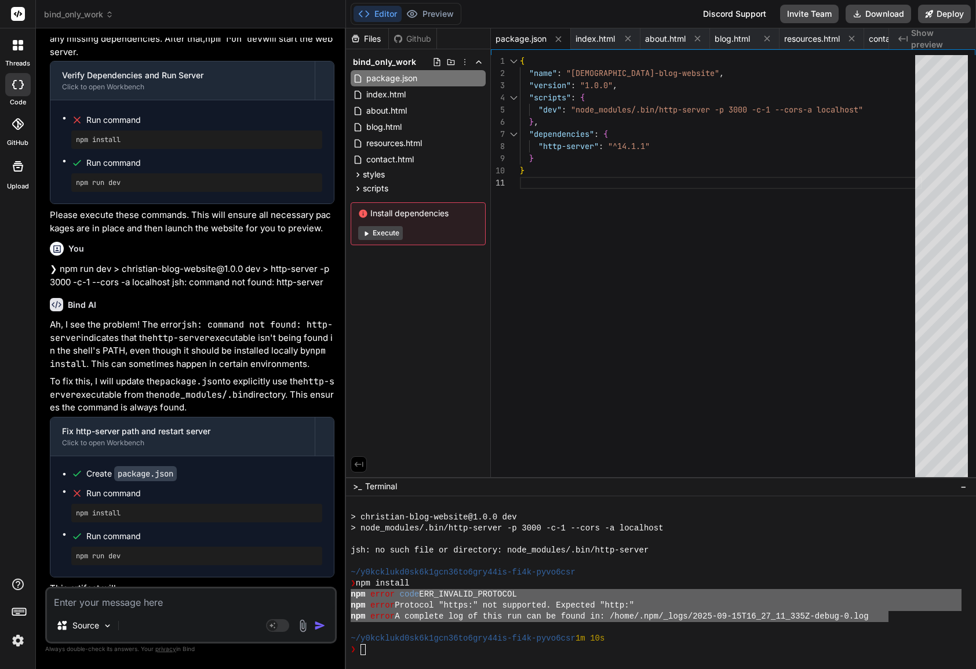
scroll to position [2387, 0]
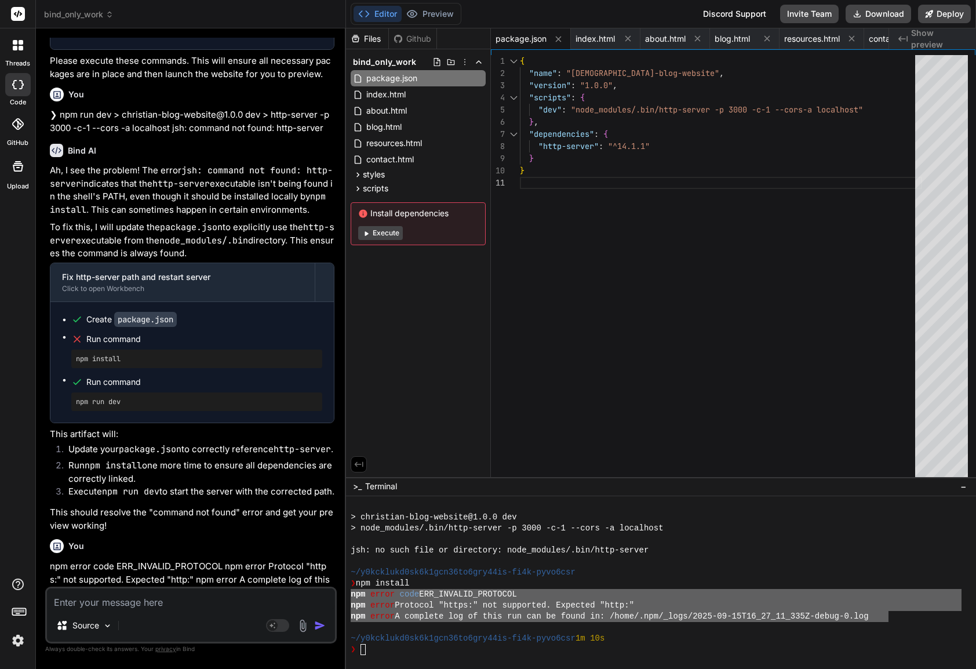
type textarea "npm error code ERR_INVALID_PROTOCOL npm error Protocol "https:" not supported. …"
type textarea "x"
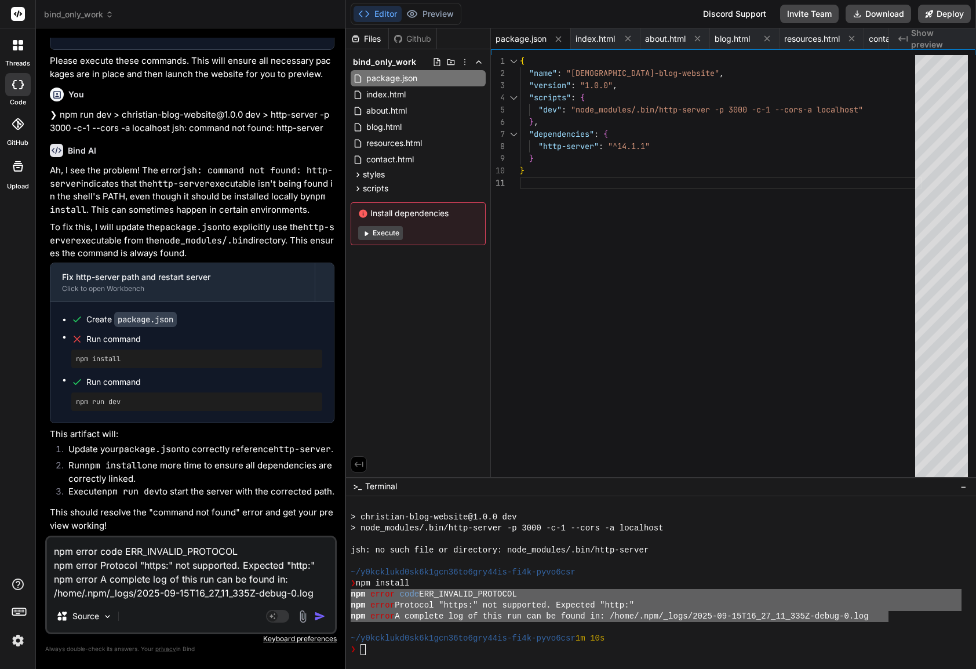
click at [320, 615] on img "button" at bounding box center [320, 616] width 12 height 12
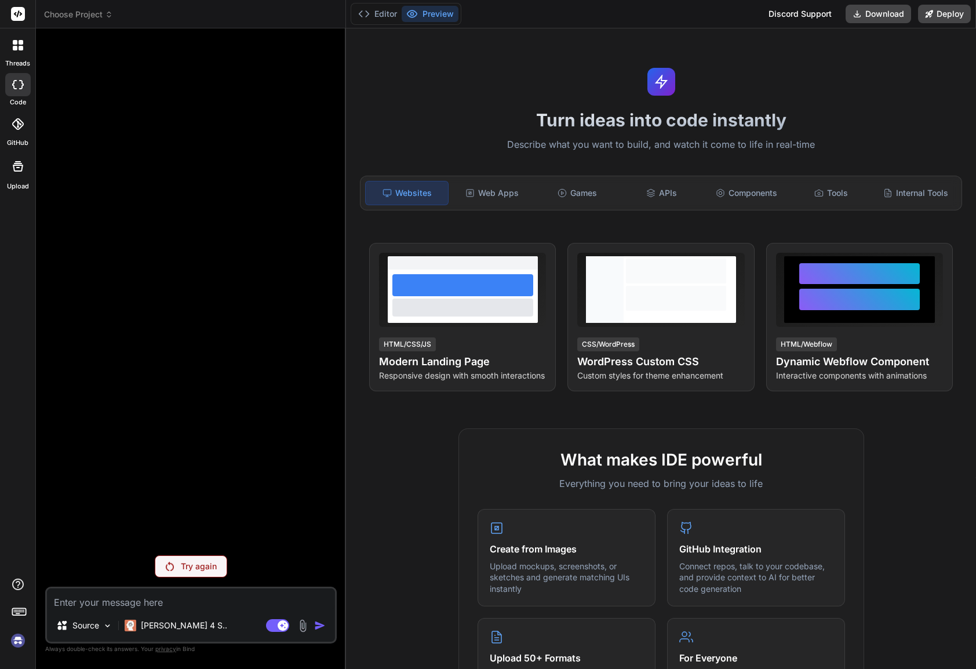
scroll to position [1441, 0]
click at [195, 568] on p "Try again" at bounding box center [199, 566] width 36 height 12
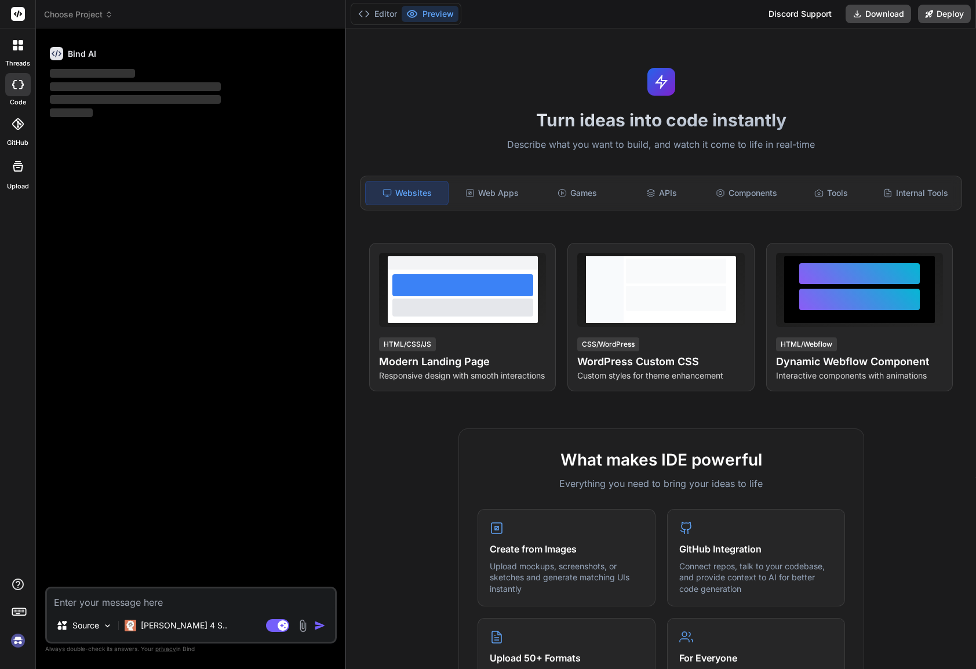
type textarea "x"
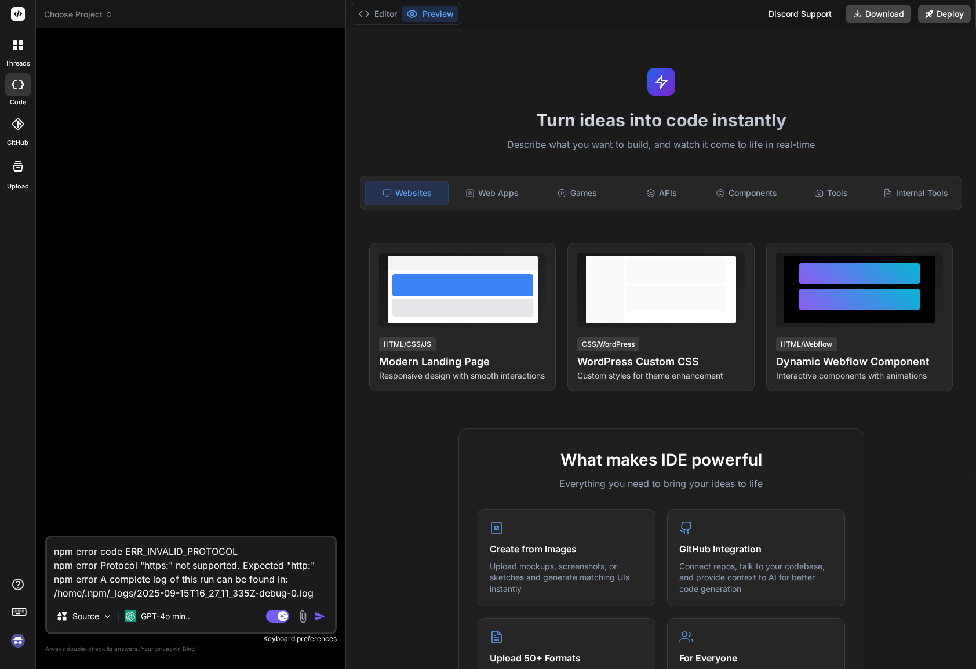
type textarea "x"
click at [105, 12] on icon at bounding box center [109, 14] width 8 height 8
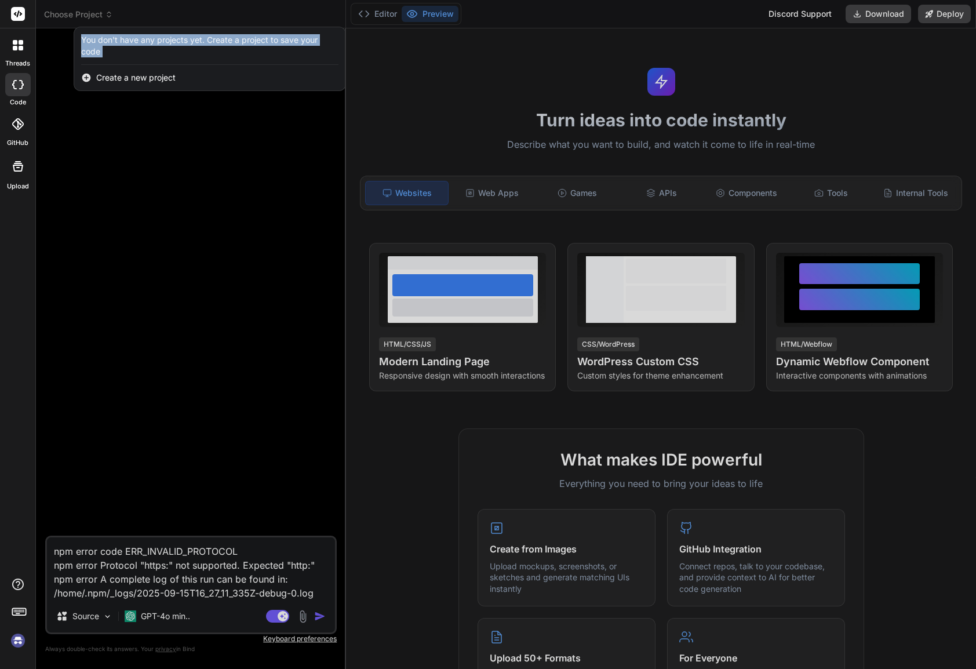
click at [70, 28] on header "Choose Project Created with Pixso. You don't have any projects yet. Create a pr…" at bounding box center [191, 14] width 310 height 28
click at [21, 14] on icon at bounding box center [18, 13] width 9 height 7
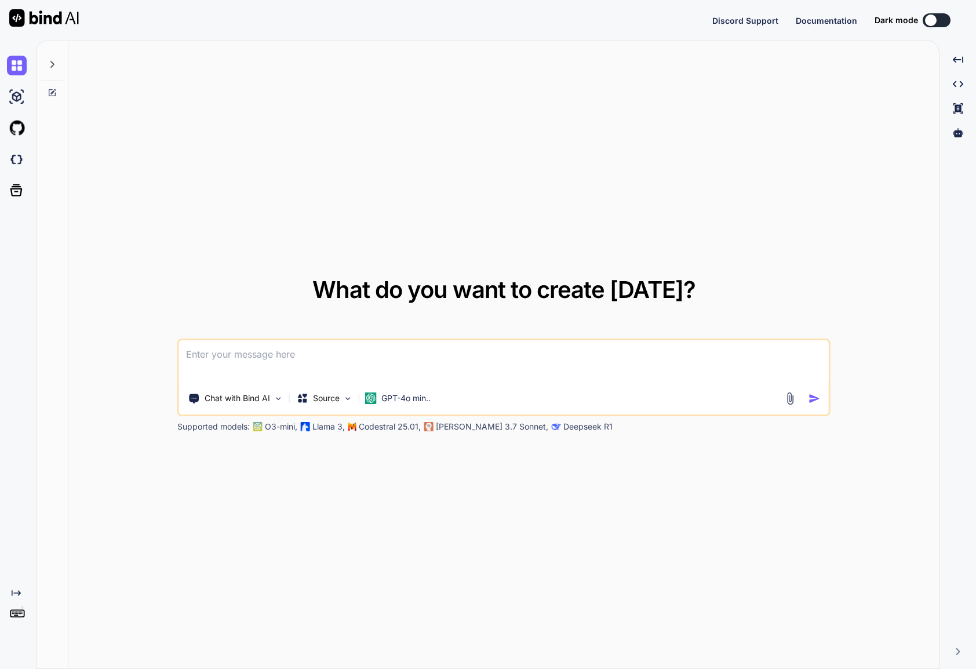
type textarea "x"
click at [16, 155] on img at bounding box center [17, 159] width 20 height 20
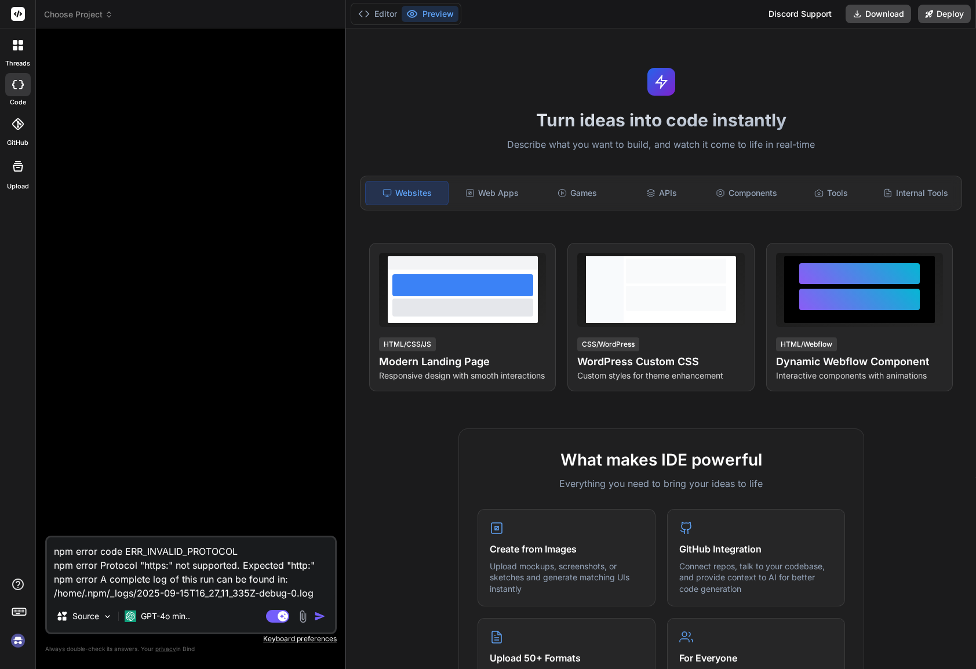
click at [103, 14] on span "Choose Project" at bounding box center [78, 15] width 69 height 12
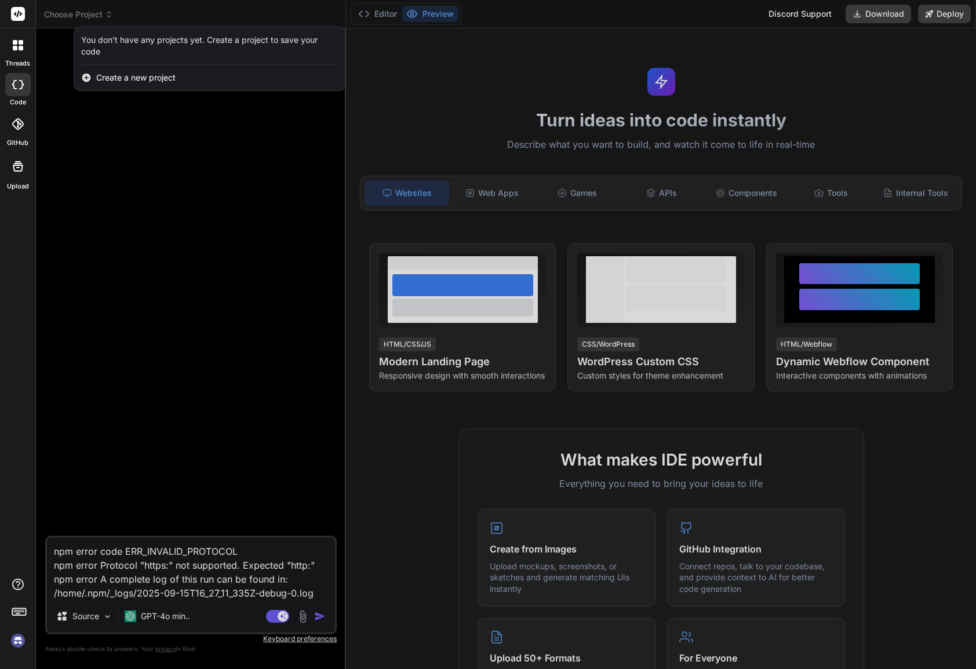
click at [105, 14] on div at bounding box center [488, 334] width 976 height 669
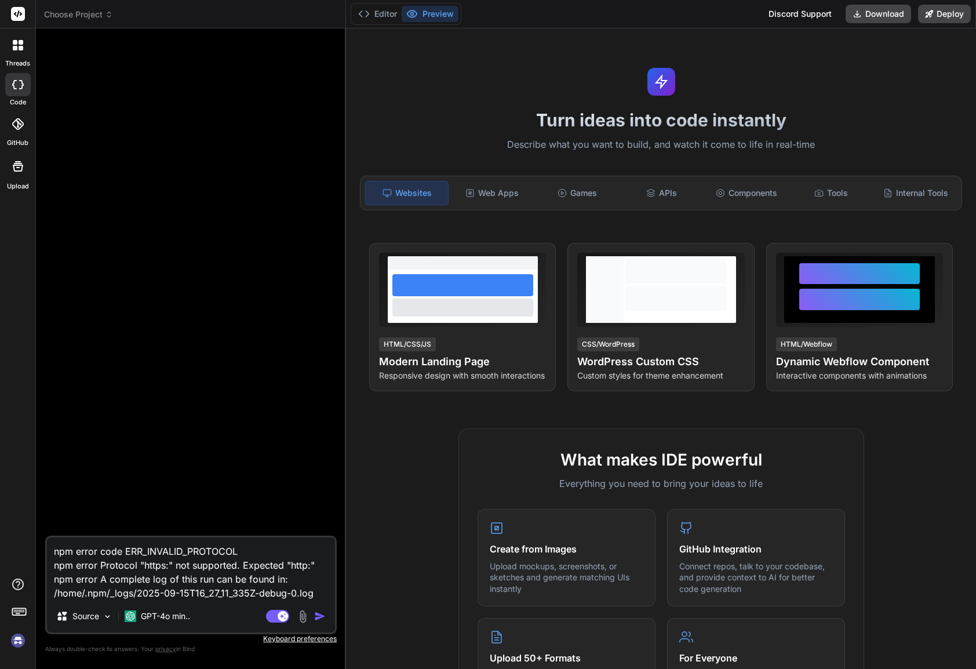
click at [19, 642] on img at bounding box center [18, 640] width 20 height 20
click at [93, 14] on span "Choose Project" at bounding box center [78, 15] width 69 height 12
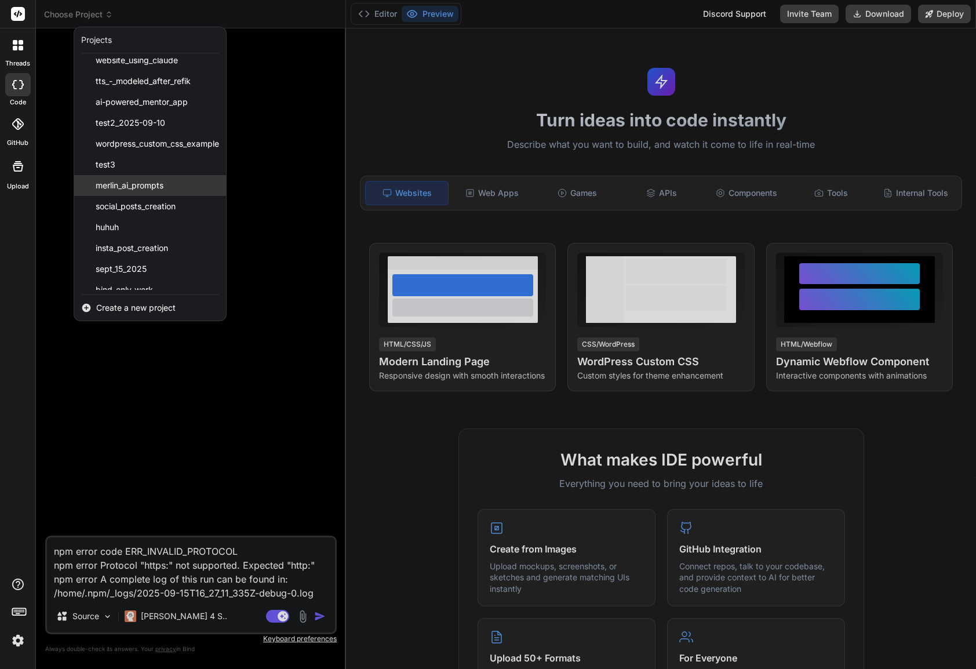
scroll to position [39, 0]
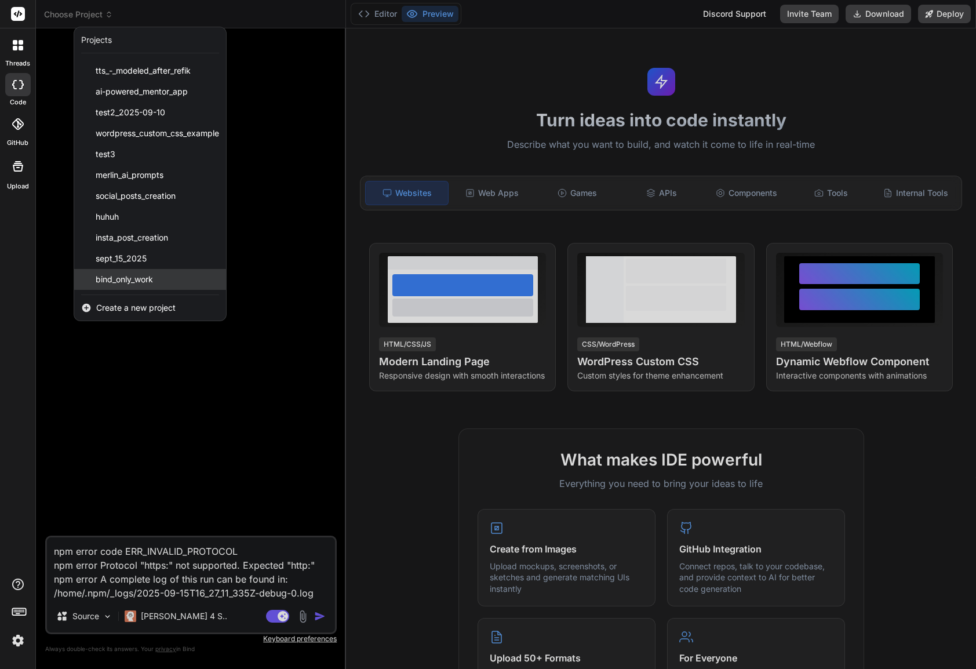
click at [136, 279] on span "bind_only_work" at bounding box center [124, 279] width 57 height 12
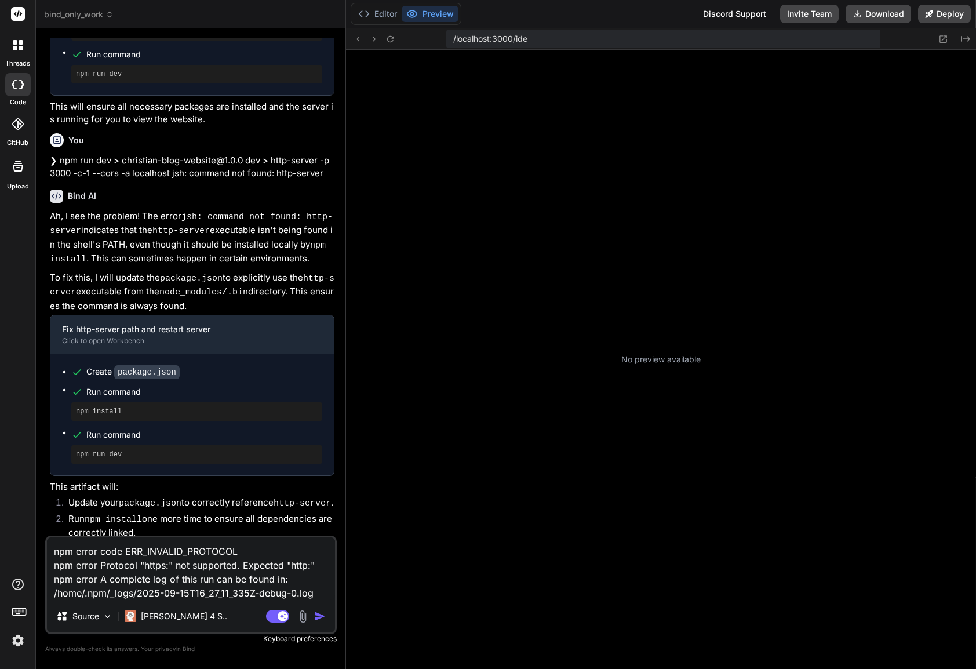
scroll to position [143, 0]
type textarea "x"
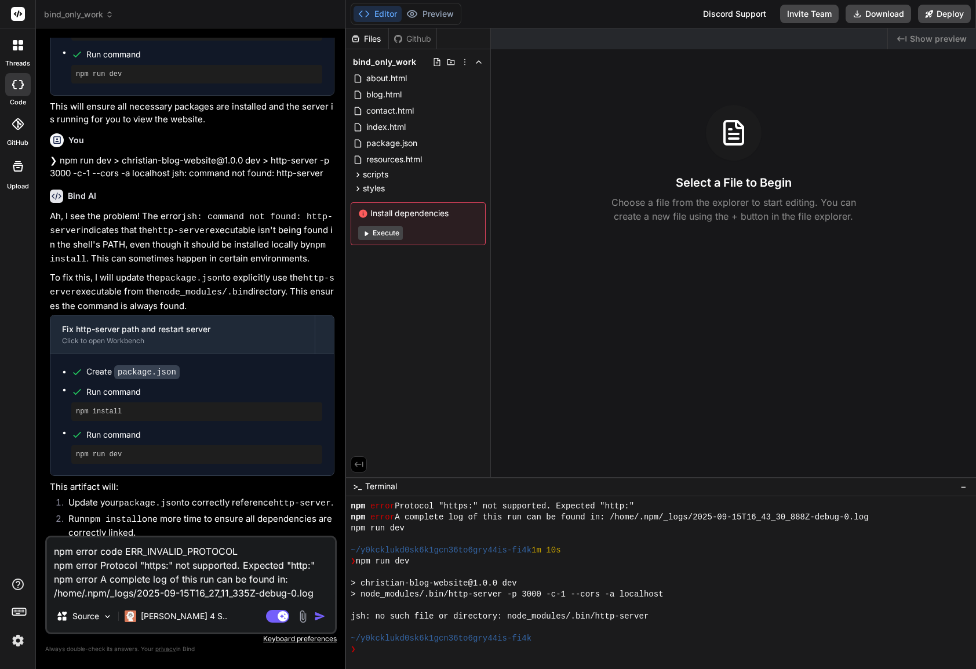
click at [379, 19] on button "Editor" at bounding box center [377, 14] width 48 height 16
click at [434, 652] on div "❯" at bounding box center [655, 649] width 611 height 11
click at [436, 649] on div "❯" at bounding box center [655, 649] width 611 height 11
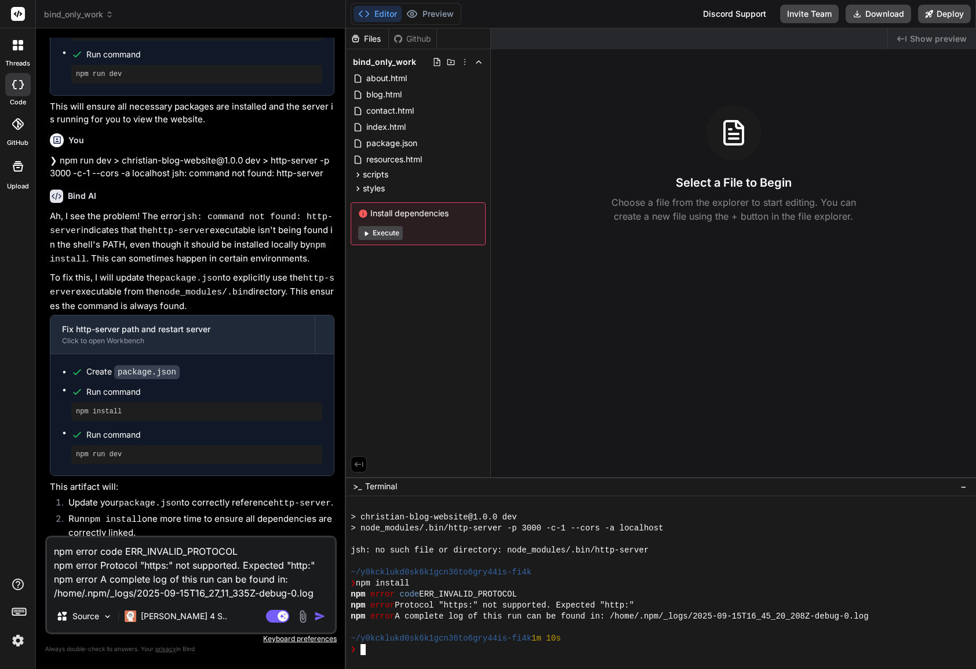
scroll to position [209, 0]
click at [275, 615] on rect at bounding box center [277, 615] width 23 height 13
click at [321, 619] on img "button" at bounding box center [320, 616] width 12 height 12
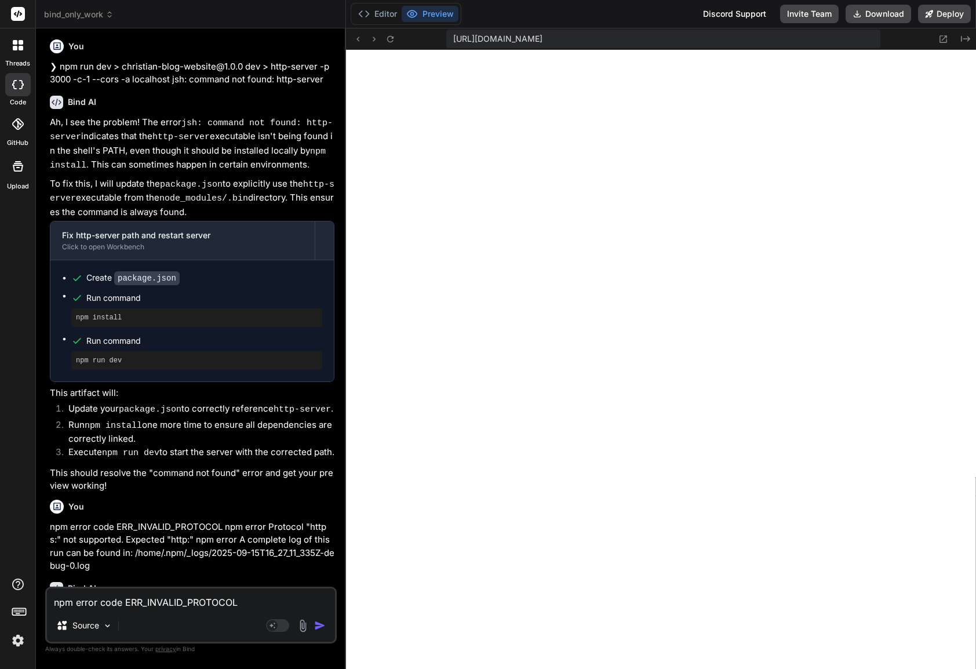
scroll to position [1638, 0]
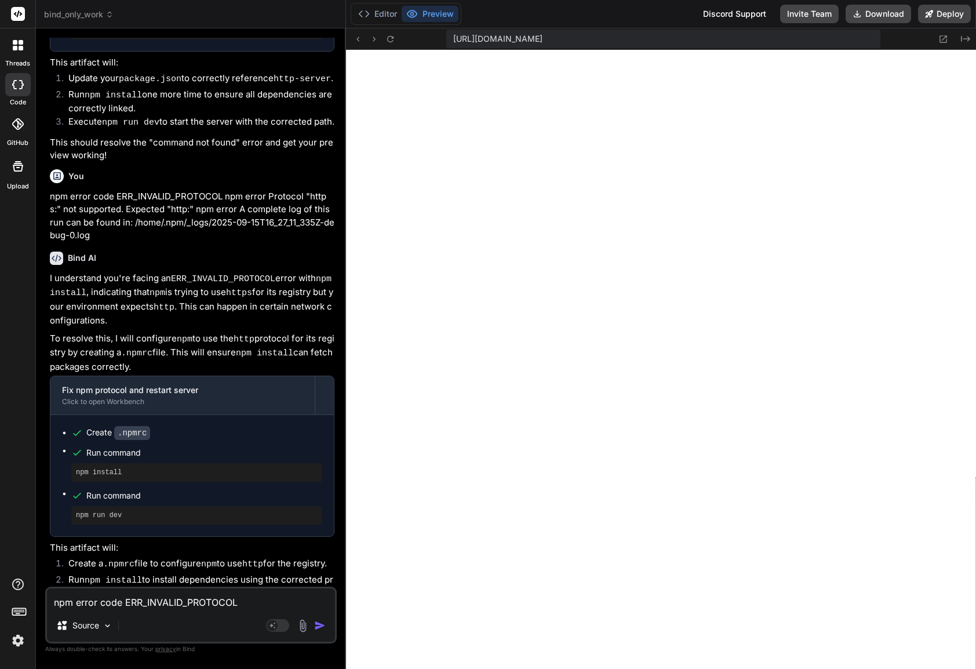
click at [304, 629] on img at bounding box center [302, 625] width 13 height 13
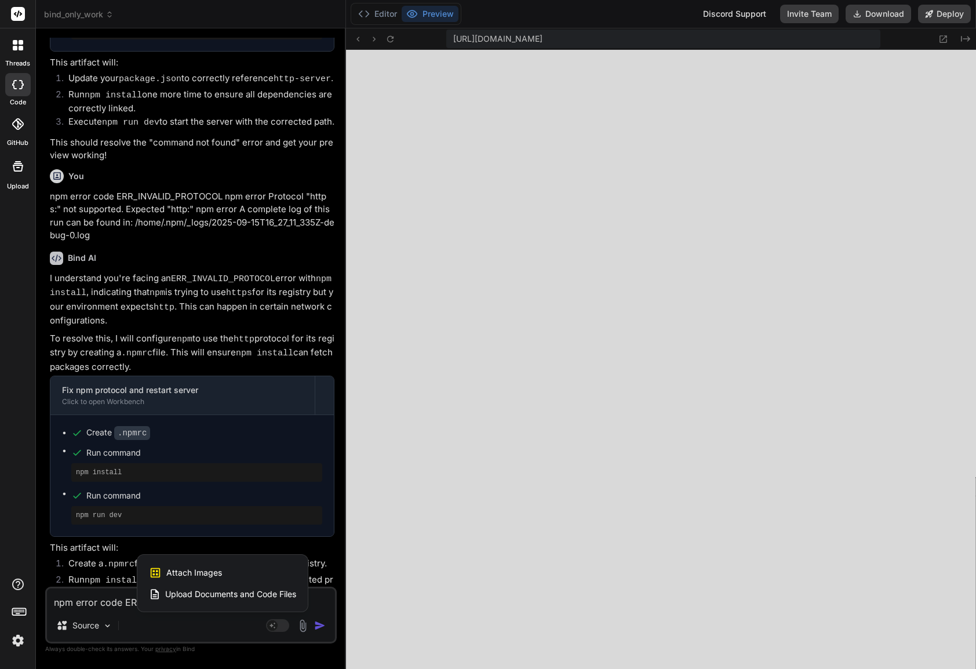
click at [207, 568] on span "Attach Images" at bounding box center [194, 573] width 56 height 12
type textarea "x"
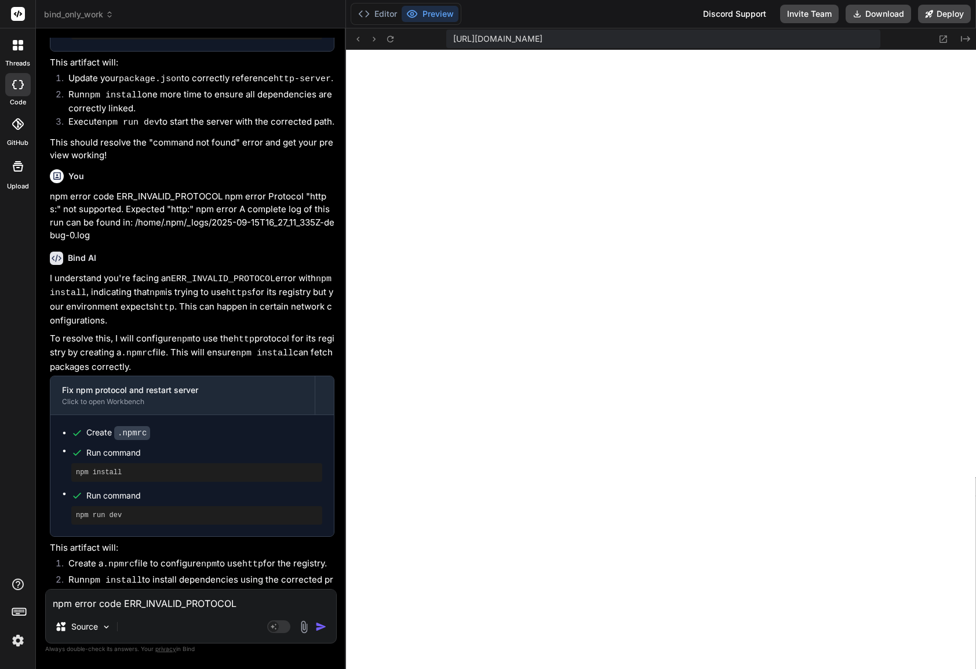
scroll to position [1637, 0]
type input "C:\fakepath\Screenshot 2025-09-15 at 12.50.01 PM.png"
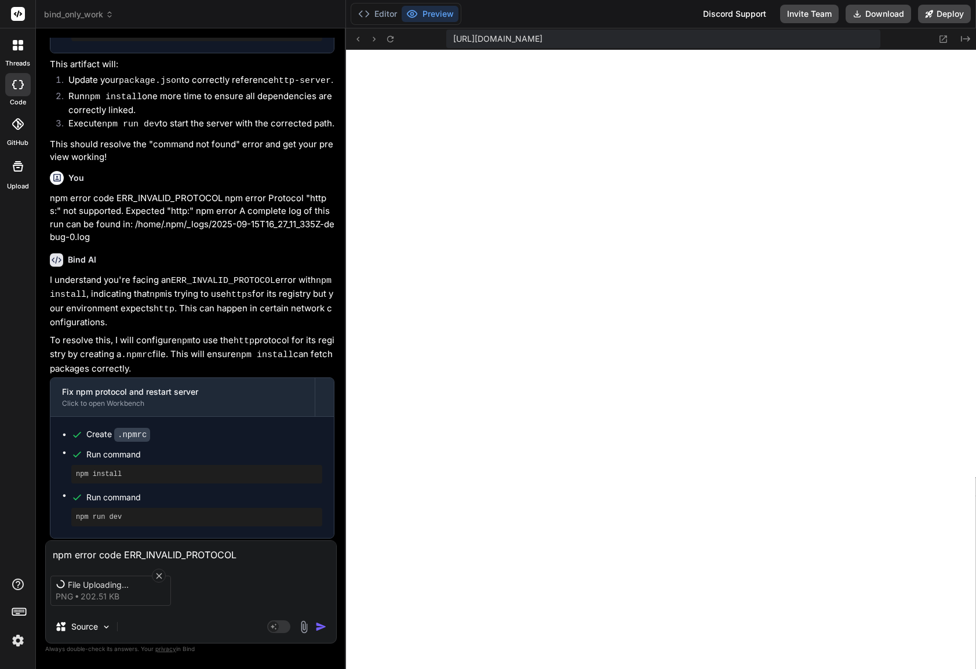
click at [153, 554] on textarea "npm error code ERR_INVALID_PROTOCOL npm error Protocol "https:" not supported. …" at bounding box center [191, 551] width 290 height 21
type textarea "x"
type textarea "u"
type textarea "x"
type textarea "up"
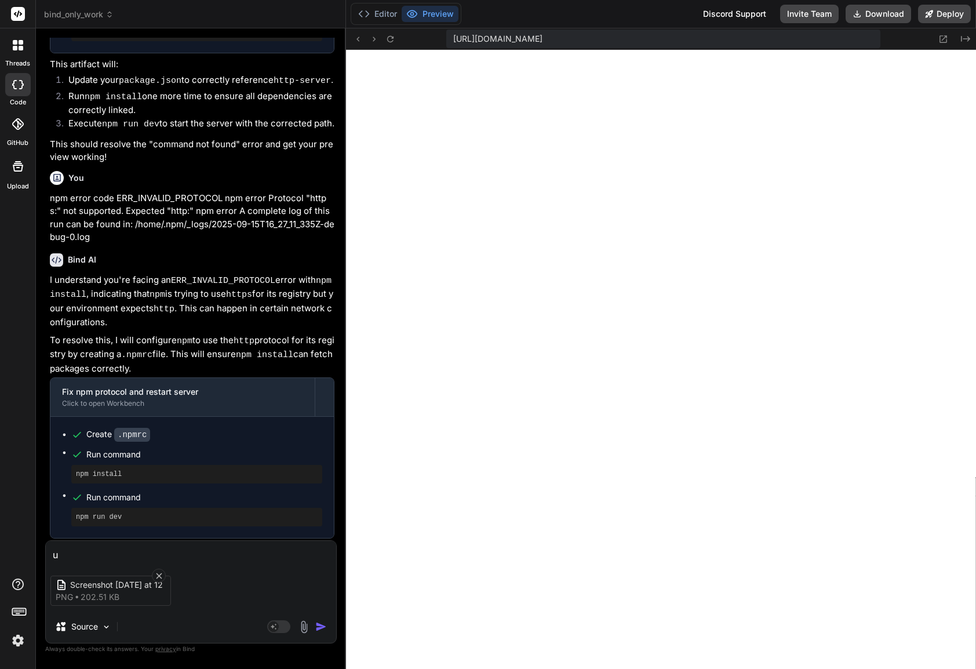
type textarea "x"
type textarea "upd"
type textarea "x"
type textarea "upda"
type textarea "x"
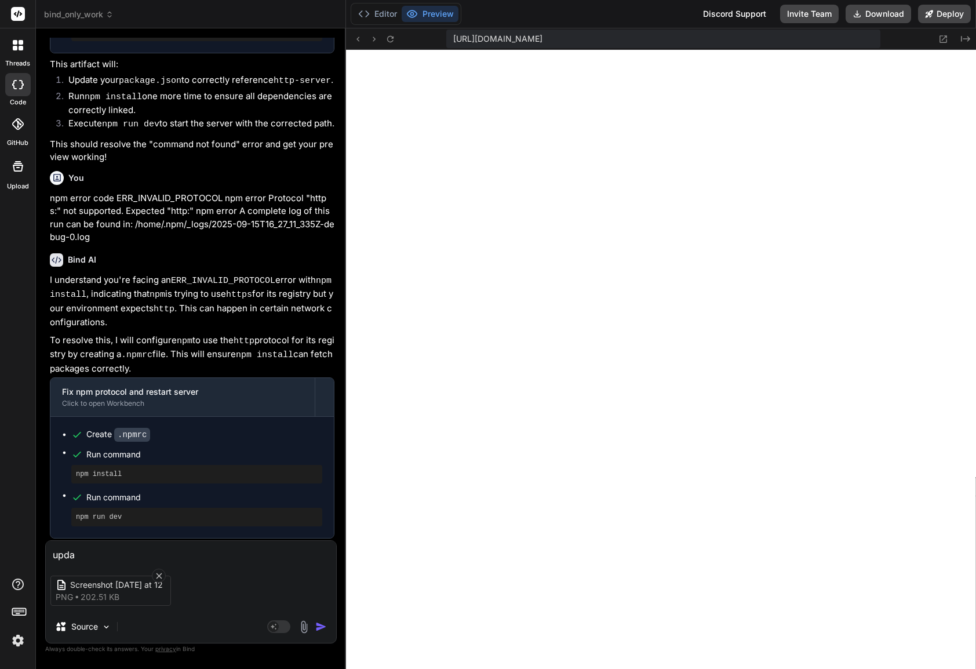
type textarea "updat"
type textarea "x"
type textarea "update"
type textarea "x"
type textarea "update"
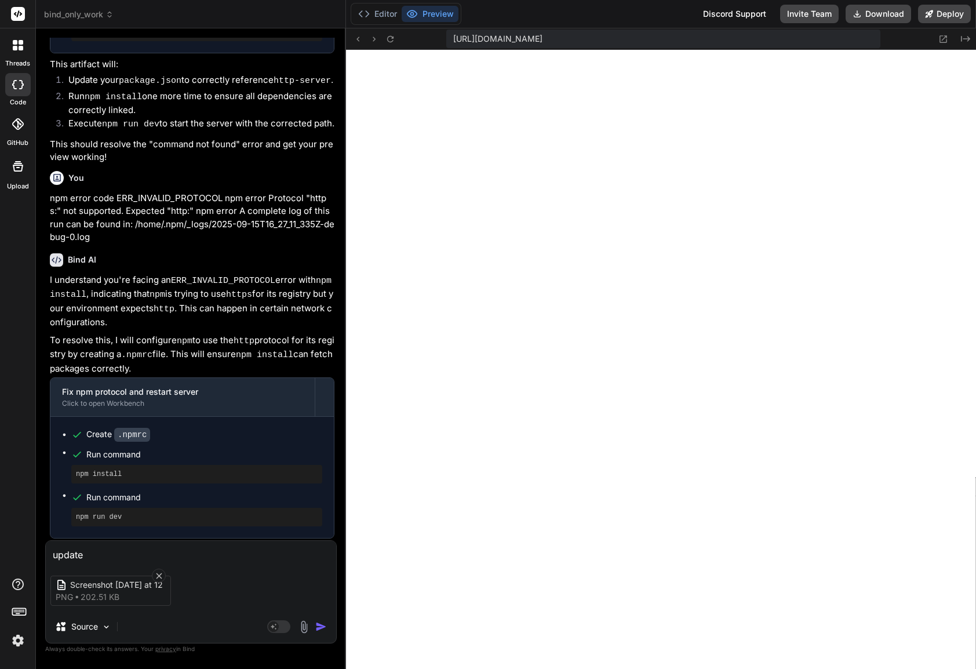
type textarea "x"
type textarea "update t"
type textarea "x"
type textarea "update th"
type textarea "x"
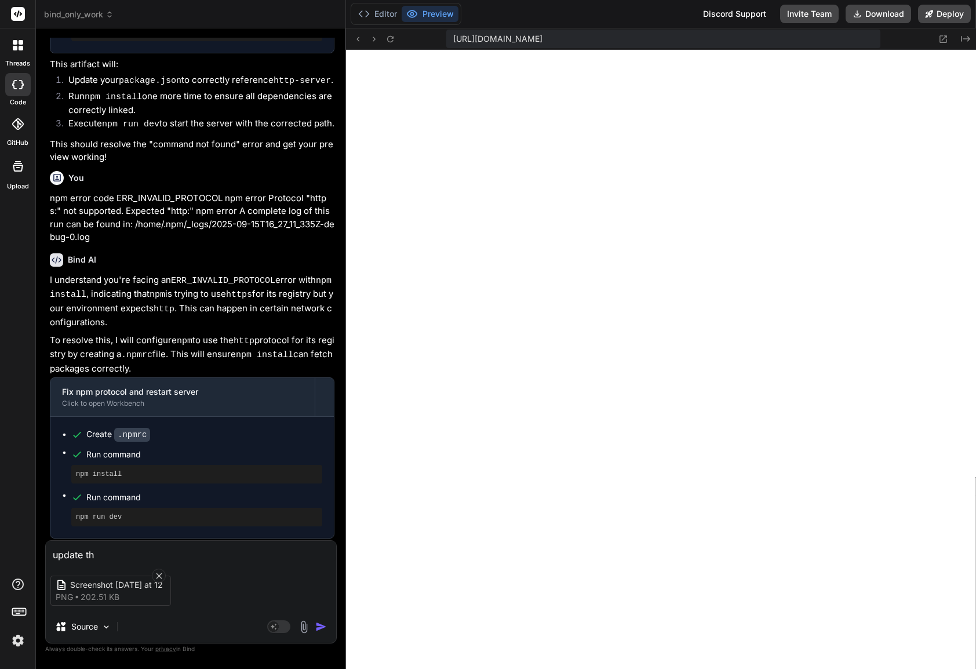
type textarea "update the"
type textarea "x"
type textarea "update the"
type textarea "x"
type textarea "update the h"
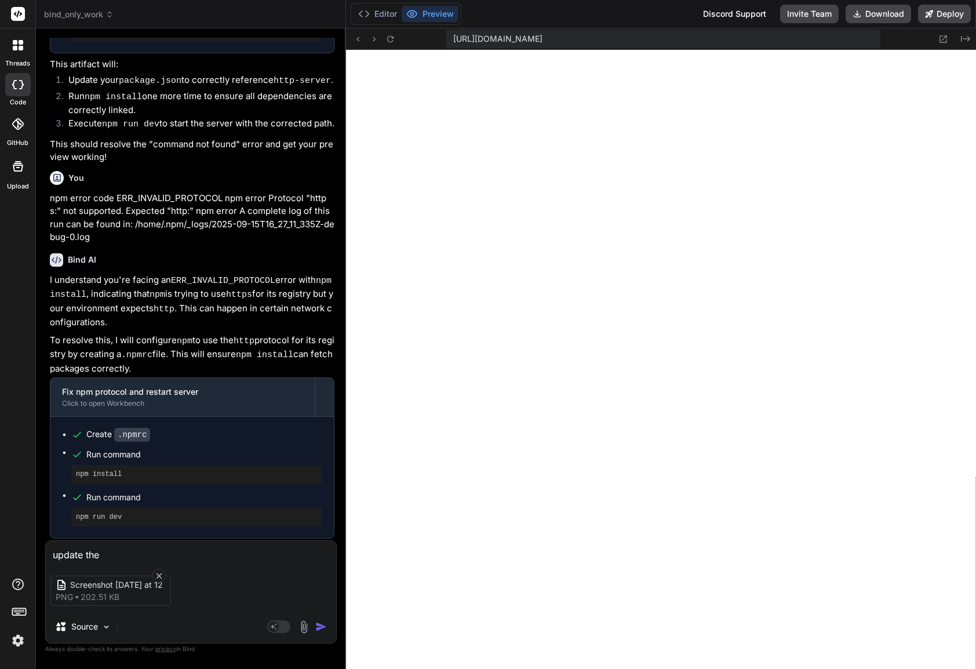
type textarea "x"
type textarea "update the he"
type textarea "x"
type textarea "update the her"
type textarea "x"
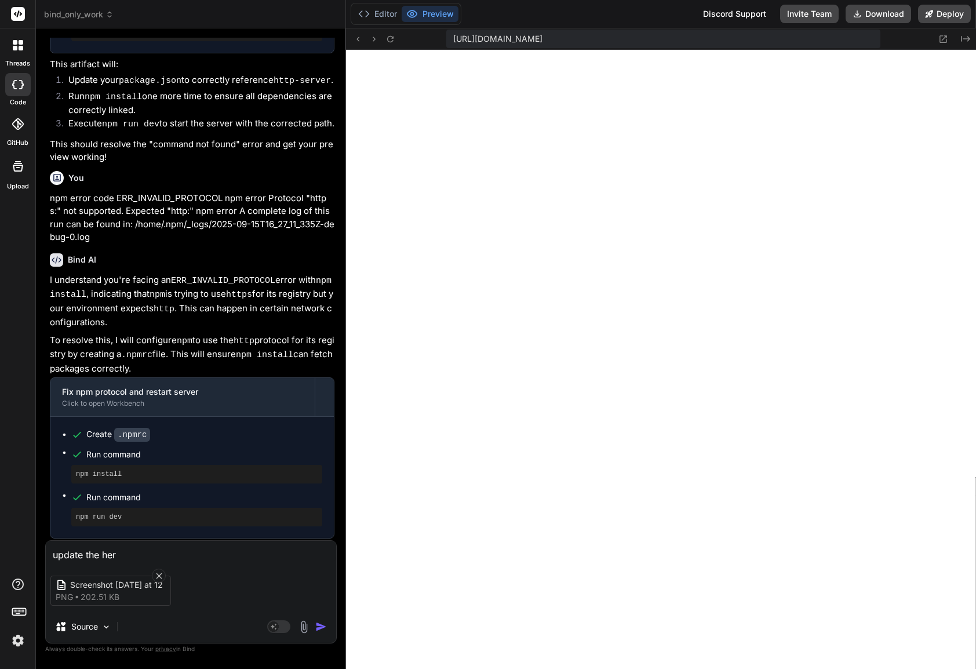
type textarea "update the hero"
type textarea "x"
type textarea "update the hero"
type textarea "x"
type textarea "update the hero s"
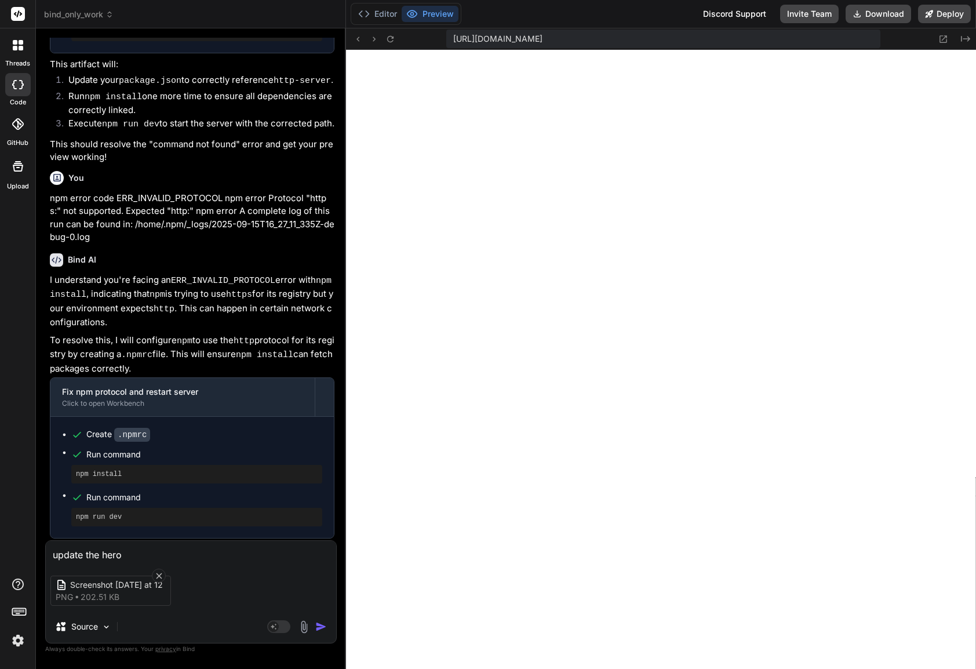
type textarea "x"
type textarea "update the hero se"
type textarea "x"
type textarea "update the hero sec"
type textarea "x"
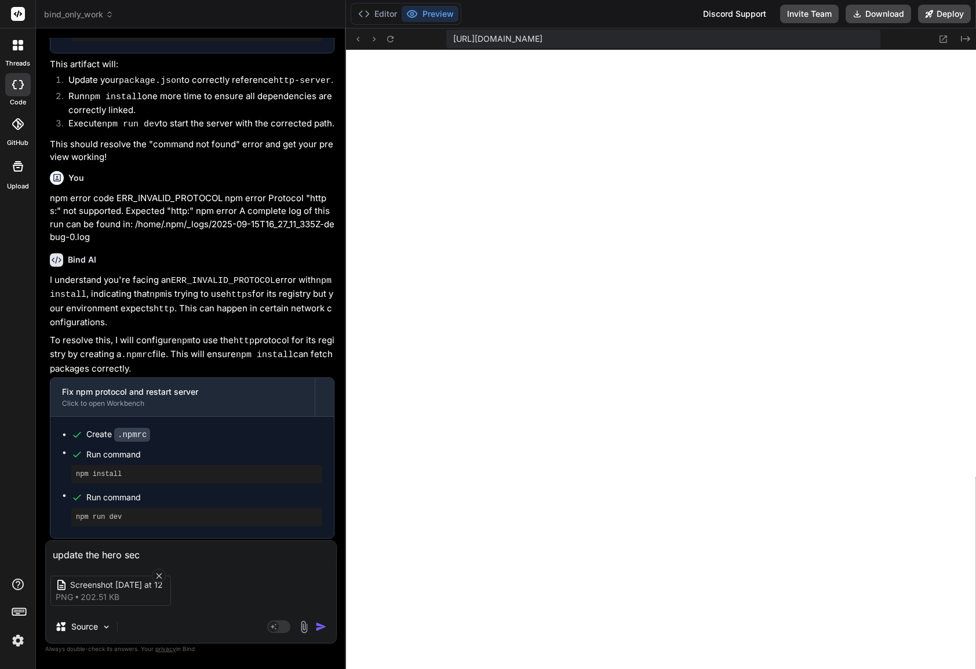
type textarea "update the hero sect"
type textarea "x"
type textarea "update the hero secti"
type textarea "x"
type textarea "update the hero sectio"
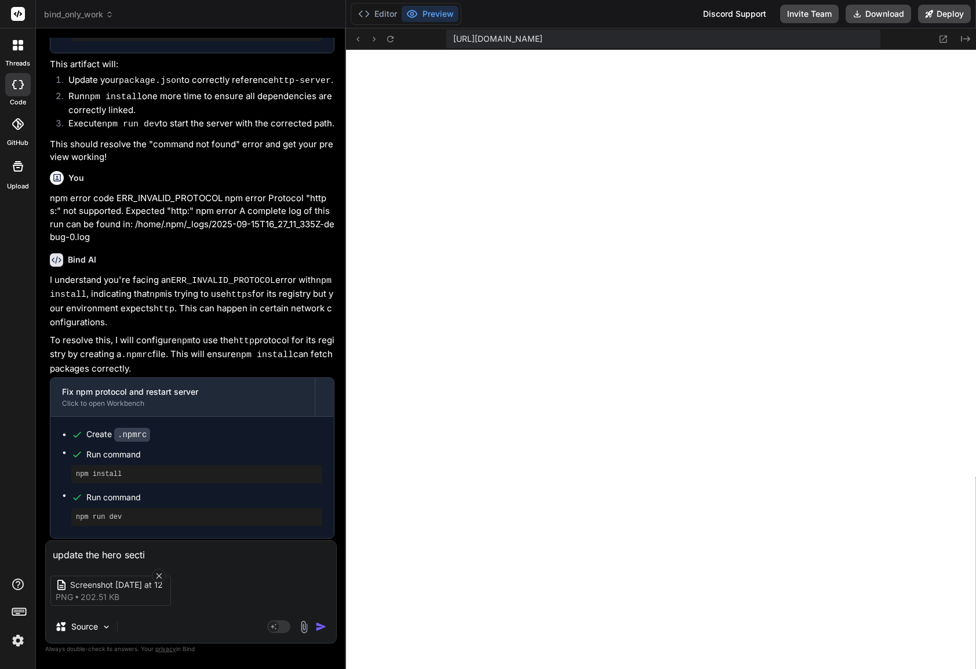
type textarea "x"
type textarea "update the hero section"
type textarea "x"
type textarea "update the hero section"
type textarea "x"
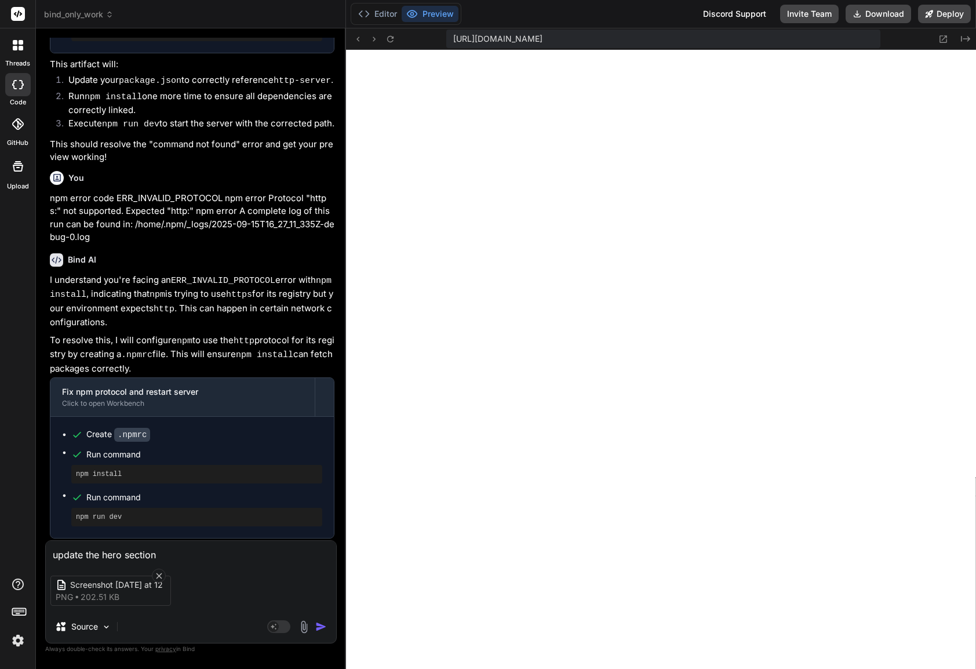
type textarea "update the hero section s"
type textarea "x"
type textarea "update the hero section so"
type textarea "x"
type textarea "update the hero section so"
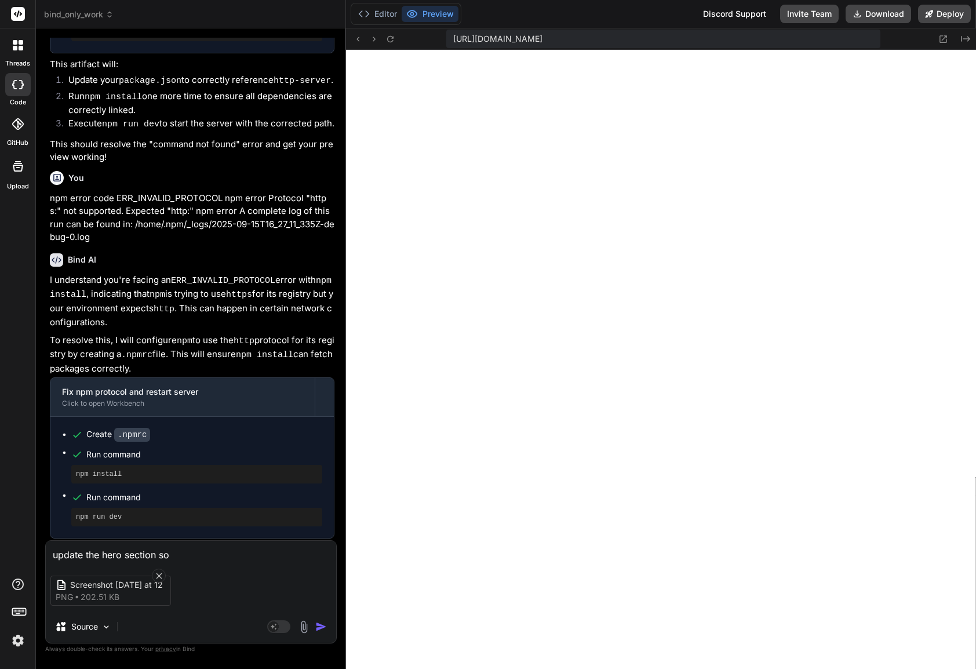
type textarea "x"
type textarea "update the hero section so i"
type textarea "x"
type textarea "update the hero section so it"
type textarea "x"
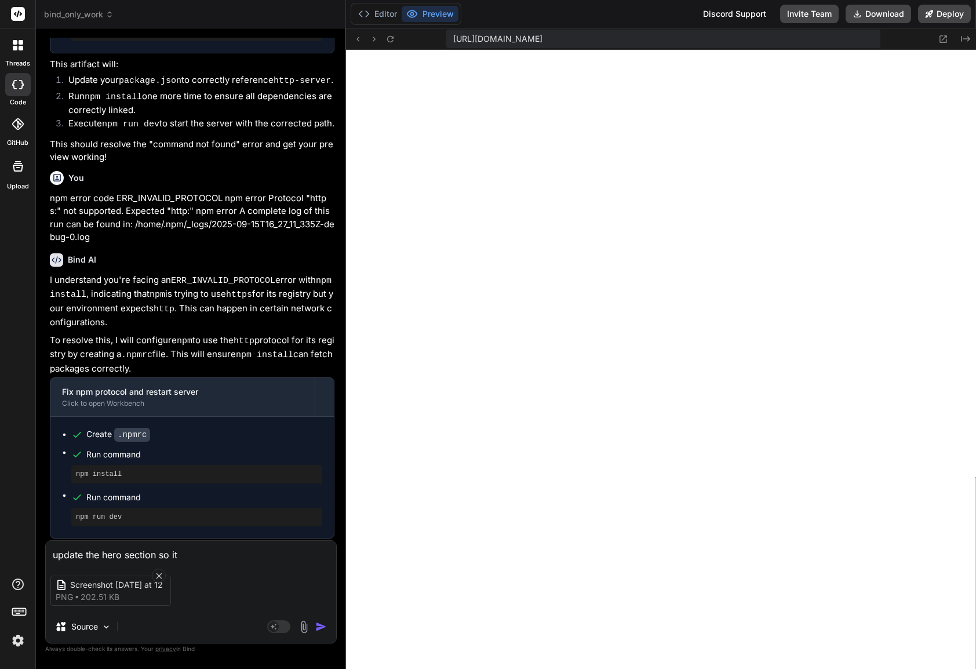
type textarea "update the hero section so it"
type textarea "x"
type textarea "update the hero section so it"
type textarea "x"
type textarea "update the hero section so i"
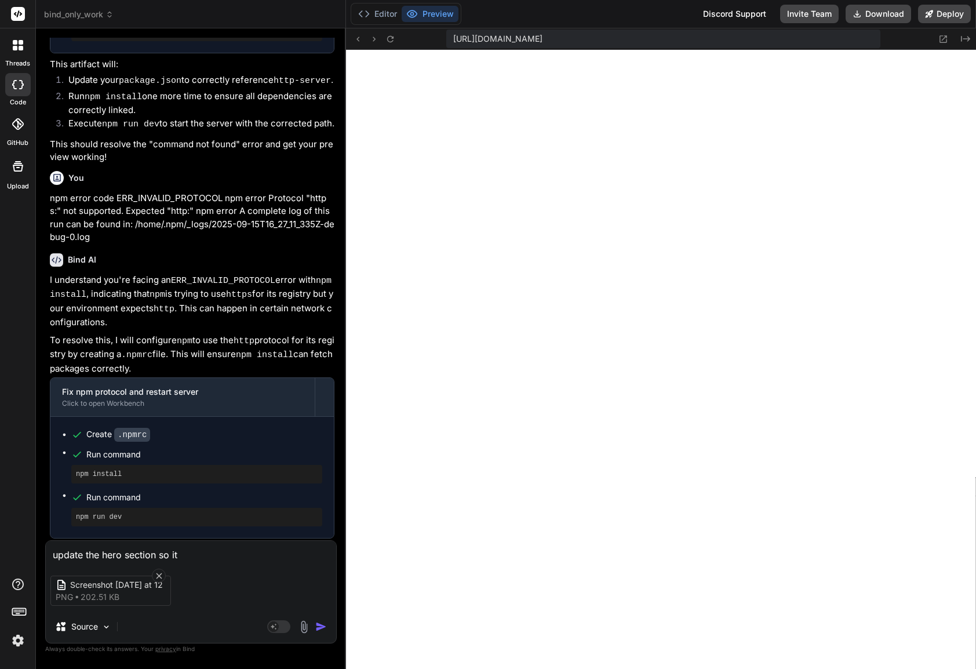
type textarea "x"
type textarea "update the hero section so"
type textarea "x"
type textarea "update the hero section so"
type textarea "x"
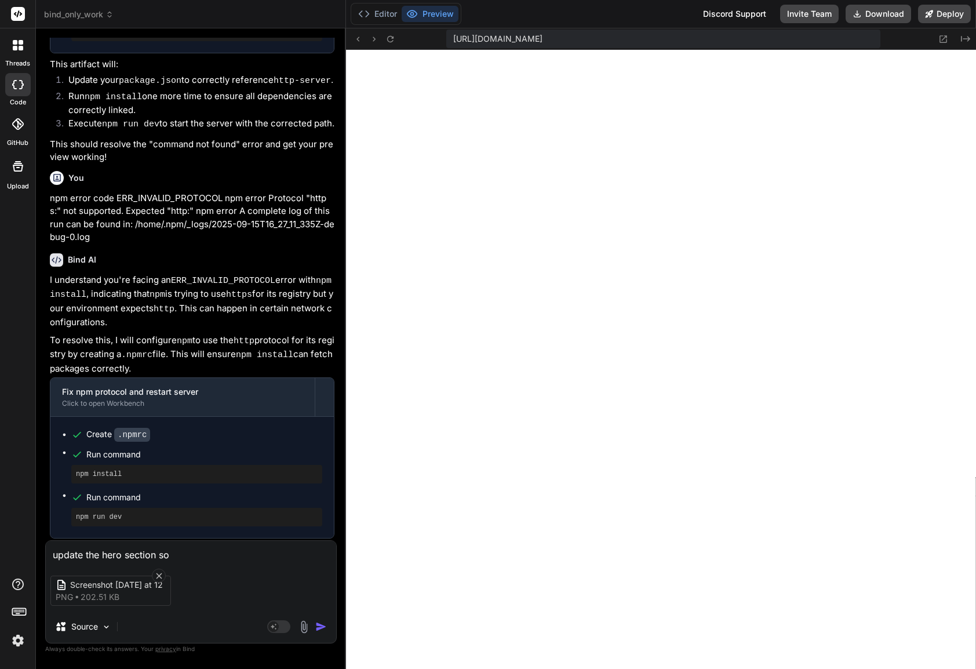
type textarea "update the hero section s"
type textarea "x"
type textarea "update the hero section"
type textarea "x"
type textarea "update the hero section"
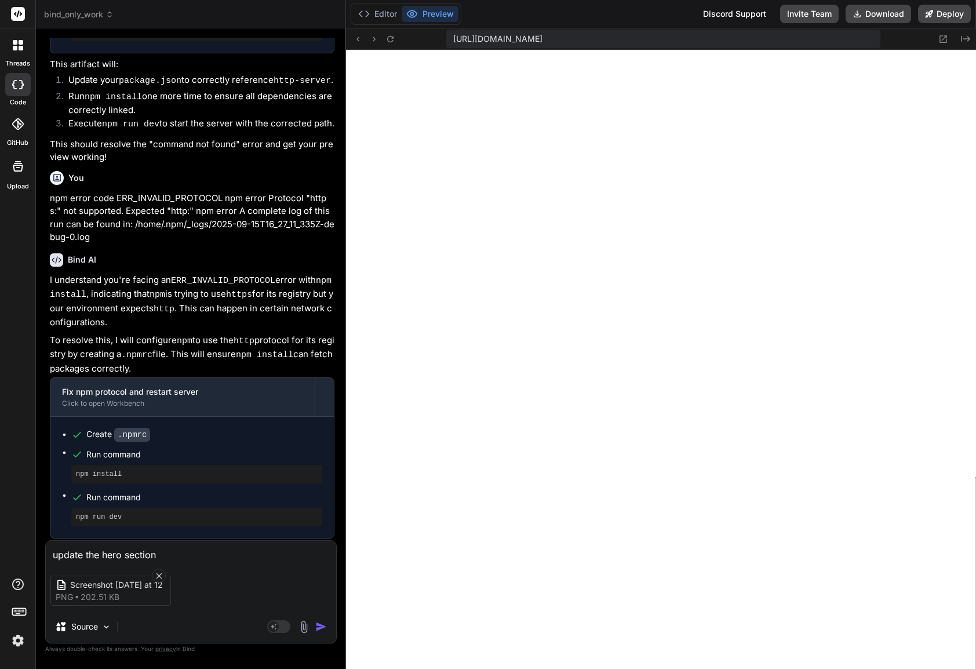
type textarea "x"
type textarea "update the hero section."
type textarea "x"
type textarea "update the hero section."
type textarea "x"
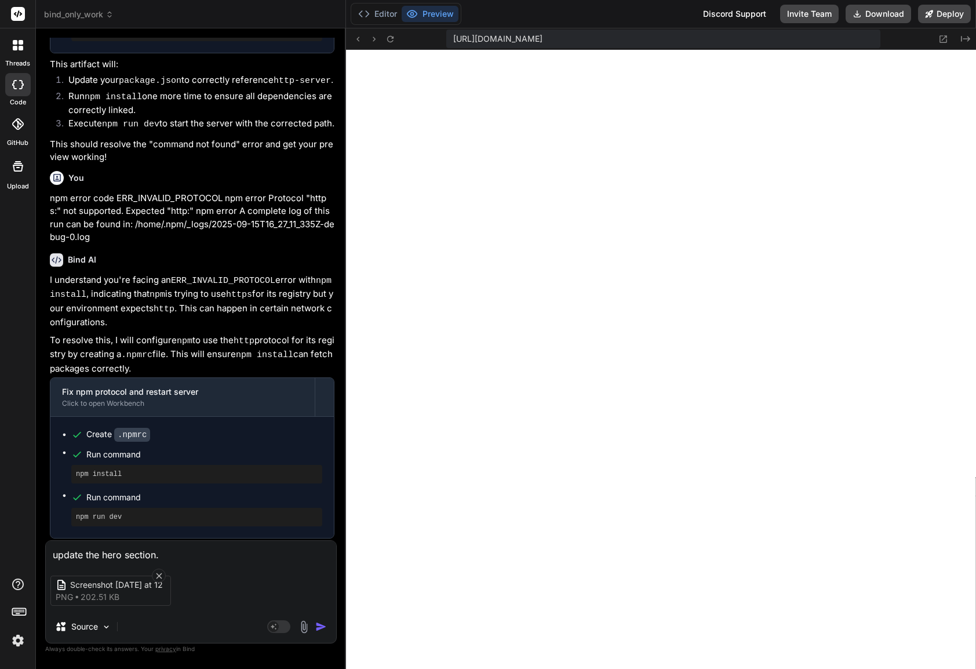
type textarea "update the hero section."
type textarea "x"
type textarea "update the hero section. u"
type textarea "x"
type textarea "update the hero section. us"
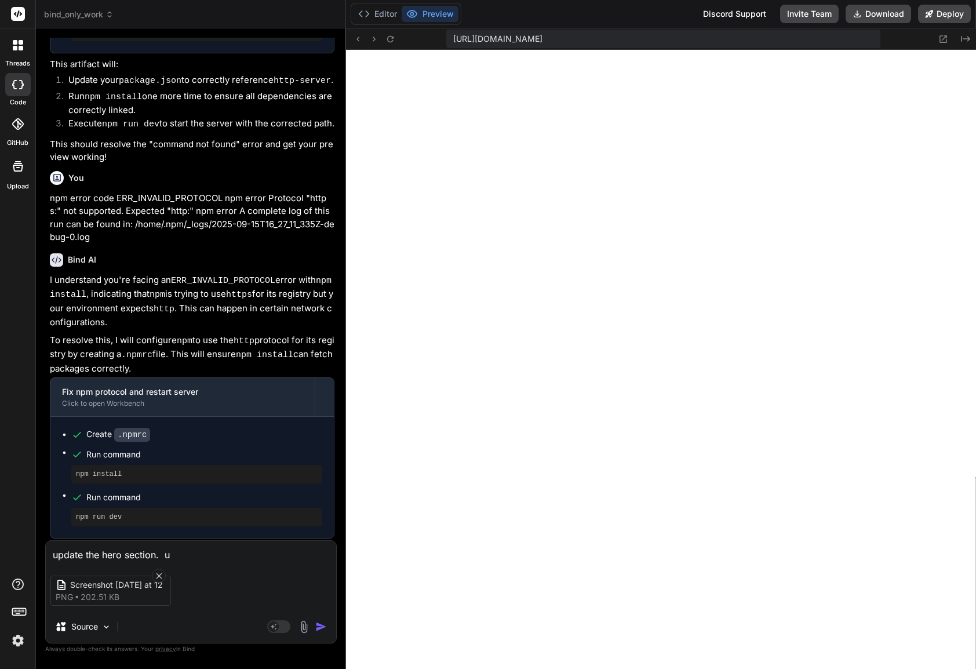
type textarea "x"
type textarea "update the hero section. usi"
type textarea "x"
type textarea "update the hero section. usin"
type textarea "x"
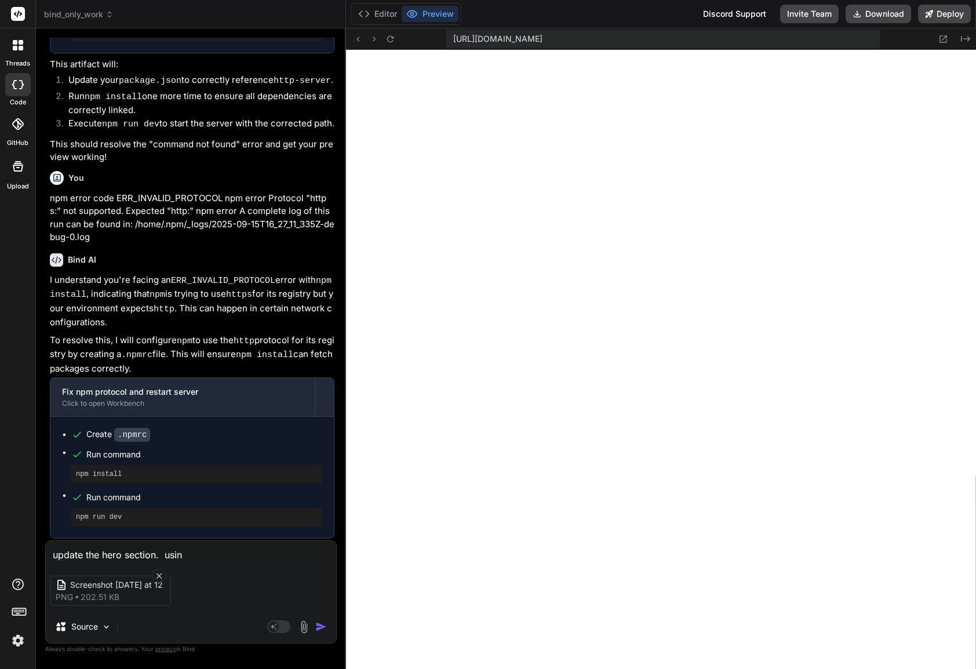
type textarea "update the hero section. usi"
type textarea "x"
type textarea "update the hero section. us"
type textarea "x"
type textarea "update the hero section. use"
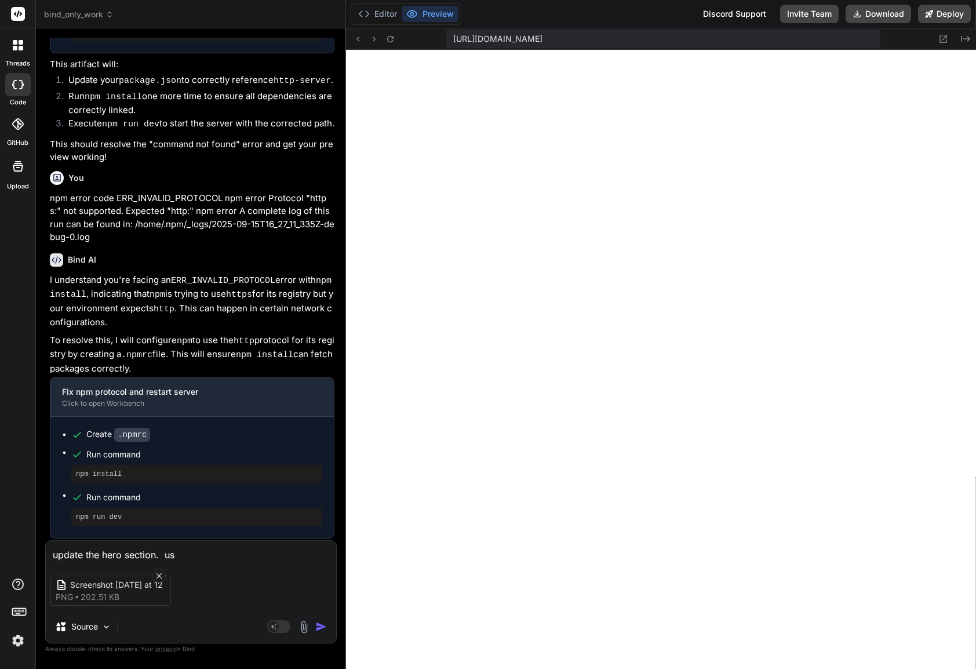
type textarea "x"
type textarea "update the hero section. use"
type textarea "x"
type textarea "update the hero section. use t"
type textarea "x"
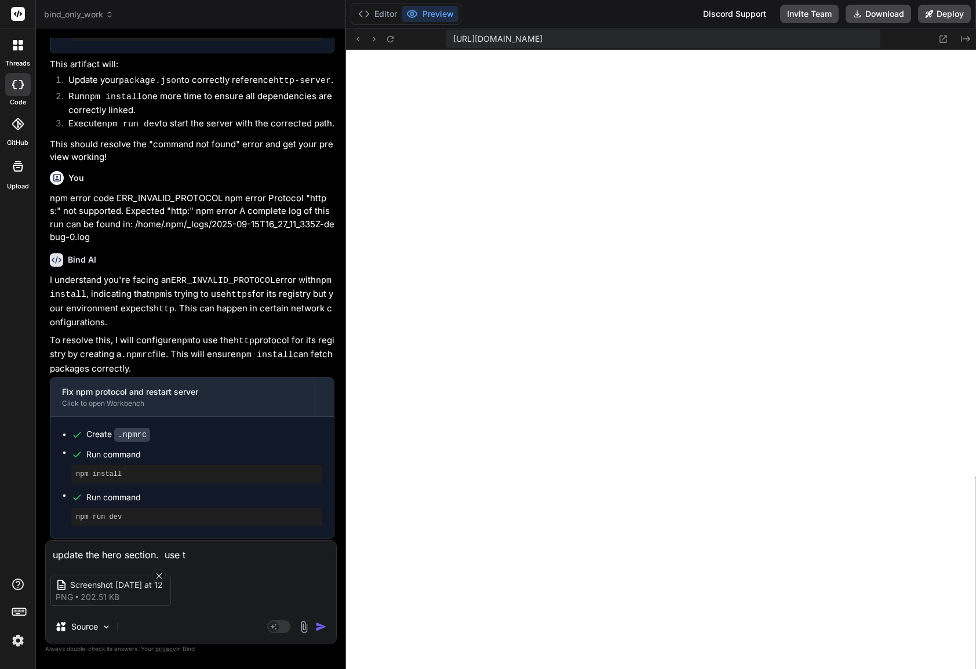
type textarea "update the hero section. use th"
type textarea "x"
type textarea "update the hero section. use the"
type textarea "x"
type textarea "update the hero section. use the"
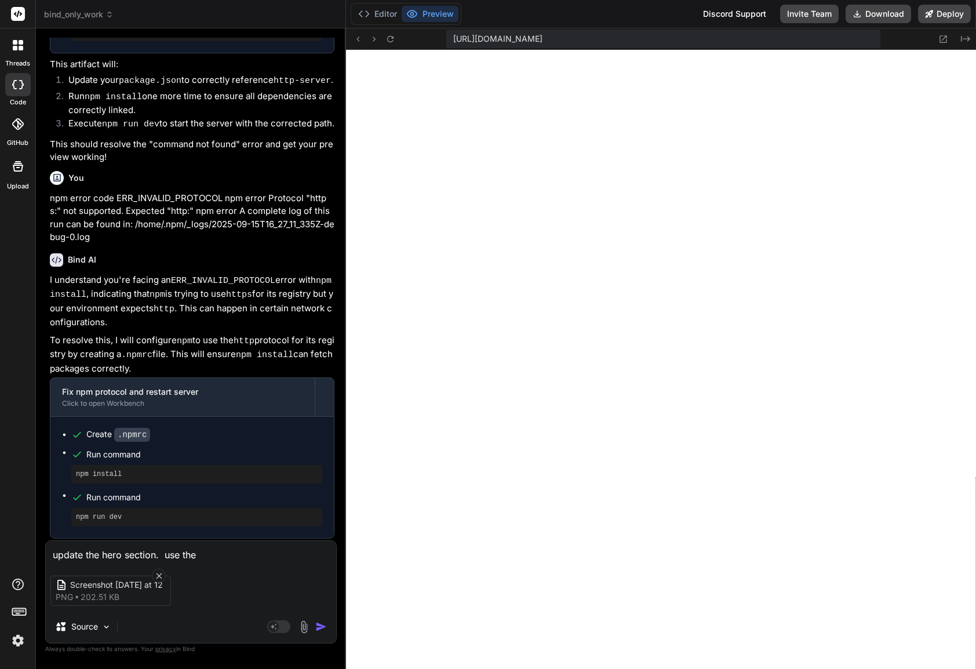
type textarea "x"
type textarea "update the hero section. use the a"
type textarea "x"
type textarea "update the hero section. use the at"
type textarea "x"
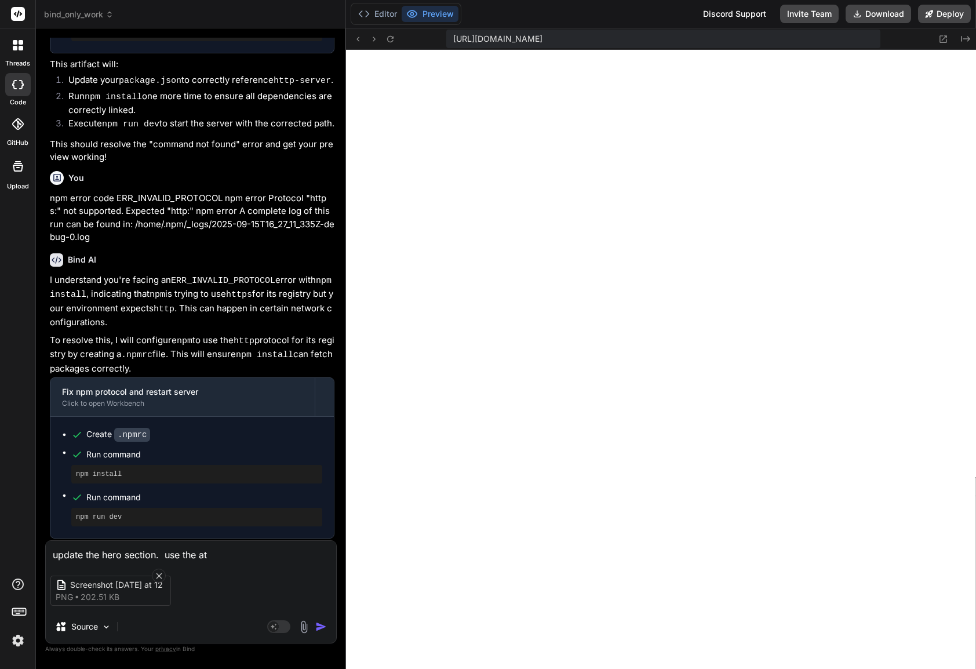
type textarea "update the hero section. use the att"
type textarea "x"
type textarea "update the hero section. use the atta"
type textarea "x"
type textarea "update the hero section. use the attac"
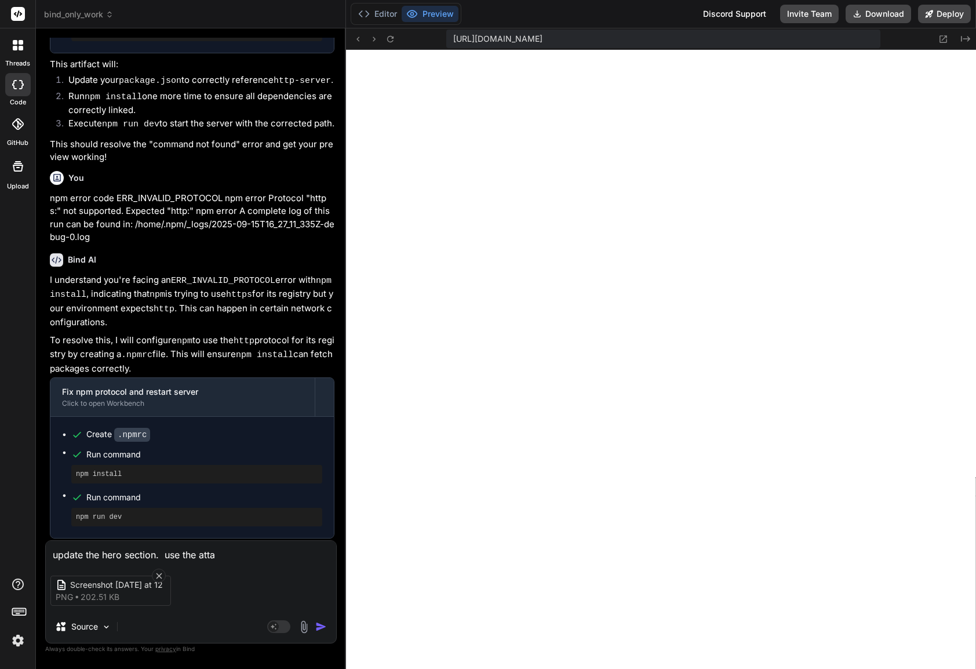
type textarea "x"
type textarea "update the hero section. use the attach"
type textarea "x"
type textarea "update the hero section. use the attache"
type textarea "x"
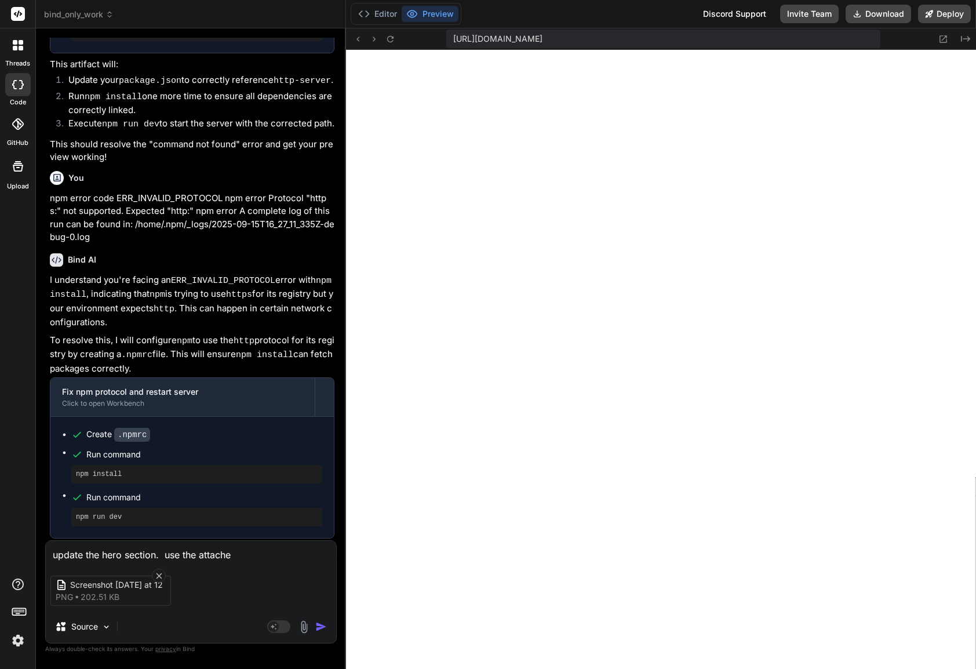
type textarea "update the hero section. use the attached"
type textarea "x"
type textarea "update the hero section. use the attached"
type textarea "x"
type textarea "update the hero section. use the attached i"
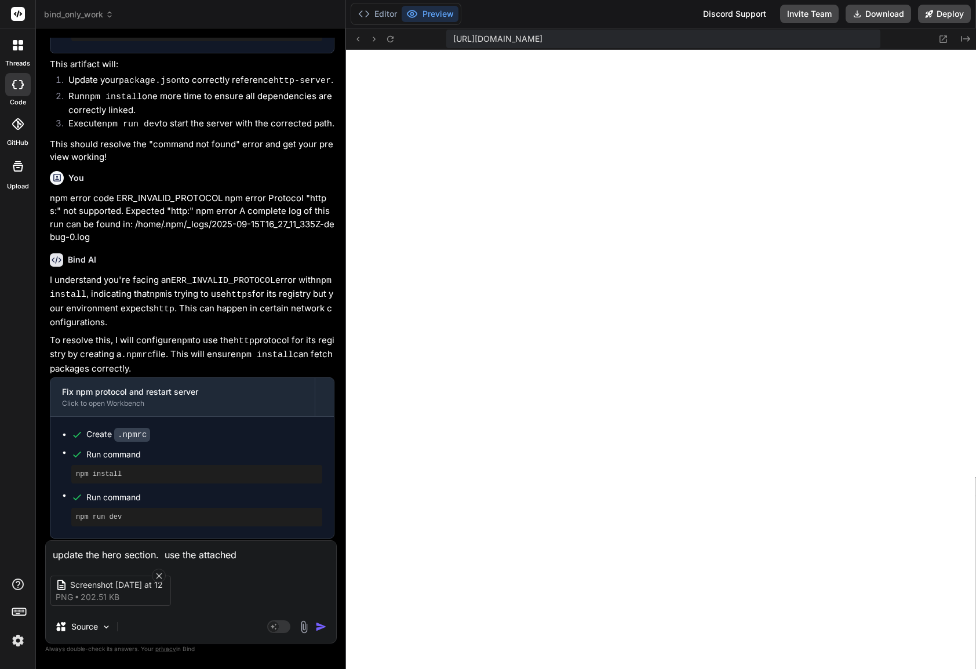
type textarea "x"
type textarea "update the hero section. use the attached im"
type textarea "x"
type textarea "update the hero section. use the attached ima"
type textarea "x"
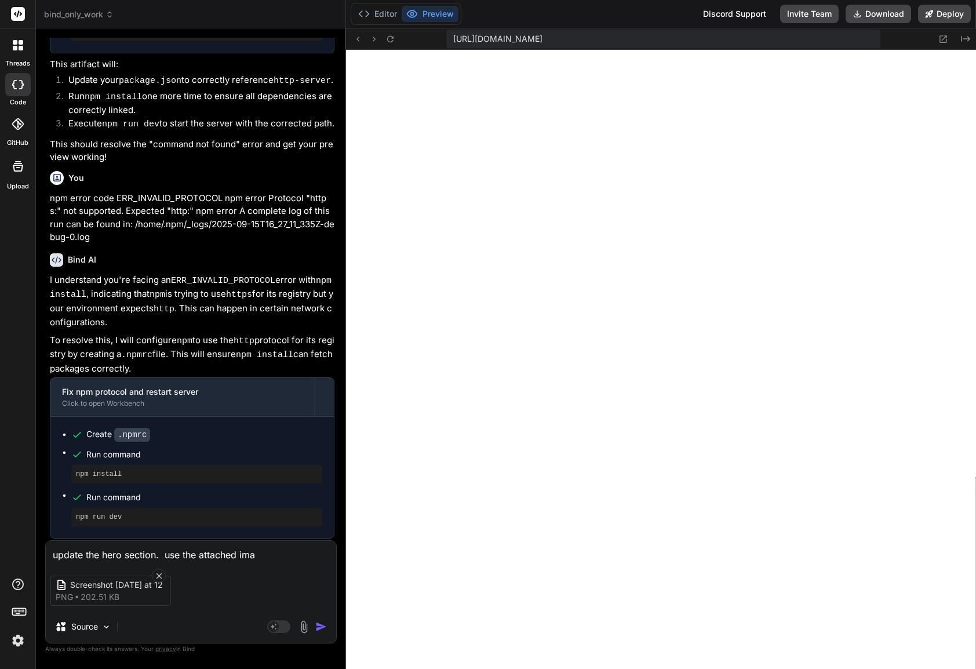
type textarea "update the hero section. use the attached imag"
type textarea "x"
type textarea "update the hero section. use the attached image"
type textarea "x"
type textarea "update the hero section. use the attached image"
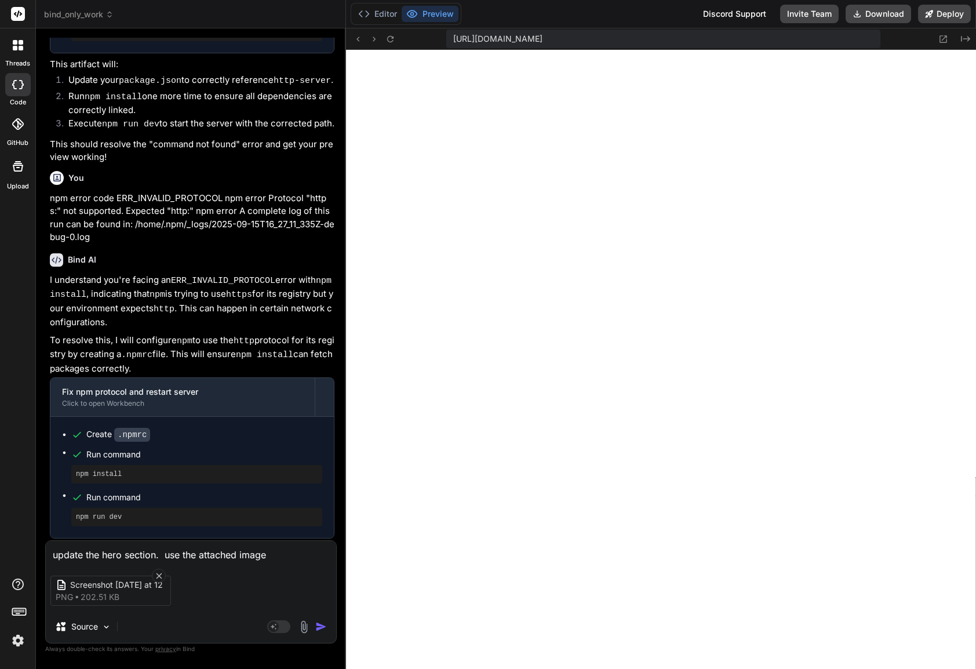
type textarea "x"
type textarea "update the hero section. use the attached image a"
type textarea "x"
type textarea "update the hero section. use the attached image as"
type textarea "x"
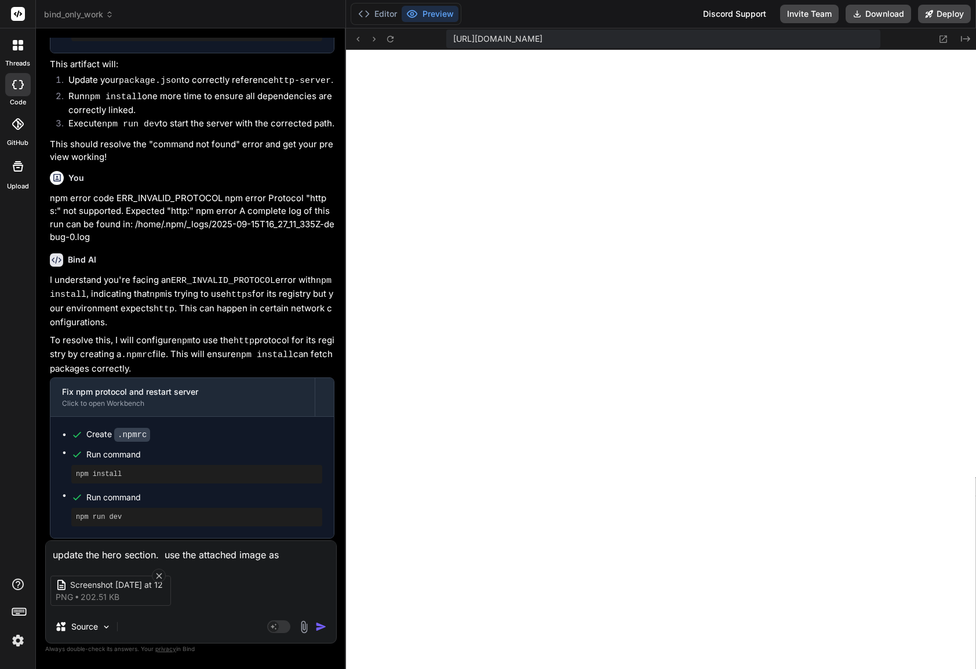
type textarea "update the hero section. use the attached image as"
type textarea "x"
type textarea "update the hero section. use the attached image as a"
type textarea "x"
type textarea "update the hero section. use the attached image as a"
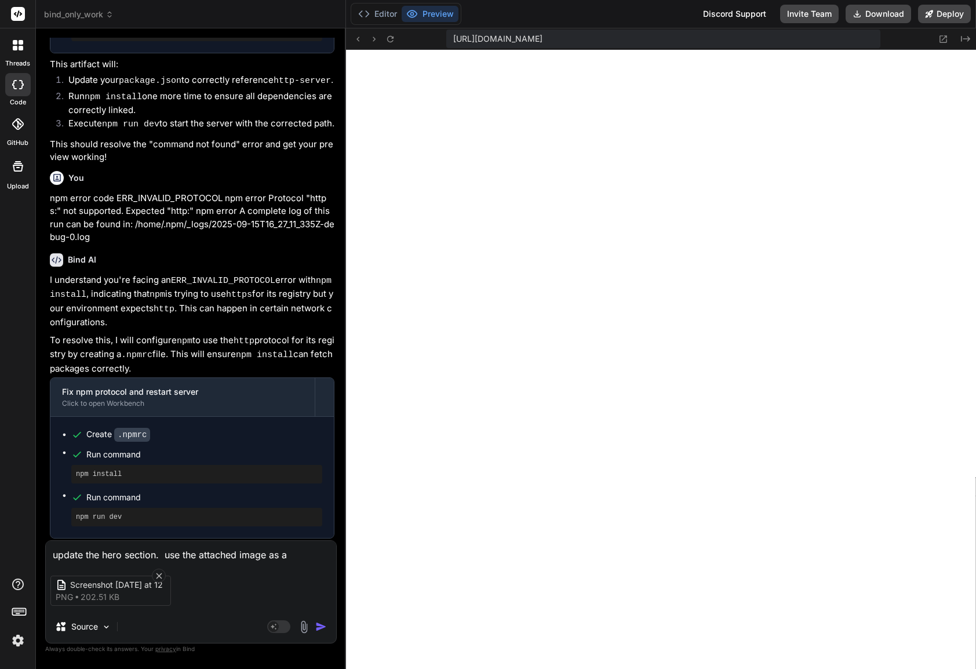
type textarea "x"
type textarea "update the hero section. use the attached image as a t"
type textarea "x"
type textarea "update the hero section. use the attached image as a te"
type textarea "x"
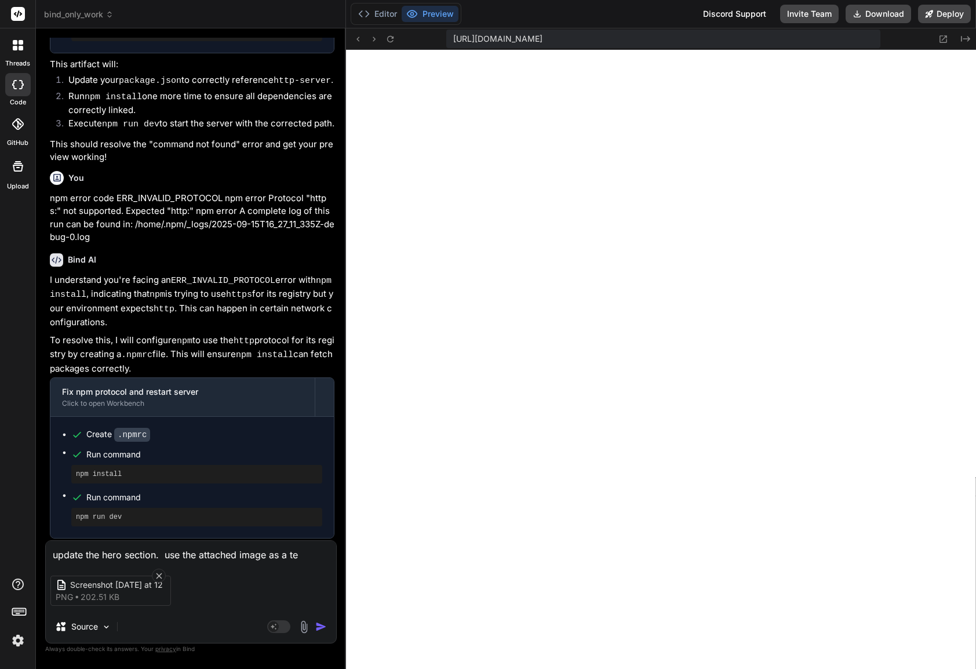
type textarea "update the hero section. use the attached image as a tem"
type textarea "x"
type textarea "update the hero section. use the attached image as a temp"
type textarea "x"
type textarea "update the hero section. use the attached image as a templ"
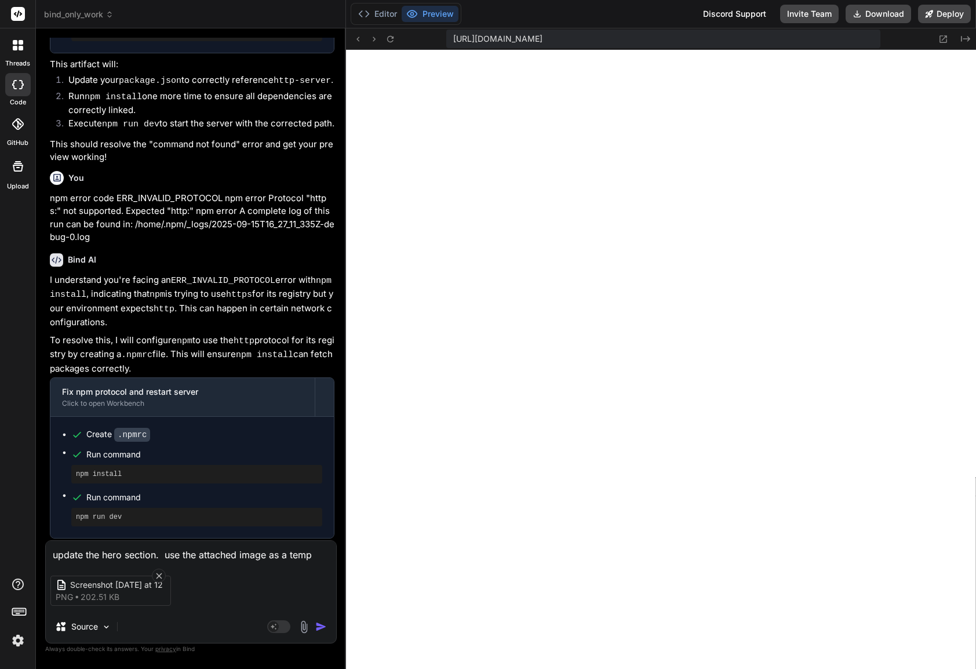
type textarea "x"
type textarea "update the hero section. use the attached image as a templa"
type textarea "x"
type textarea "update the hero section. use the attached image as a templat"
type textarea "x"
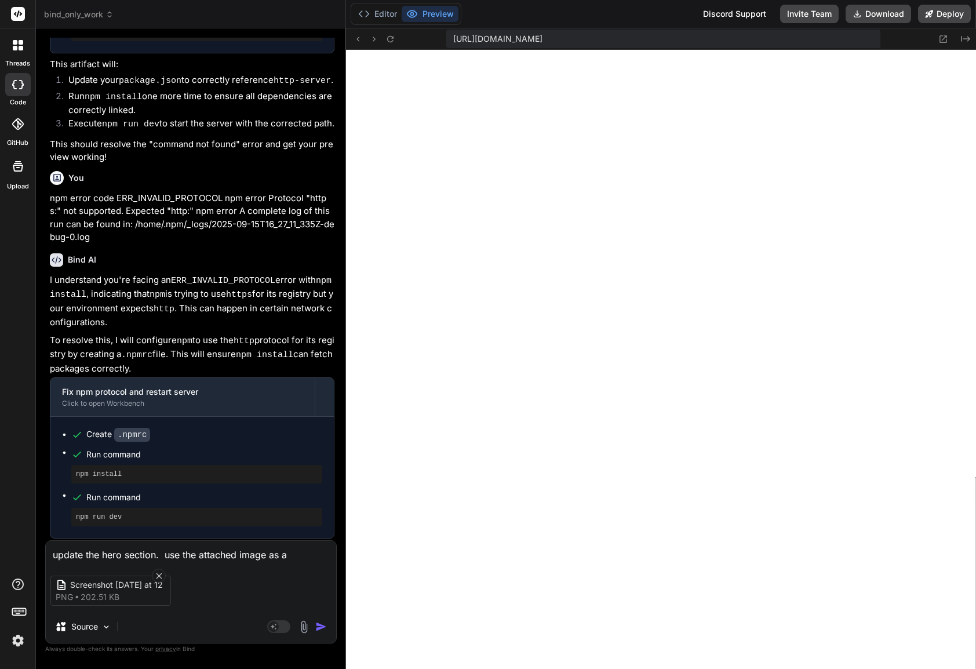
type textarea "update the hero section. use the attached image as a template"
type textarea "x"
type textarea "update the hero section. use the attached image as a template."
type textarea "x"
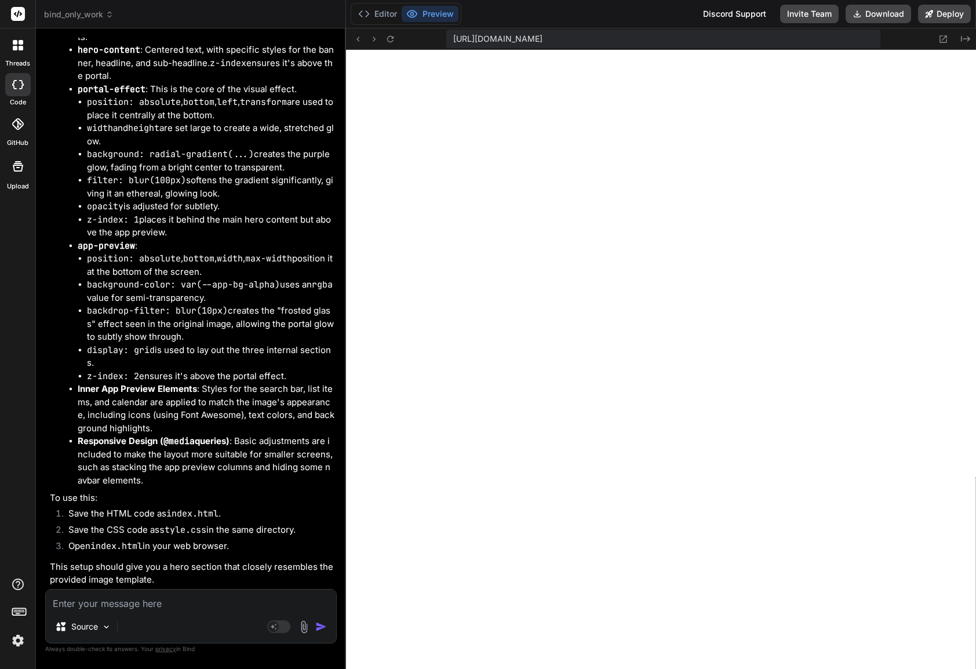
scroll to position [9458, 0]
click at [390, 38] on icon at bounding box center [390, 39] width 10 height 10
click at [281, 625] on rect at bounding box center [278, 626] width 23 height 13
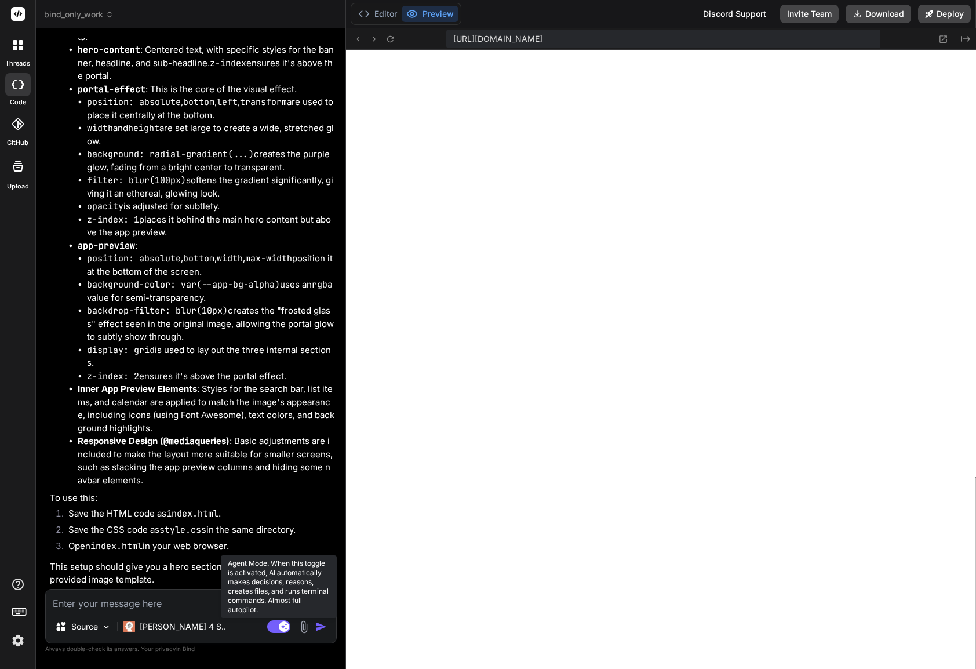
click at [279, 625] on rect at bounding box center [284, 626] width 10 height 10
type textarea "x"
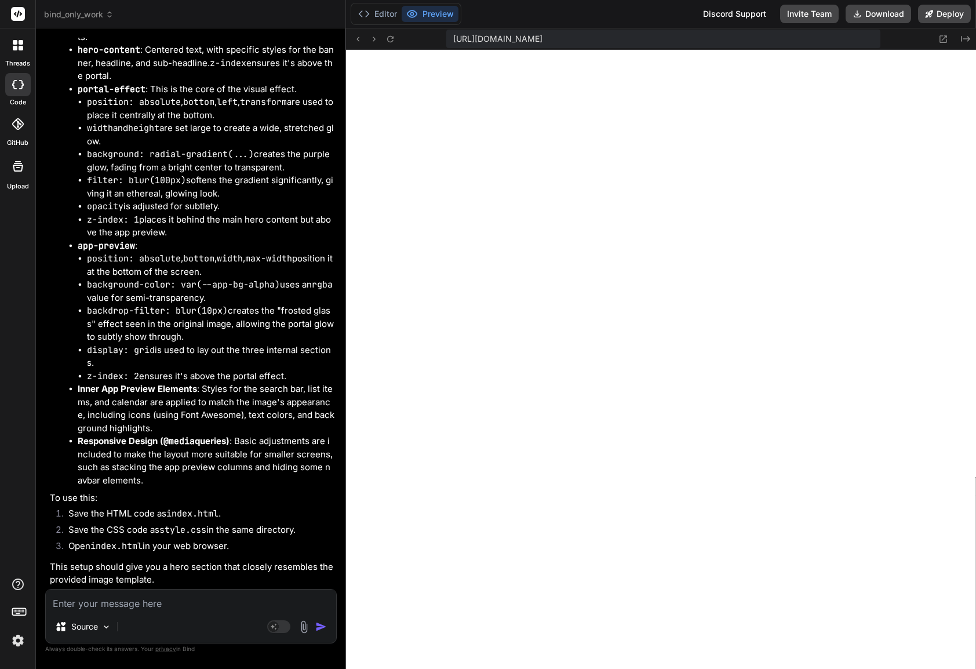
click at [170, 601] on textarea at bounding box center [191, 599] width 290 height 21
type textarea "m"
type textarea "x"
type textarea "ma"
type textarea "x"
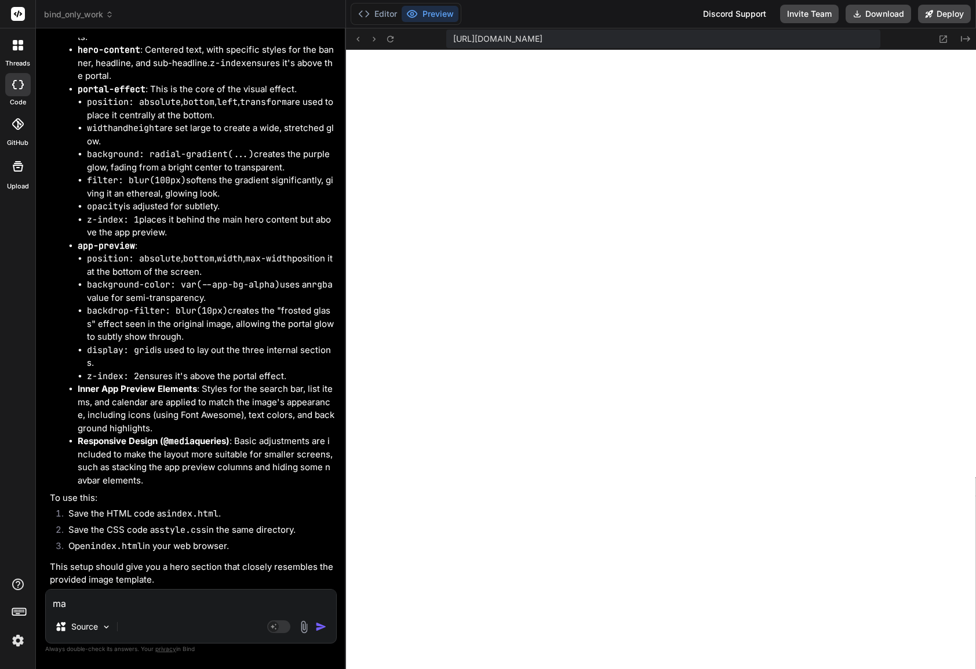
type textarea "mak"
type textarea "x"
type textarea "make"
type textarea "x"
type textarea "make"
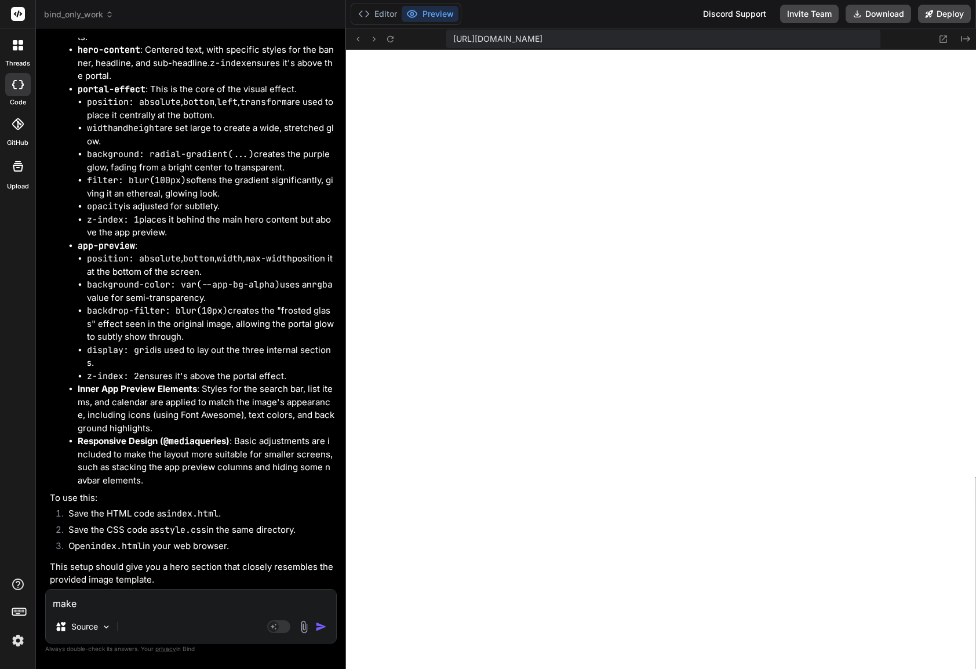
type textarea "x"
type textarea "make t"
type textarea "x"
type textarea "make th"
type textarea "x"
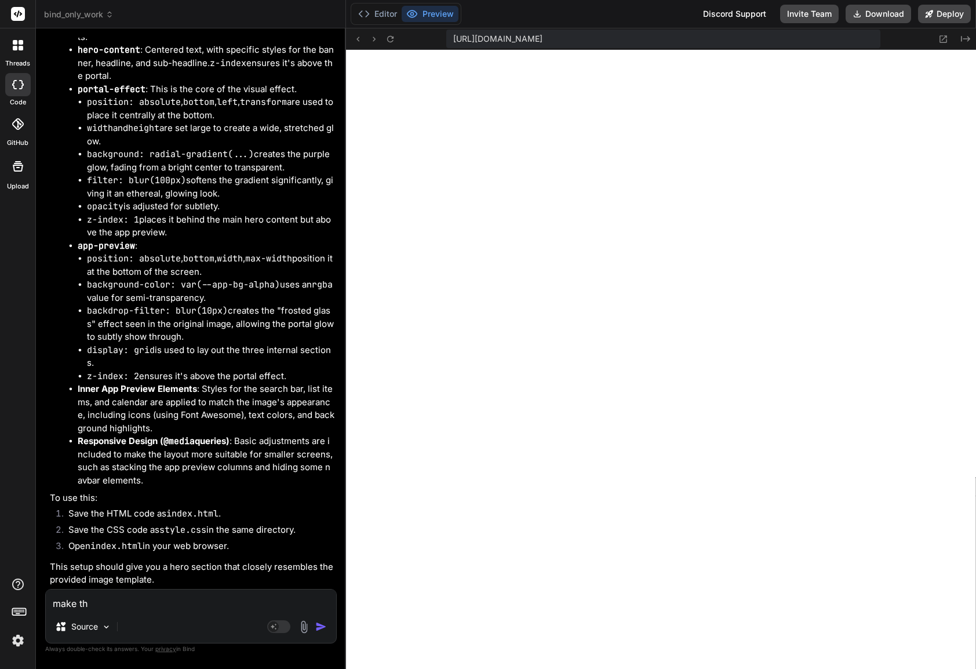
type textarea "make the"
type textarea "x"
type textarea "make the"
type textarea "x"
type textarea "make the u"
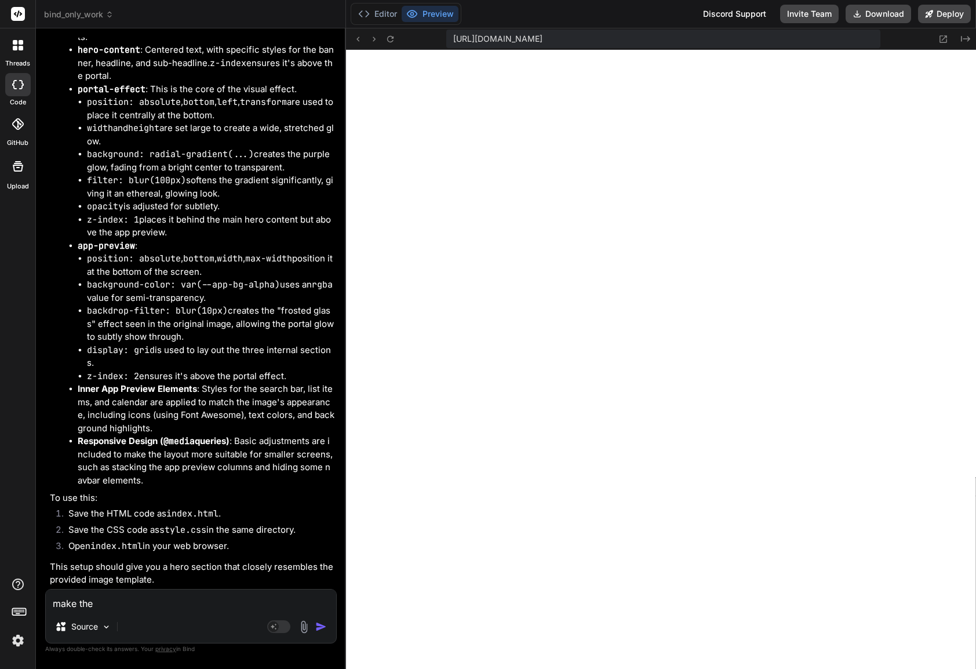
type textarea "x"
type textarea "make the up"
type textarea "x"
type textarea "make the upd"
type textarea "x"
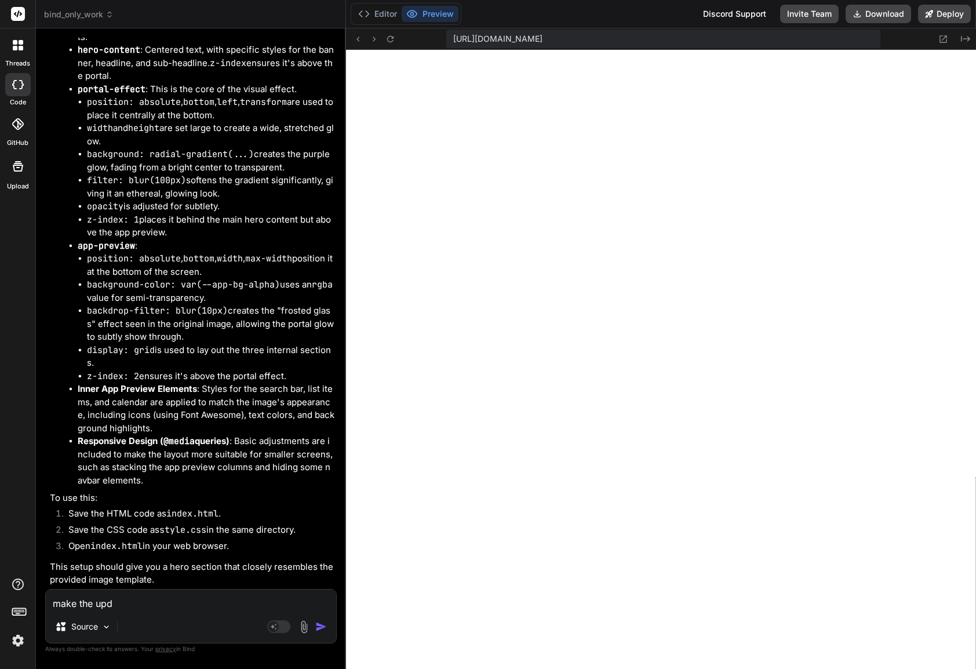
type textarea "make the upda"
type textarea "x"
type textarea "make the updat"
type textarea "x"
type textarea "make the update"
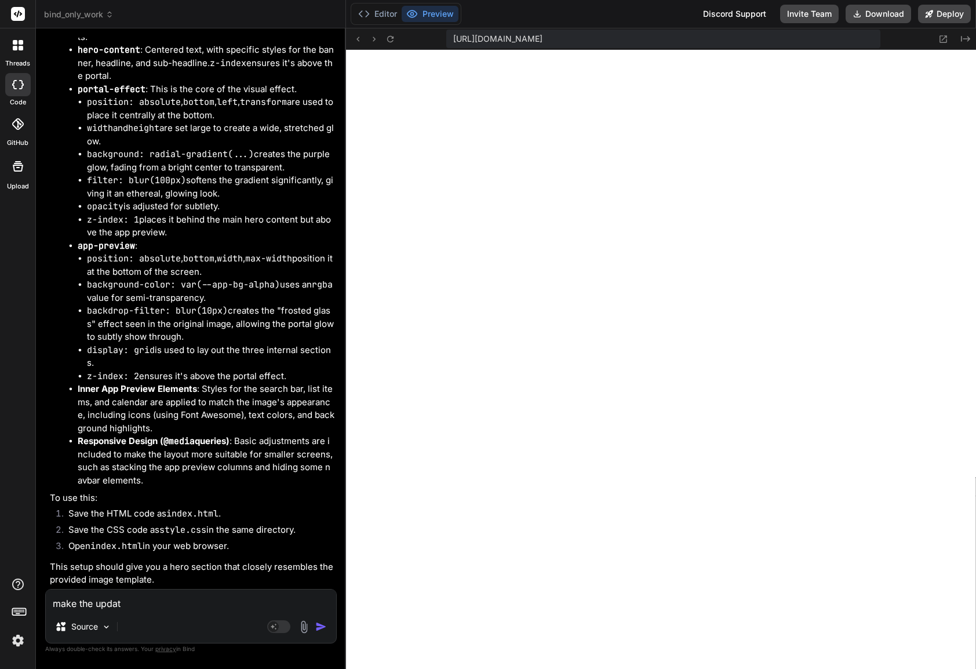
type textarea "x"
type textarea "make the updates"
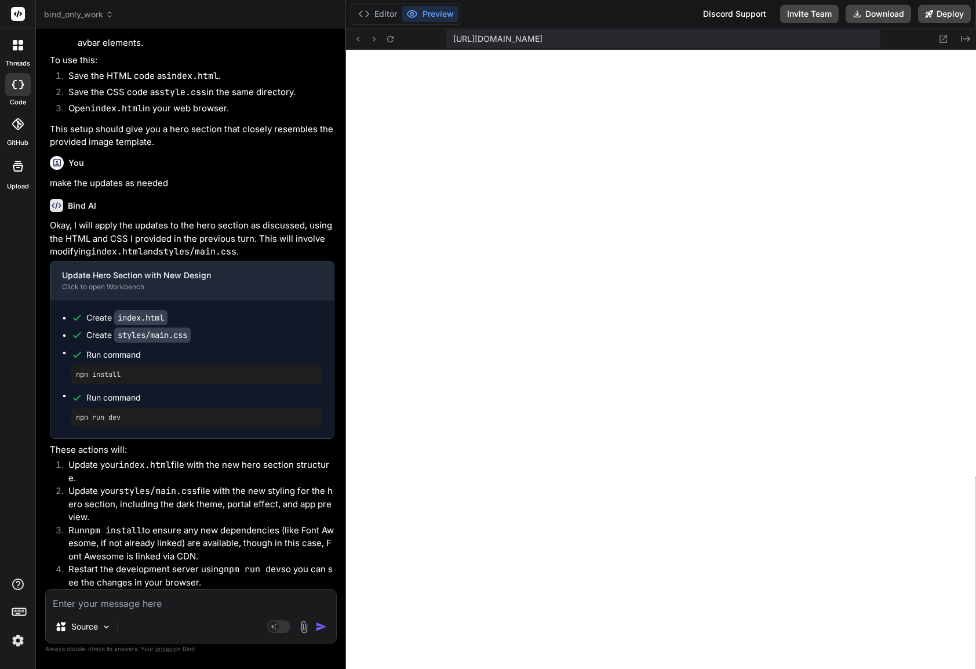
scroll to position [1287, 0]
click at [269, 360] on span "Run command" at bounding box center [204, 355] width 236 height 12
click at [392, 35] on icon at bounding box center [390, 39] width 10 height 10
click at [374, 16] on button "Editor" at bounding box center [377, 14] width 48 height 16
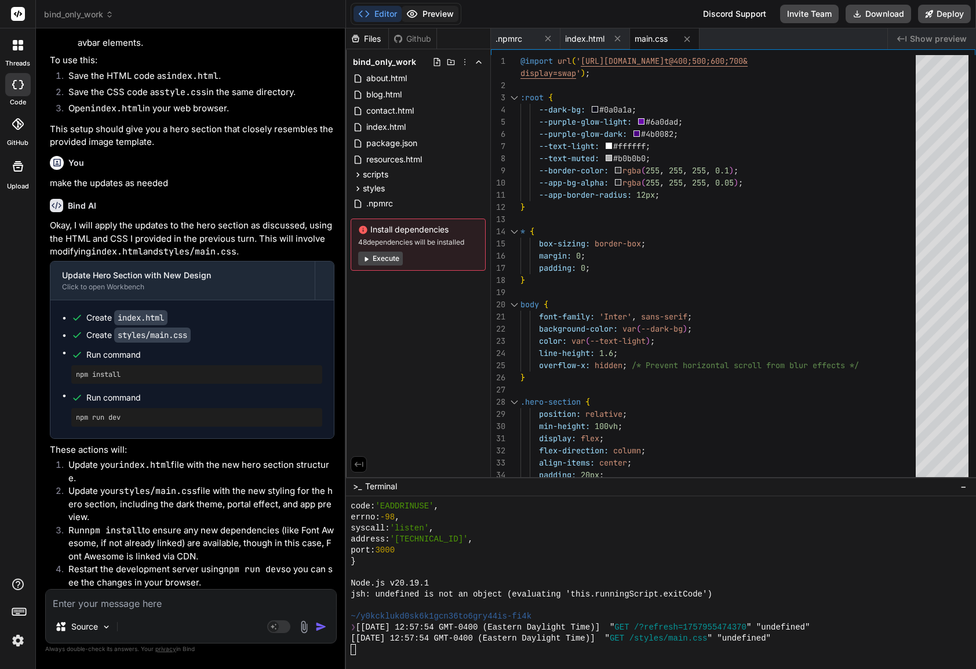
click at [431, 14] on button "Preview" at bounding box center [429, 14] width 57 height 16
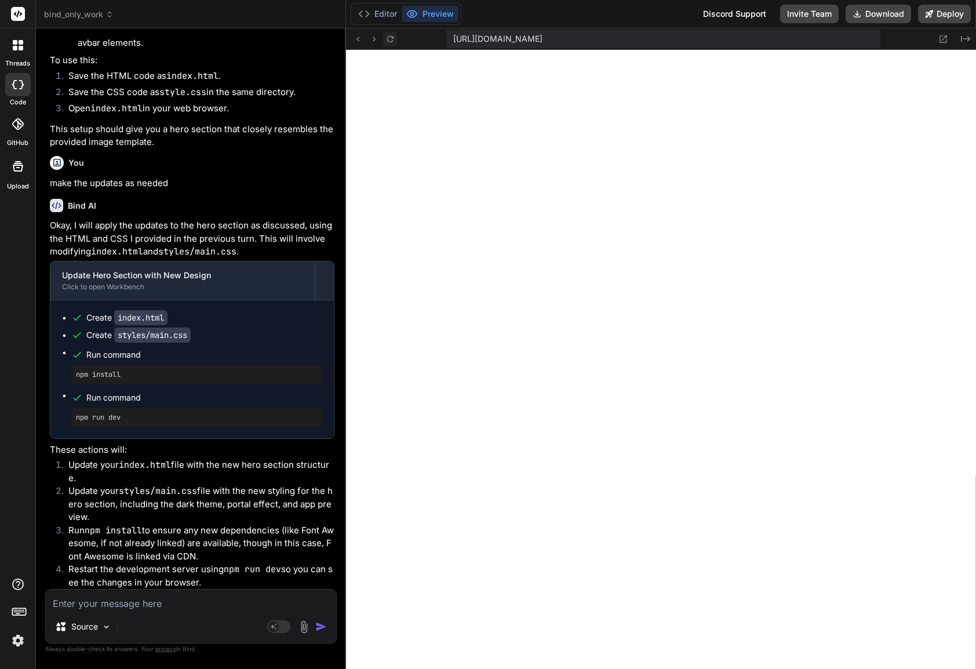
click at [392, 38] on icon at bounding box center [390, 38] width 6 height 6
click at [392, 37] on icon at bounding box center [390, 39] width 10 height 10
click at [186, 615] on div "Source" at bounding box center [191, 629] width 290 height 28
click at [151, 600] on textarea at bounding box center [191, 599] width 290 height 21
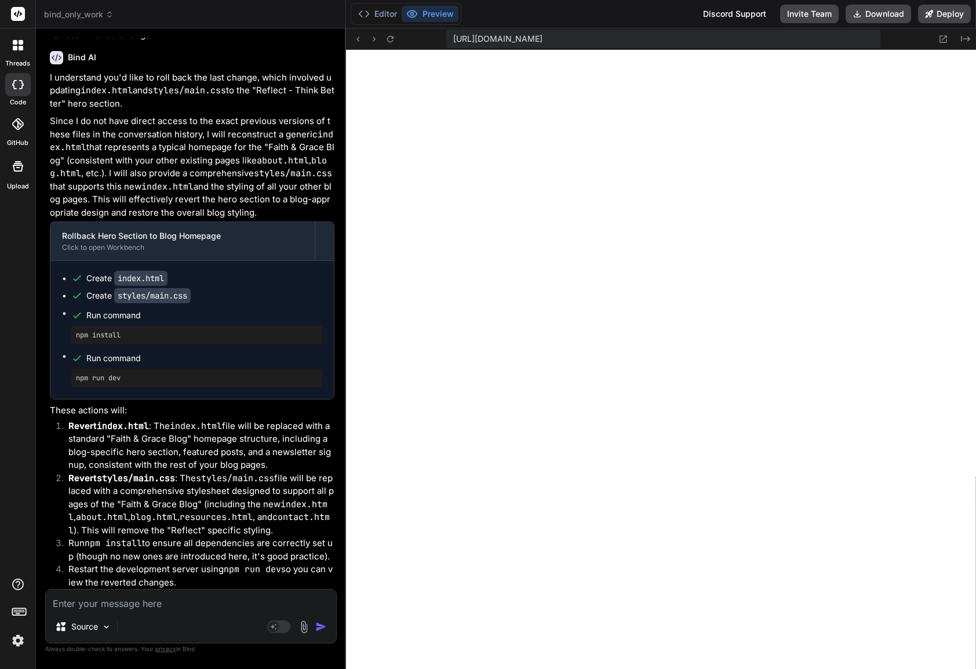
scroll to position [10454, 0]
drag, startPoint x: 120, startPoint y: 606, endPoint x: 144, endPoint y: 601, distance: 23.6
click at [120, 605] on textarea at bounding box center [191, 599] width 290 height 21
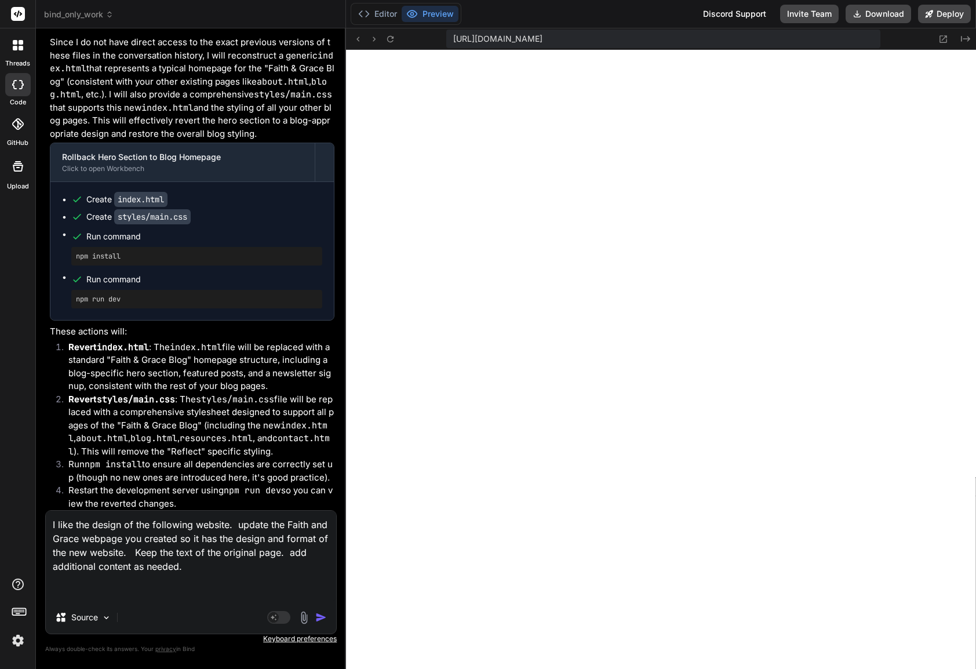
paste textarea "https://002-16806-wuf72rejxdo3-deployed.easysite.ai/?fbclid=IwY2xjawM1JeBleHRuA…"
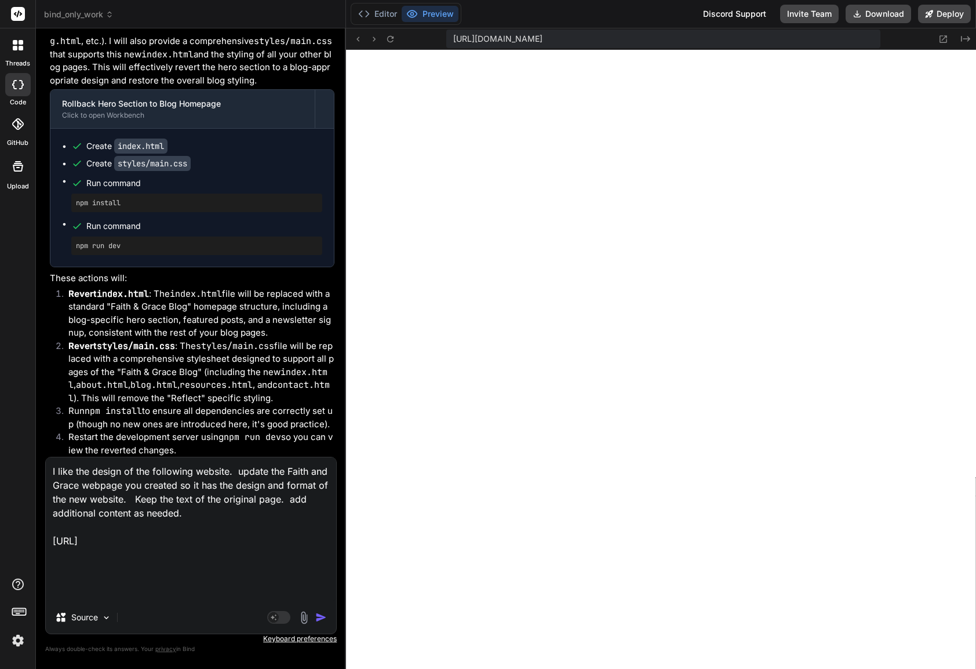
click at [315, 614] on img "button" at bounding box center [321, 617] width 12 height 12
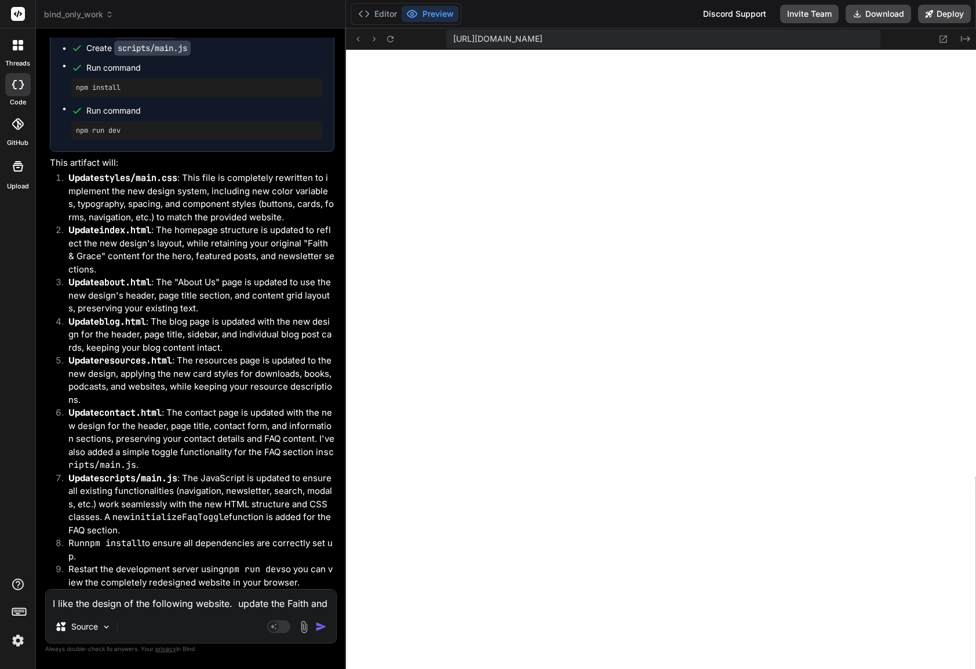
scroll to position [11777, 0]
click at [156, 601] on textarea "I like the design of the following website. update the Faith and Grace webpage …" at bounding box center [191, 599] width 290 height 21
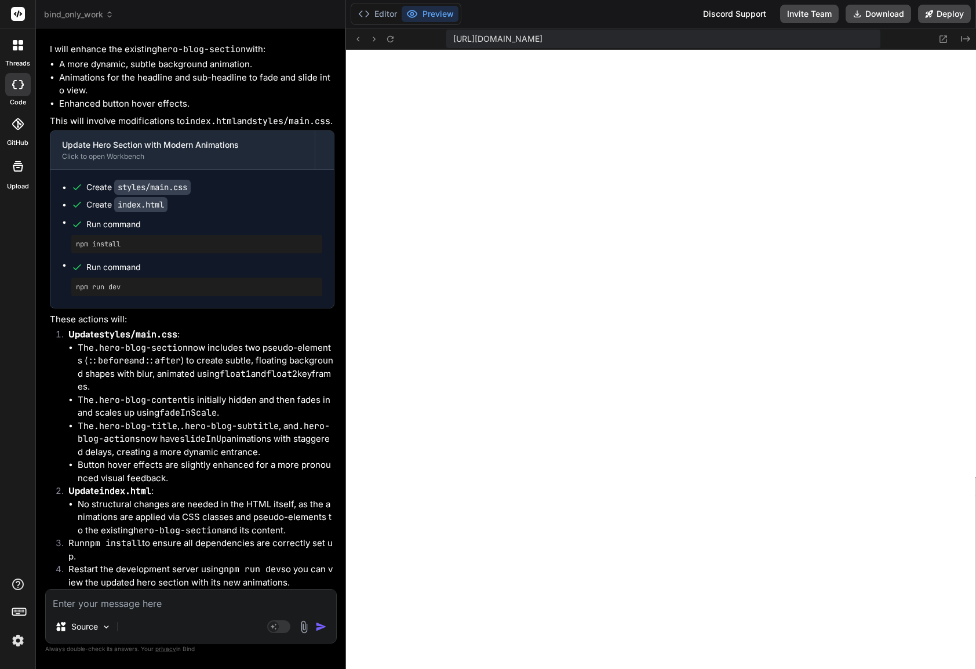
scroll to position [12439, 0]
click at [390, 39] on icon at bounding box center [390, 39] width 10 height 10
click at [393, 42] on icon at bounding box center [390, 39] width 10 height 10
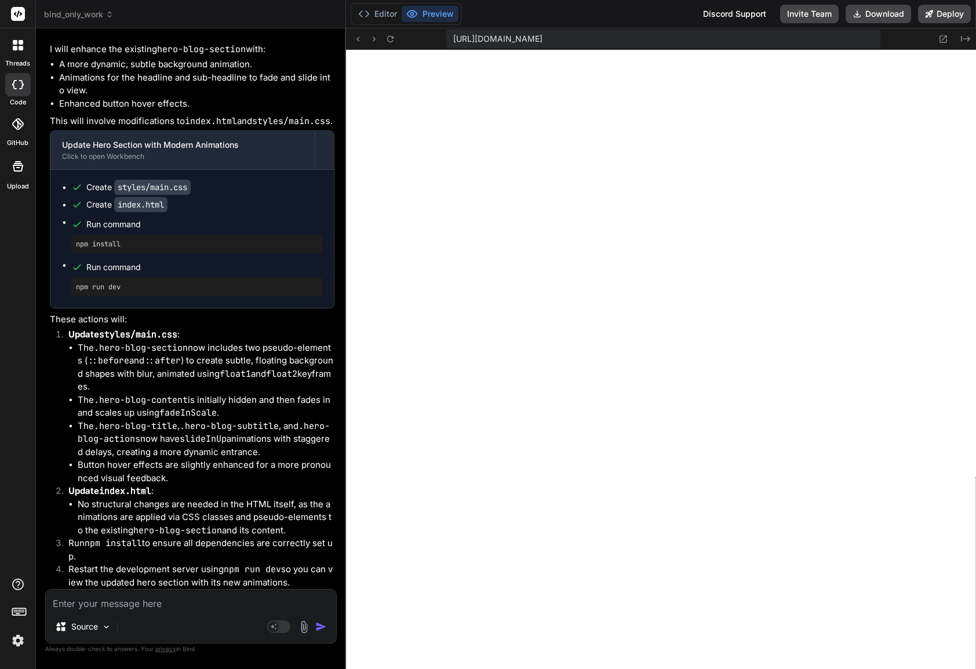
click at [165, 601] on textarea at bounding box center [191, 599] width 290 height 21
click at [163, 600] on textarea at bounding box center [191, 599] width 290 height 21
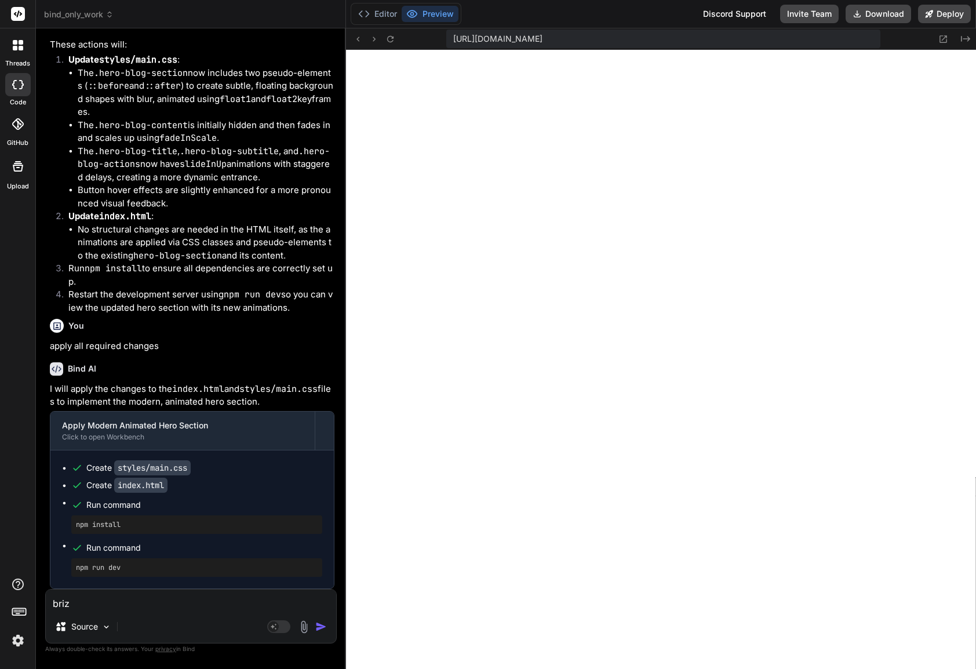
scroll to position [12711, 0]
click at [388, 41] on icon at bounding box center [390, 38] width 6 height 6
click at [381, 14] on button "Editor" at bounding box center [377, 14] width 48 height 16
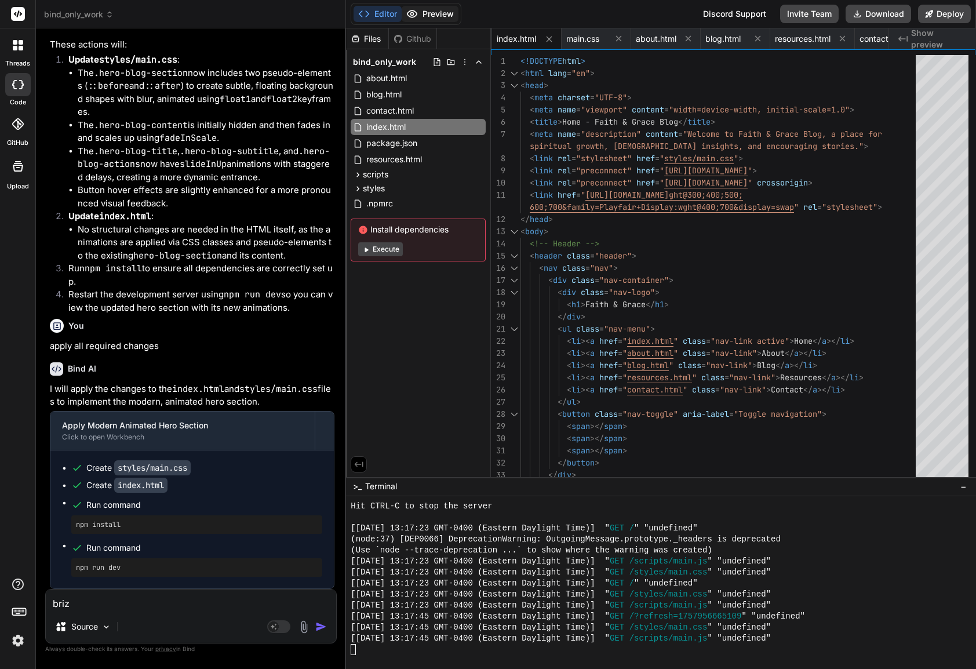
click at [440, 14] on button "Preview" at bounding box center [429, 14] width 57 height 16
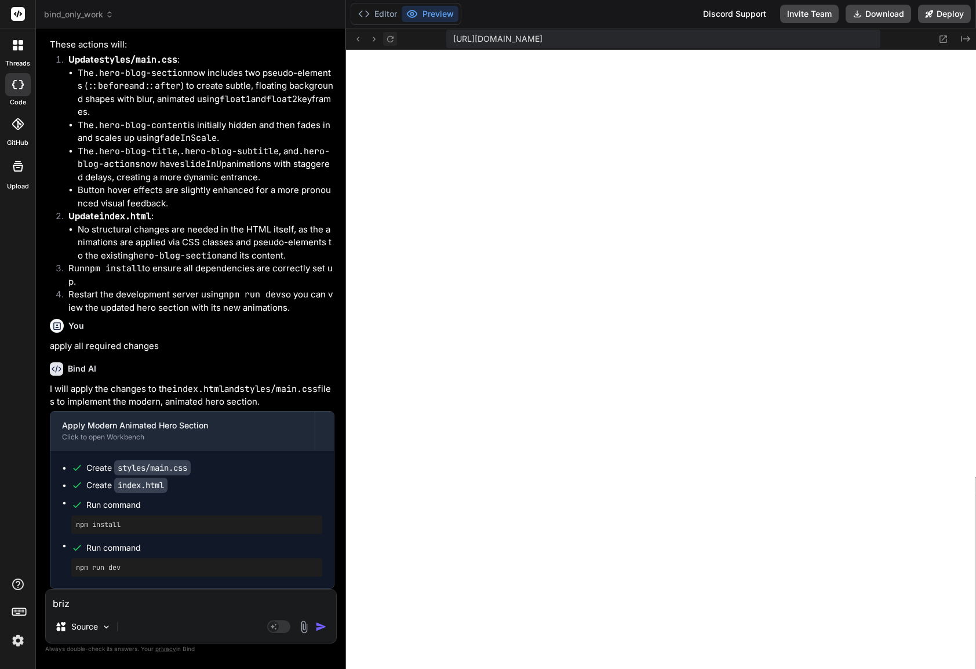
click at [389, 40] on icon at bounding box center [390, 39] width 10 height 10
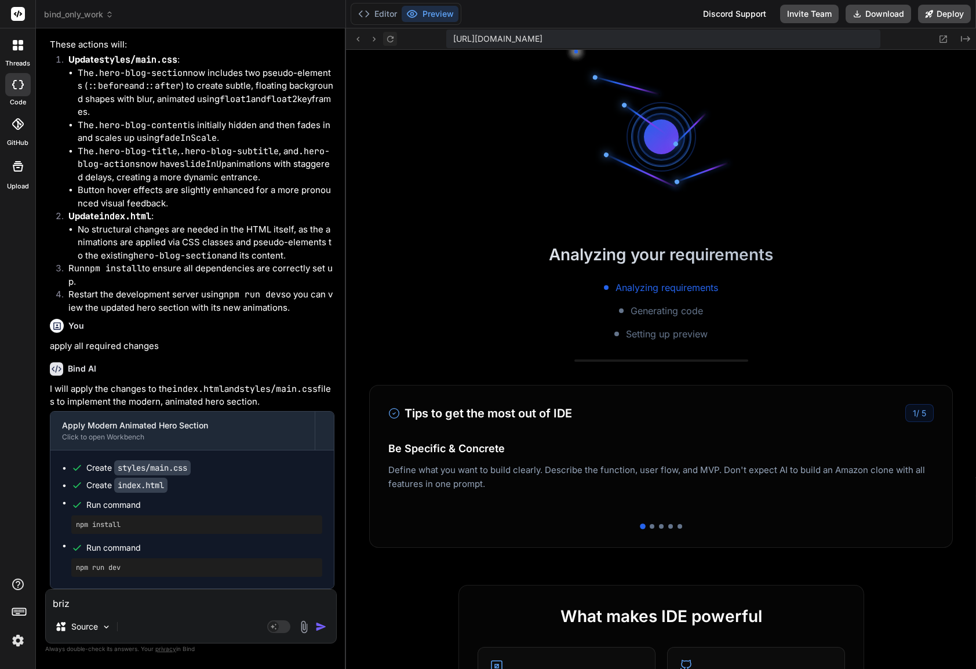
click at [389, 40] on icon at bounding box center [390, 39] width 10 height 10
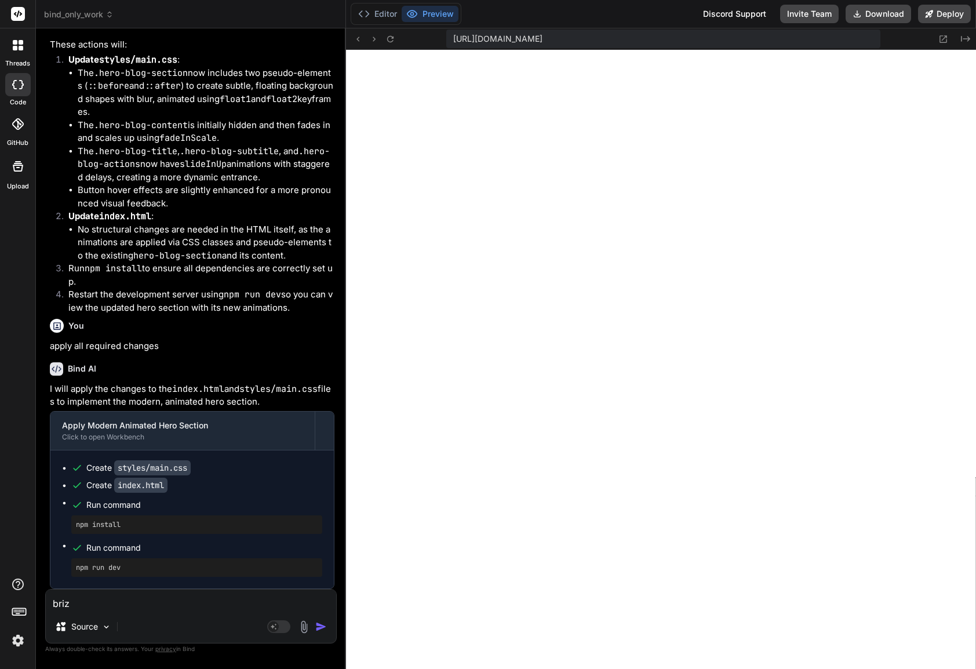
click at [185, 605] on textarea "briz" at bounding box center [191, 599] width 290 height 21
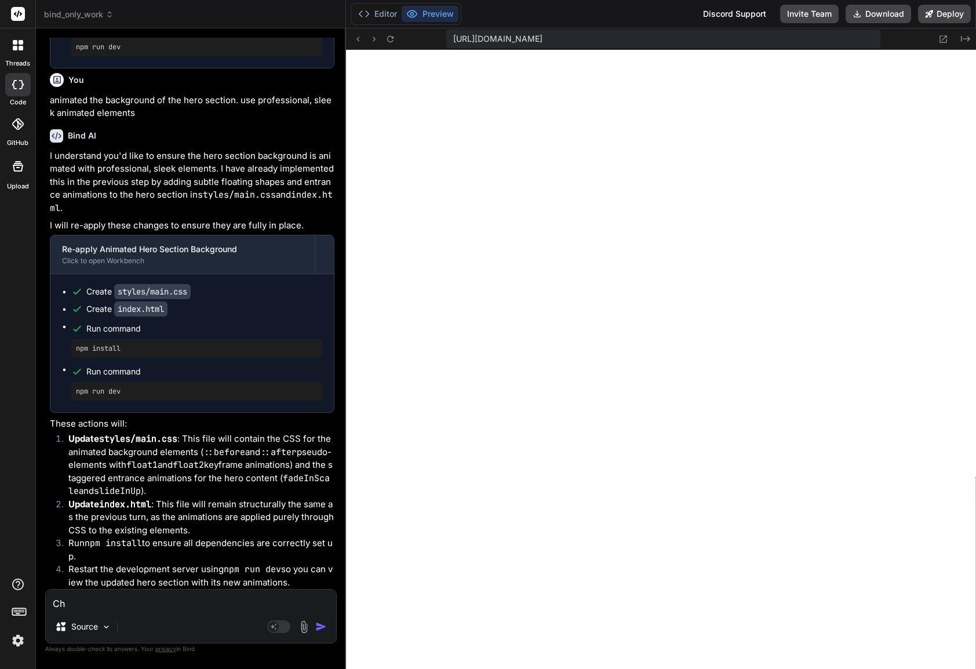
scroll to position [13218, 0]
click at [371, 19] on button "Editor" at bounding box center [377, 14] width 48 height 16
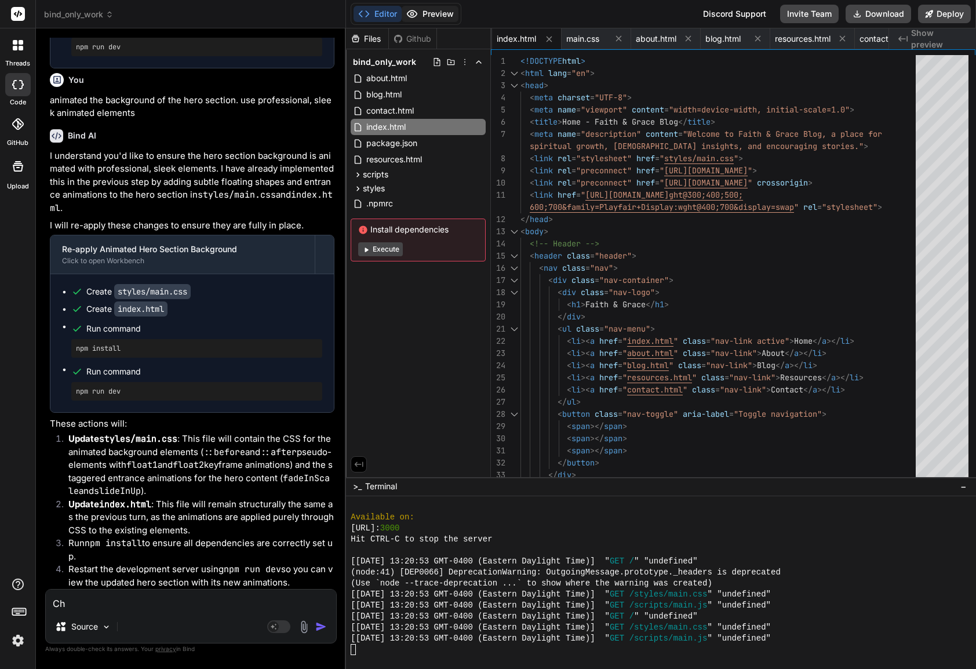
click at [418, 14] on button "Preview" at bounding box center [429, 14] width 57 height 16
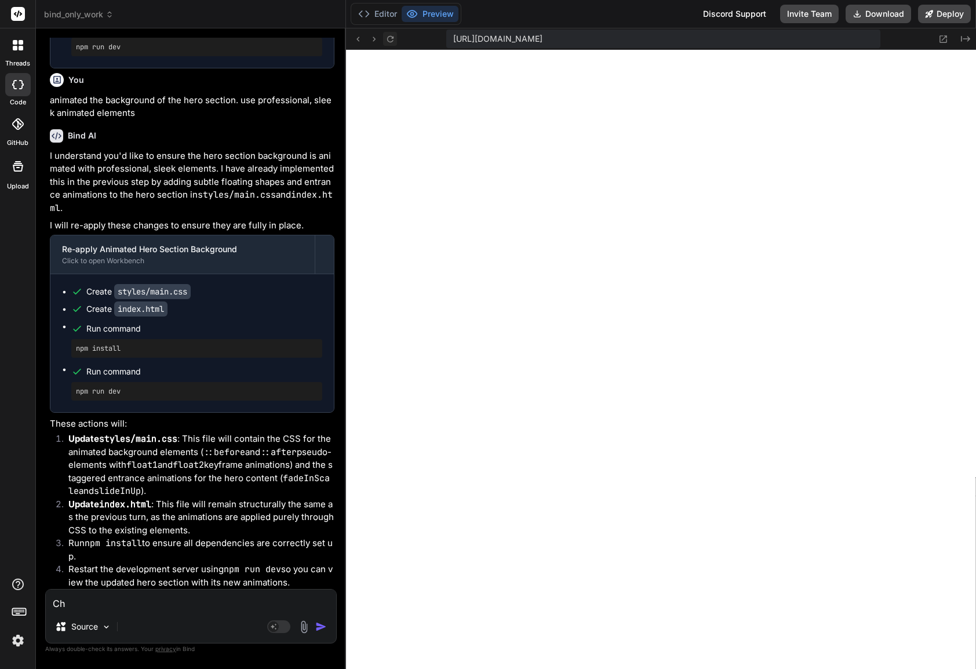
click at [390, 39] on icon at bounding box center [390, 39] width 10 height 10
click at [377, 1] on div "Editor Preview Discord Support Invite Team Download Deploy" at bounding box center [661, 14] width 630 height 28
click at [377, 14] on button "Editor" at bounding box center [377, 14] width 48 height 16
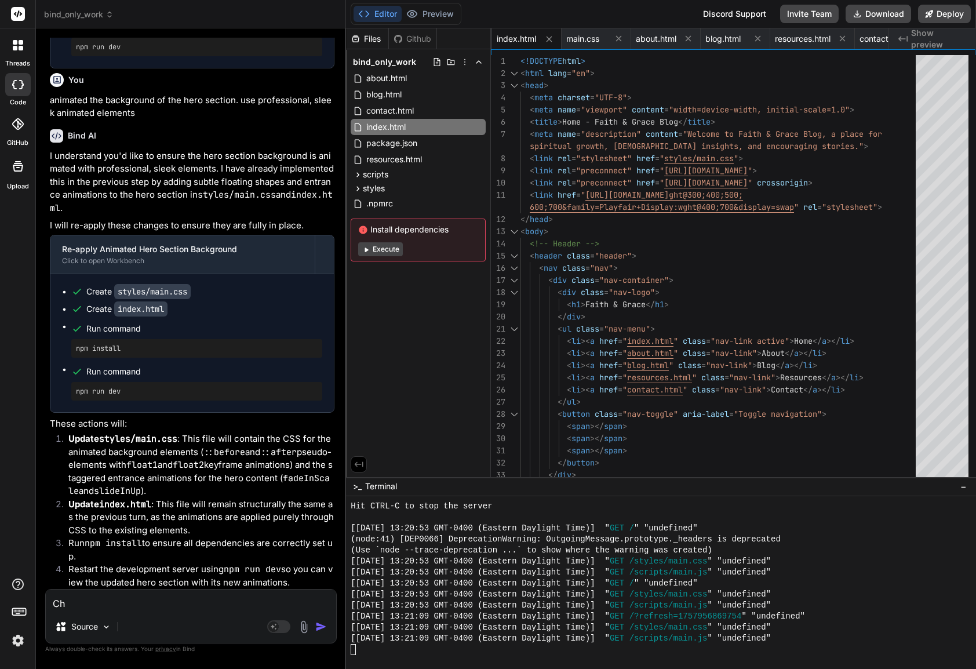
click at [432, 648] on div at bounding box center [655, 649] width 611 height 11
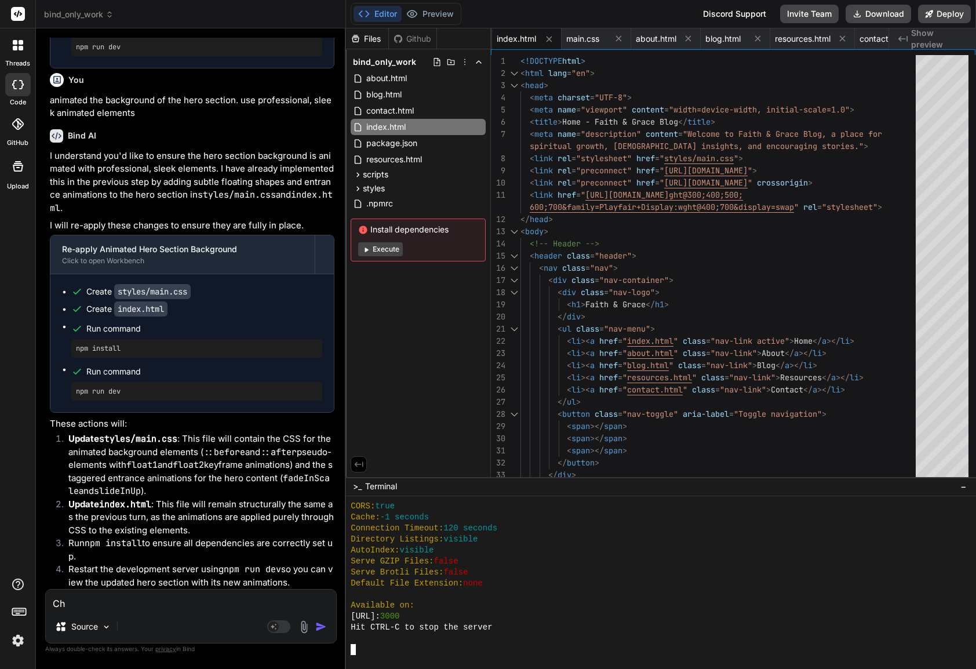
scroll to position [5239, 0]
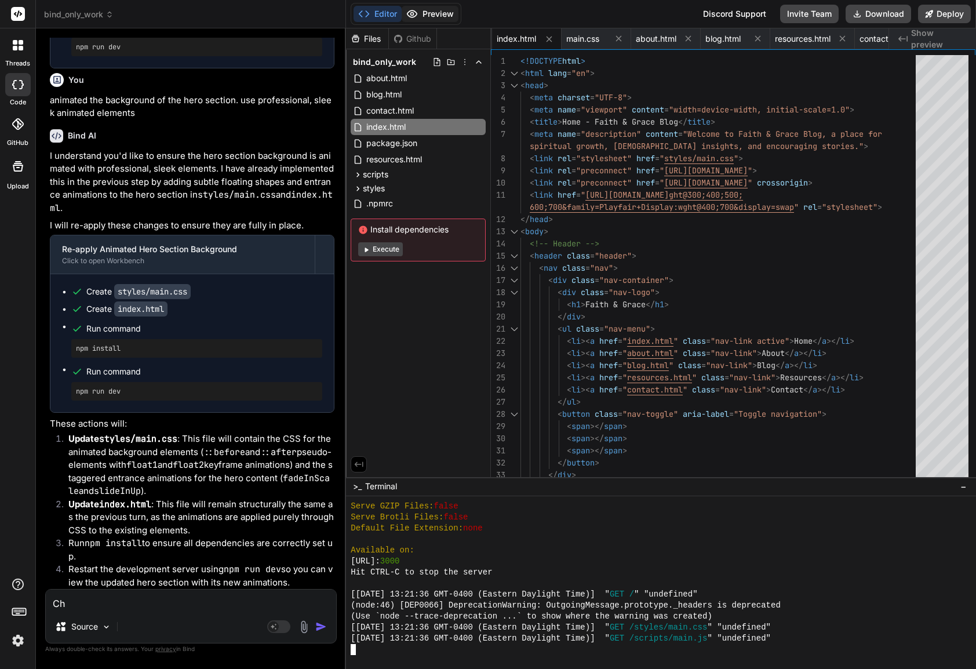
click at [439, 12] on button "Preview" at bounding box center [429, 14] width 57 height 16
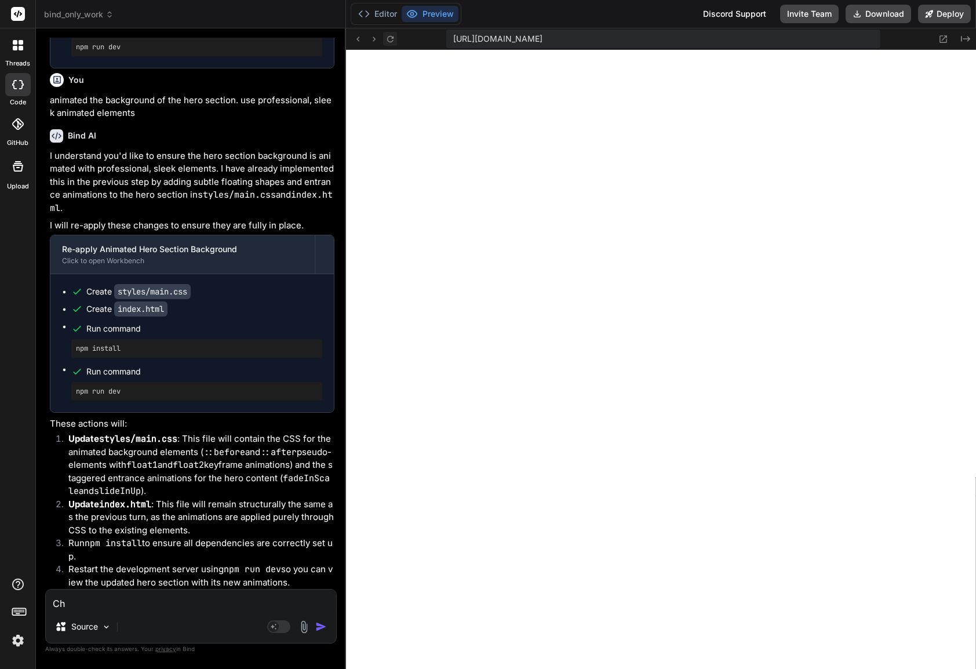
click at [390, 39] on icon at bounding box center [390, 39] width 10 height 10
click at [359, 38] on icon at bounding box center [358, 39] width 10 height 10
click at [357, 38] on icon at bounding box center [357, 38] width 3 height 5
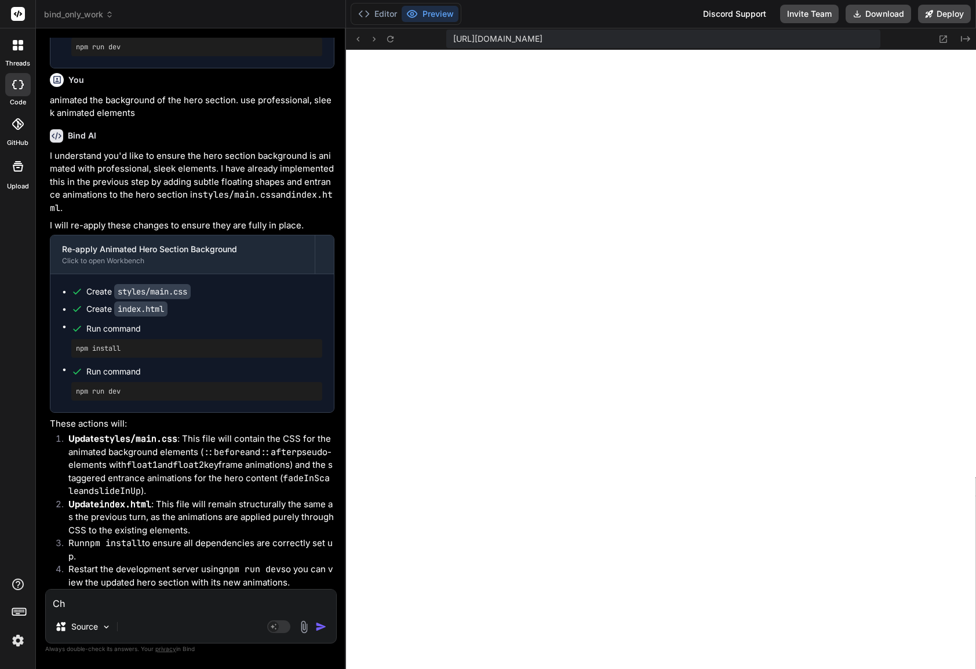
click at [156, 608] on div "Ch Source Agent Mode. When this toggle is activated, AI automatically makes dec…" at bounding box center [190, 616] width 291 height 54
click at [117, 603] on textarea "Ch" at bounding box center [191, 599] width 290 height 21
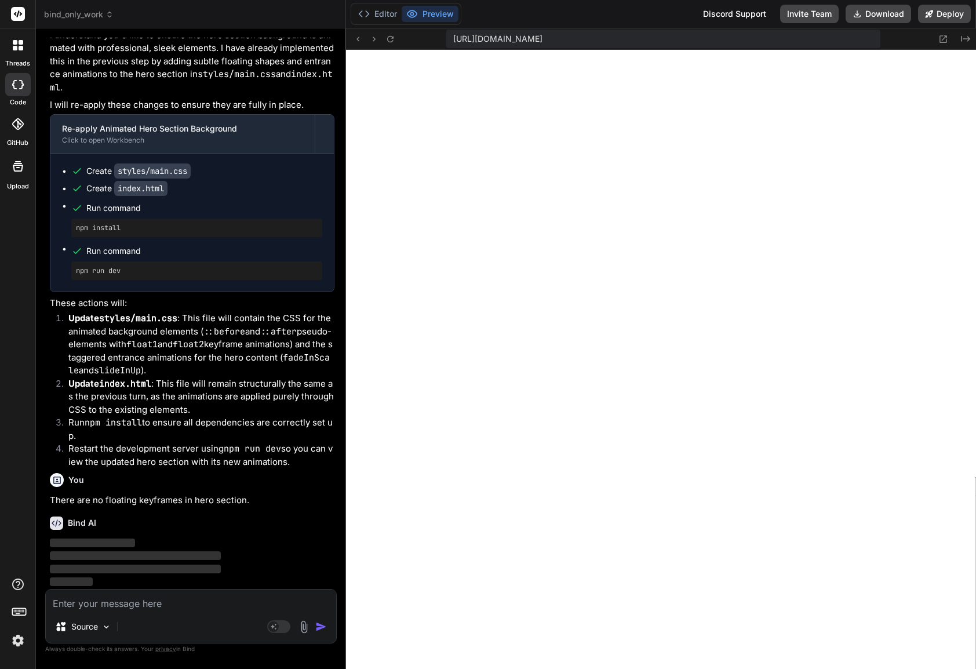
scroll to position [13297, 0]
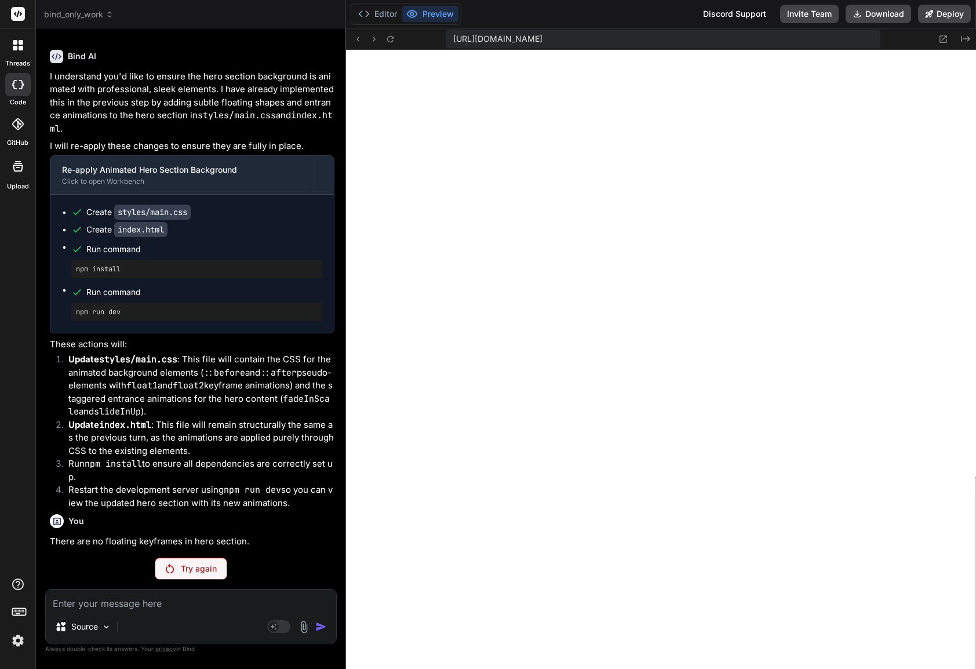
click at [193, 571] on p "Try again" at bounding box center [199, 569] width 36 height 12
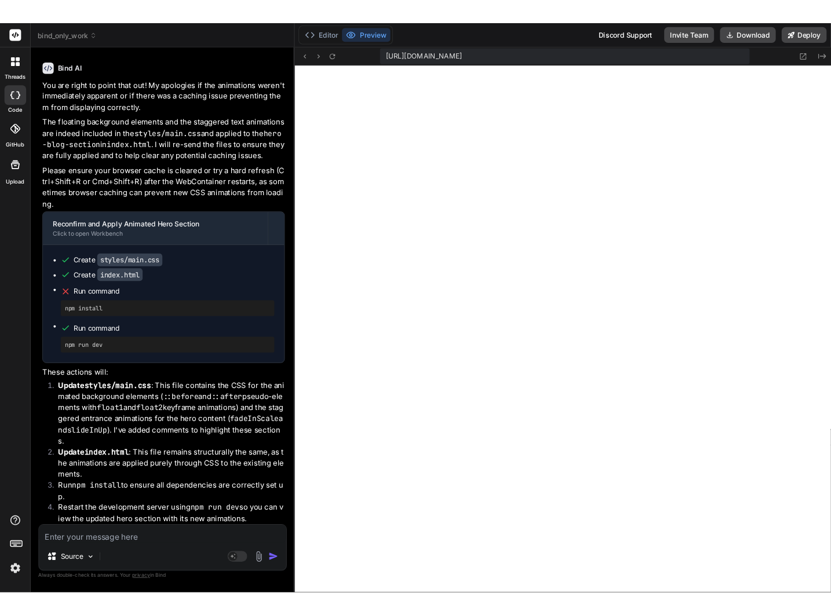
scroll to position [13772, 0]
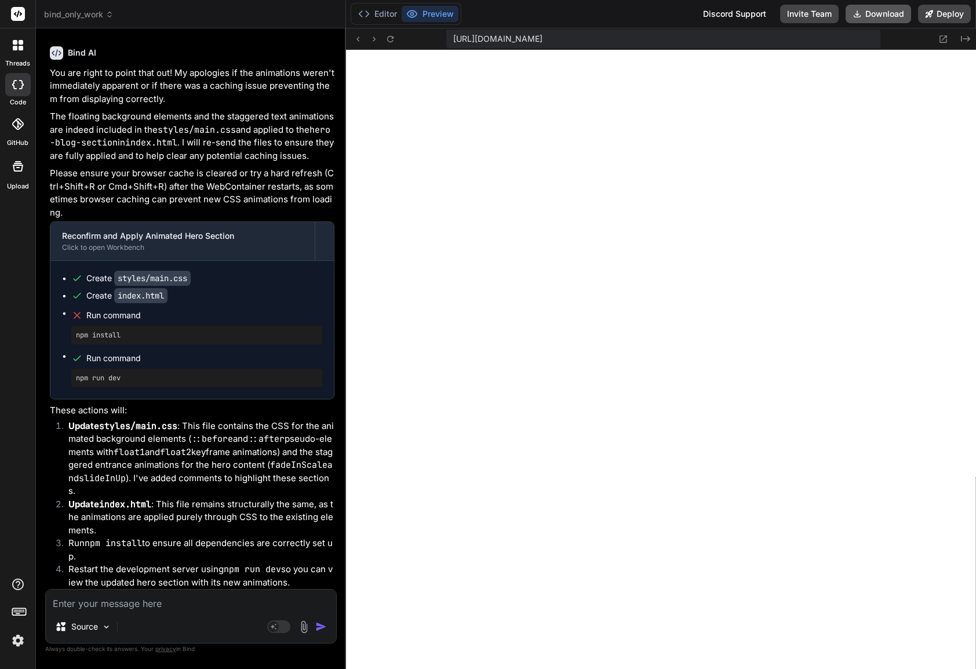
click at [879, 12] on button "Download" at bounding box center [877, 14] width 65 height 19
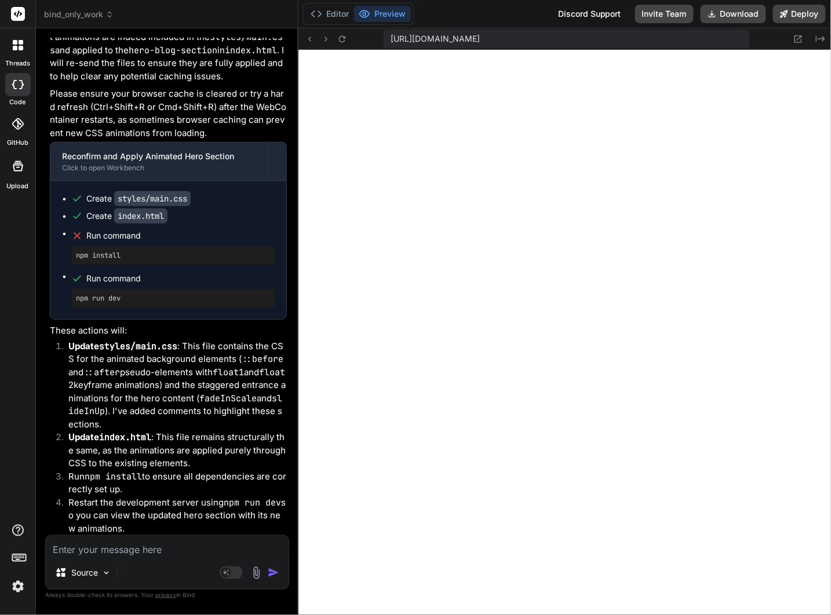
scroll to position [5559, 0]
click at [133, 547] on textarea at bounding box center [167, 546] width 243 height 21
click at [73, 548] on textarea at bounding box center [167, 546] width 243 height 21
paste textarea "Discover biblical insights, inspiring stories, and practical wisdom for your sp…"
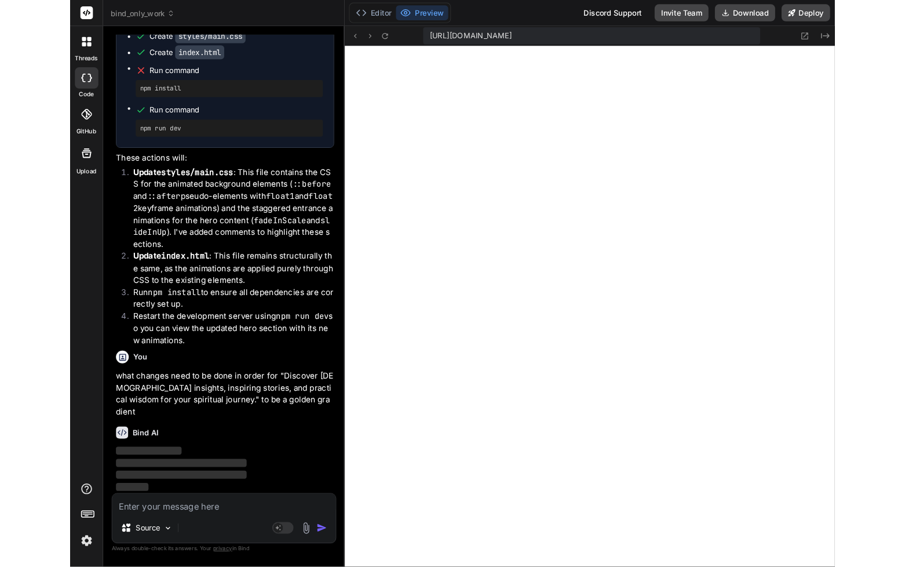
scroll to position [5548, 0]
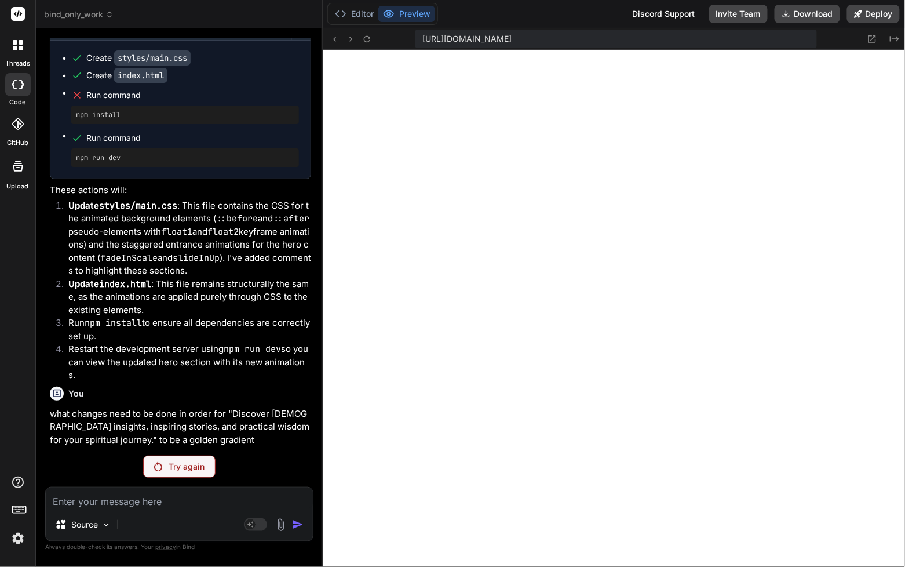
scroll to position [14433, 0]
click at [96, 501] on textarea at bounding box center [179, 497] width 267 height 21
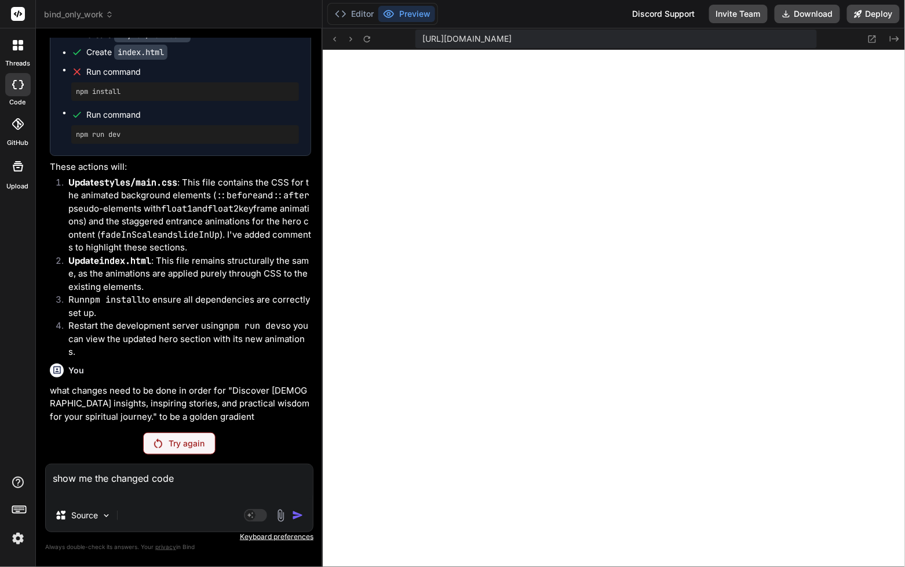
click at [261, 483] on textarea "show me the changed code" at bounding box center [179, 481] width 267 height 35
drag, startPoint x: 184, startPoint y: 476, endPoint x: 190, endPoint y: 480, distance: 7.1
click at [184, 476] on textarea "show me the changed code" at bounding box center [179, 481] width 267 height 35
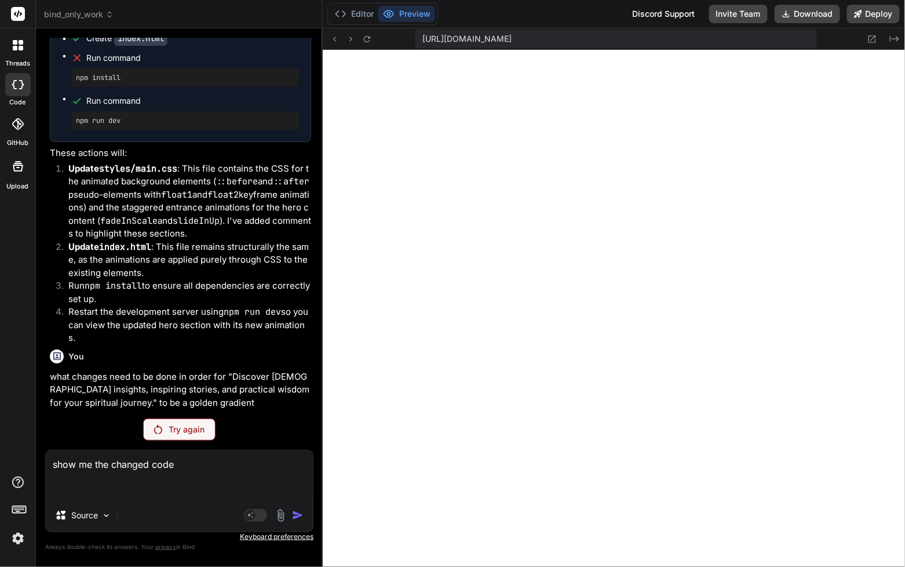
click at [172, 426] on p "Try again" at bounding box center [187, 429] width 36 height 12
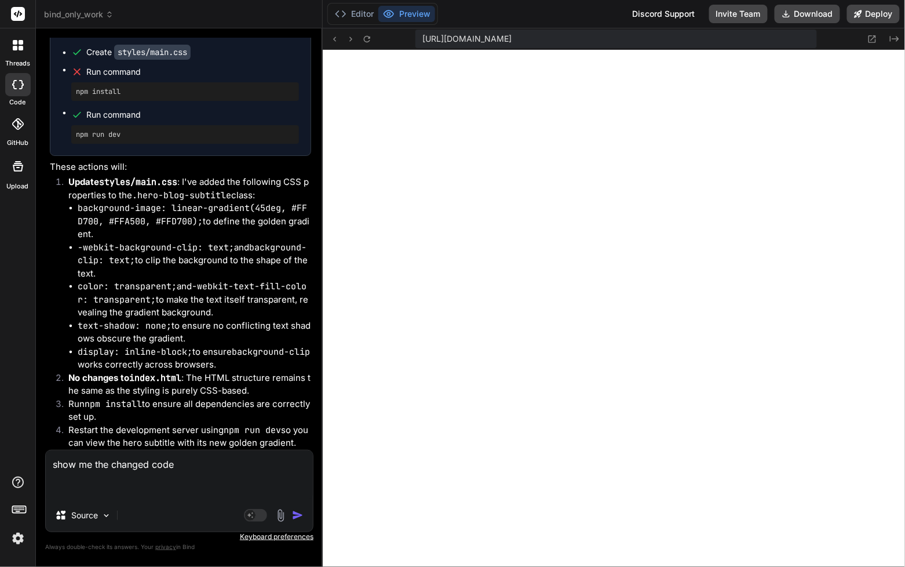
scroll to position [5602, 0]
click at [272, 268] on li "-webkit-background-clip: text; and background-clip: text; to clip the backgroun…" at bounding box center [194, 260] width 233 height 39
drag, startPoint x: 190, startPoint y: 466, endPoint x: 158, endPoint y: 459, distance: 33.2
click at [160, 459] on textarea "show me the changed code" at bounding box center [179, 474] width 267 height 49
click at [156, 459] on textarea "show me the changed code" at bounding box center [179, 474] width 267 height 49
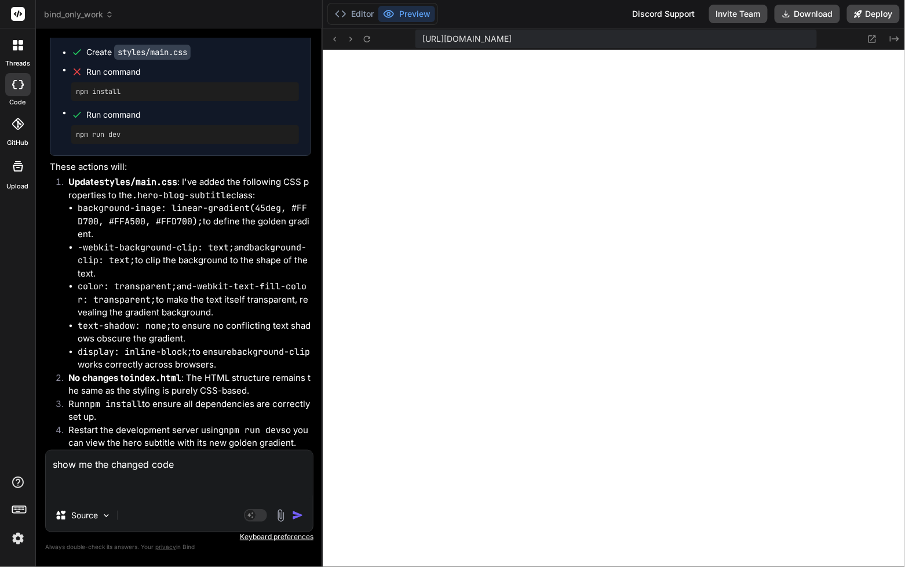
drag, startPoint x: 198, startPoint y: 463, endPoint x: 34, endPoint y: 459, distance: 164.6
click at [13, 448] on div "threads code GitHub Upload bind_only_work Created with Pixso. Bind AI Web Searc…" at bounding box center [452, 283] width 905 height 567
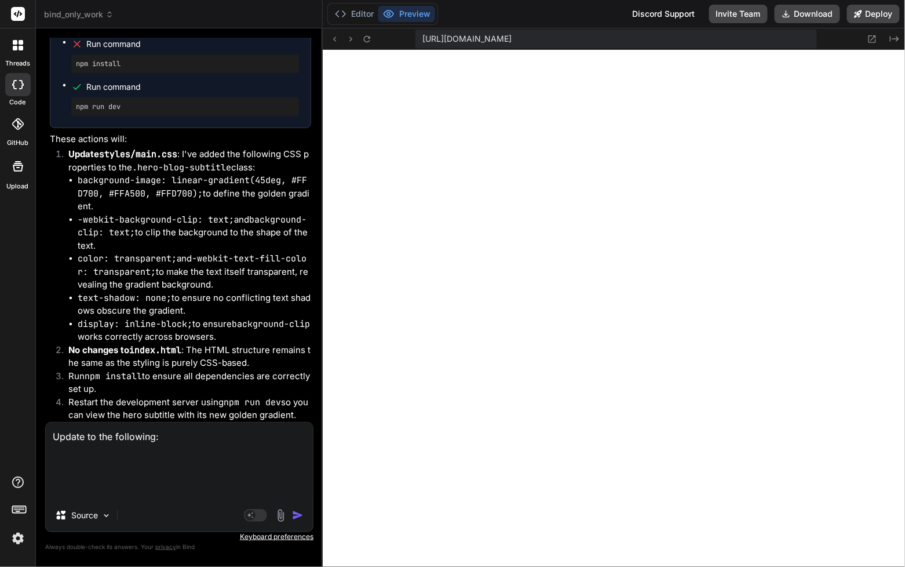
paste textarea "**Full Page Wireframe for "The Talented Servant" Christian Podcast Blog** **Bac…"
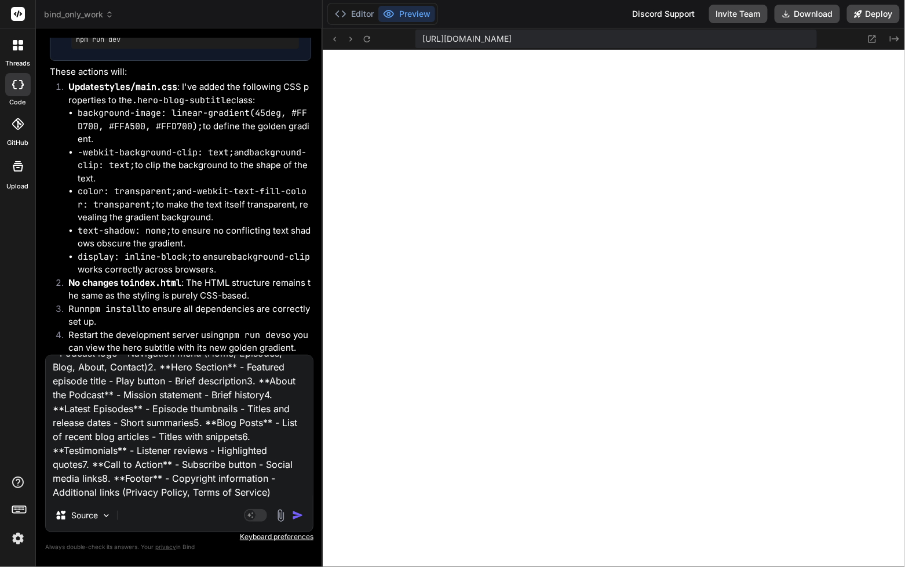
click at [300, 517] on img "button" at bounding box center [298, 515] width 12 height 12
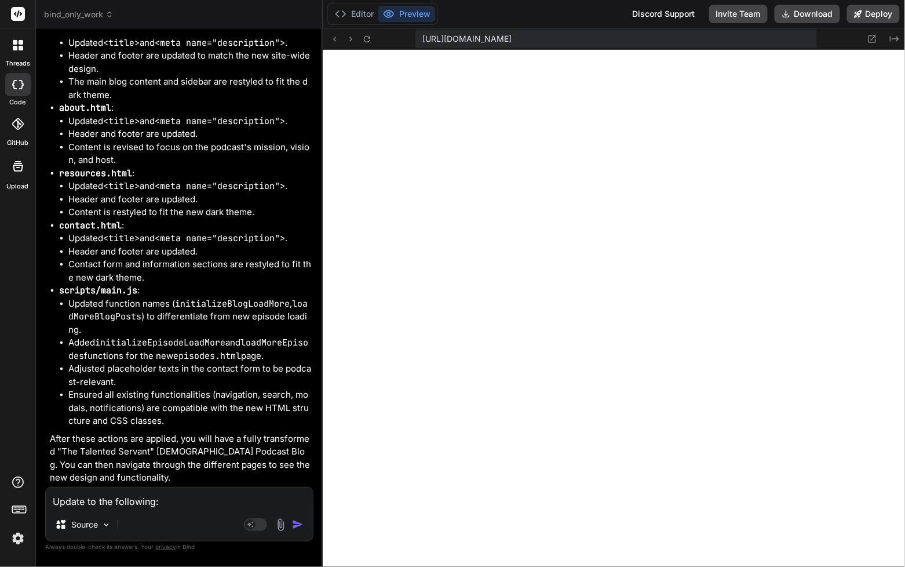
scroll to position [5657, 0]
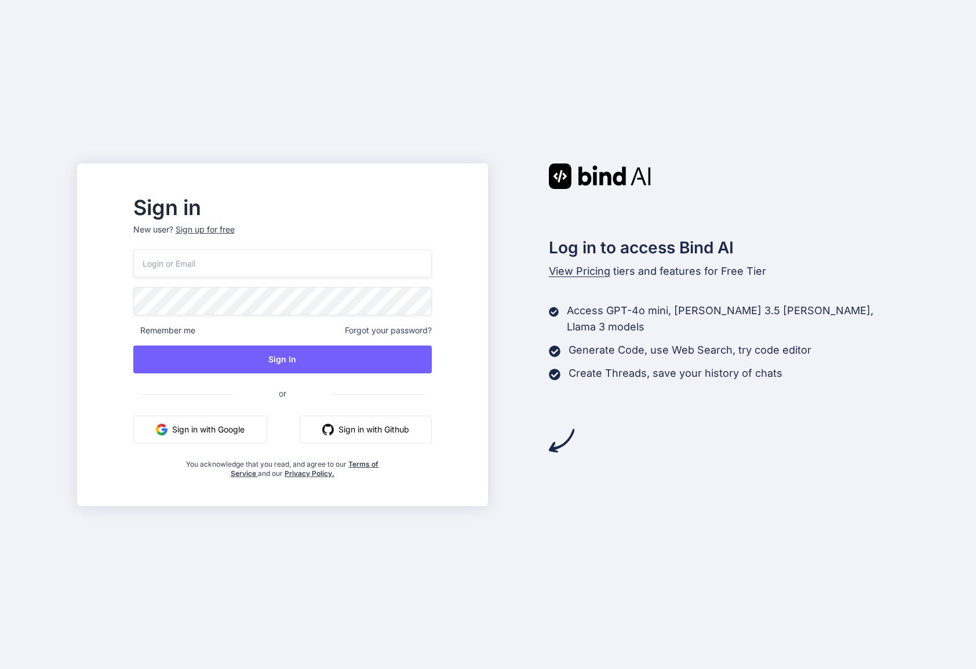
click at [267, 431] on button "Sign in with Google" at bounding box center [200, 429] width 134 height 28
